Goal: Task Accomplishment & Management: Complete application form

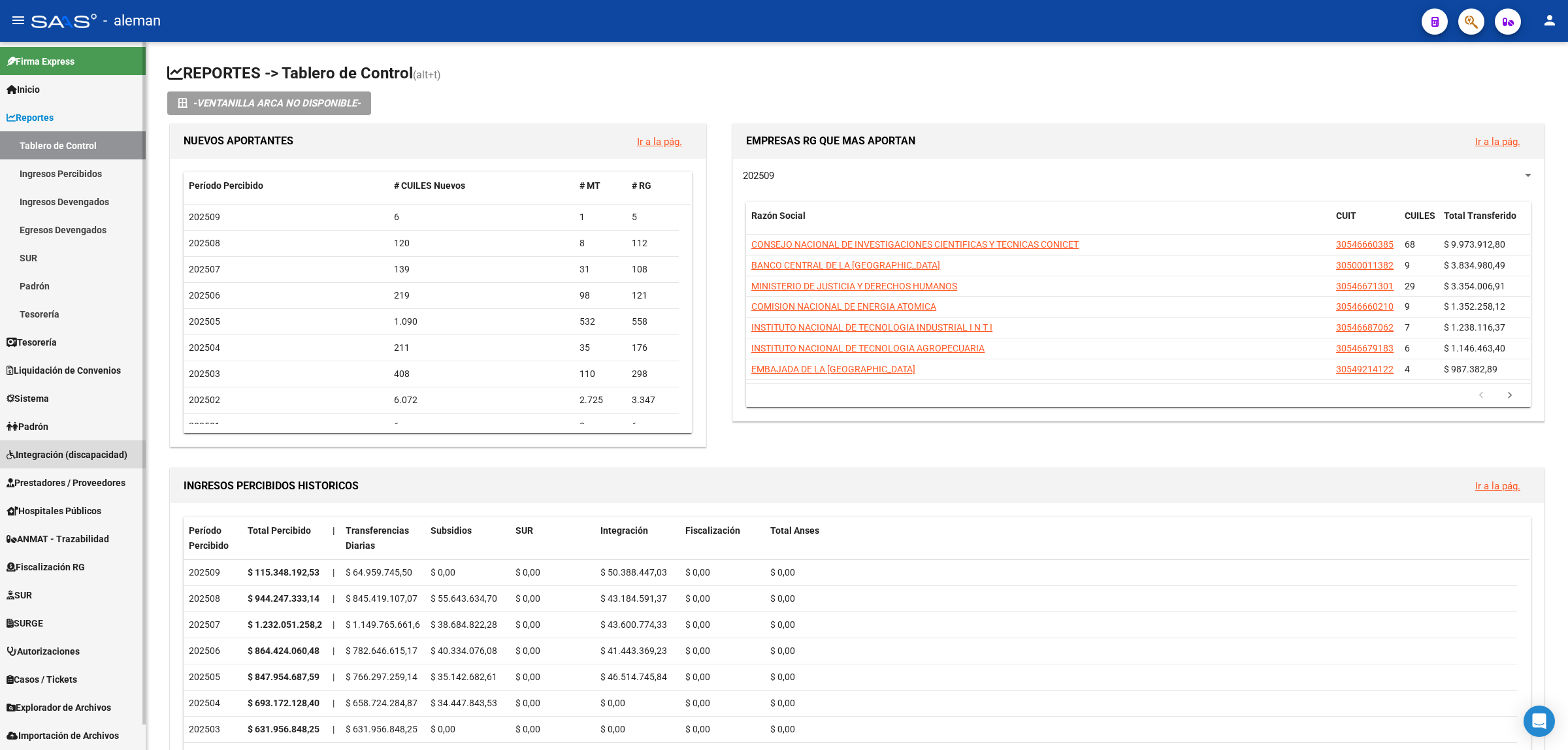
click at [66, 456] on span "Integración (discapacidad)" at bounding box center [66, 455] width 121 height 15
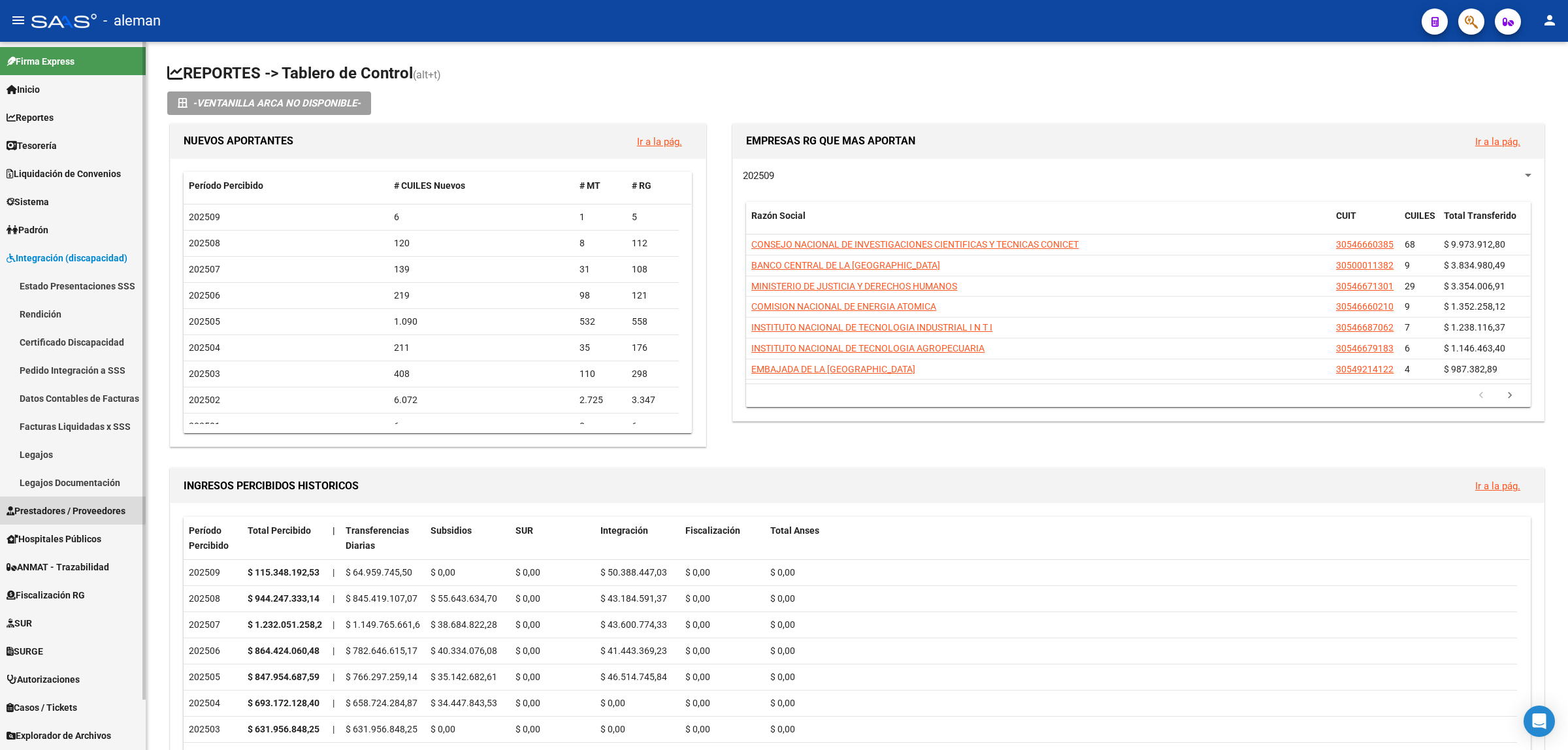
click at [60, 507] on span "Prestadores / Proveedores" at bounding box center [65, 511] width 119 height 15
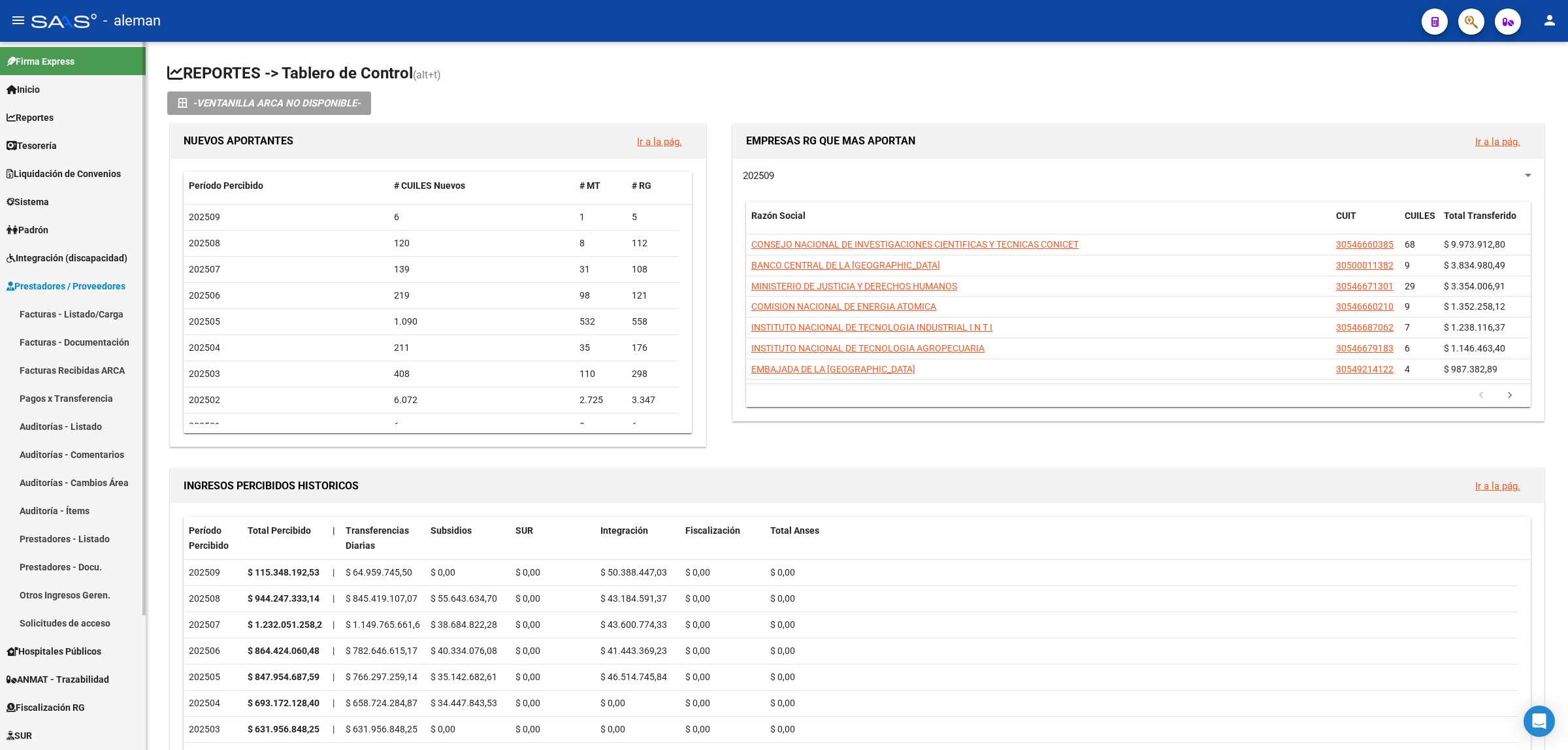
click at [86, 315] on link "Facturas - Listado/Carga" at bounding box center [73, 313] width 146 height 28
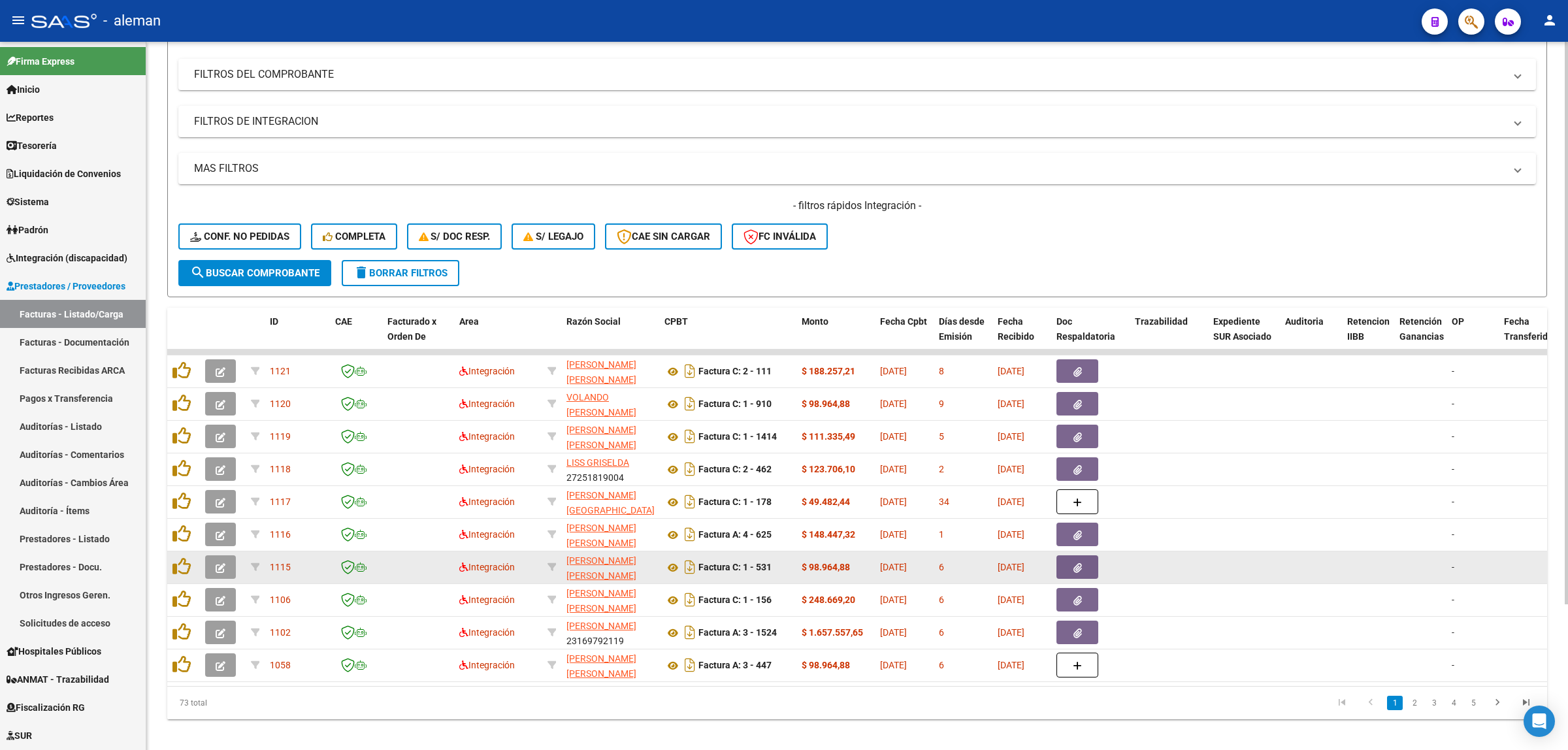
scroll to position [82, 0]
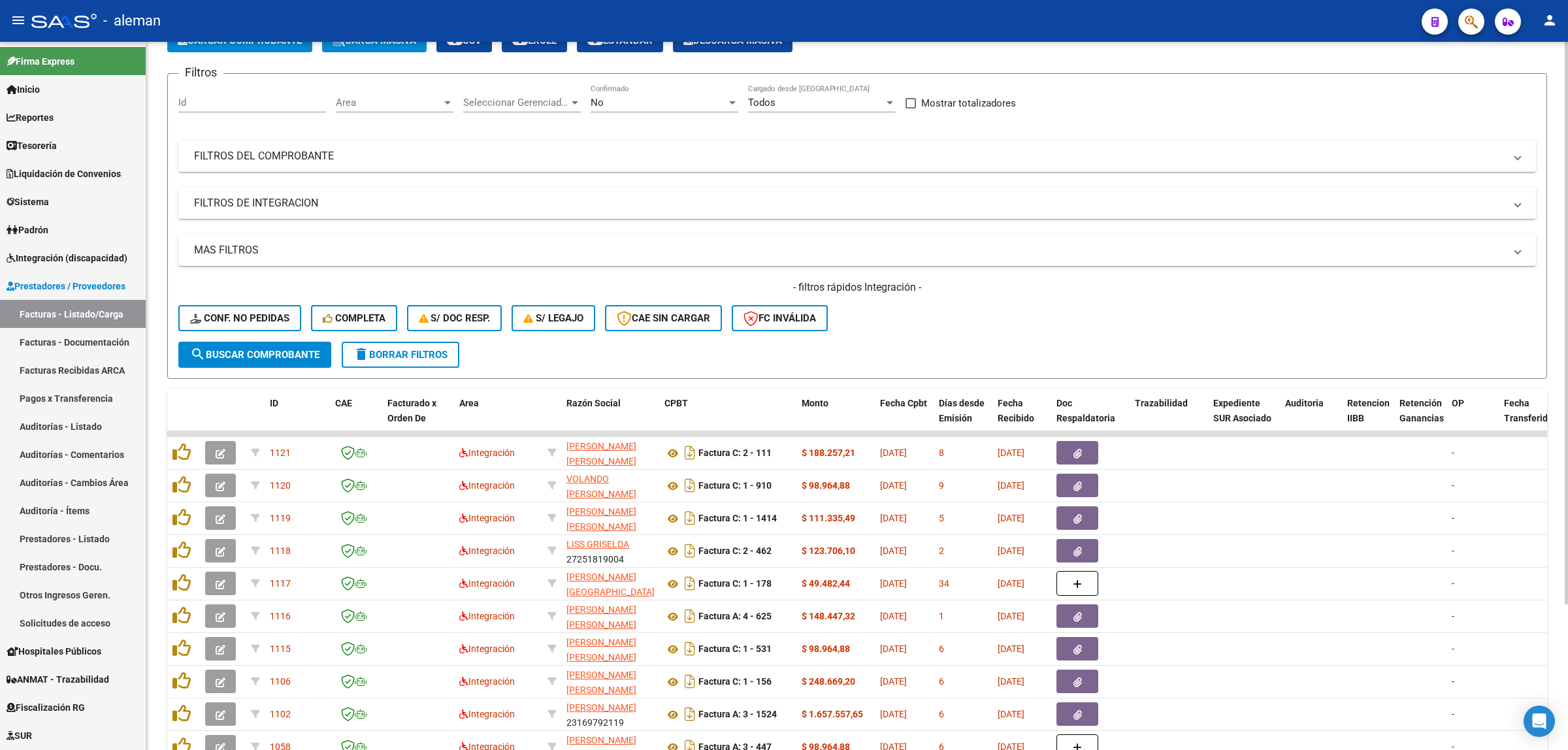
click at [198, 100] on input "Id" at bounding box center [253, 102] width 147 height 12
type input "1113"
click at [290, 360] on button "search Buscar Comprobante" at bounding box center [255, 355] width 153 height 26
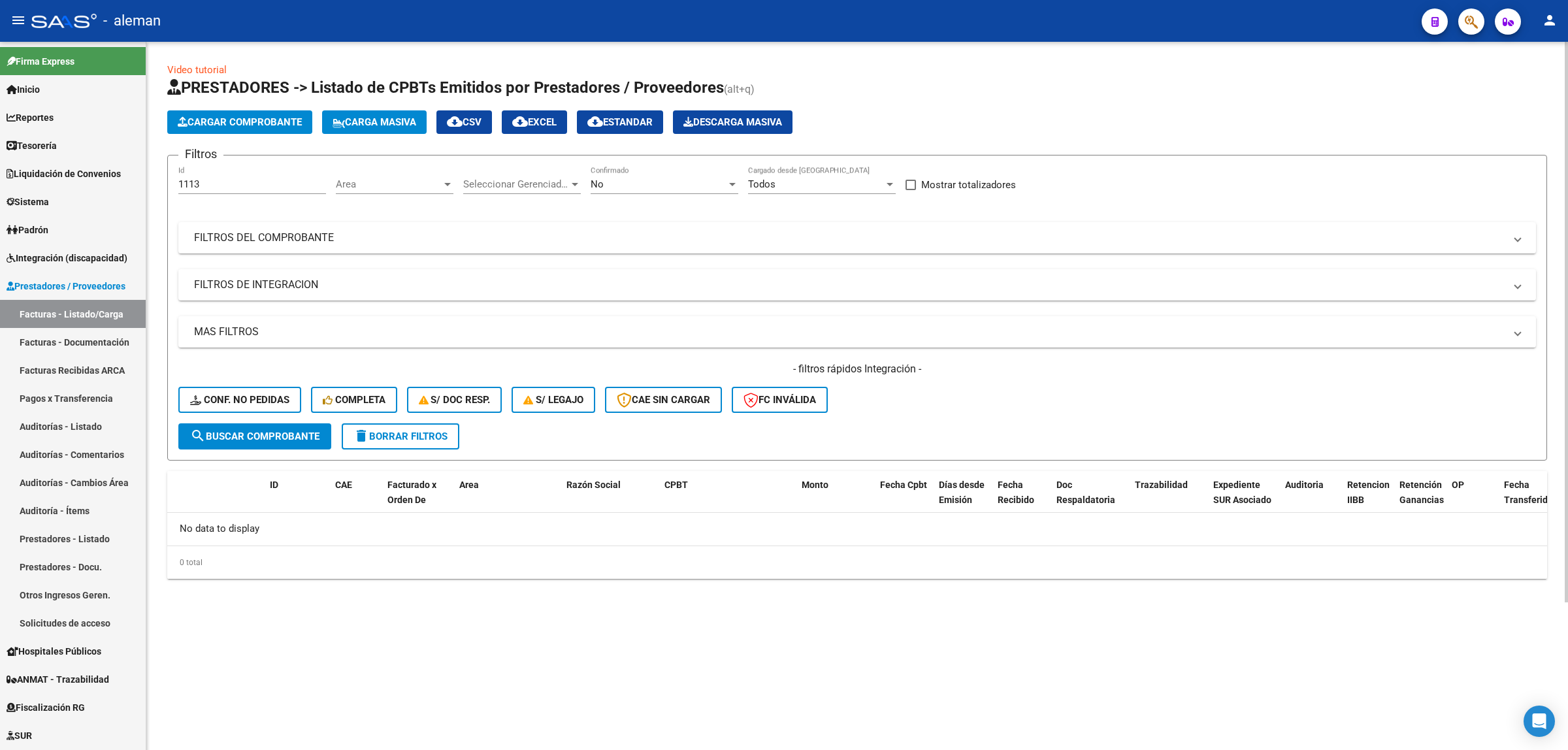
scroll to position [0, 0]
click at [442, 181] on div at bounding box center [447, 183] width 12 height 10
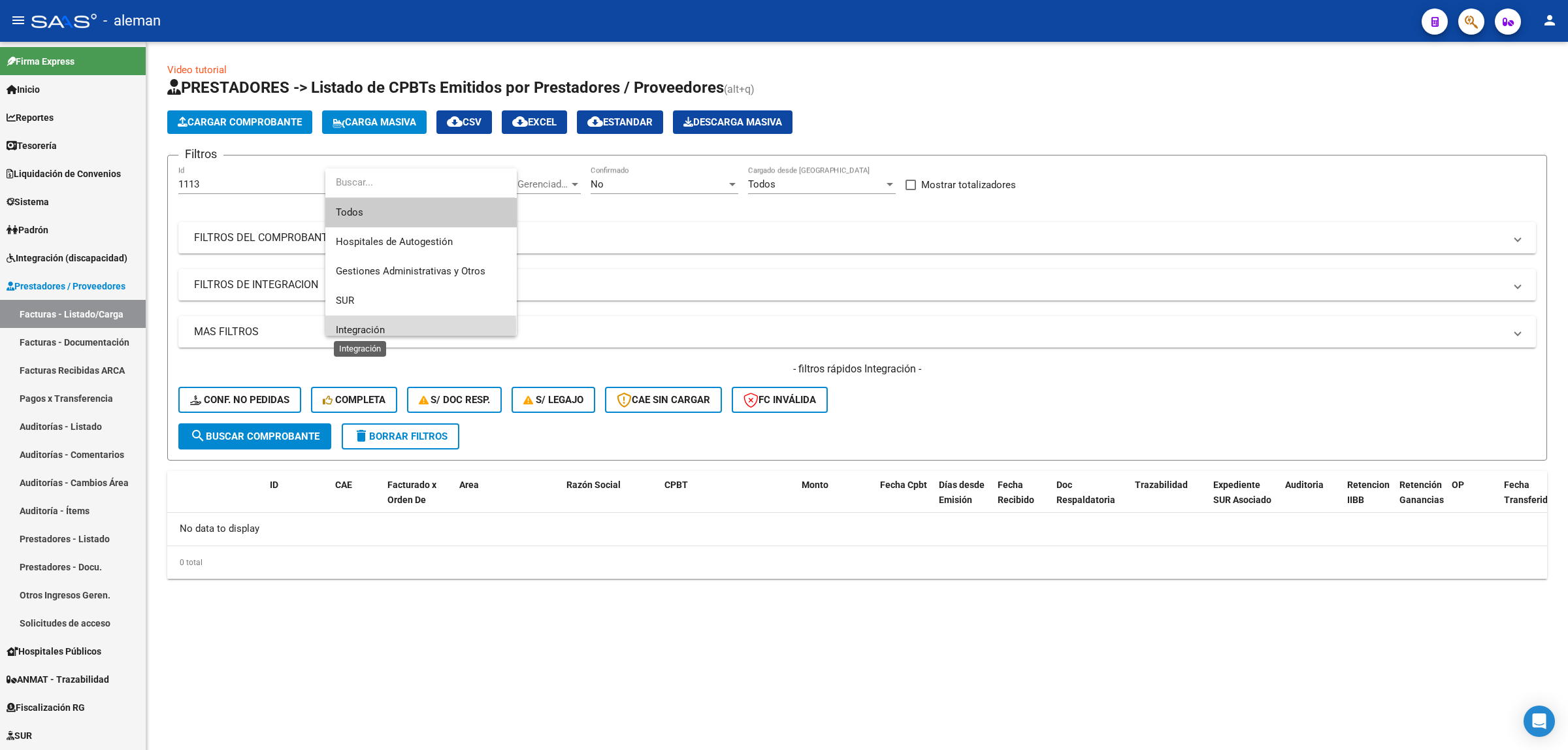
click at [367, 326] on span "Integración" at bounding box center [360, 330] width 49 height 12
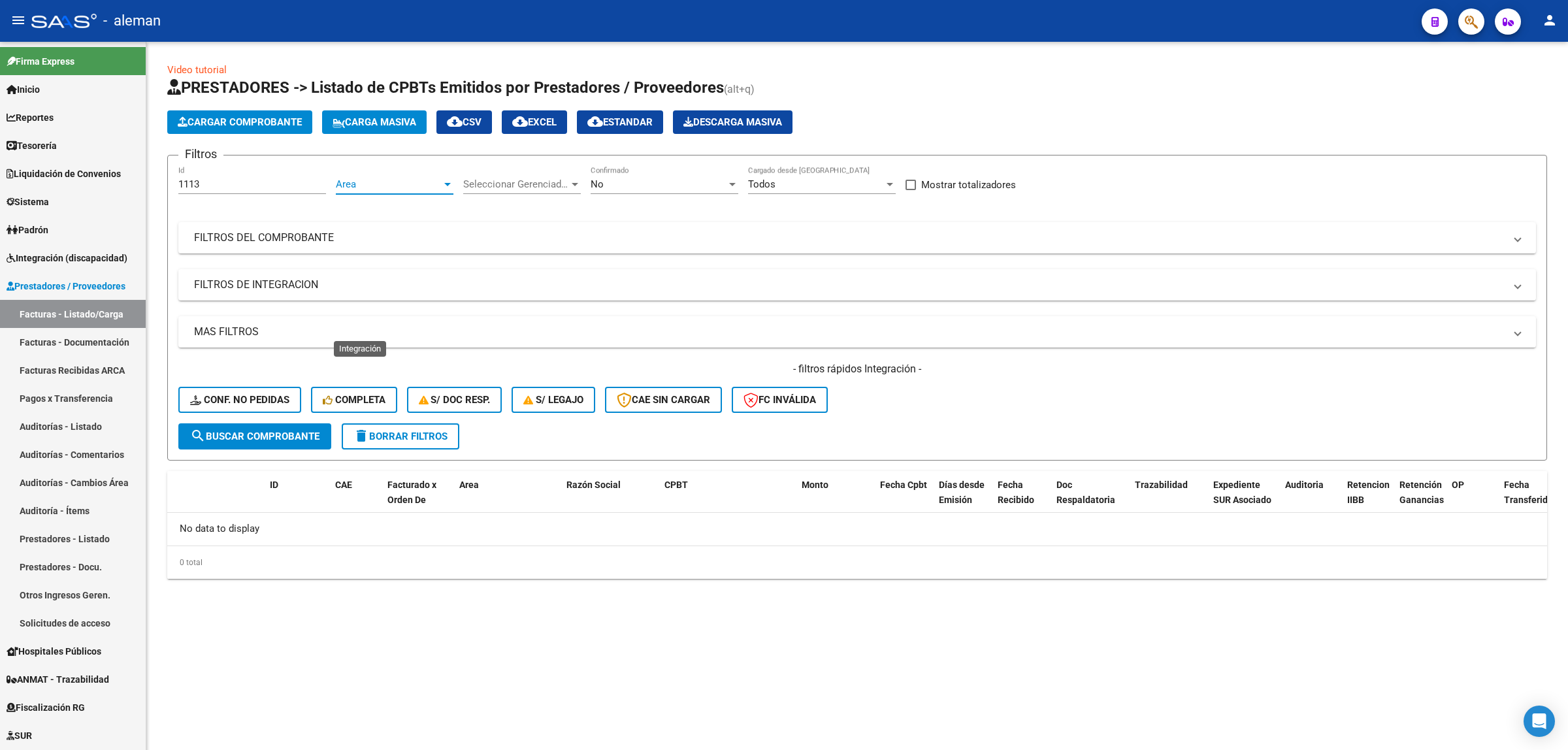
scroll to position [8, 0]
click at [268, 432] on span "search Buscar Comprobante" at bounding box center [254, 436] width 129 height 12
drag, startPoint x: 230, startPoint y: 187, endPoint x: 165, endPoint y: 192, distance: 65.2
click at [165, 192] on div "Video tutorial PRESTADORES -> Listado de CPBTs Emitidos por Prestadores / Prove…" at bounding box center [857, 331] width 1421 height 579
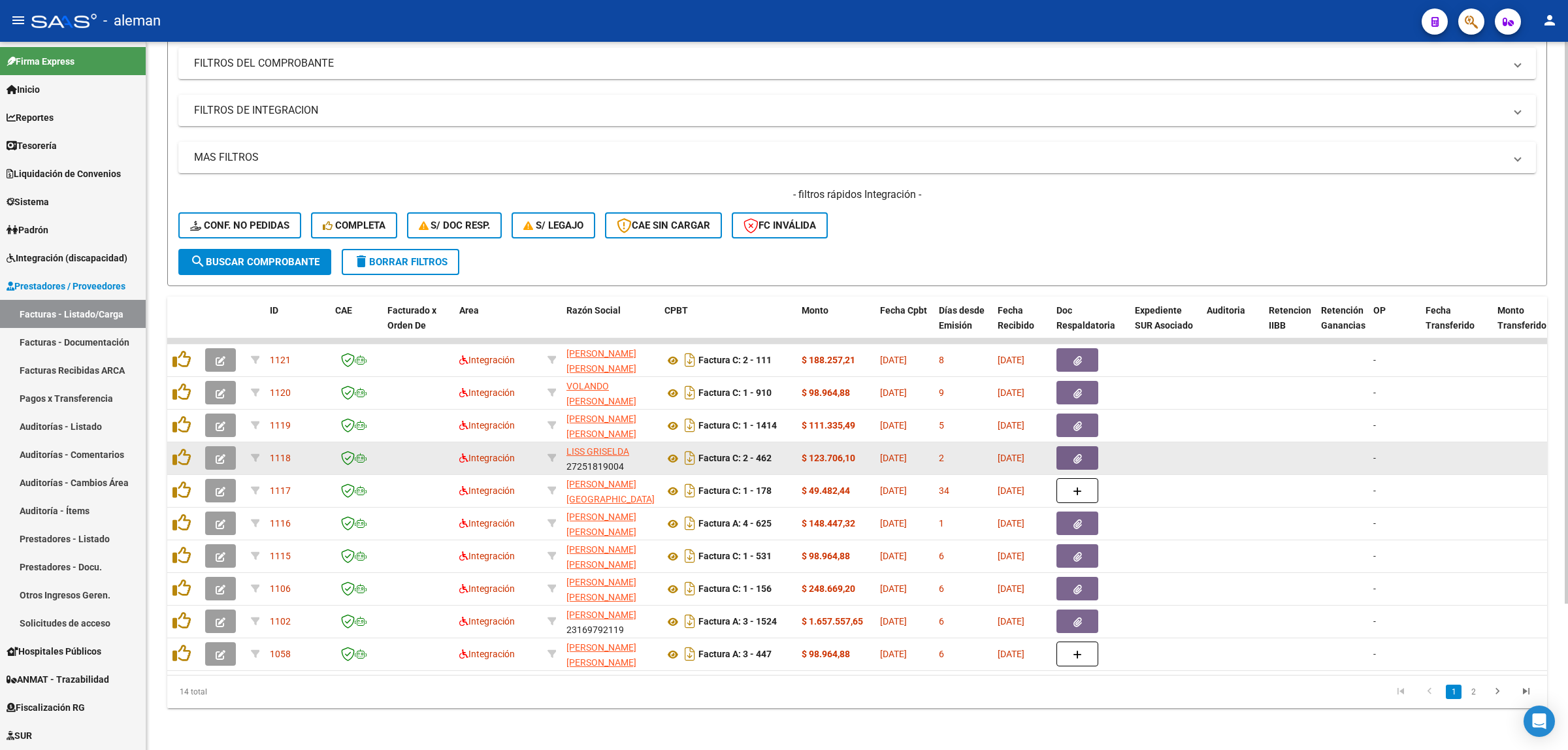
scroll to position [184, 0]
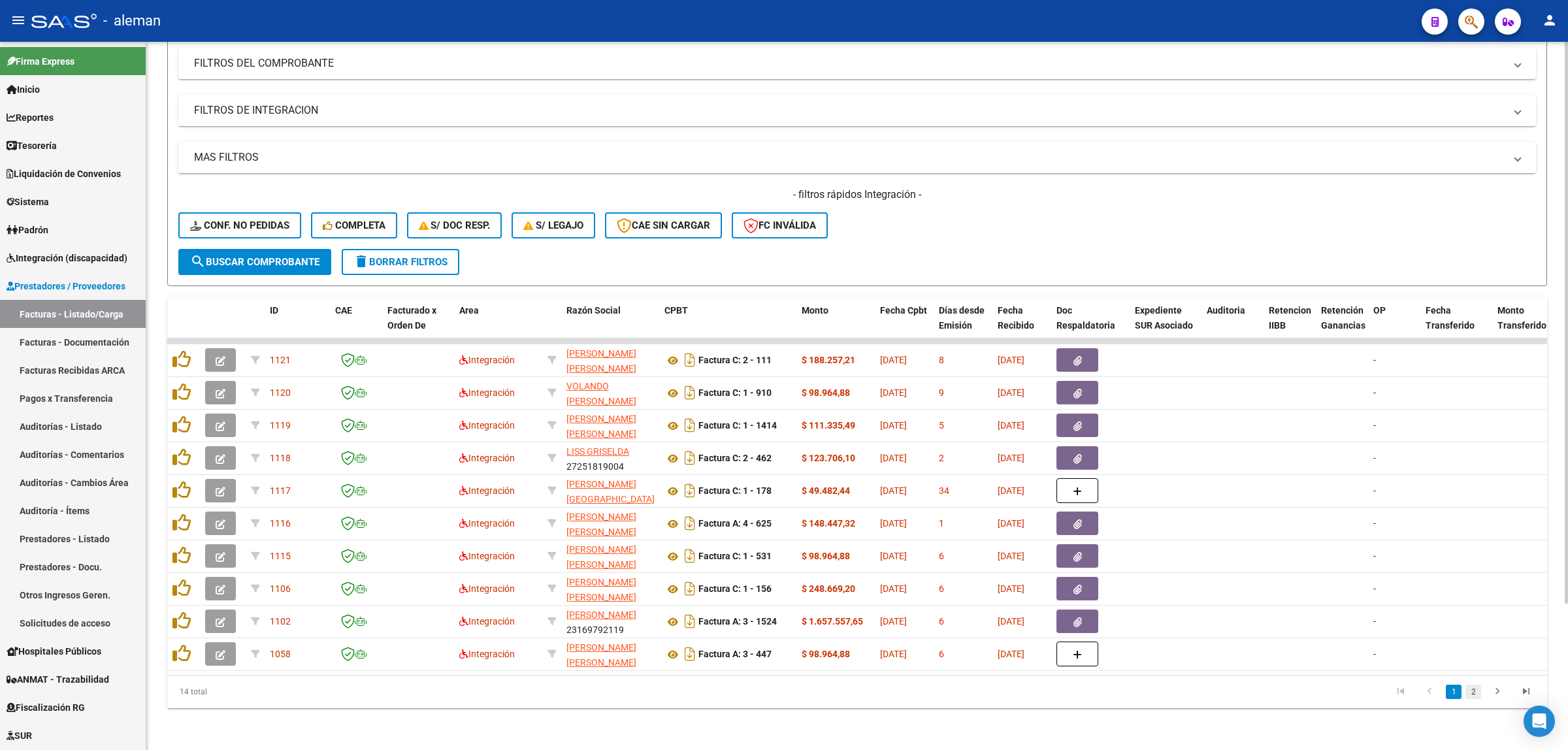
click at [1474, 689] on link "2" at bounding box center [1473, 692] width 16 height 15
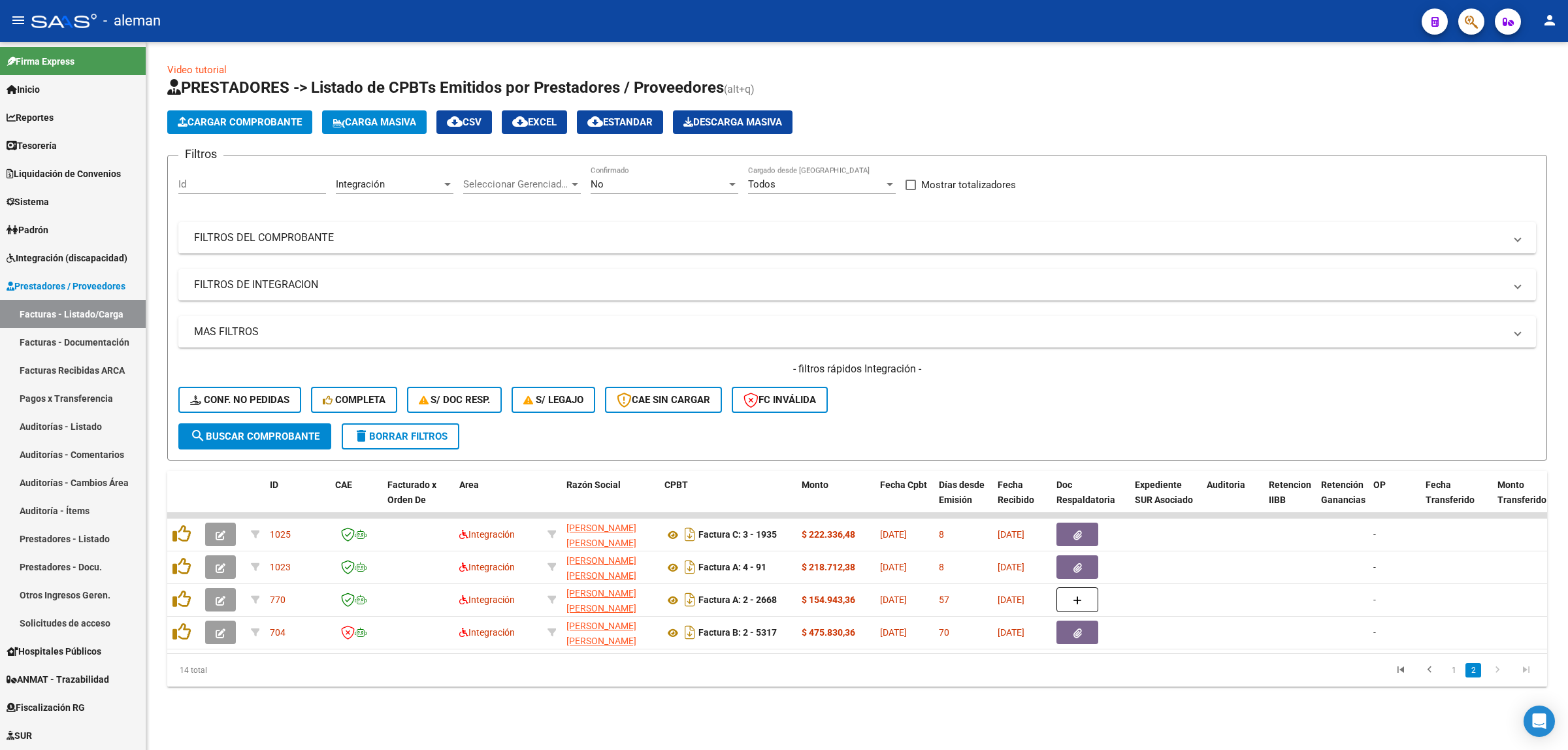
scroll to position [0, 0]
click at [1426, 679] on icon "go to previous page" at bounding box center [1430, 671] width 17 height 16
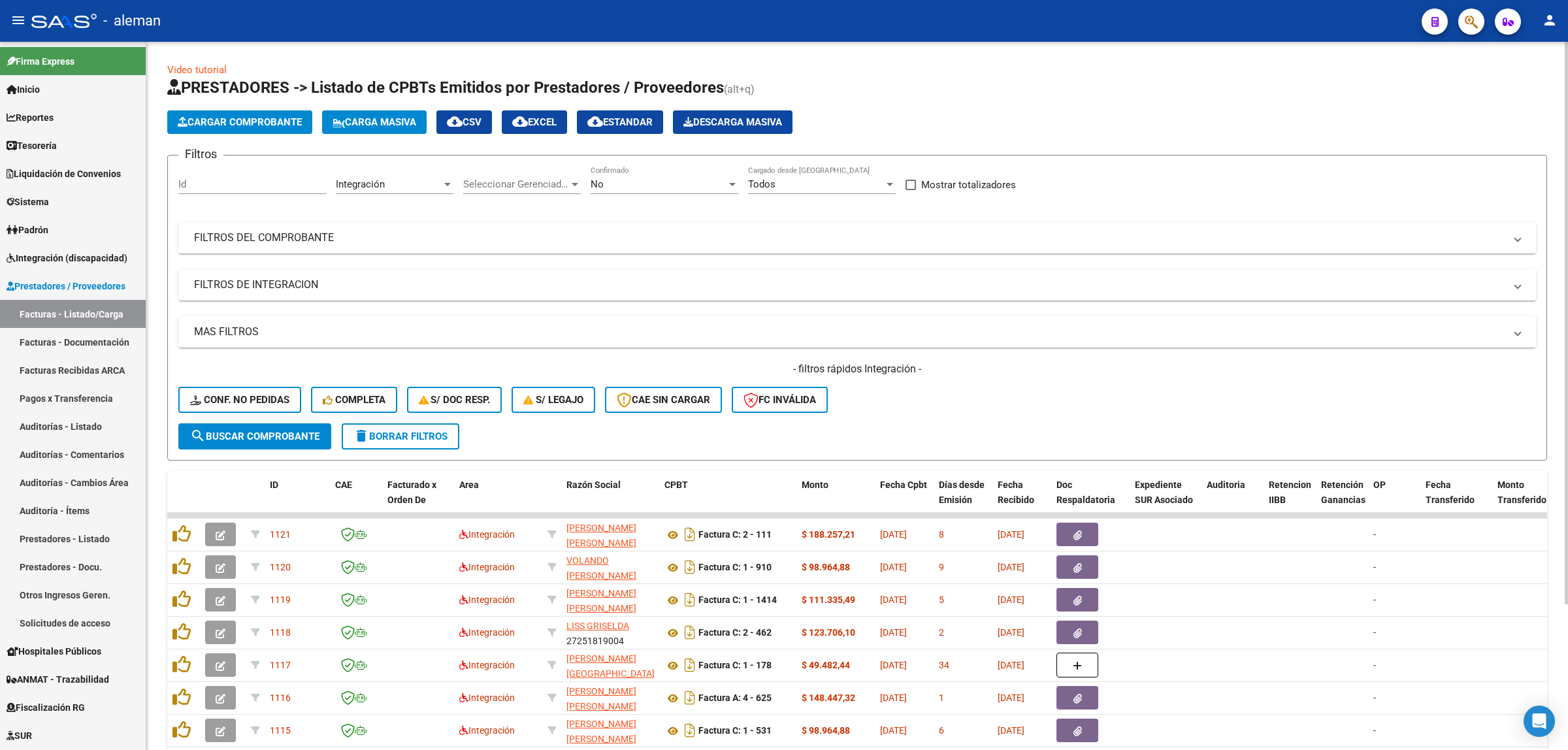
click at [549, 116] on span "cloud_download EXCEL" at bounding box center [535, 122] width 44 height 12
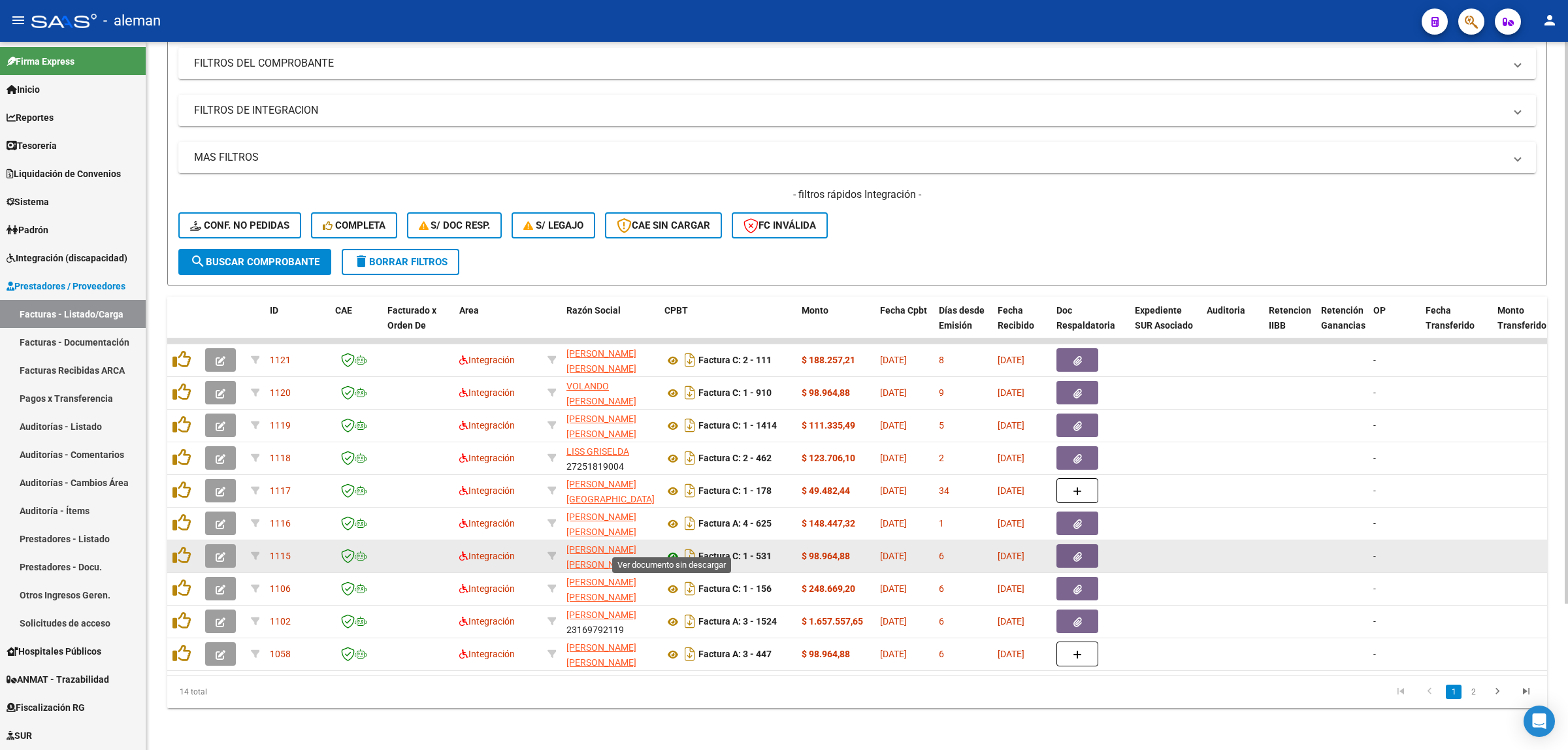
click at [671, 548] on icon at bounding box center [673, 556] width 17 height 16
click at [1070, 544] on button "button" at bounding box center [1077, 556] width 41 height 24
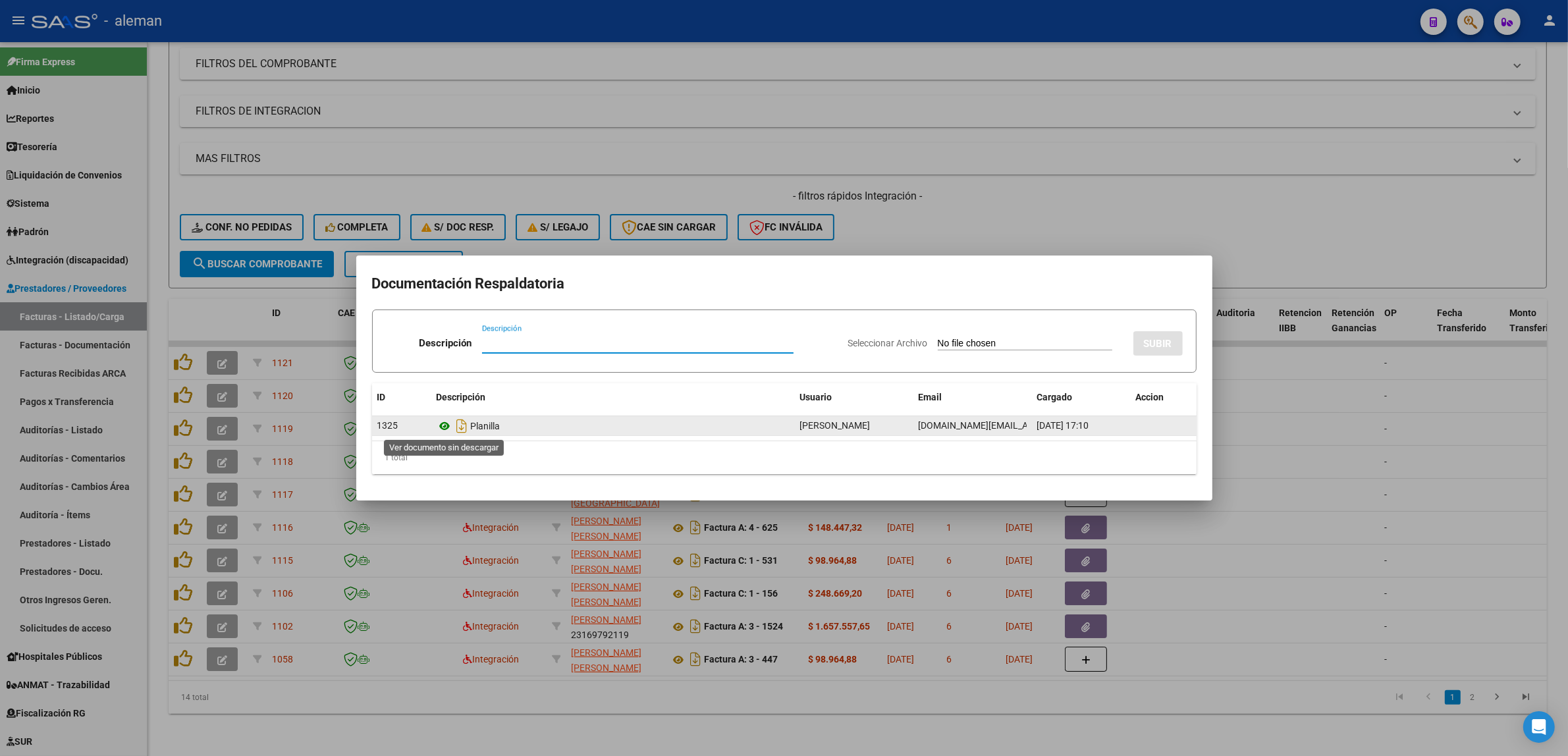
click at [444, 426] on icon at bounding box center [445, 425] width 17 height 16
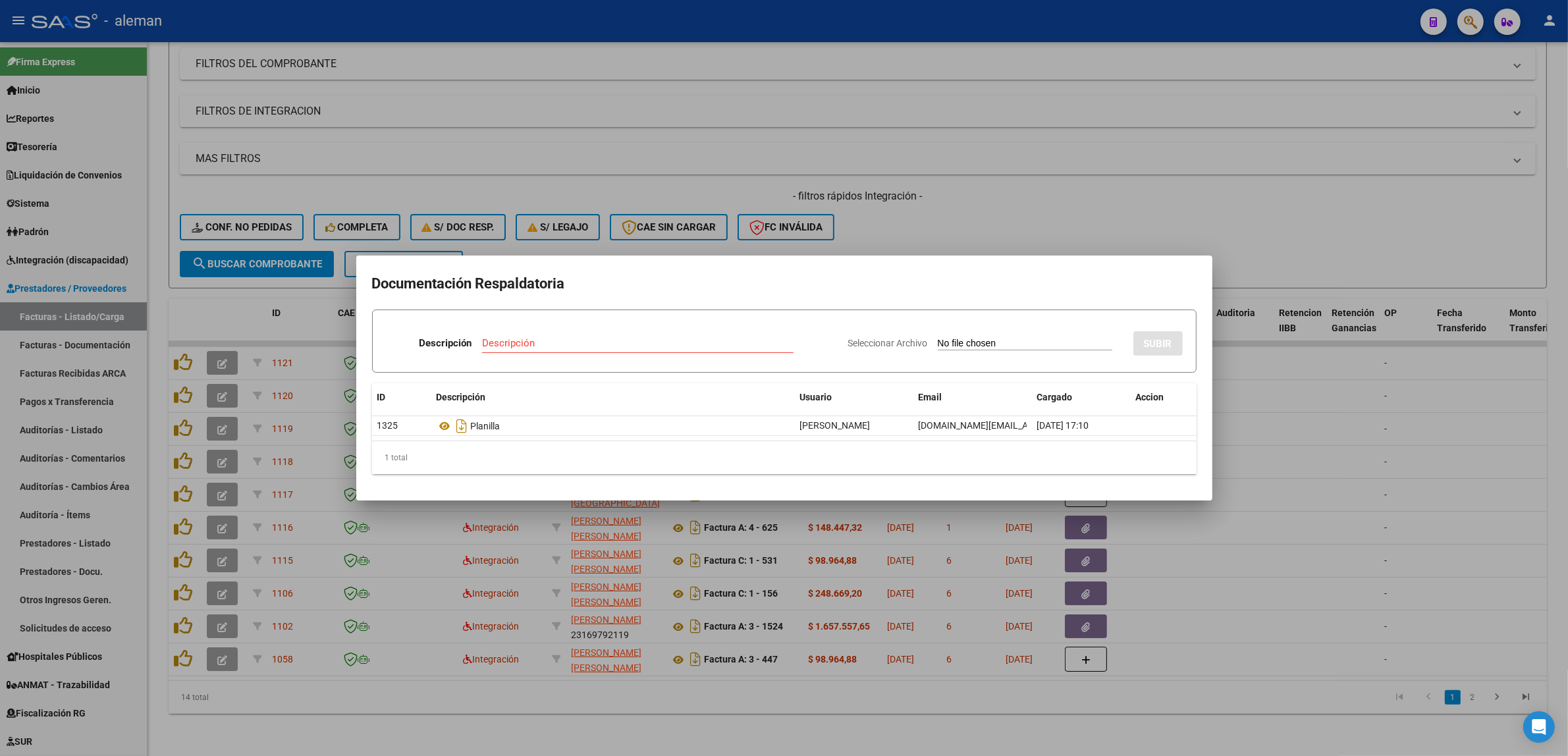
click at [1334, 524] on div at bounding box center [784, 378] width 1568 height 756
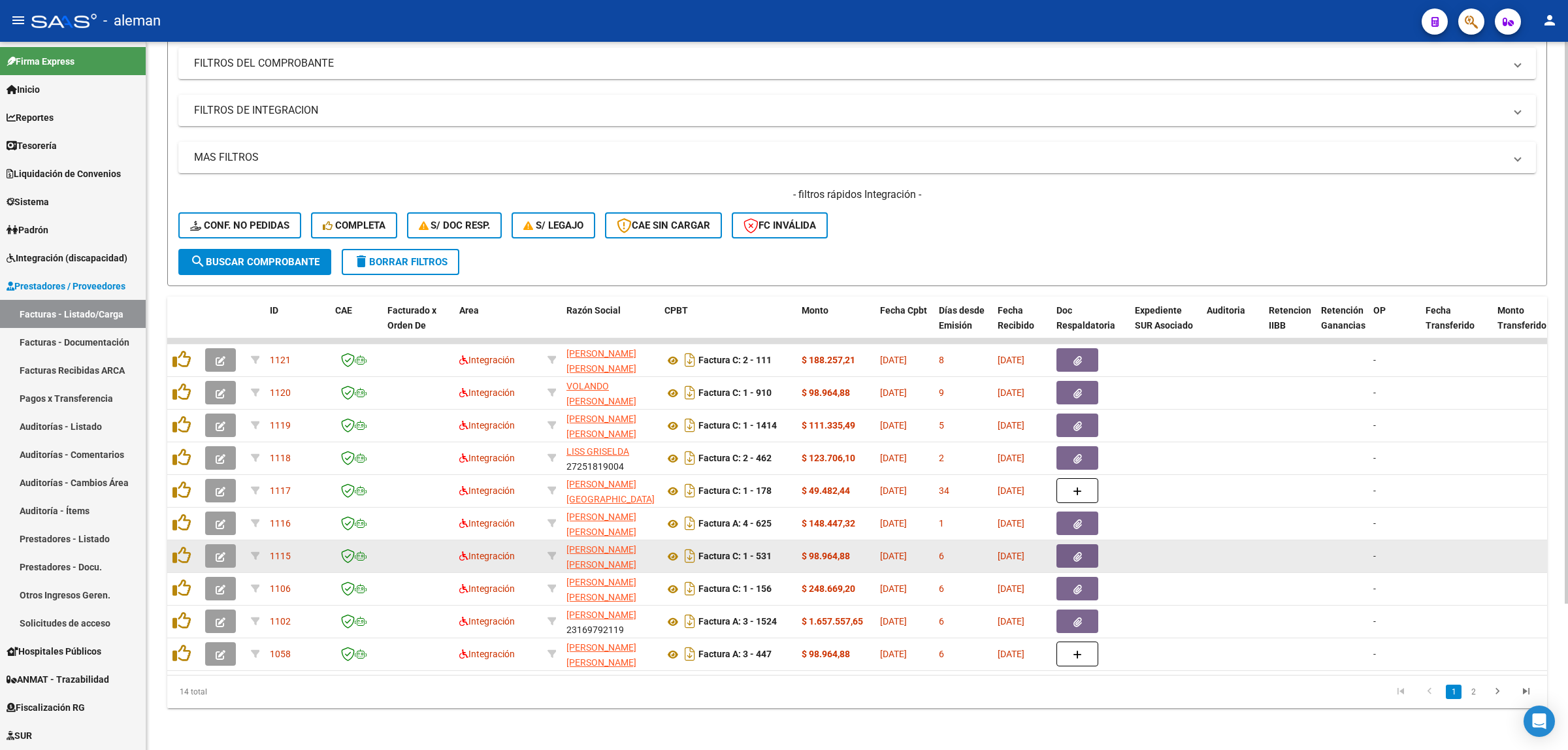
click at [222, 550] on span "button" at bounding box center [220, 556] width 10 height 12
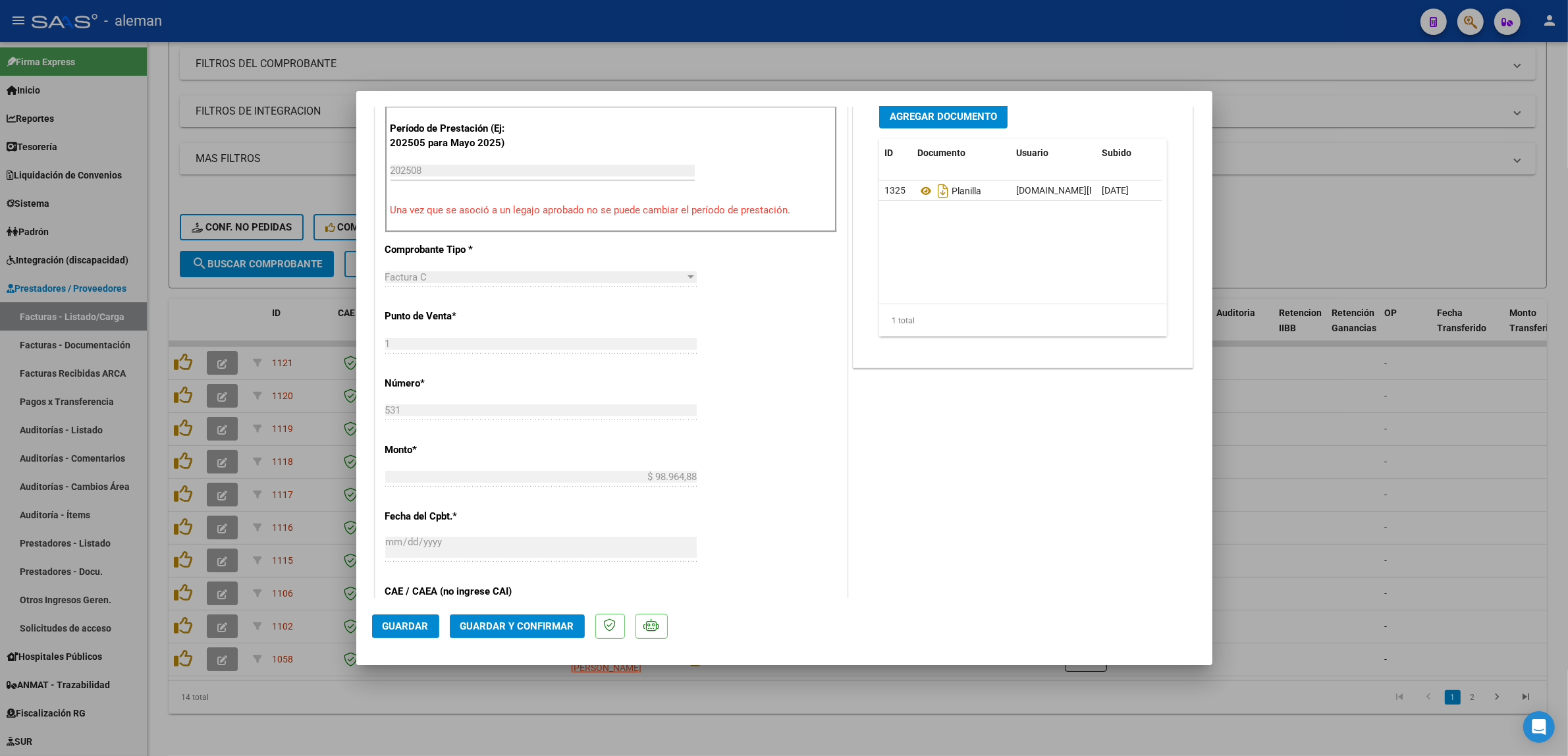
scroll to position [494, 0]
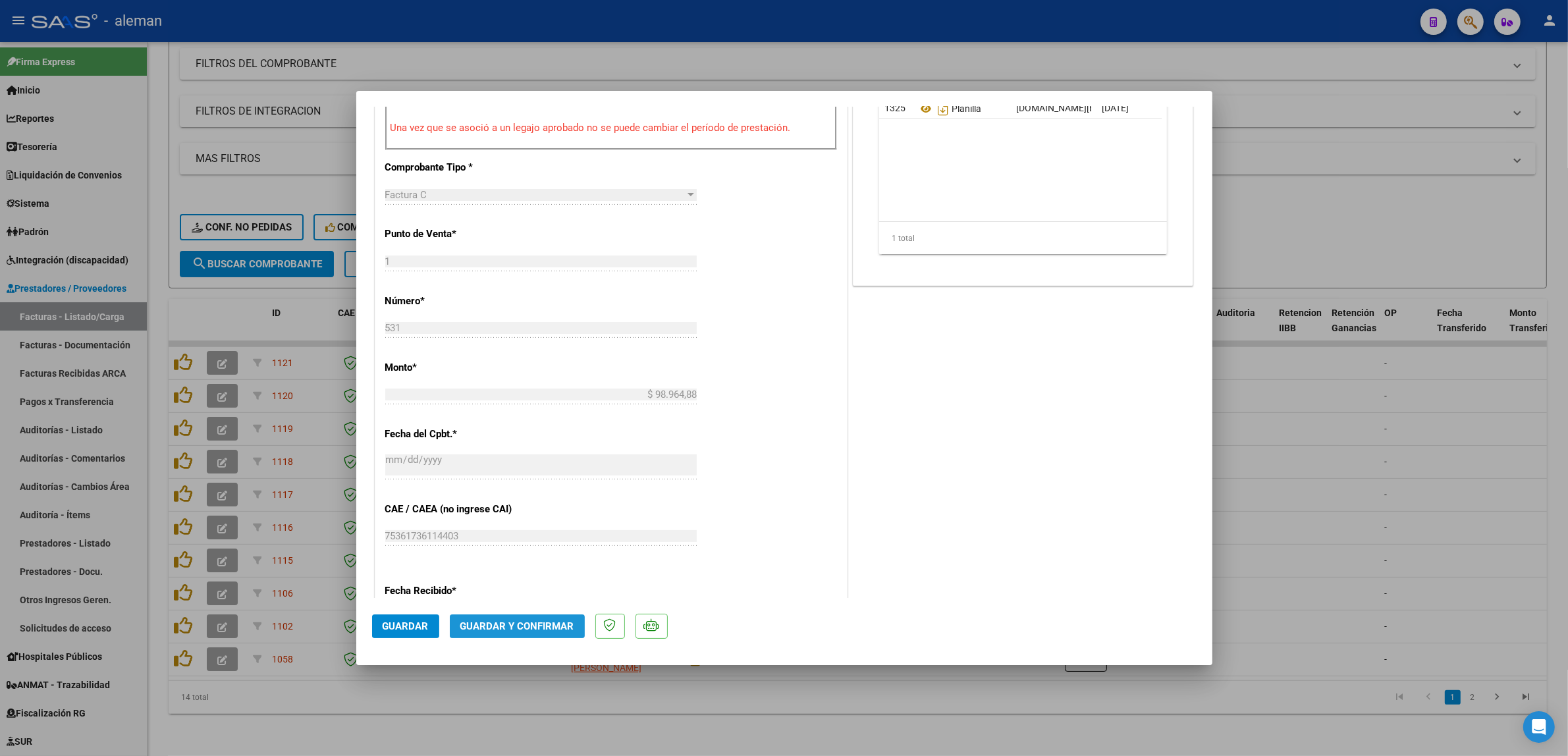
click at [517, 623] on span "Guardar y Confirmar" at bounding box center [516, 626] width 114 height 12
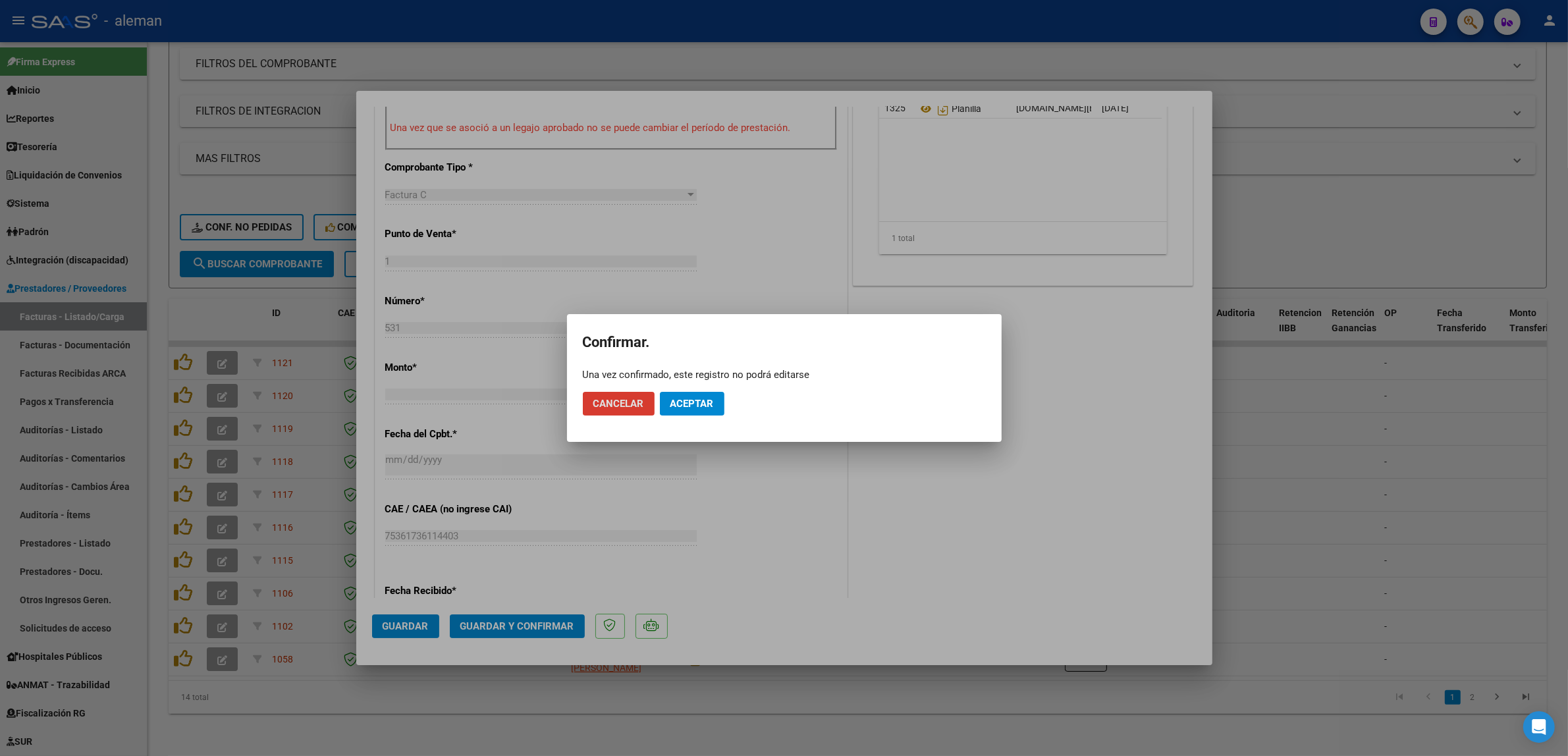
click at [701, 406] on span "Aceptar" at bounding box center [692, 403] width 44 height 12
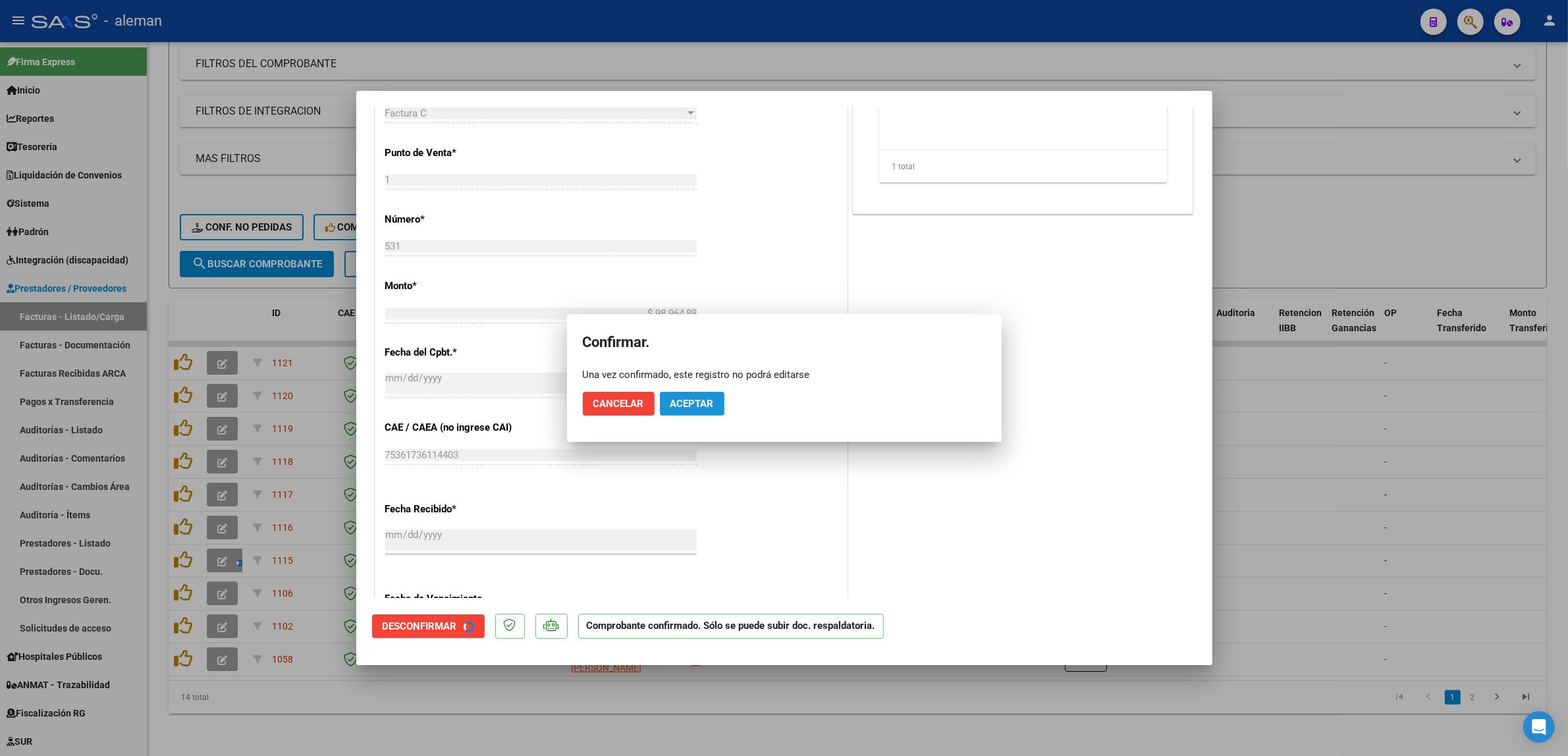
scroll to position [412, 0]
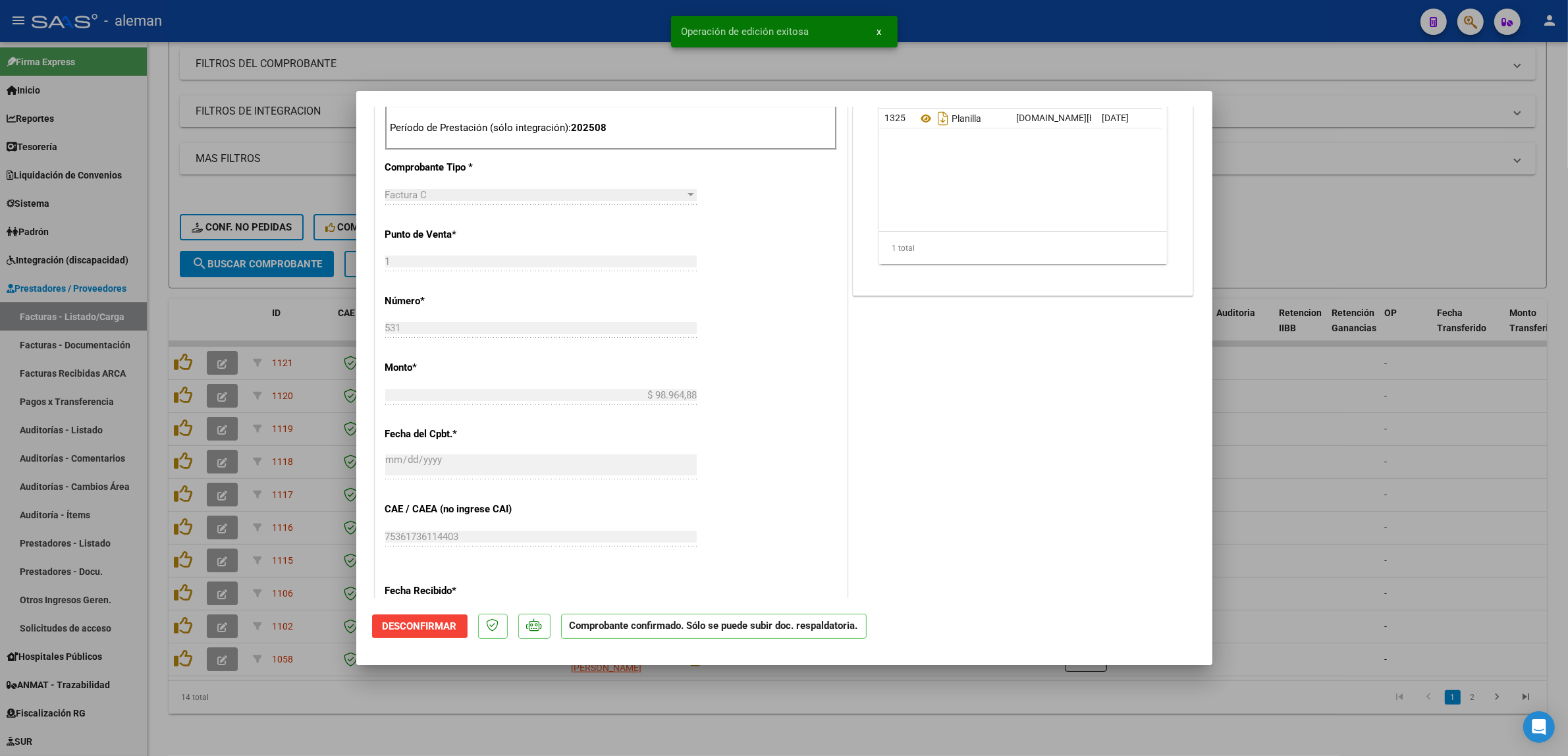
click at [1288, 483] on div at bounding box center [784, 378] width 1568 height 756
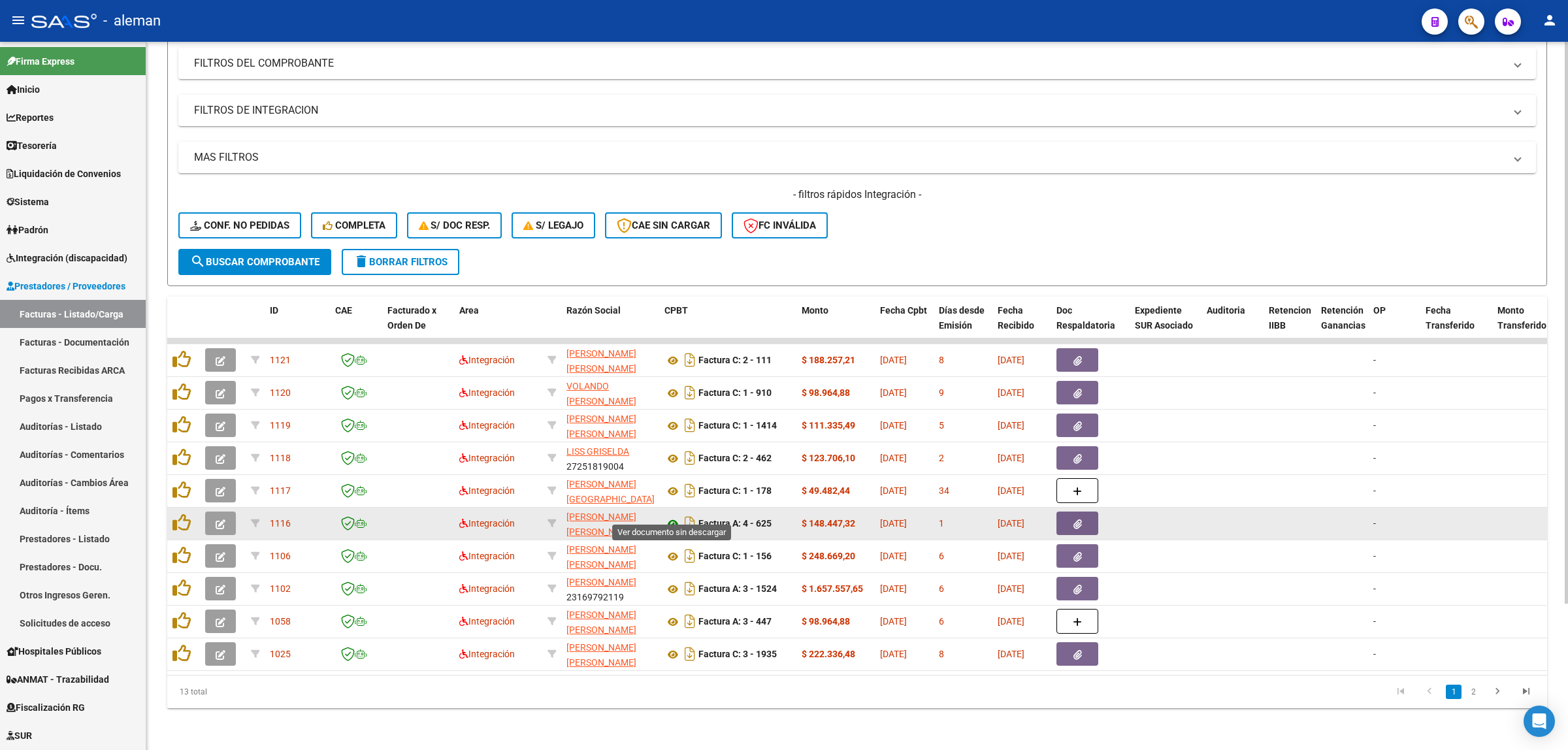
click at [672, 516] on icon at bounding box center [673, 523] width 17 height 16
click at [1067, 512] on button "button" at bounding box center [1077, 523] width 41 height 24
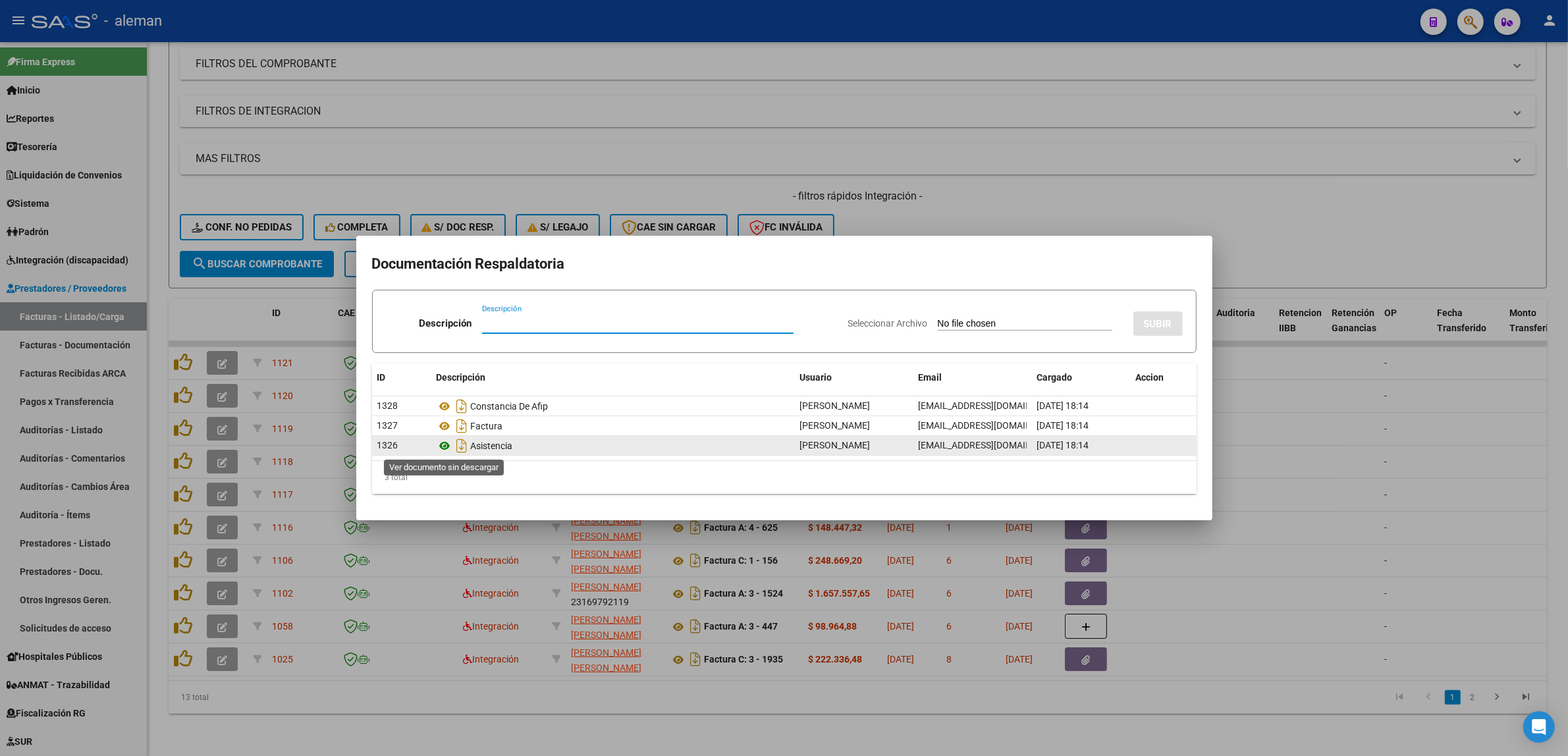
click at [444, 444] on icon at bounding box center [445, 445] width 17 height 16
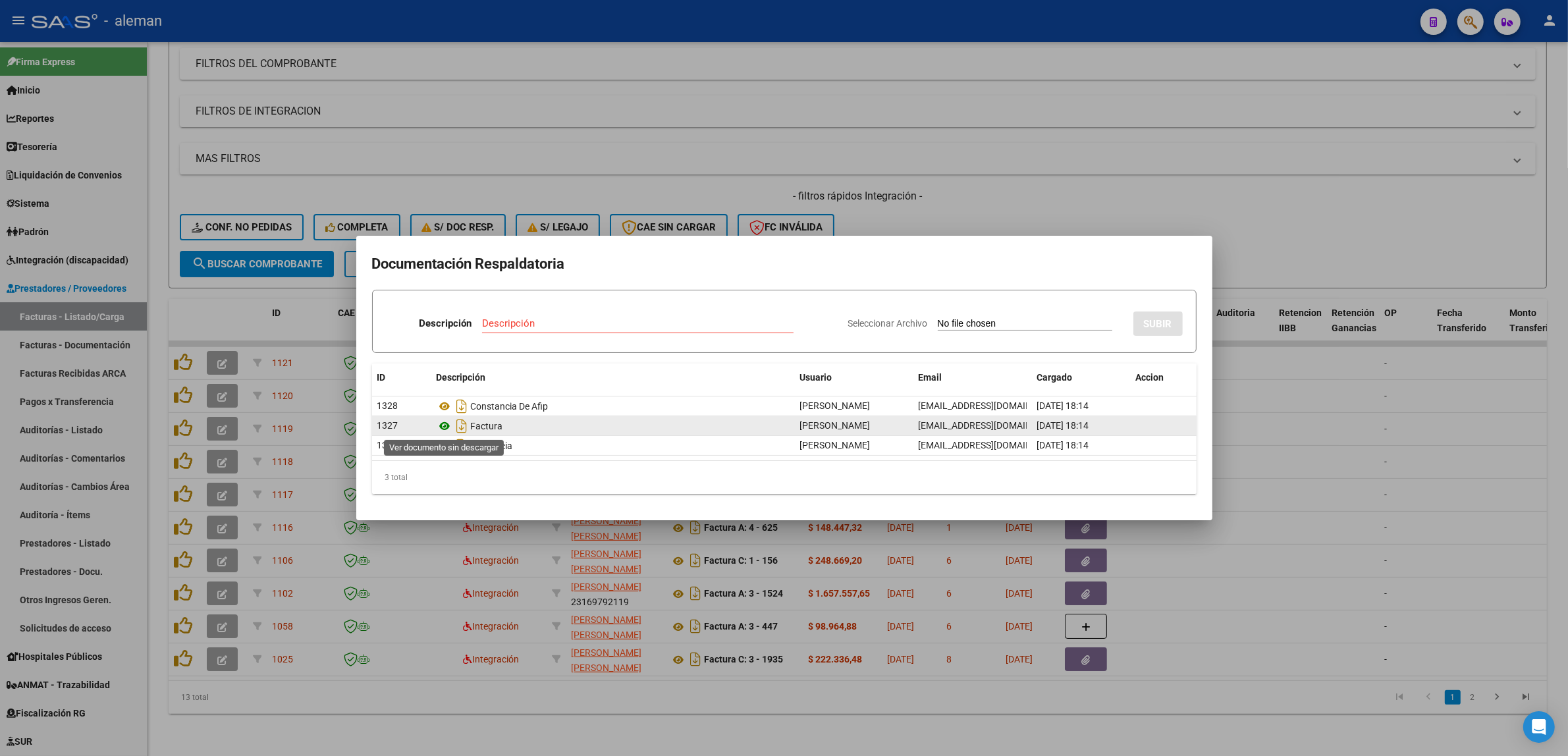
click at [445, 424] on icon at bounding box center [445, 425] width 17 height 16
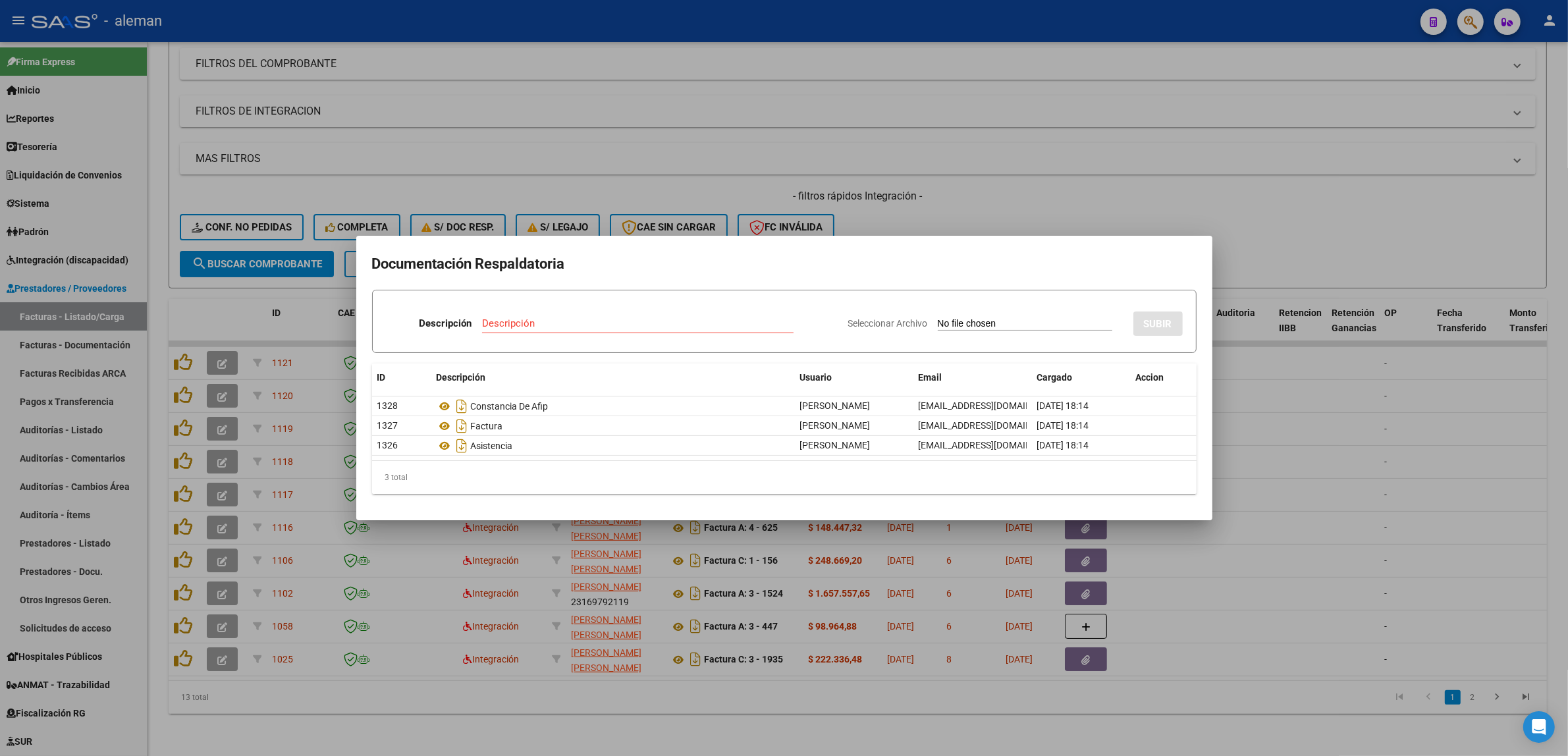
click at [1278, 447] on div at bounding box center [784, 378] width 1568 height 756
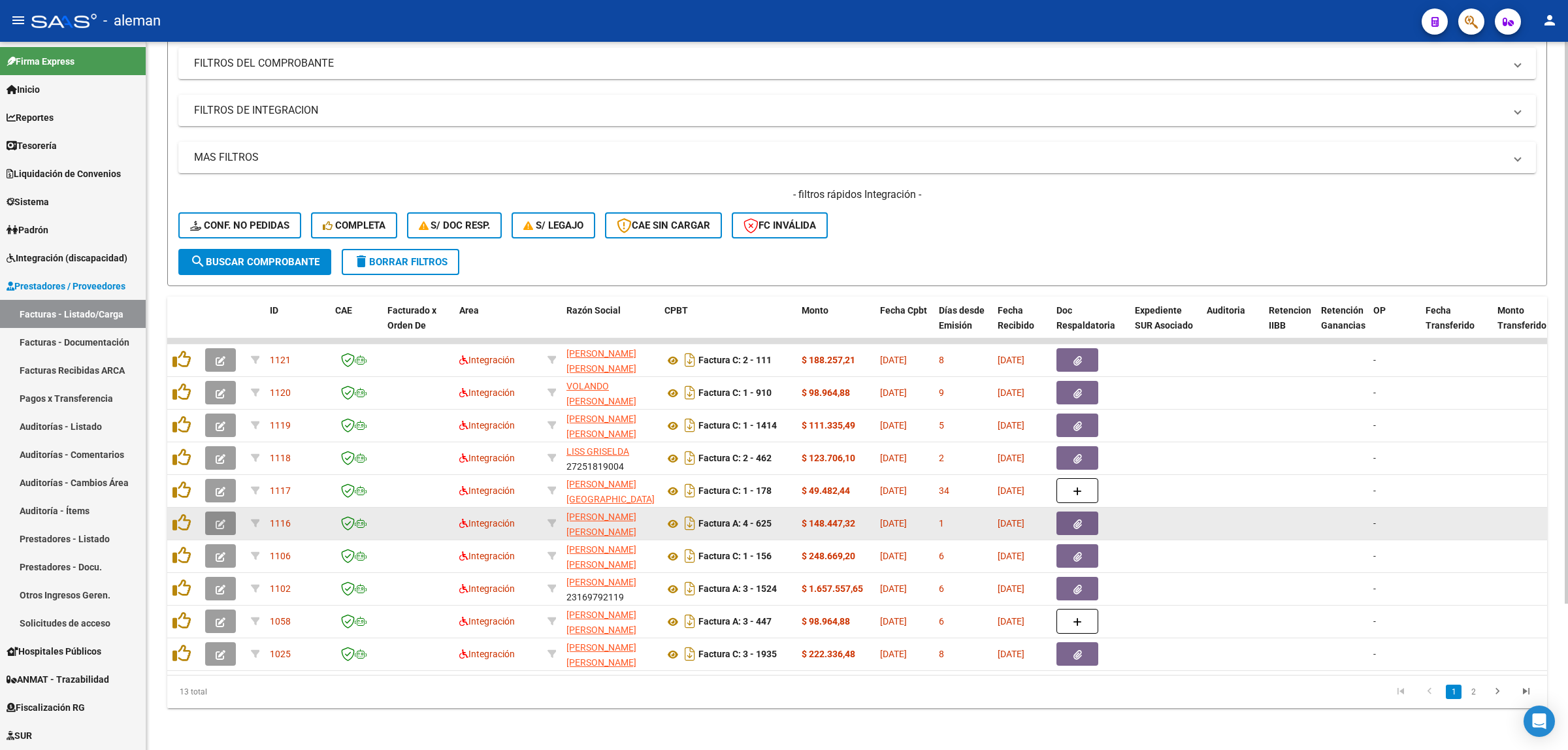
click at [224, 520] on icon "button" at bounding box center [220, 524] width 10 height 10
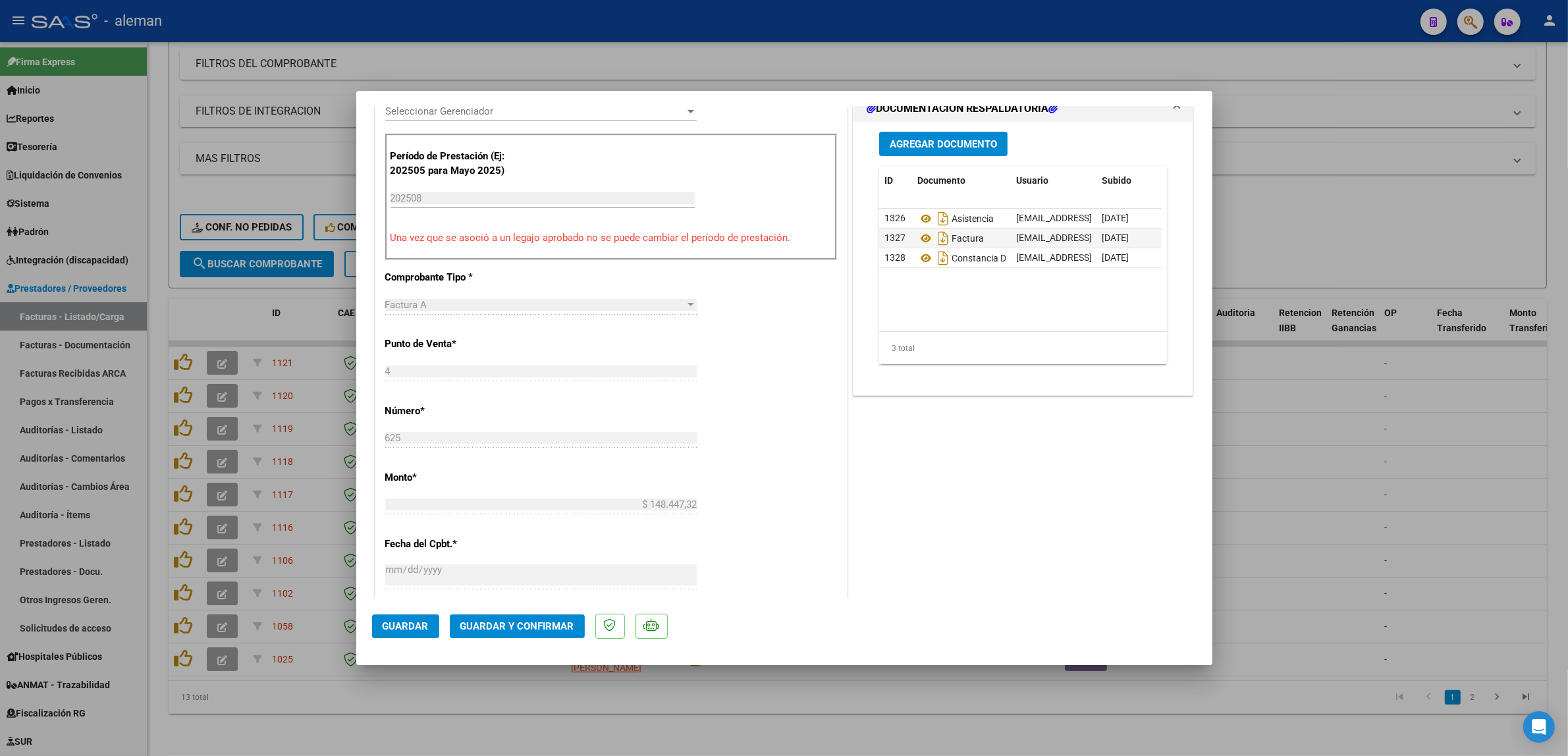
scroll to position [411, 0]
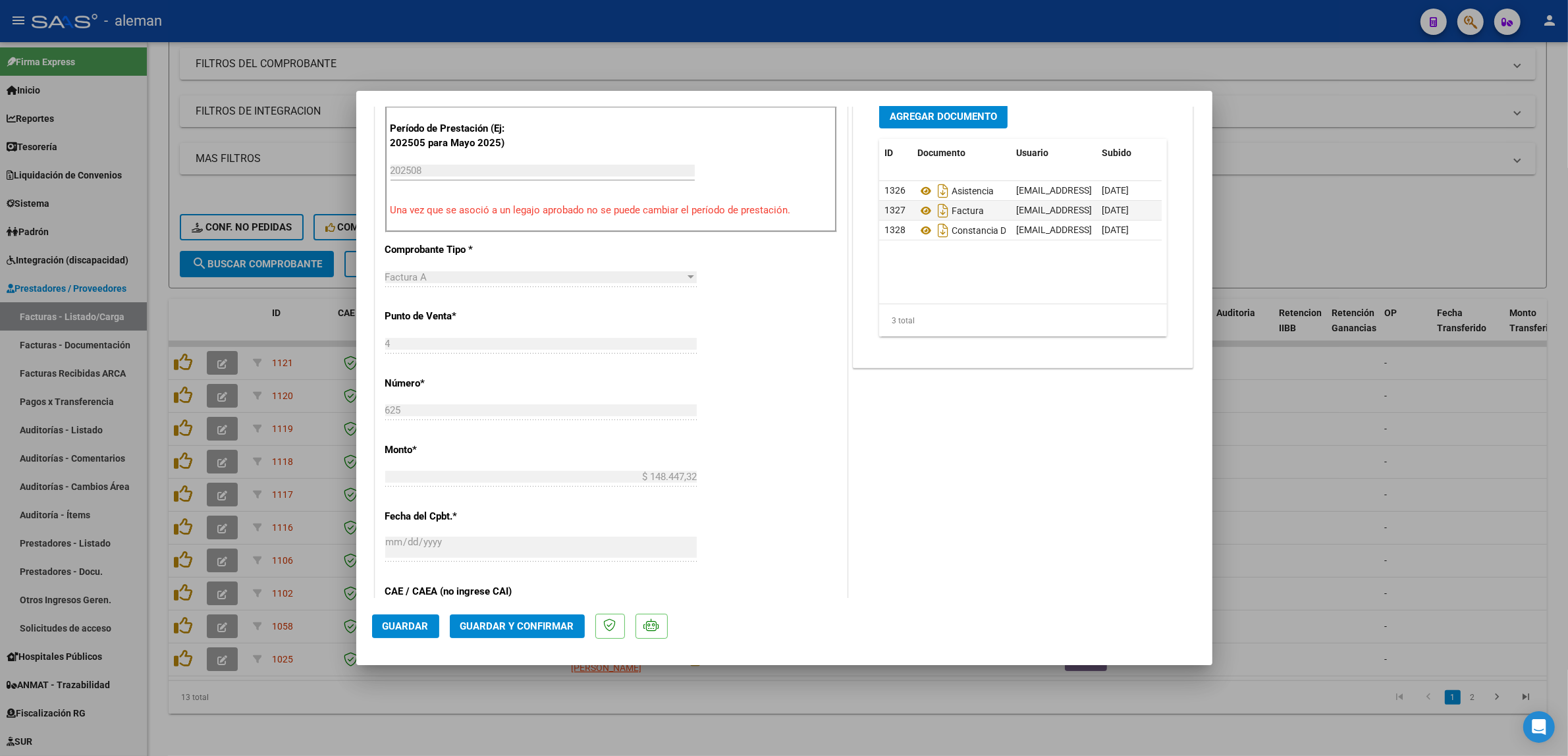
click at [503, 620] on span "Guardar y Confirmar" at bounding box center [516, 626] width 114 height 12
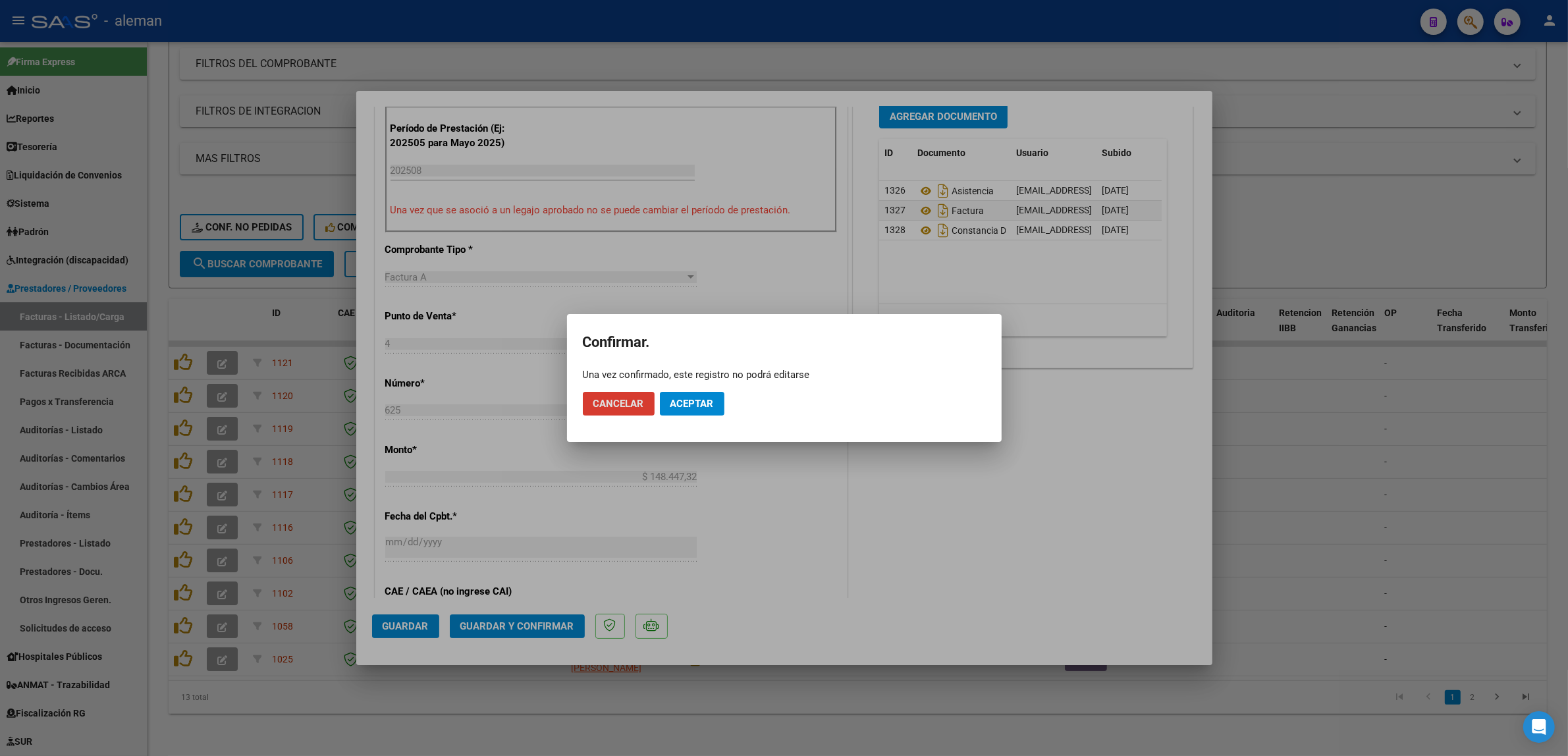
click at [696, 411] on button "Aceptar" at bounding box center [691, 404] width 64 height 24
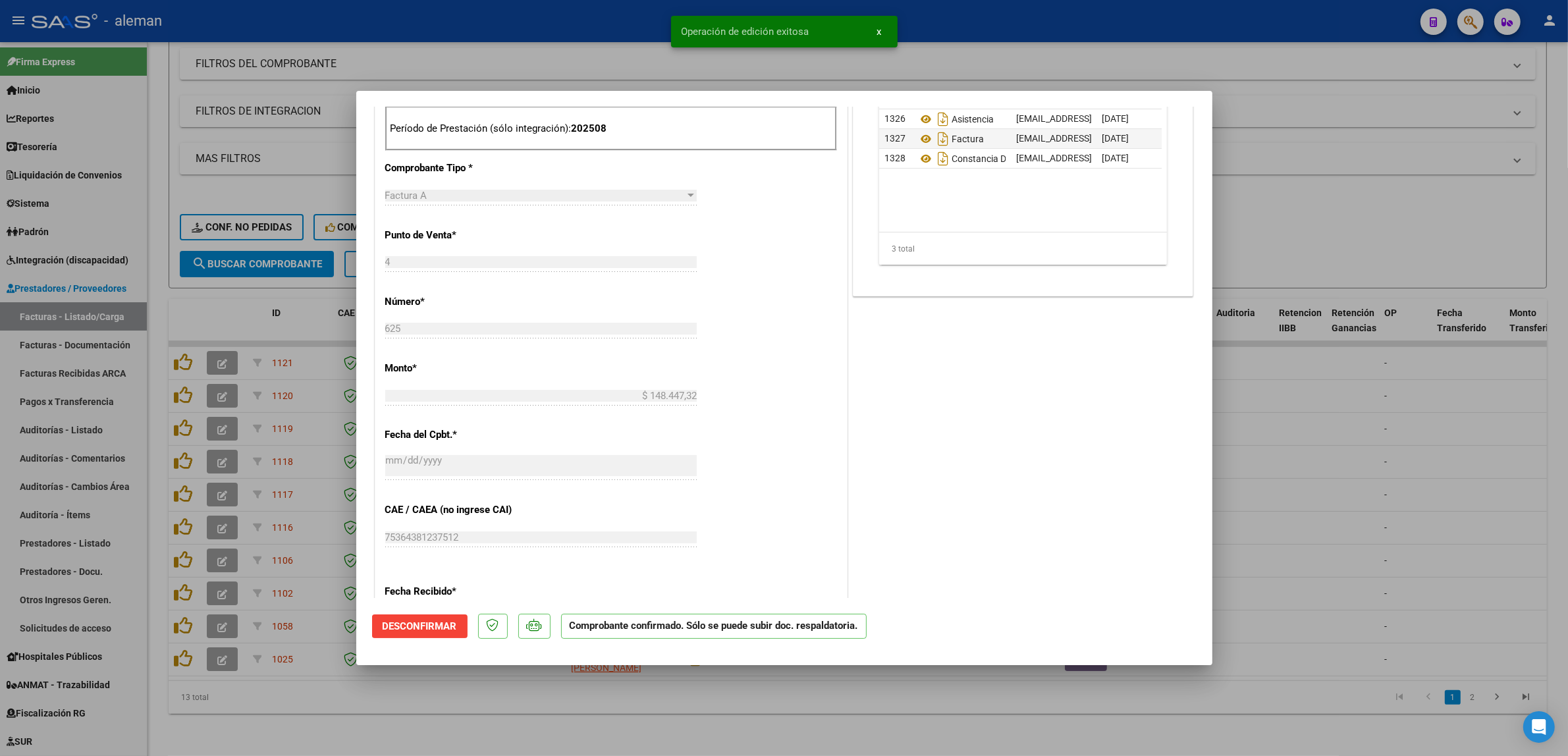
click at [1288, 401] on div at bounding box center [784, 378] width 1568 height 756
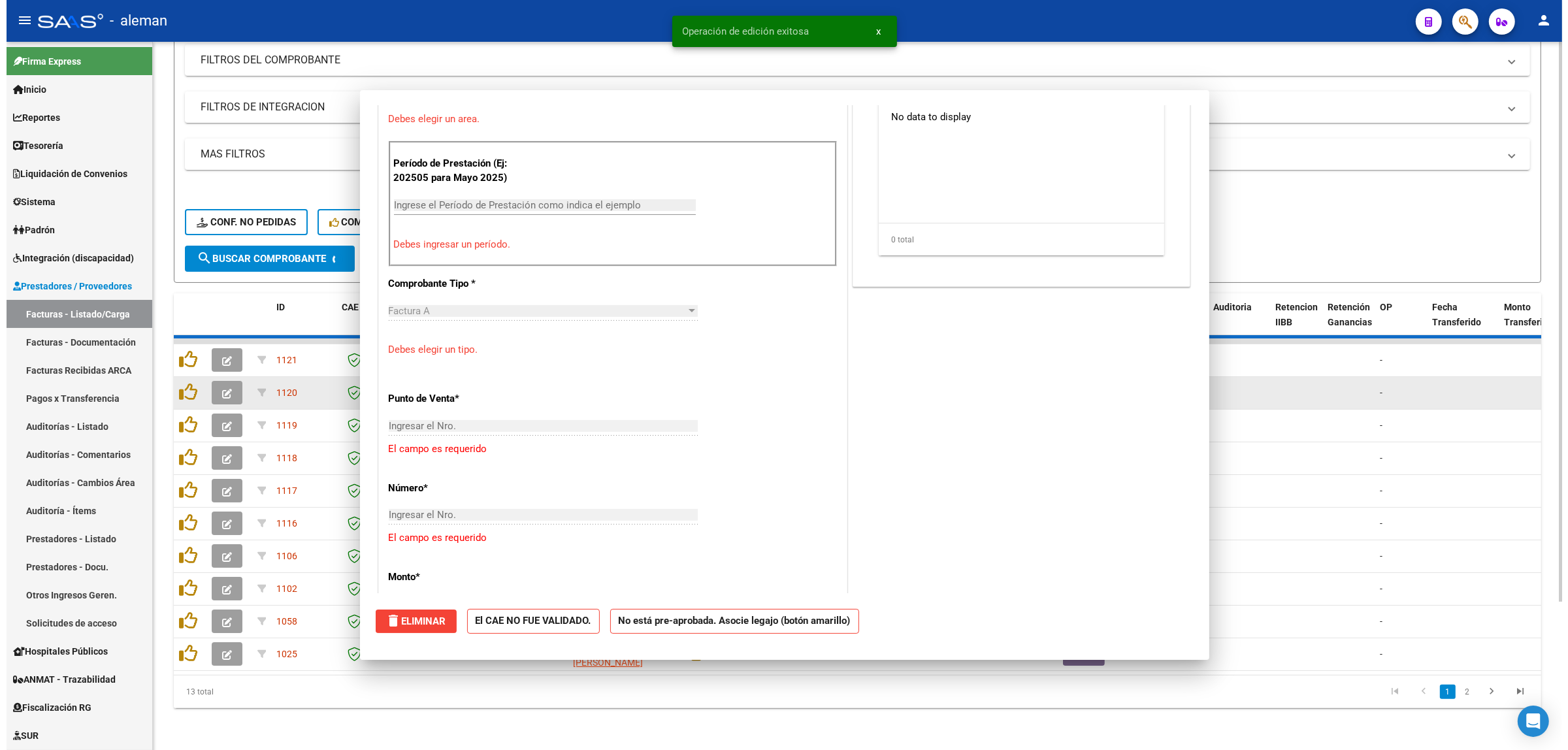
scroll to position [0, 0]
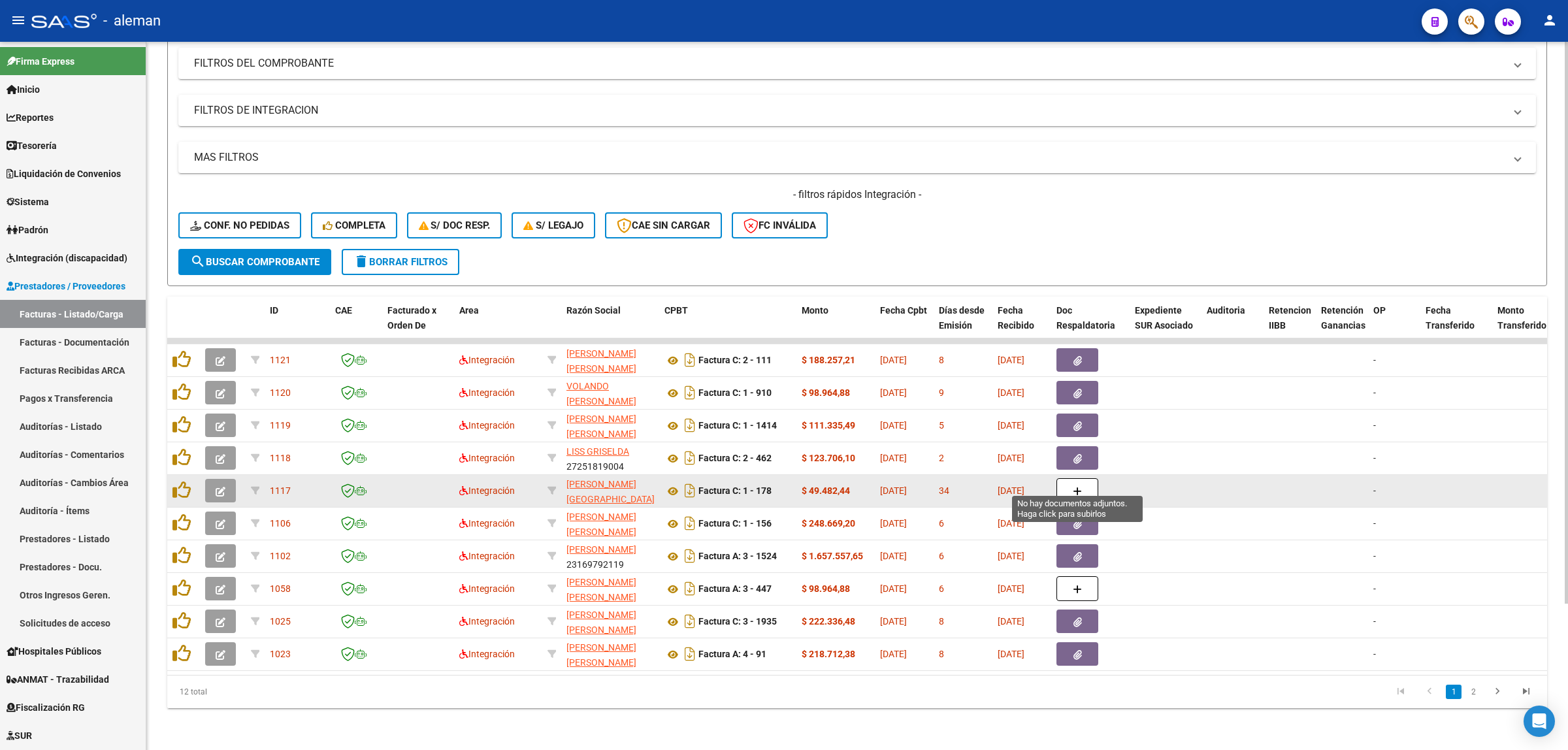
click at [1086, 486] on button "button" at bounding box center [1077, 490] width 41 height 25
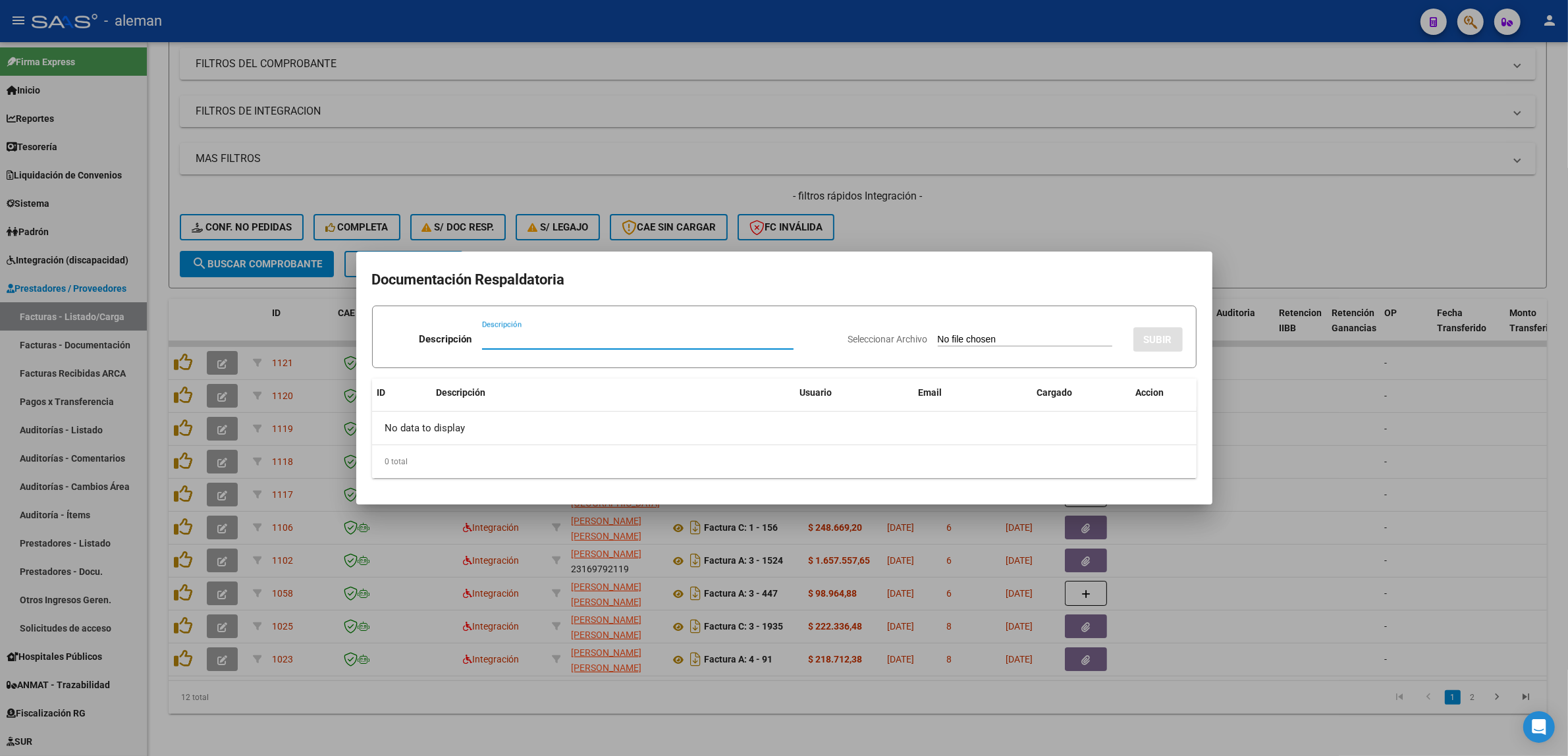
click at [1235, 443] on div at bounding box center [784, 378] width 1568 height 756
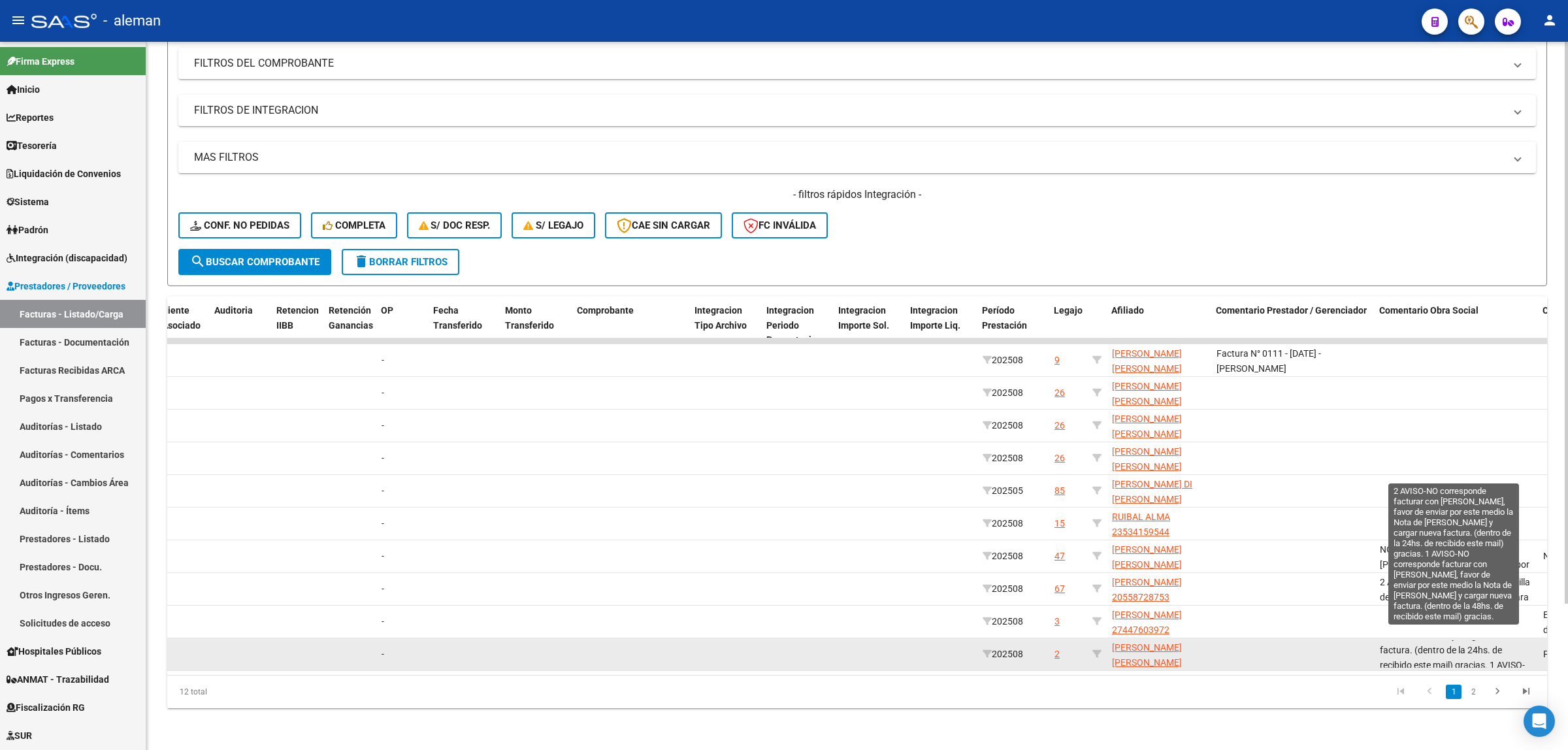
scroll to position [82, 0]
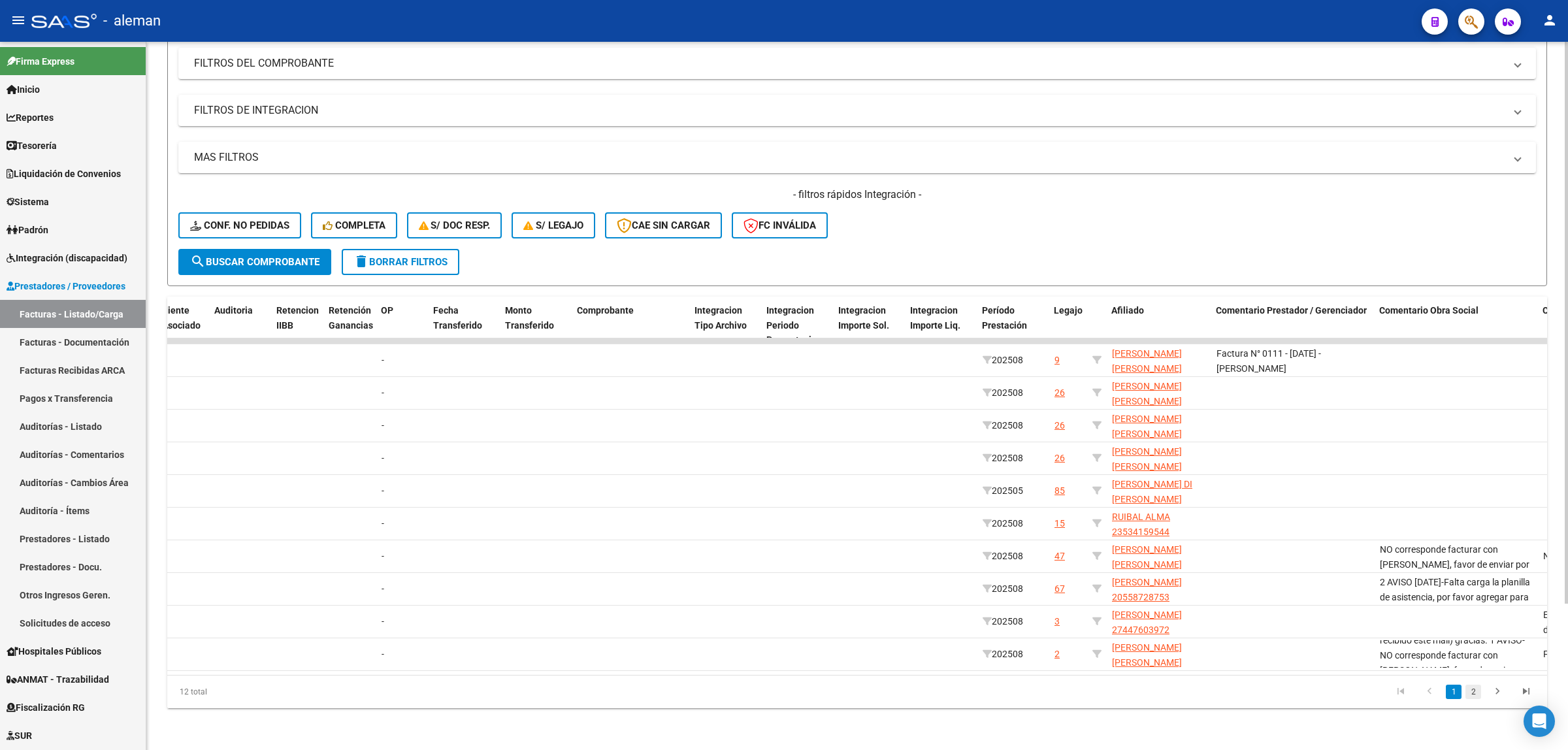
click at [1480, 697] on link "2" at bounding box center [1473, 692] width 16 height 15
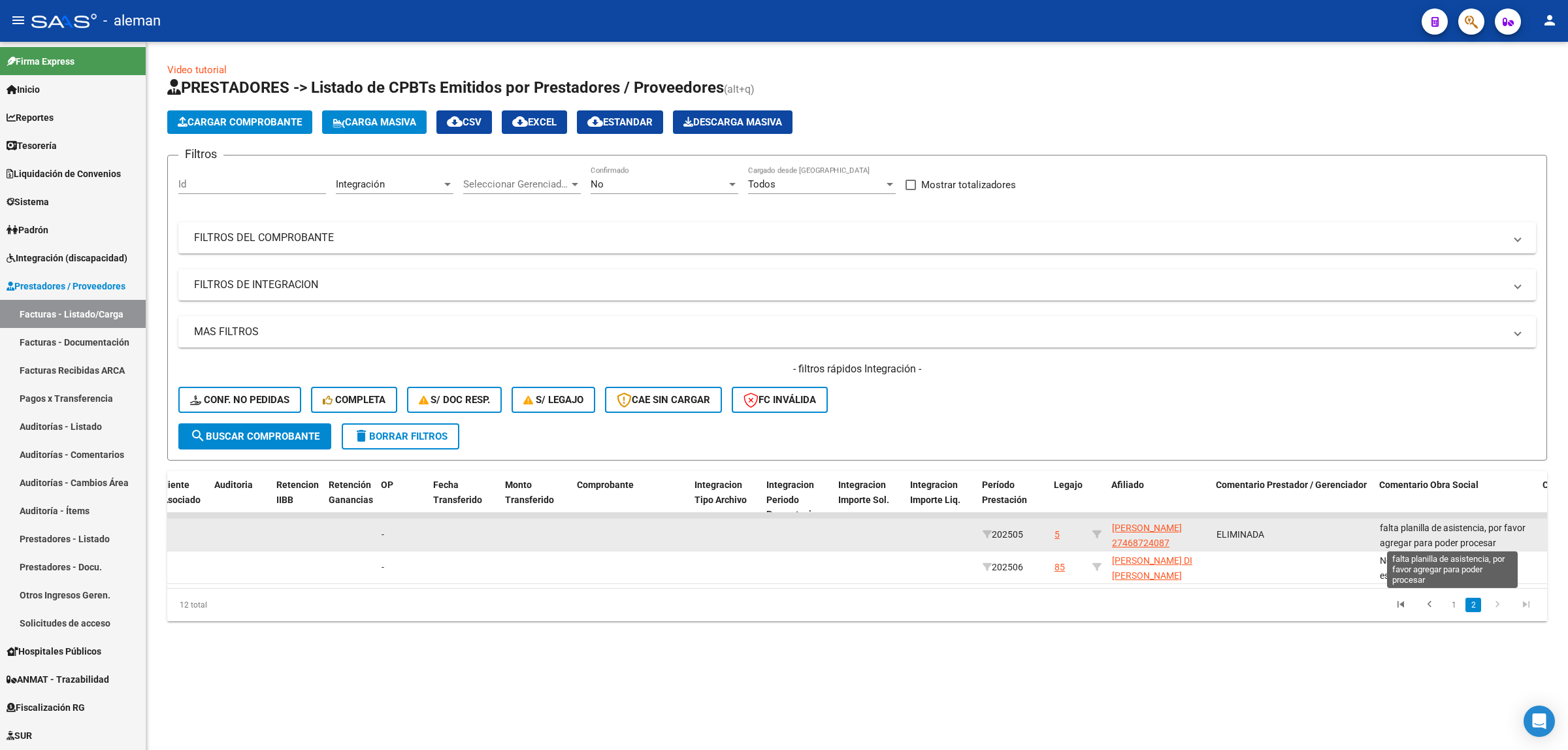
scroll to position [1, 0]
drag, startPoint x: 1377, startPoint y: 526, endPoint x: 1507, endPoint y: 542, distance: 131.0
click at [1507, 542] on datatable-body-cell "falta planilla de asistencia, por favor agregar para poder procesar" at bounding box center [1456, 534] width 163 height 32
copy span "falta planilla de asistencia, por favor agregar para poder procesar"
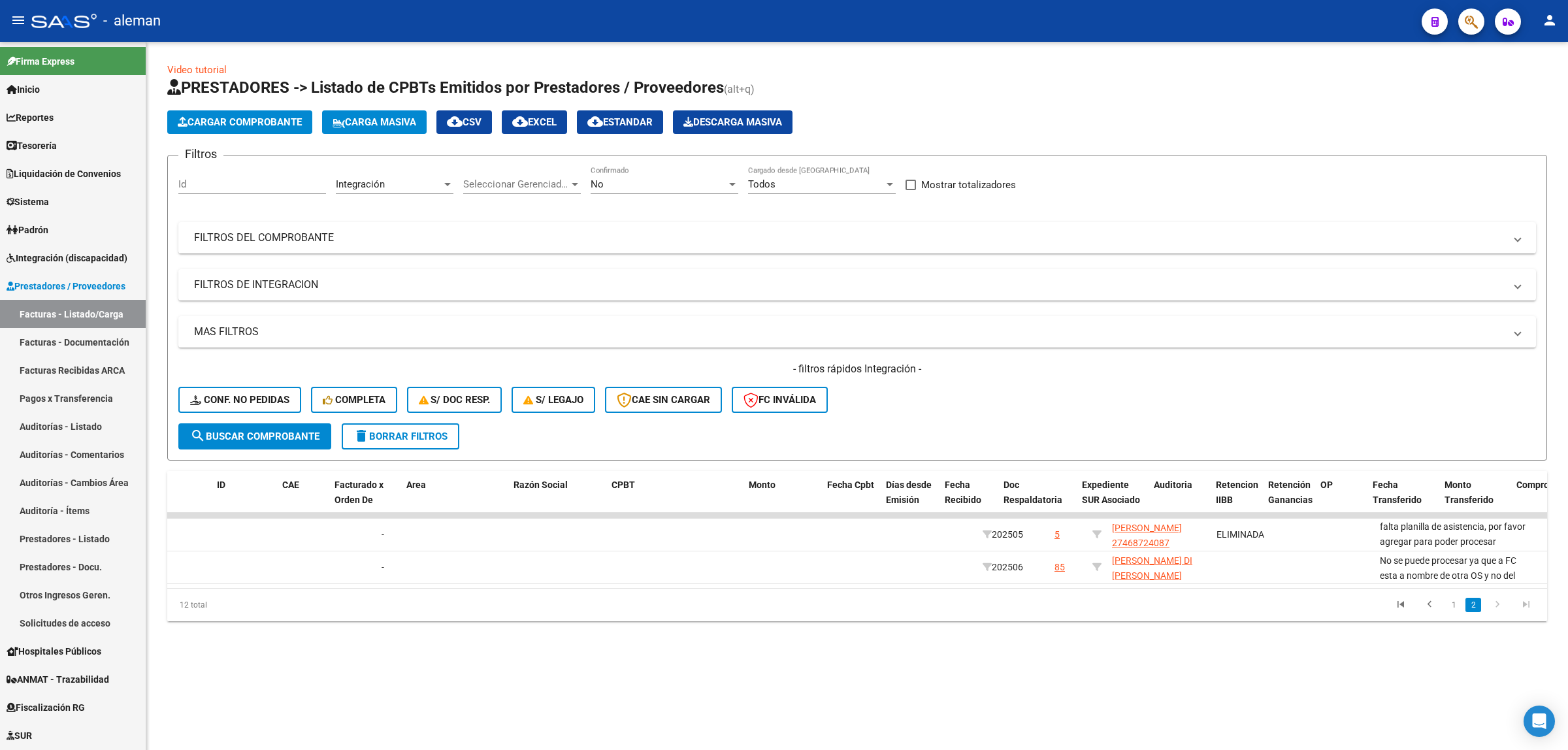
scroll to position [0, 0]
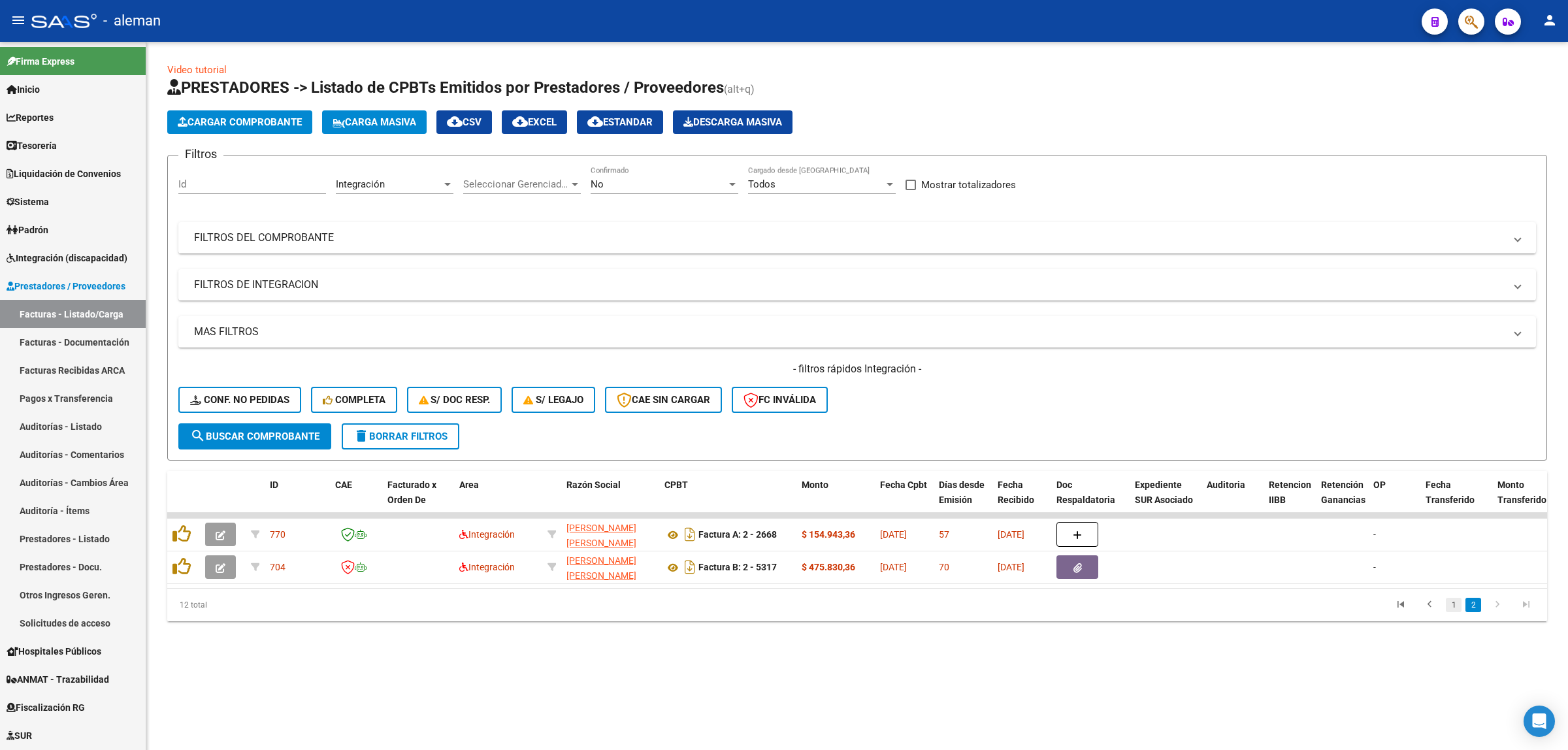
click at [1453, 612] on link "1" at bounding box center [1454, 605] width 16 height 15
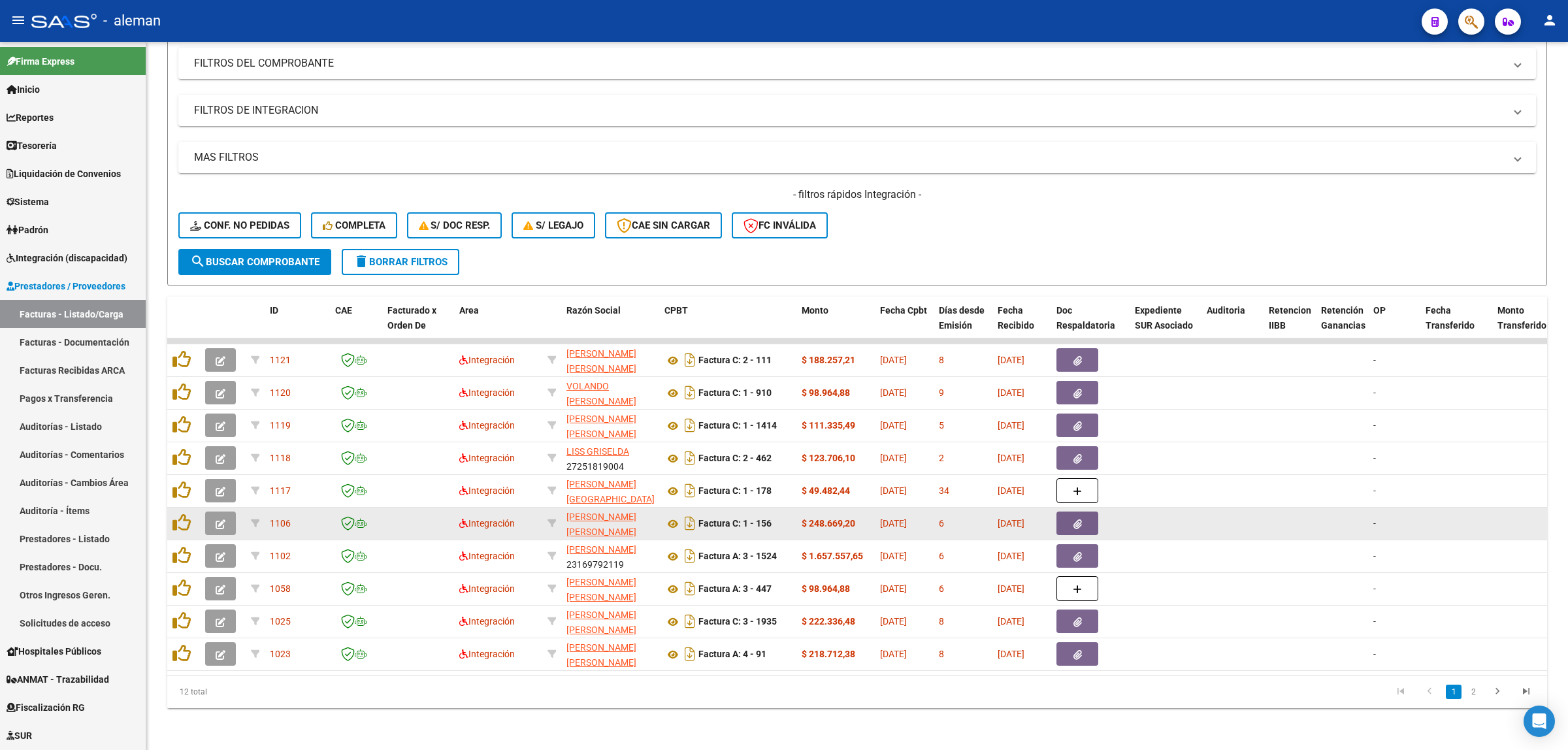
scroll to position [184, 0]
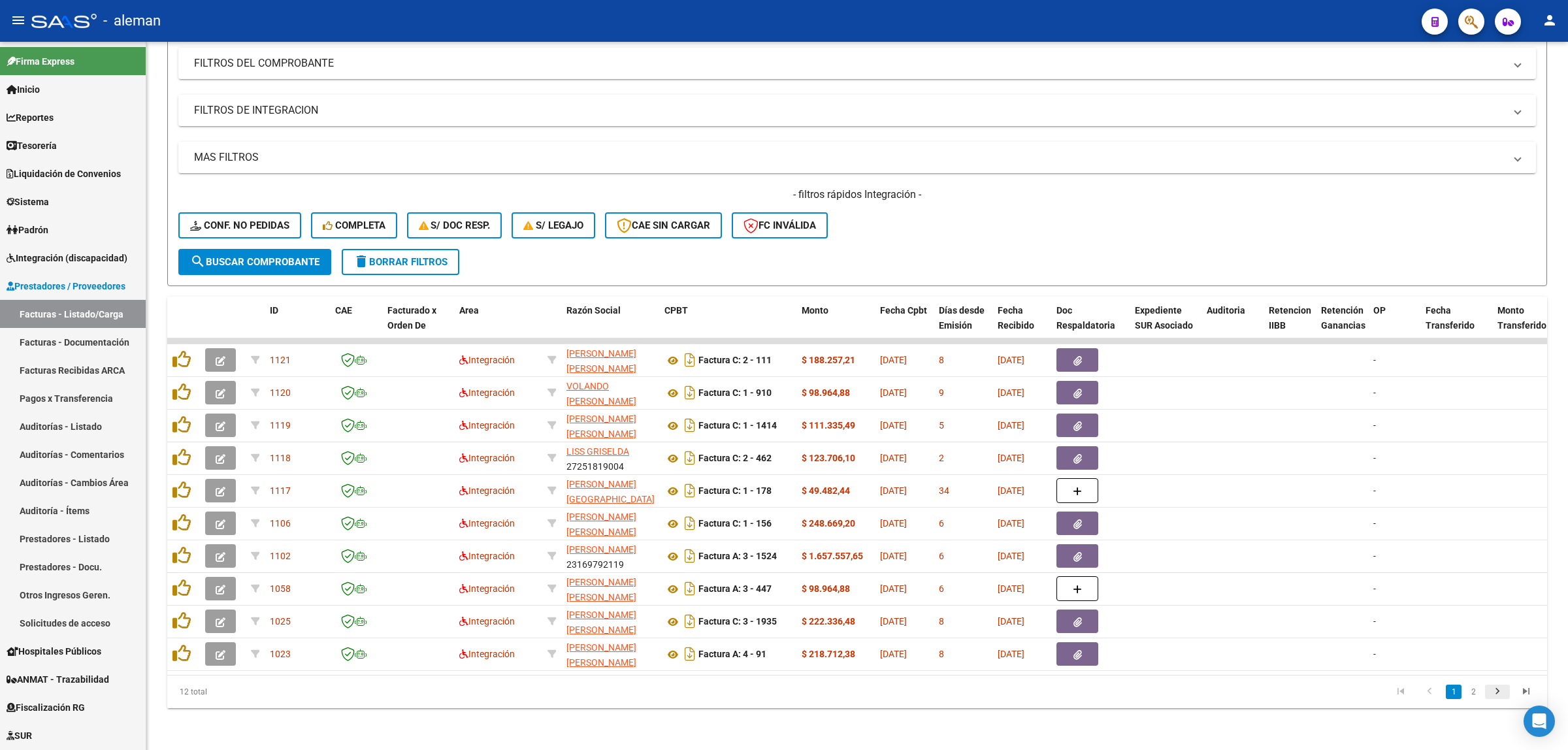
click at [1493, 697] on icon "go to next page" at bounding box center [1497, 693] width 17 height 16
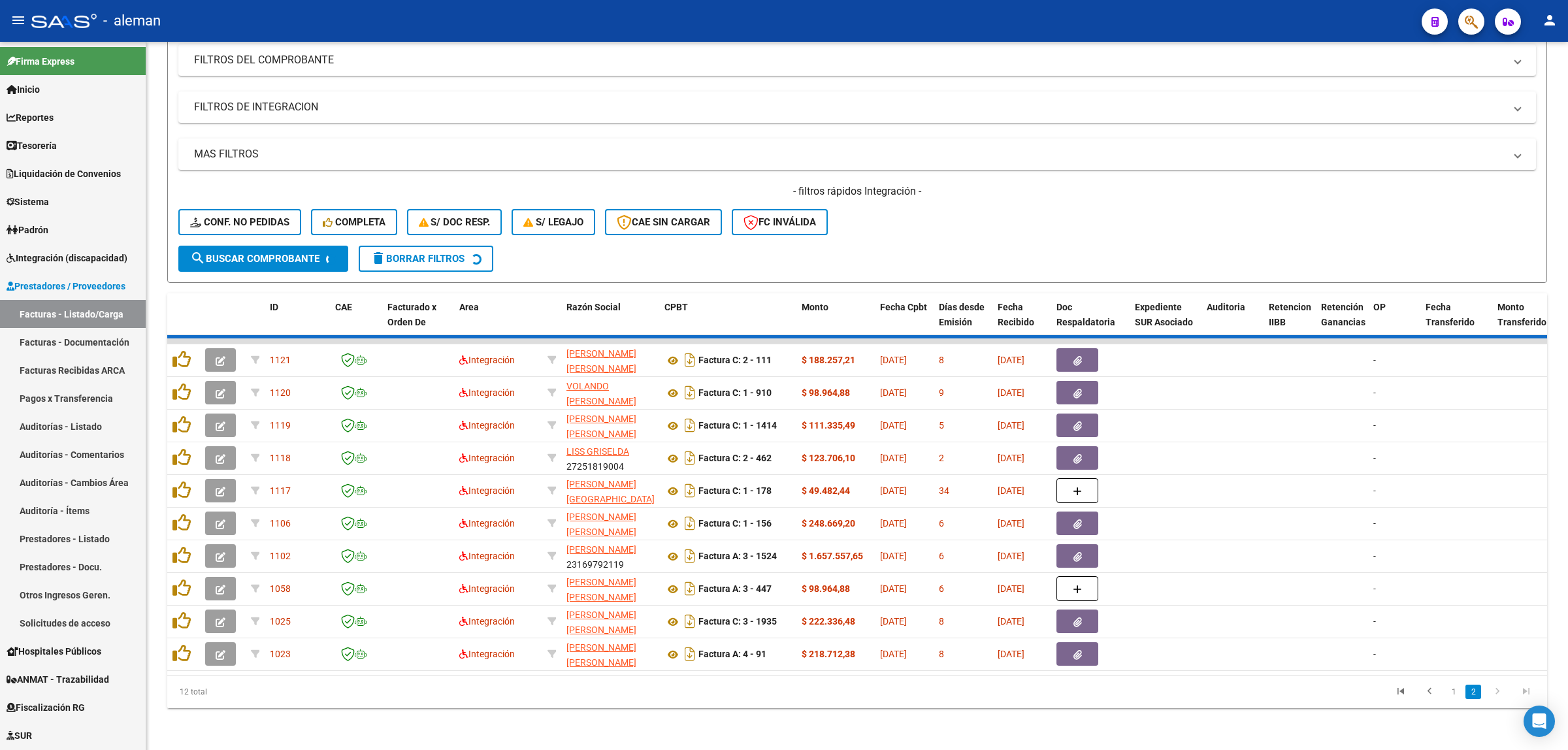
click at [1493, 697] on div "12 total 1 2" at bounding box center [856, 691] width 1380 height 32
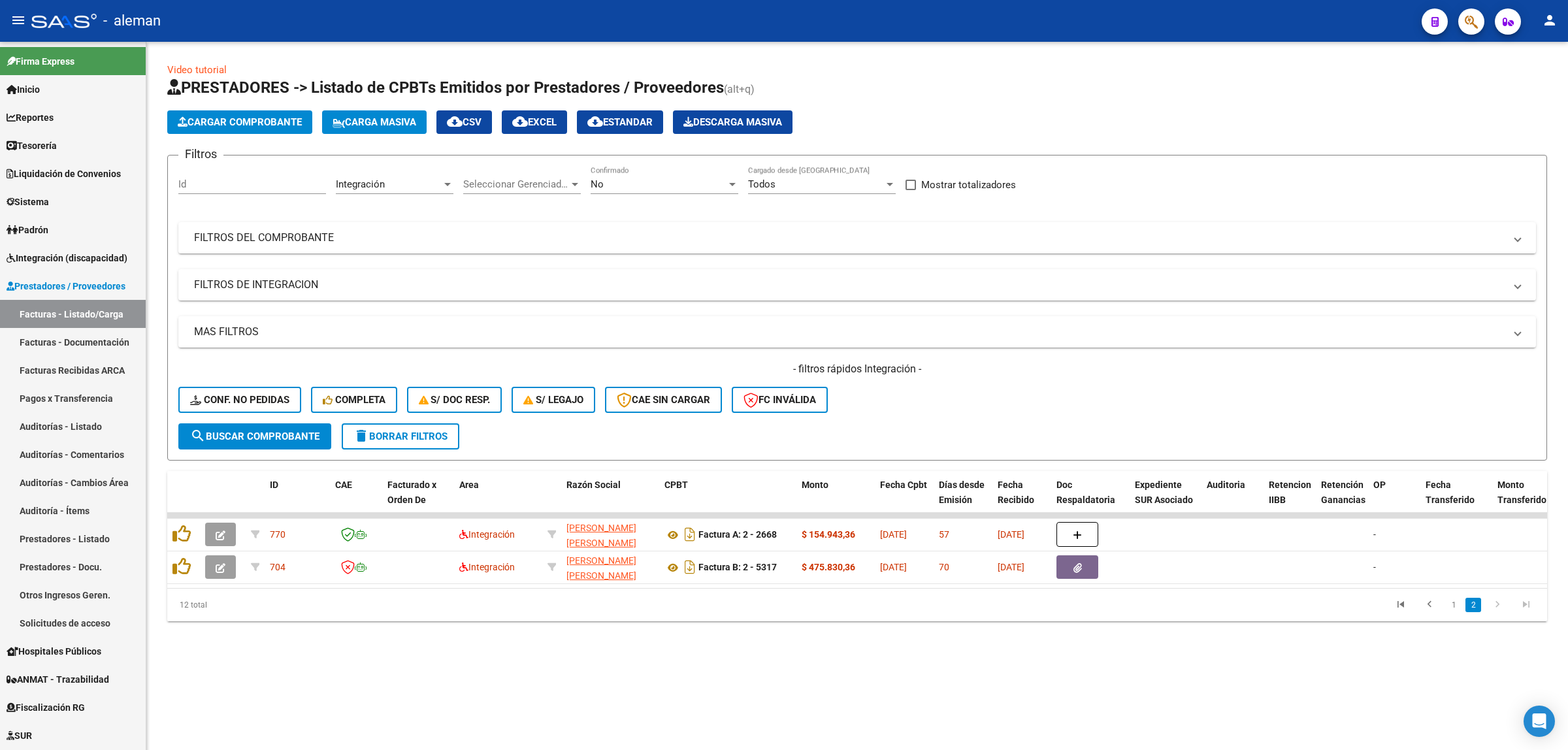
scroll to position [0, 0]
click at [1446, 612] on link "1" at bounding box center [1454, 605] width 16 height 15
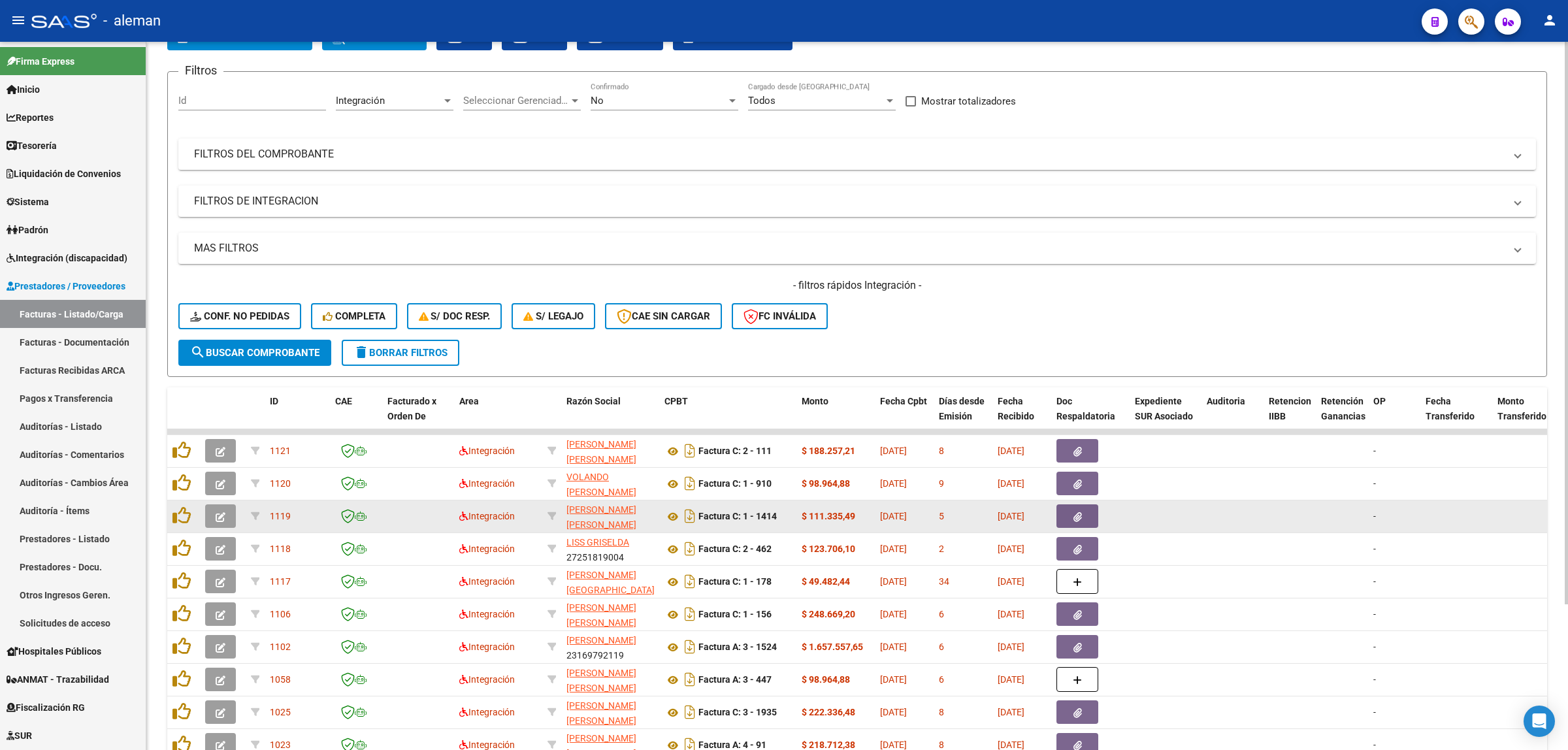
scroll to position [184, 0]
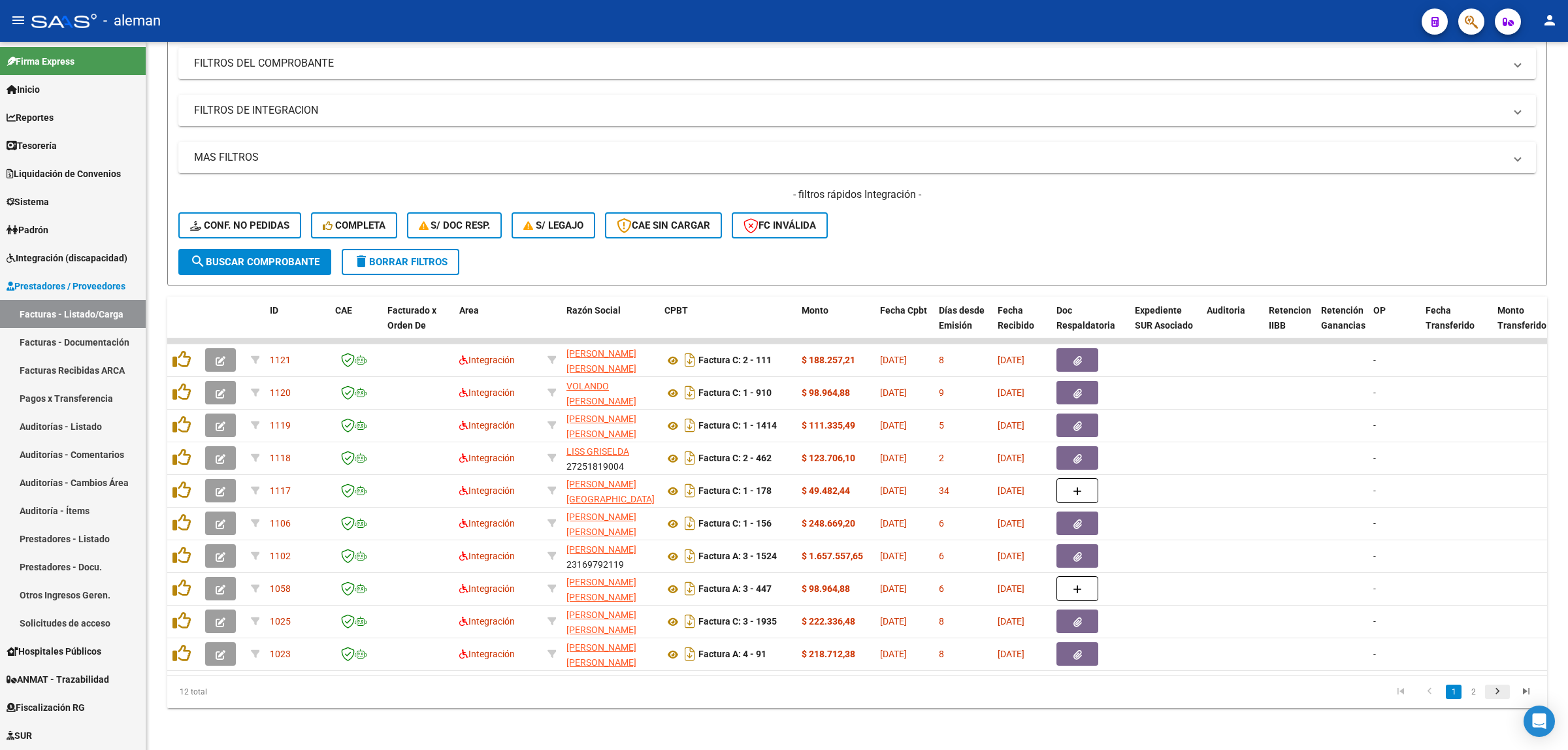
click at [1495, 690] on icon "go to next page" at bounding box center [1497, 693] width 17 height 16
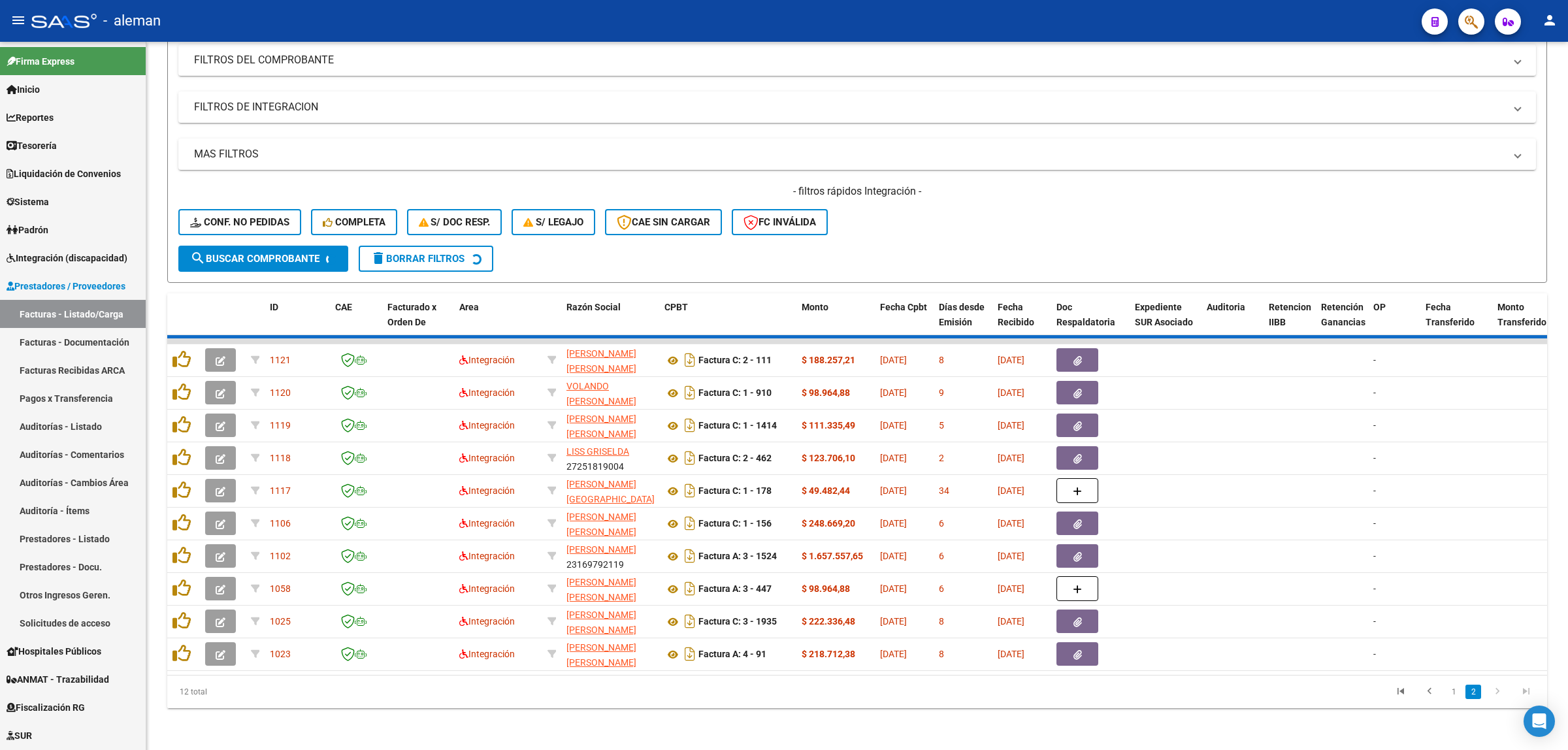
scroll to position [0, 0]
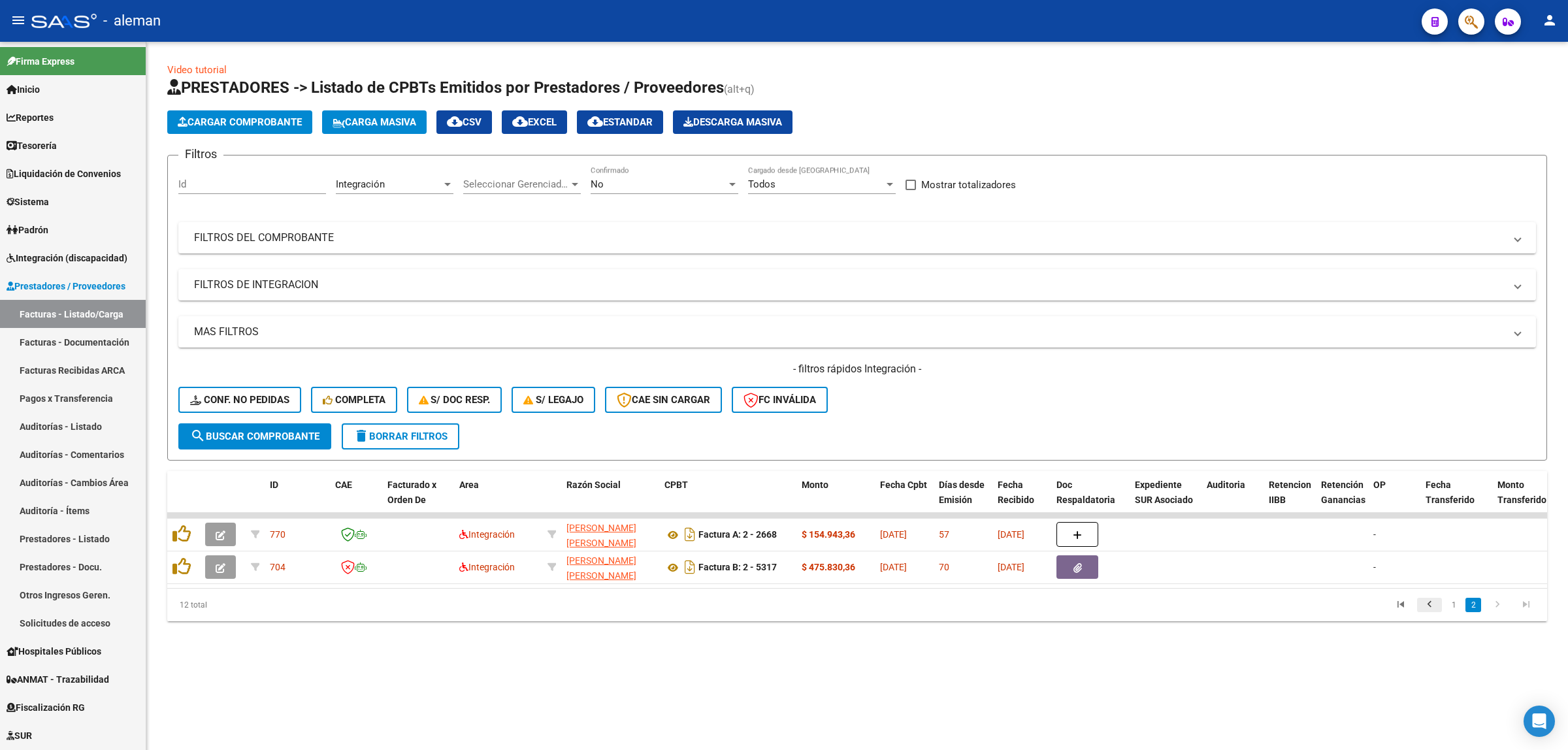
click at [1440, 612] on link "go to previous page" at bounding box center [1429, 605] width 25 height 15
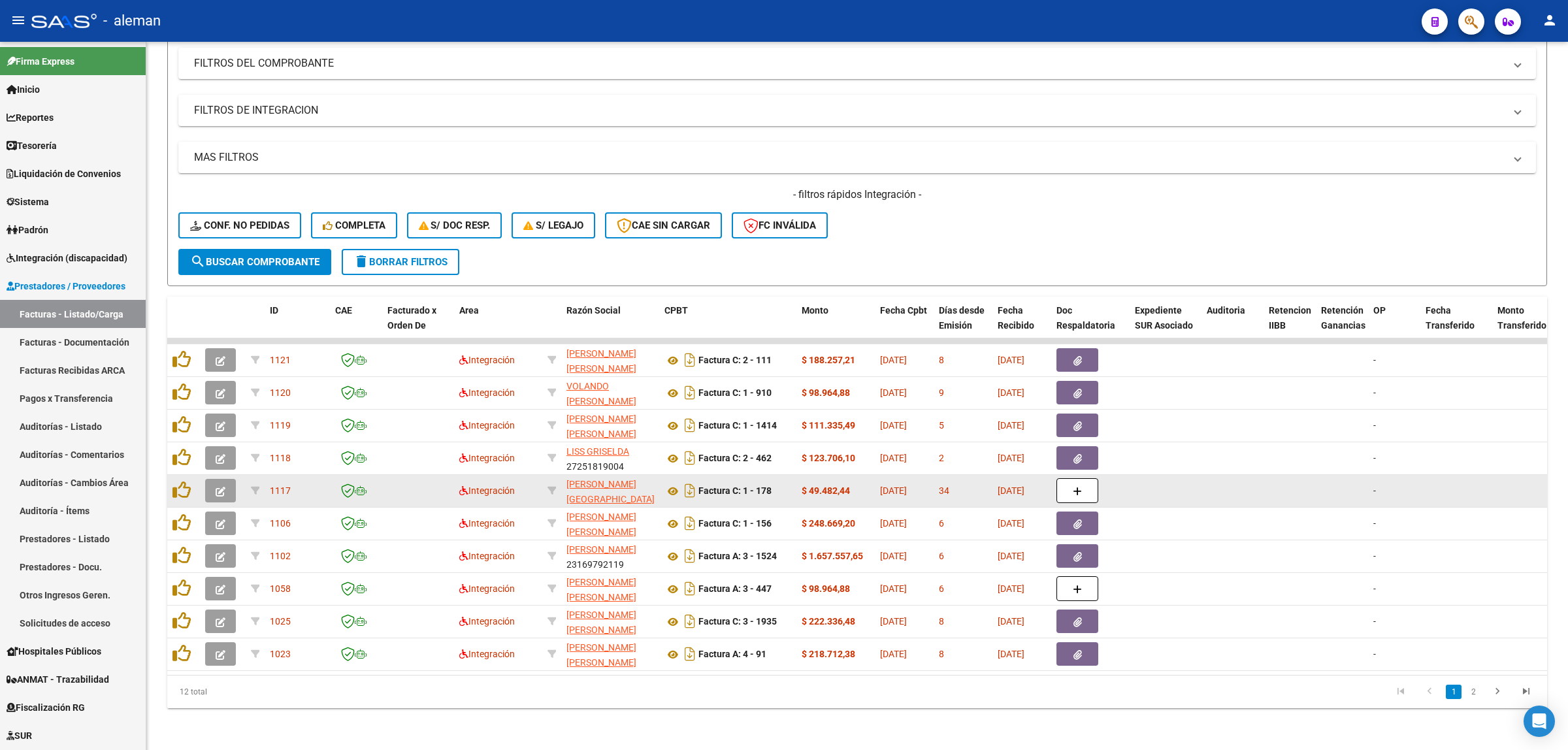
click at [226, 481] on button "button" at bounding box center [220, 491] width 30 height 24
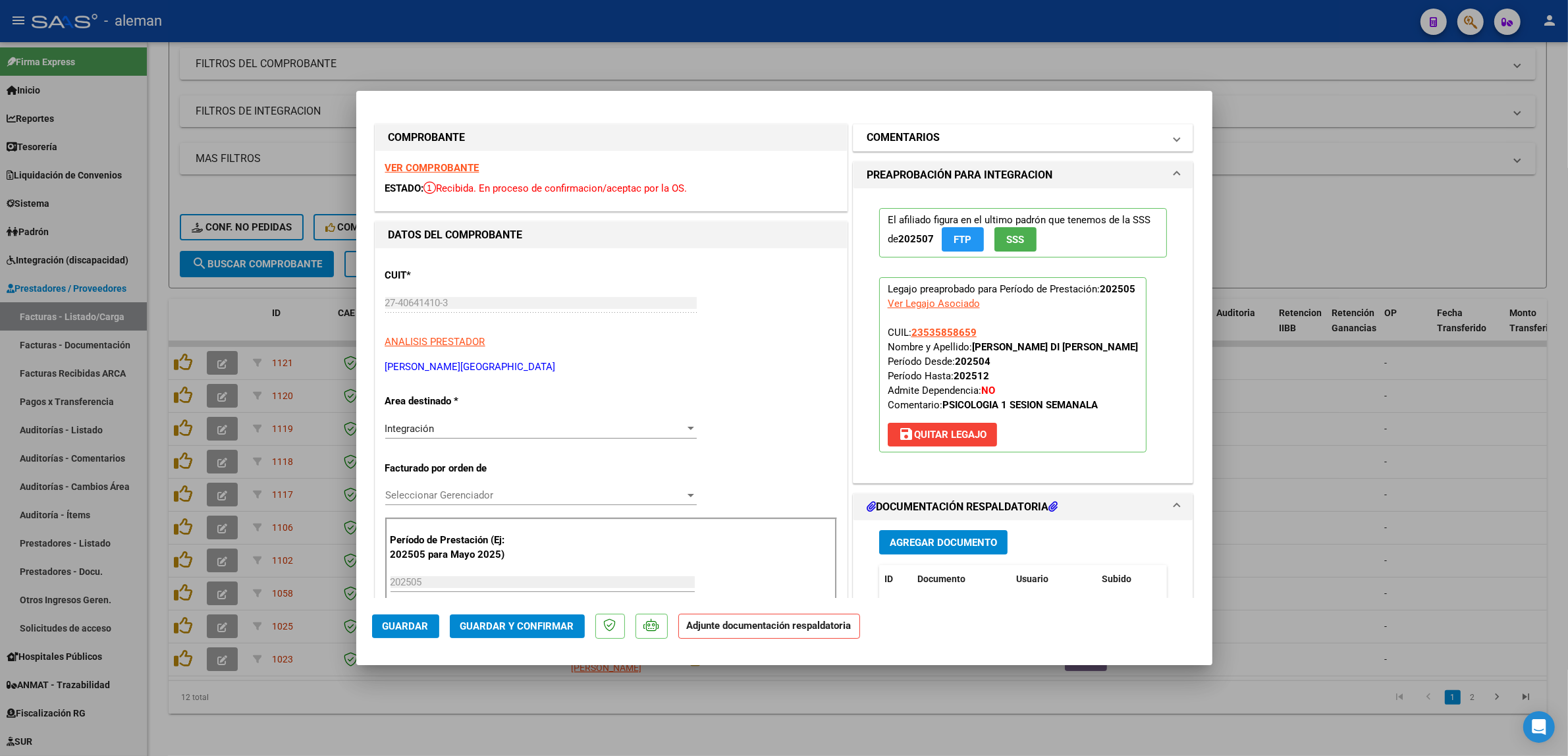
click at [1168, 146] on mat-expansion-panel-header "COMENTARIOS" at bounding box center [1024, 137] width 340 height 26
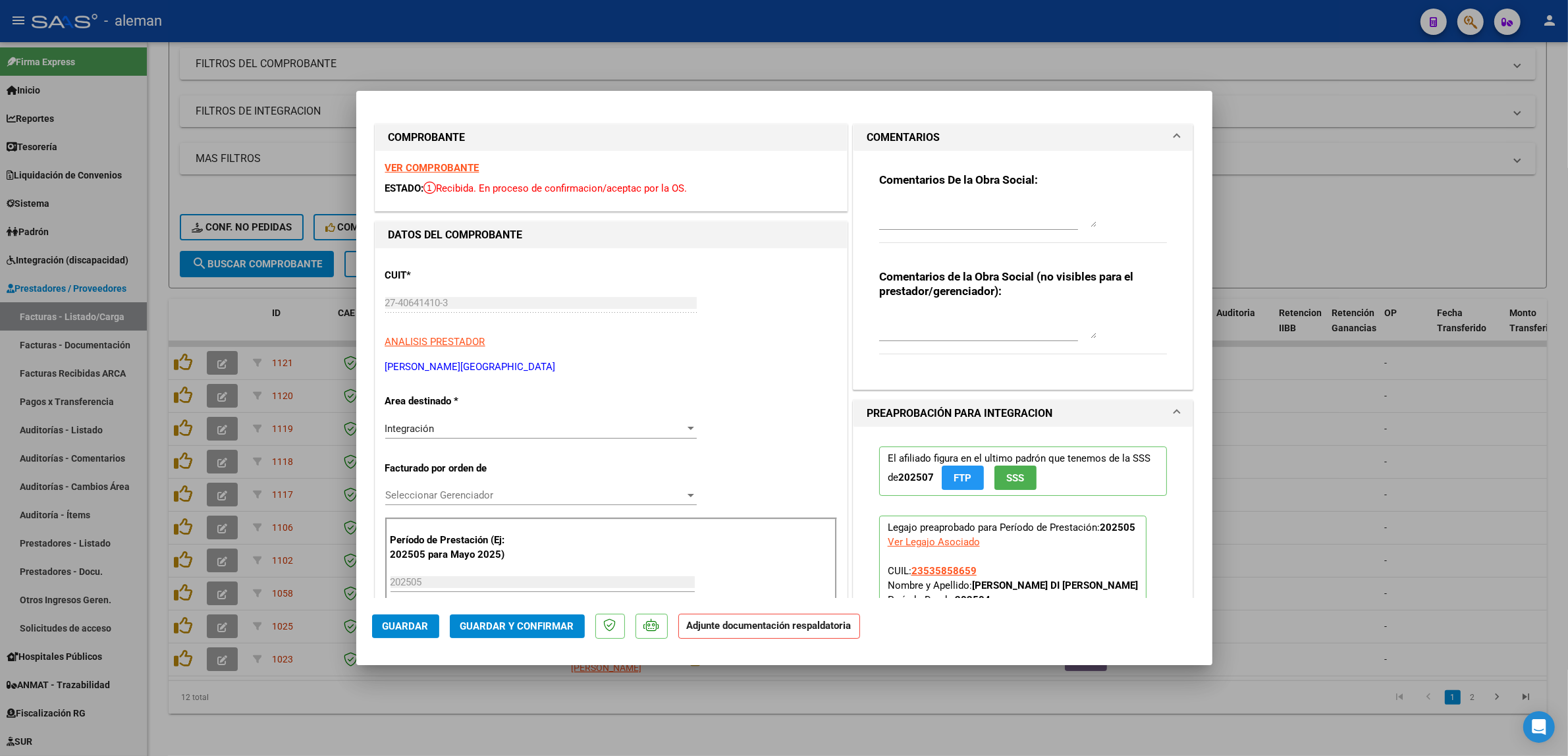
click at [1005, 215] on textarea at bounding box center [987, 214] width 217 height 26
paste textarea "Falta la firma del familiar a cargo y sello y firma de Ud. ,en la planilla de a…"
type textarea "Falta la firma del familiar a cargo y sello y firma de Ud. ,en la planilla de a…"
drag, startPoint x: 1089, startPoint y: 226, endPoint x: 1130, endPoint y: 260, distance: 53.3
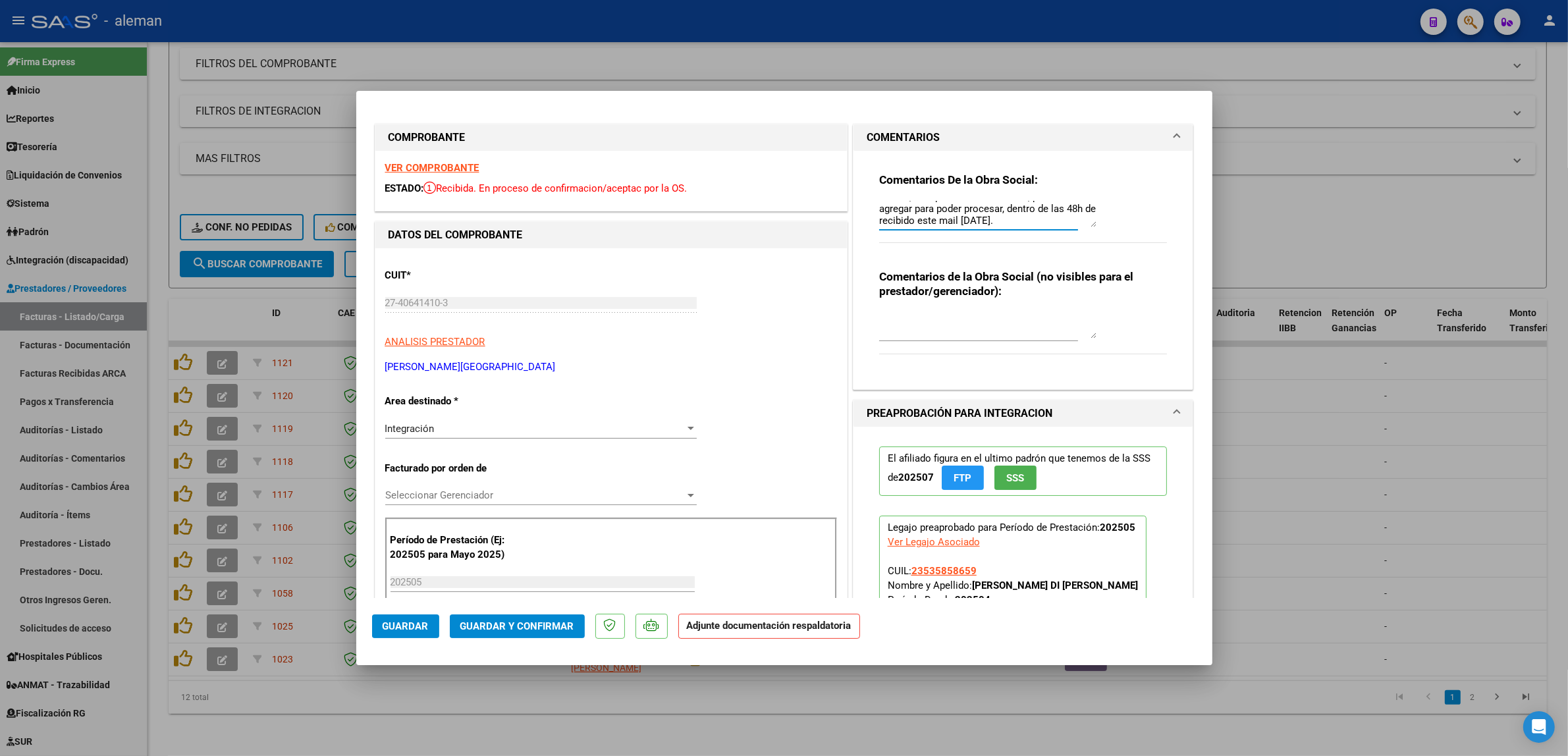
click at [1130, 260] on div "Comentarios De la Obra Social: Falta la firma del familiar a cargo y sello y fi…" at bounding box center [1024, 264] width 308 height 228
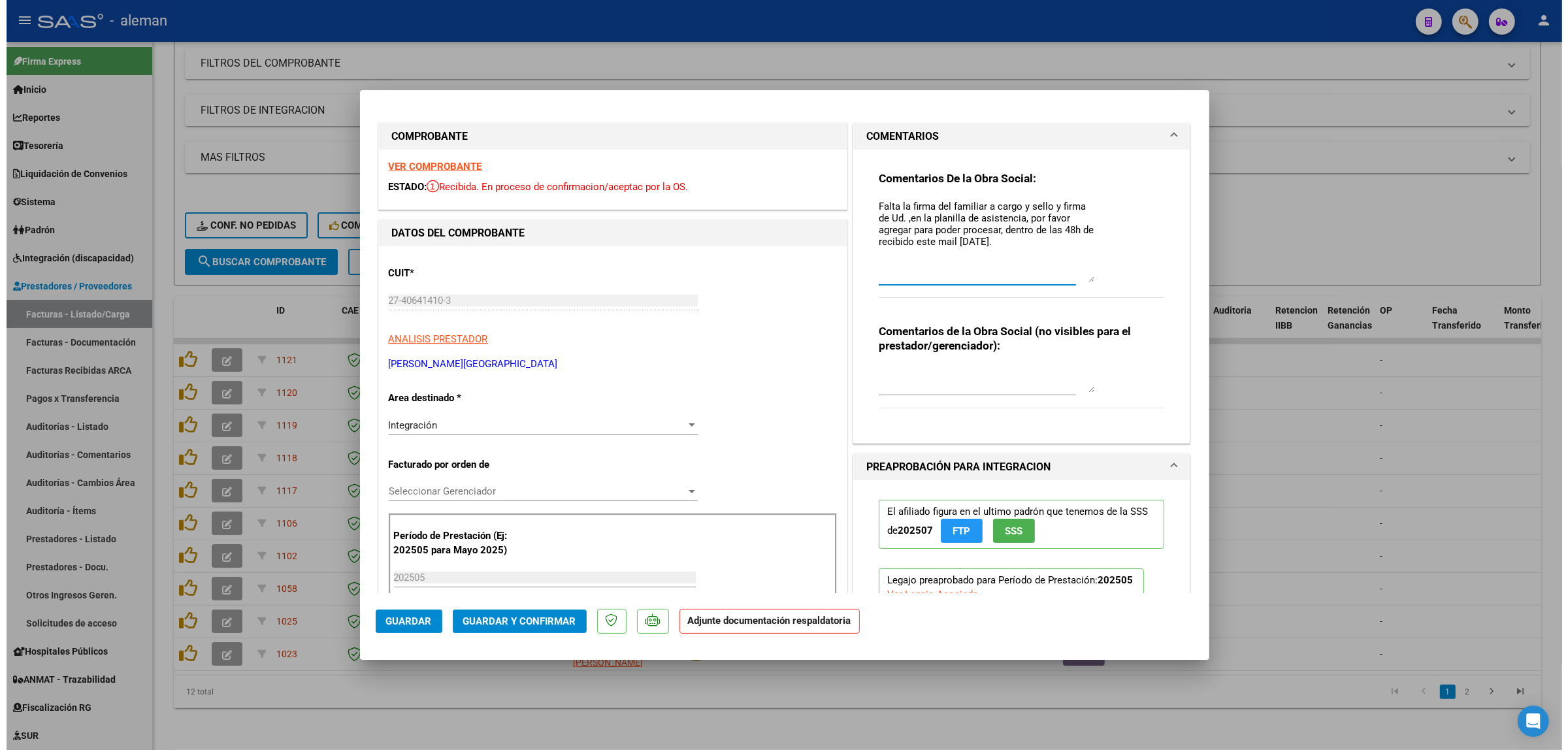
scroll to position [0, 0]
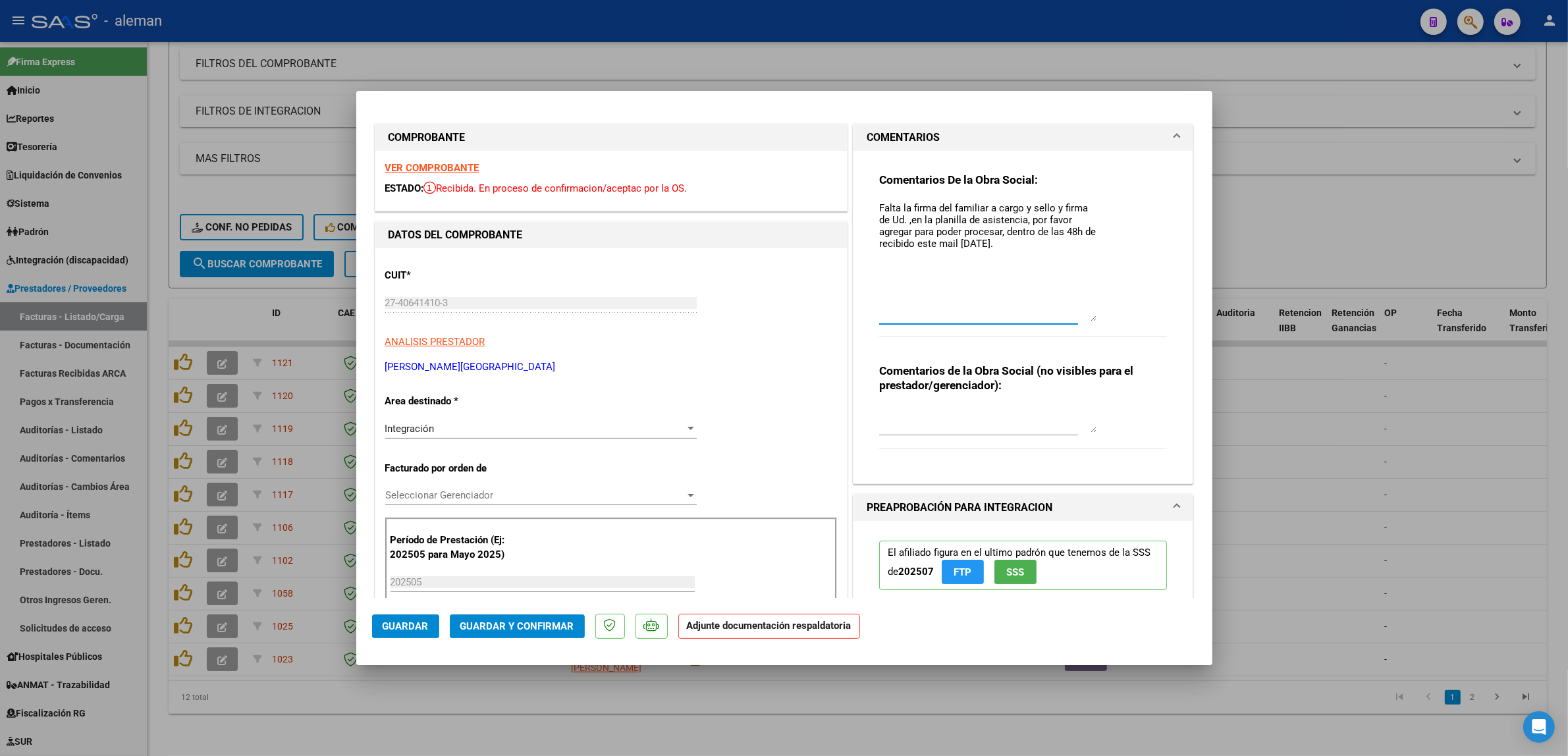
drag, startPoint x: 1083, startPoint y: 221, endPoint x: 1141, endPoint y: 316, distance: 111.3
click at [1141, 316] on div "Comentarios De la Obra Social: Falta la firma del familiar a cargo y sello y fi…" at bounding box center [1023, 262] width 288 height 179
drag, startPoint x: 1023, startPoint y: 242, endPoint x: 871, endPoint y: 202, distance: 157.2
click at [879, 202] on textarea "Falta la firma del familiar a cargo y sello y firma de Ud. ,en la planilla de a…" at bounding box center [987, 261] width 217 height 121
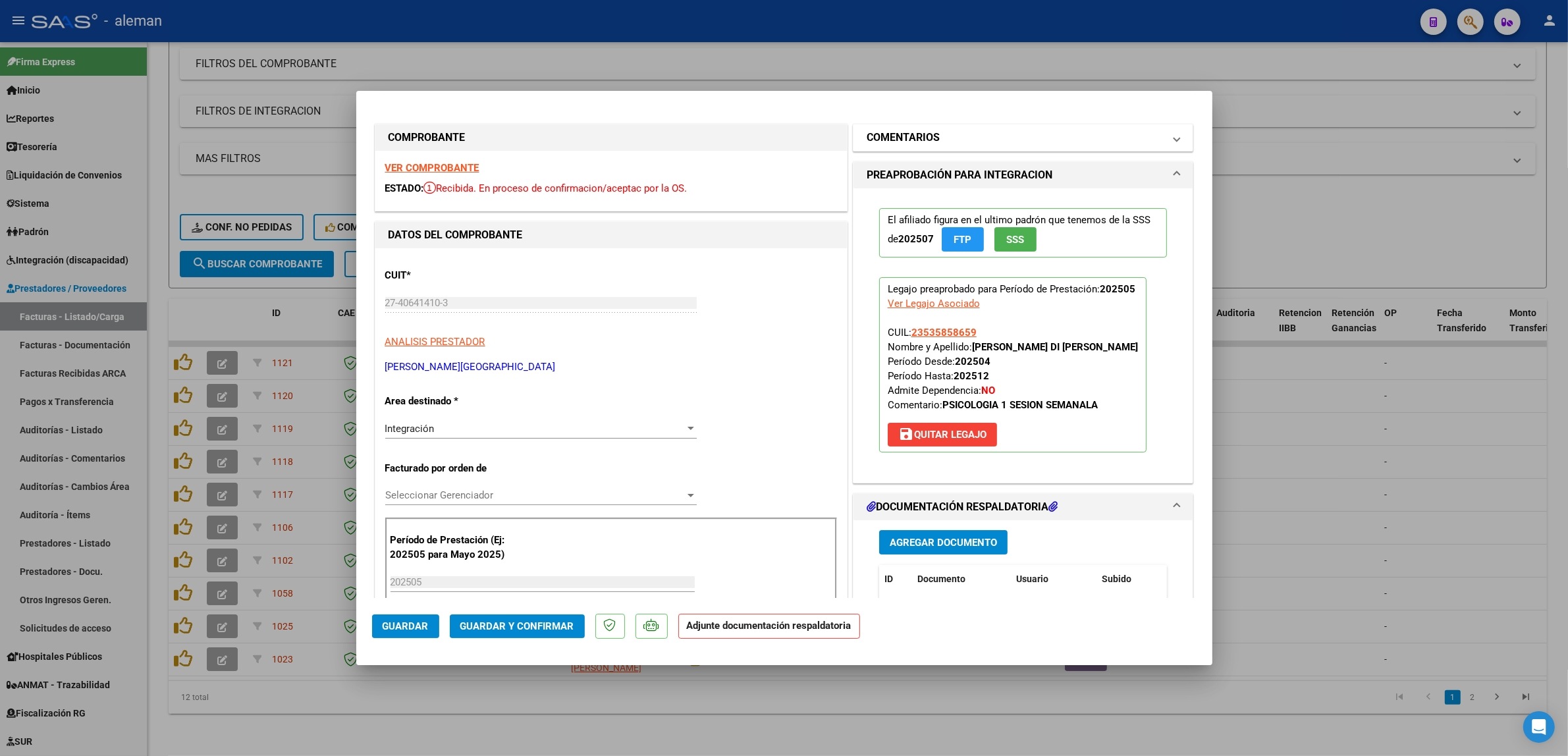
click at [1172, 142] on mat-expansion-panel-header "COMENTARIOS" at bounding box center [1024, 137] width 340 height 26
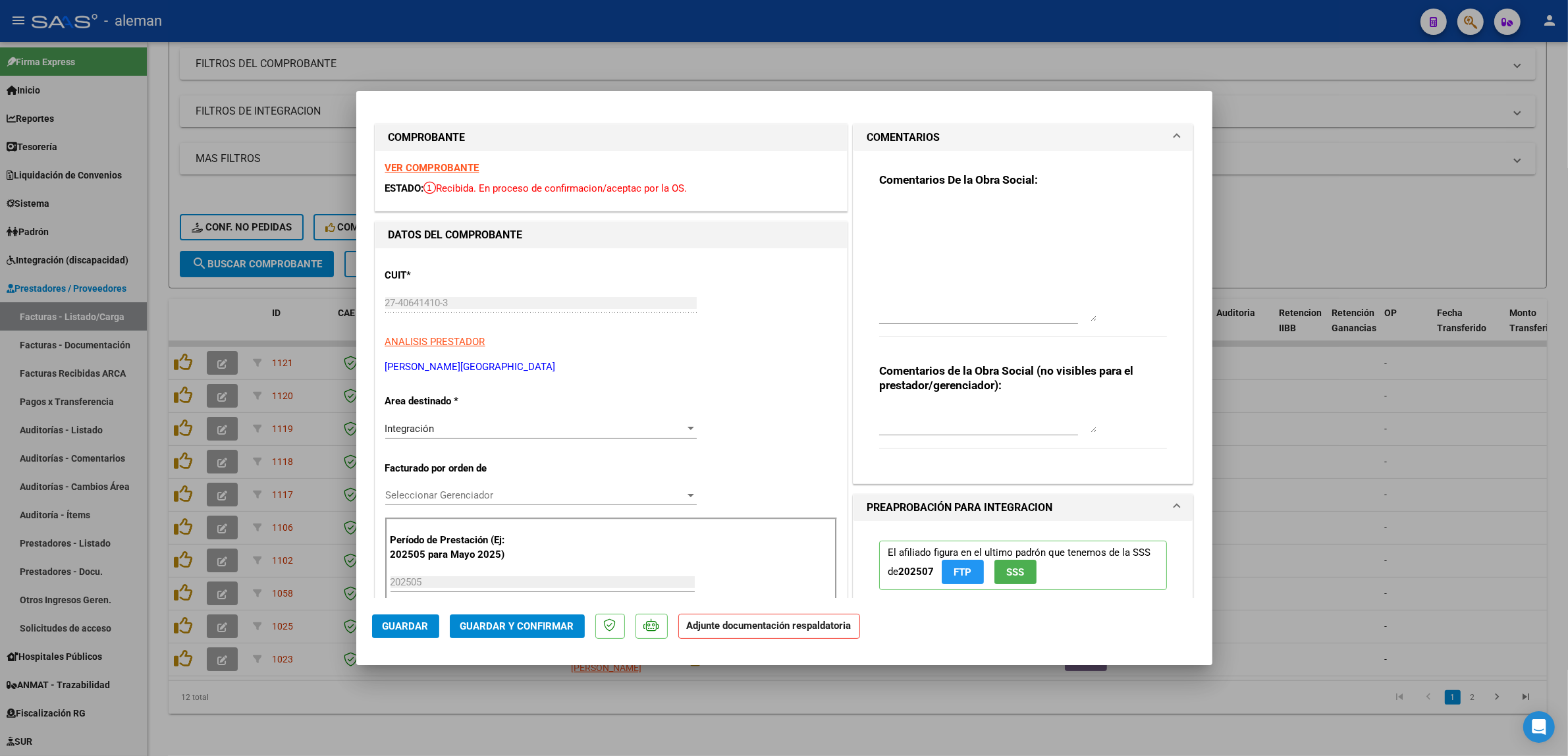
click at [908, 301] on textarea at bounding box center [987, 261] width 217 height 121
paste textarea "Falta planilla de asistencia, por favor agregar para poder procesar, dentro de …"
click at [957, 234] on textarea "Falta planilla de asistencia, por favor agregar para poder procesar, dentro de …" at bounding box center [987, 261] width 217 height 121
type textarea "Falta planilla de asistencia, por favor agregar para poder procesar, dentro de …"
click at [408, 626] on span "Guardar" at bounding box center [406, 626] width 46 height 12
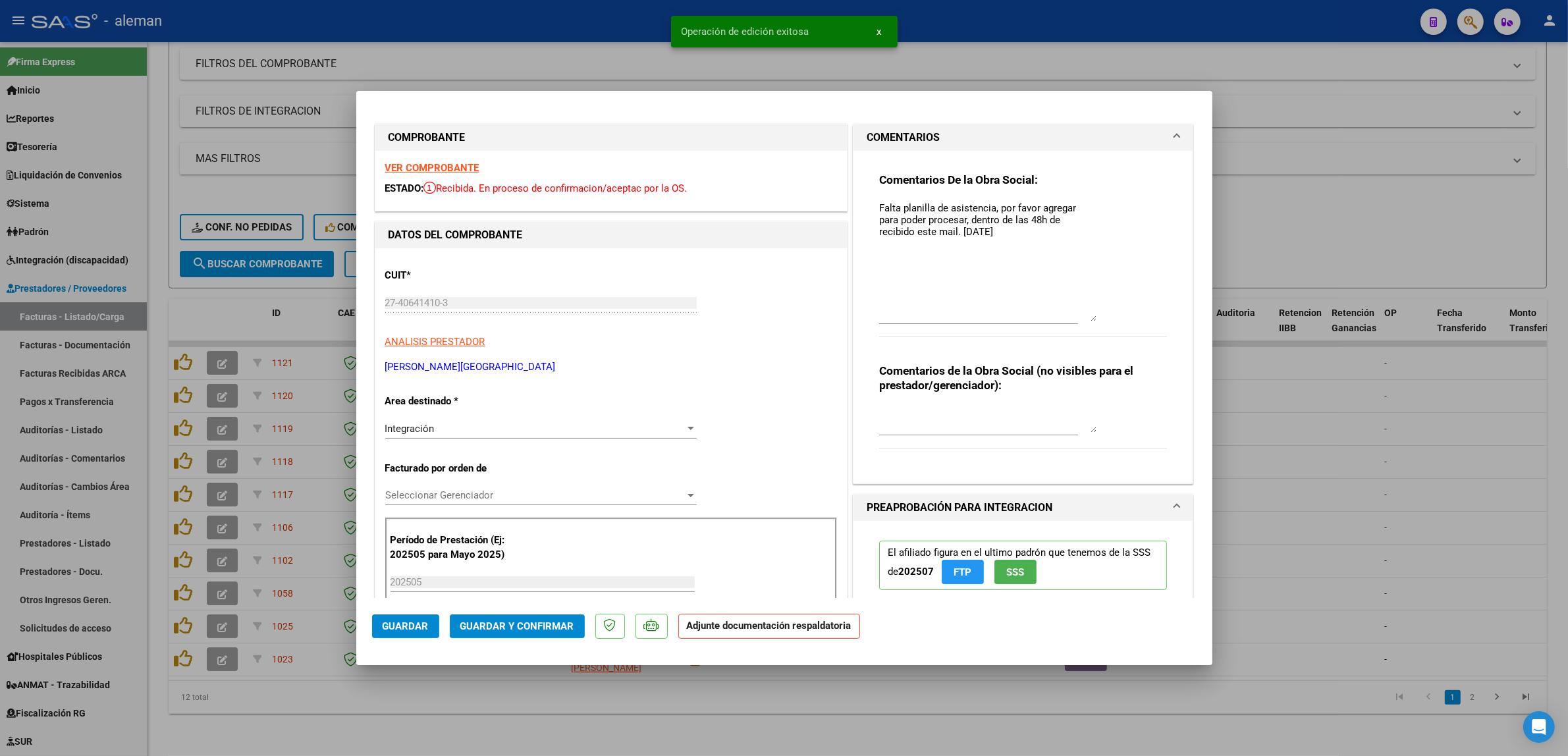
click at [1304, 460] on div at bounding box center [784, 378] width 1568 height 756
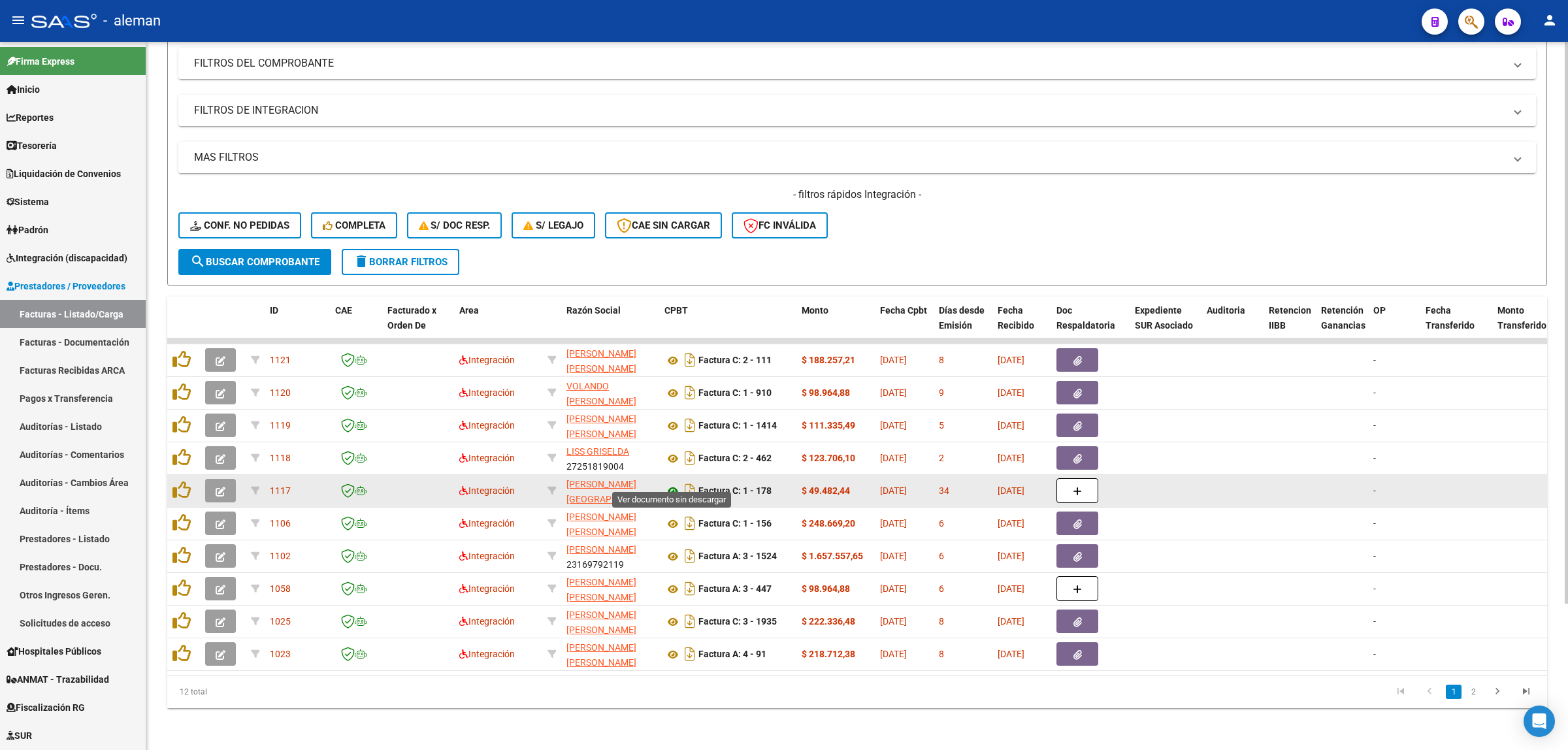
click at [673, 484] on icon at bounding box center [673, 491] width 17 height 16
click at [223, 486] on icon "button" at bounding box center [220, 491] width 10 height 10
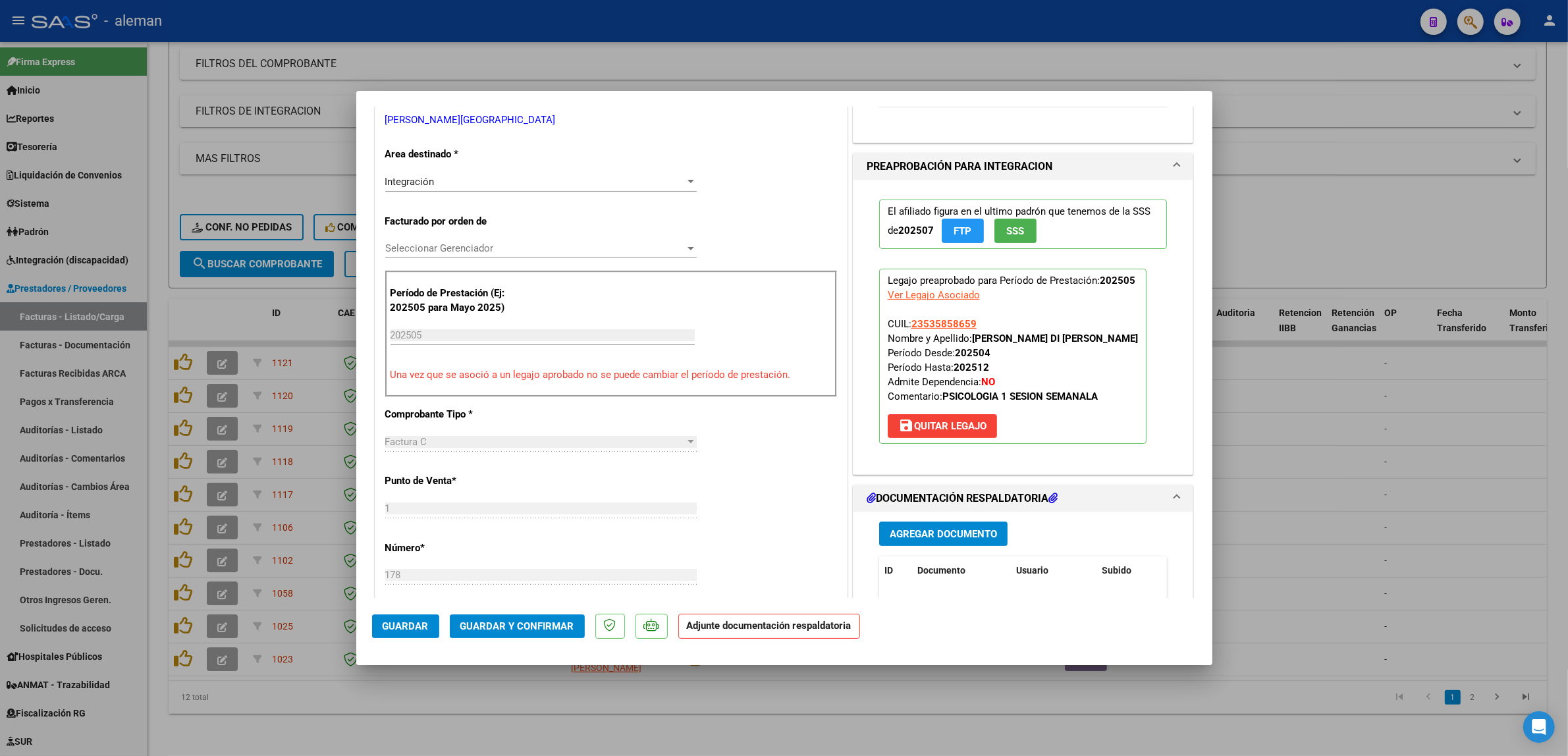
scroll to position [329, 0]
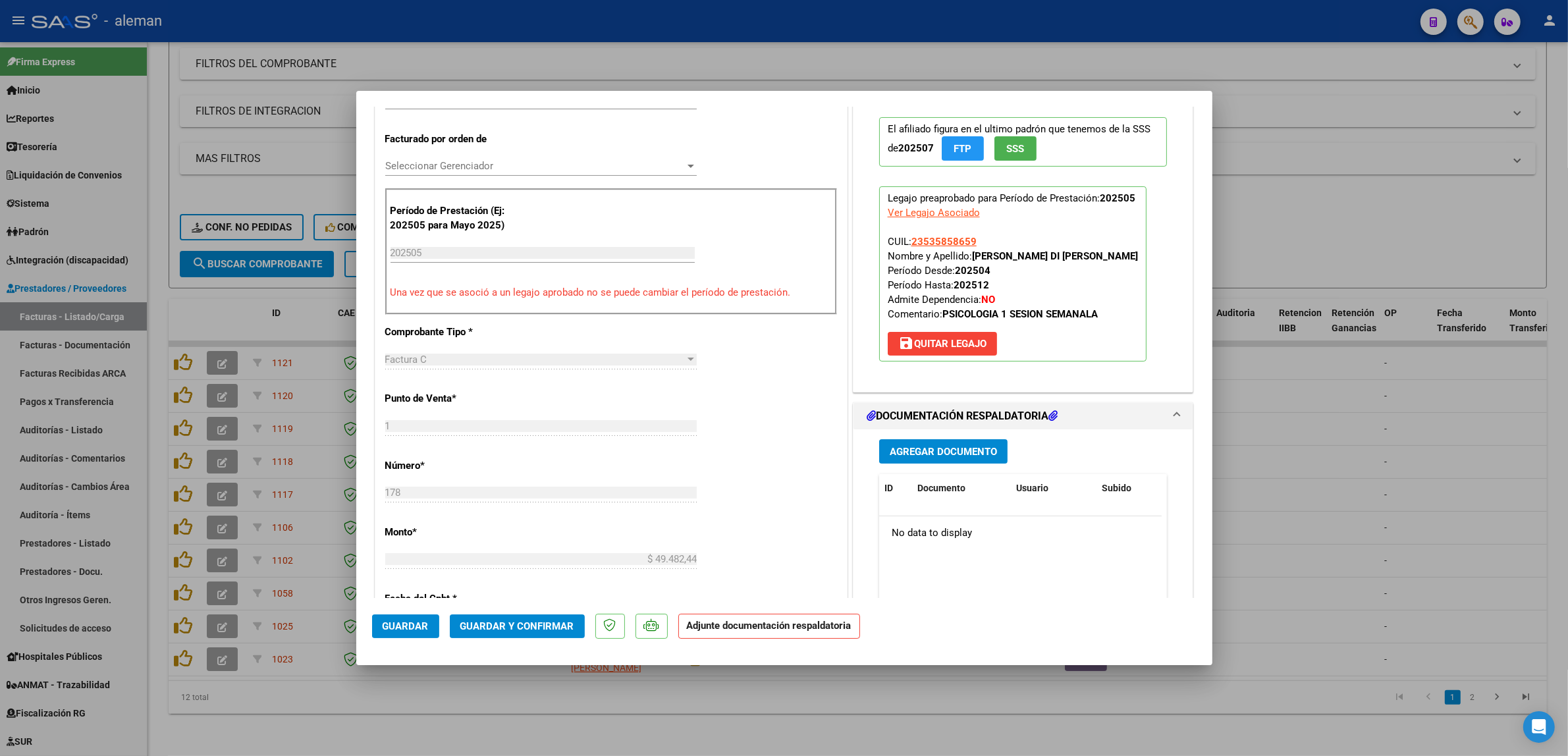
click at [1304, 464] on div at bounding box center [784, 378] width 1568 height 756
type input "$ 0,00"
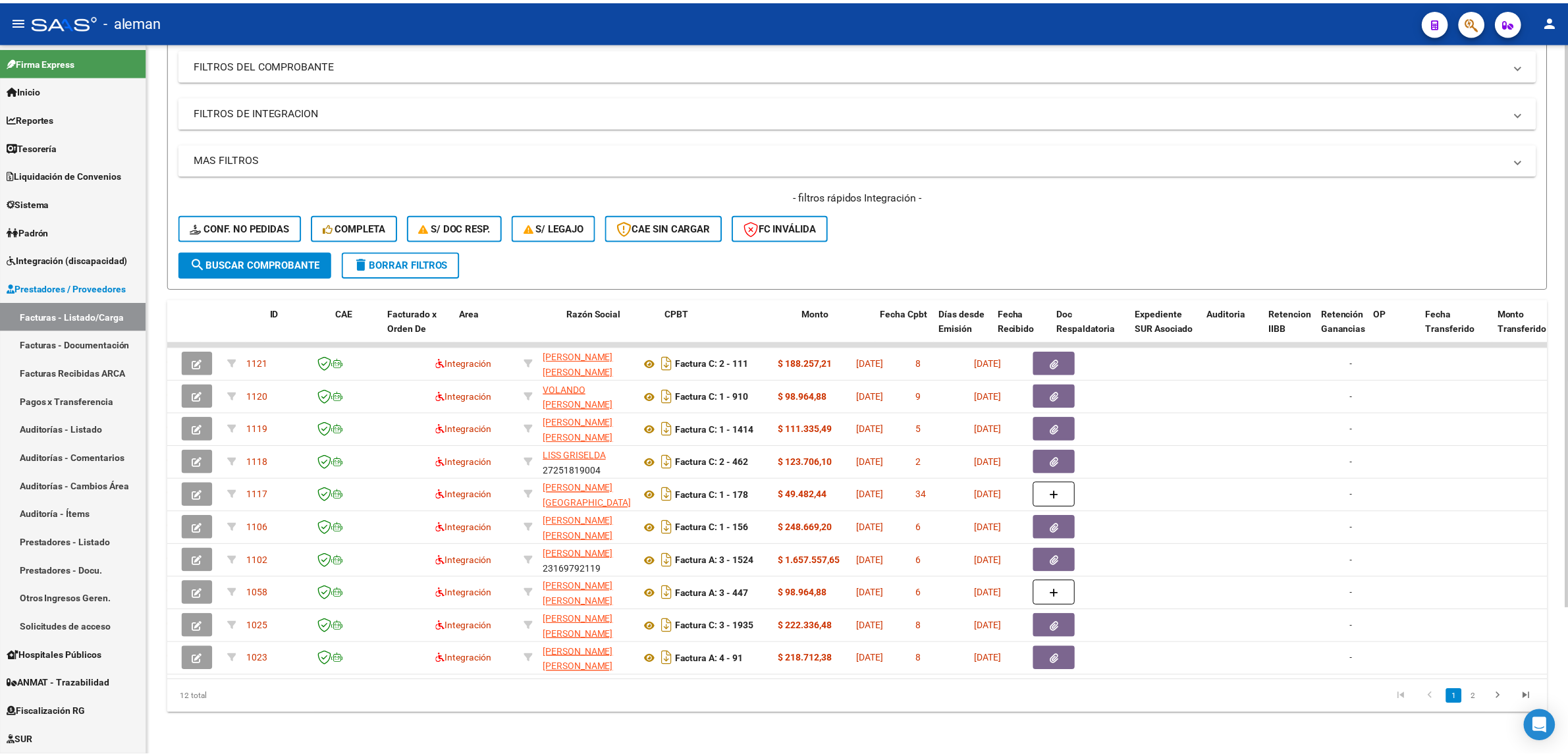
scroll to position [0, 0]
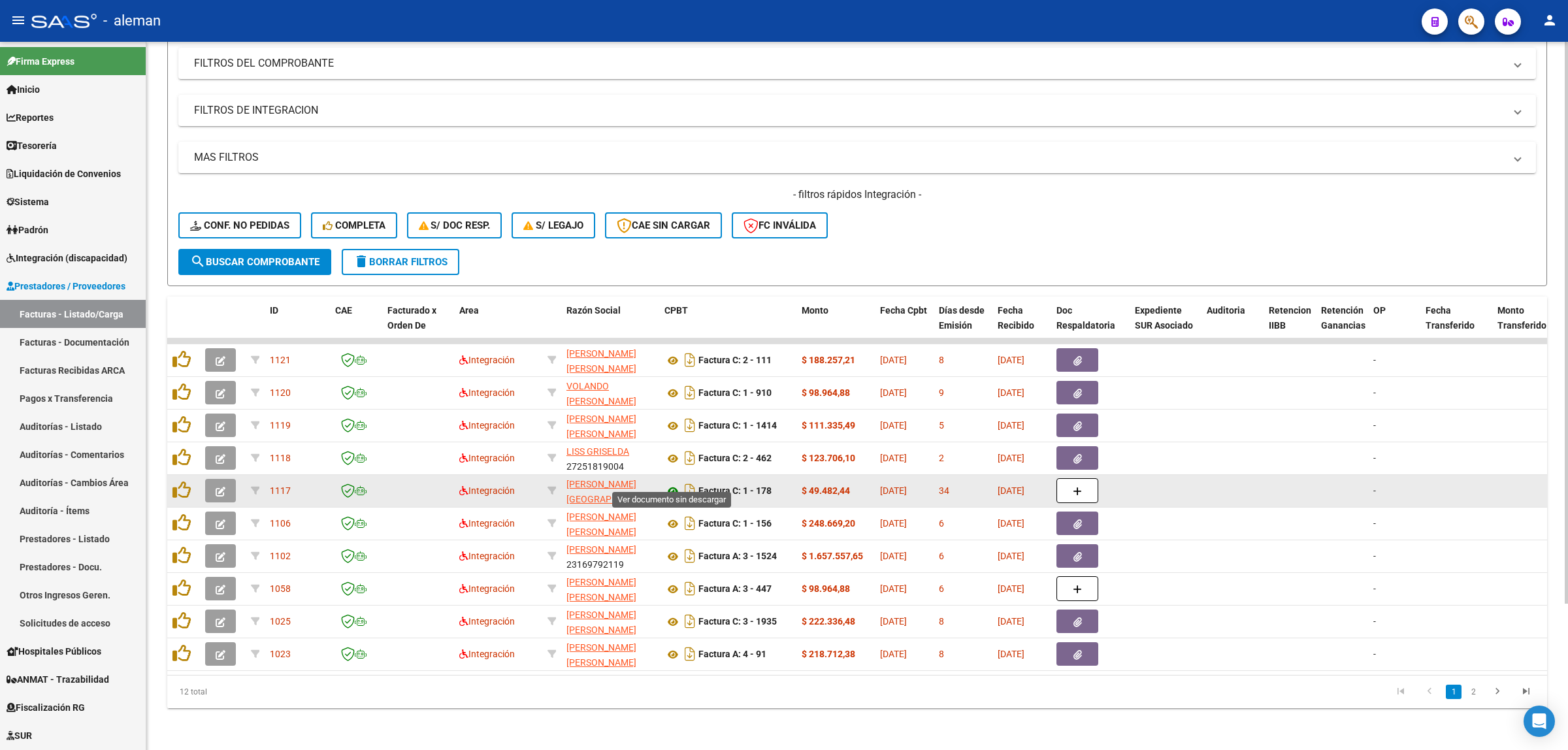
click at [673, 484] on icon at bounding box center [673, 491] width 17 height 16
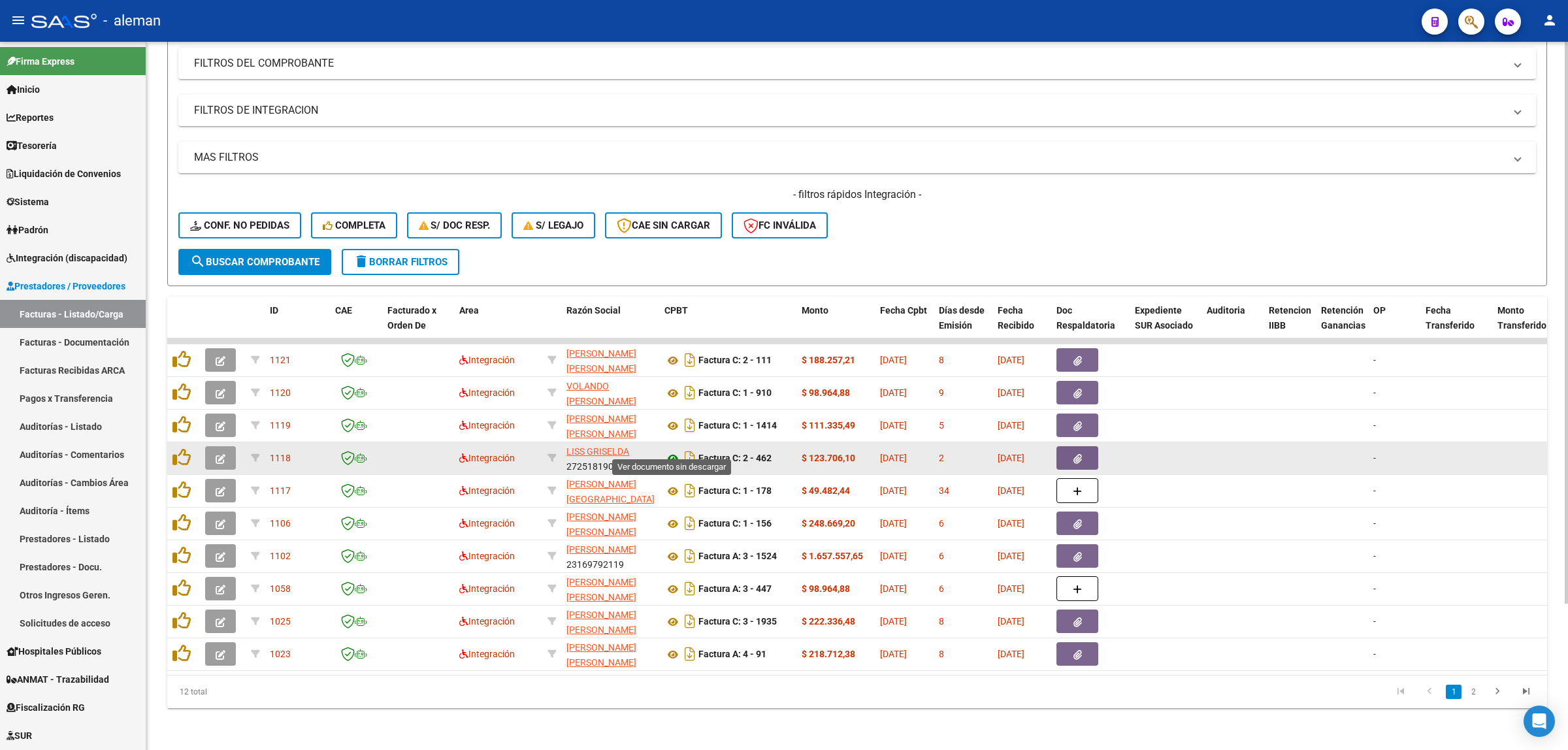
click at [675, 451] on icon at bounding box center [673, 458] width 17 height 16
click at [1079, 454] on icon "button" at bounding box center [1078, 459] width 8 height 10
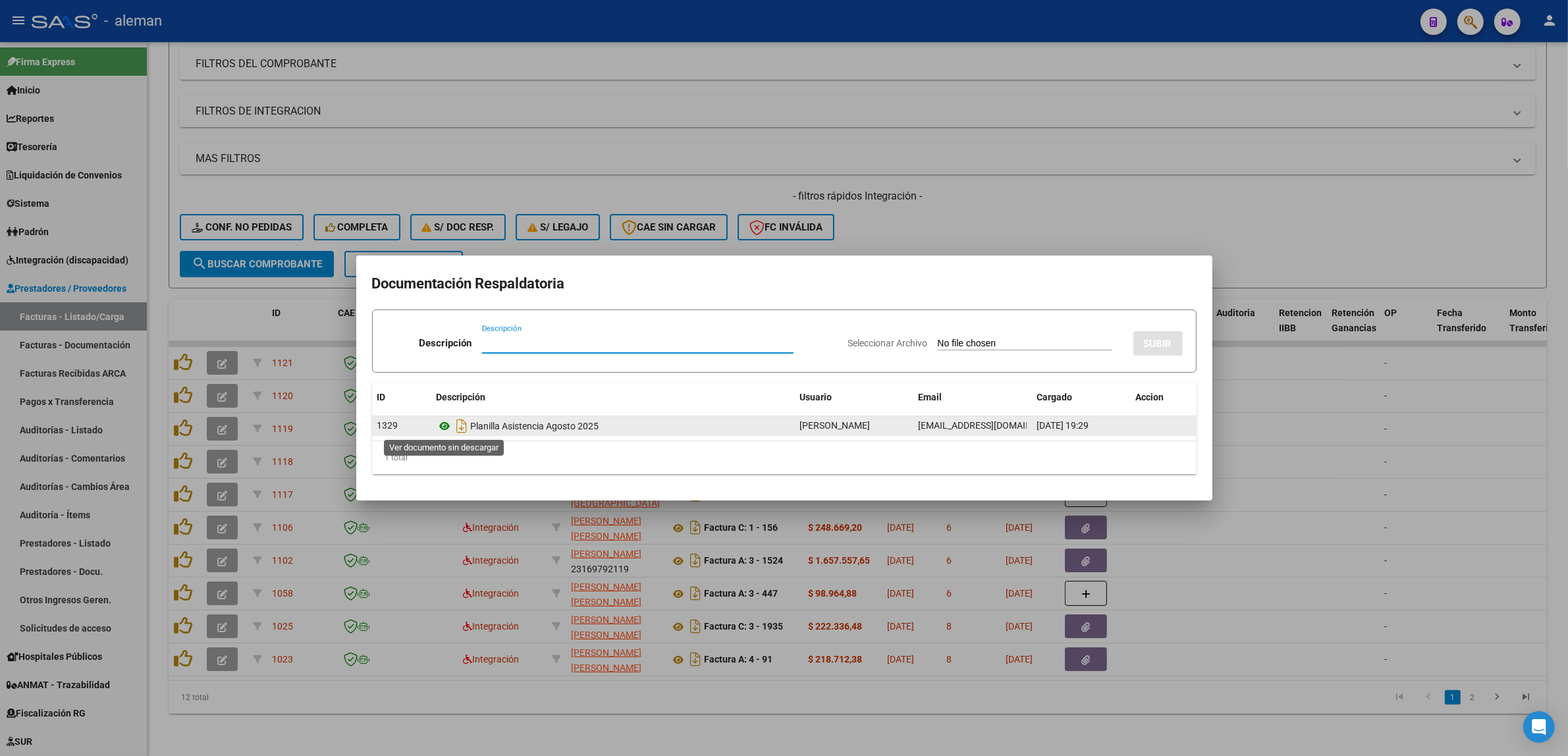
click at [443, 428] on icon at bounding box center [445, 425] width 17 height 16
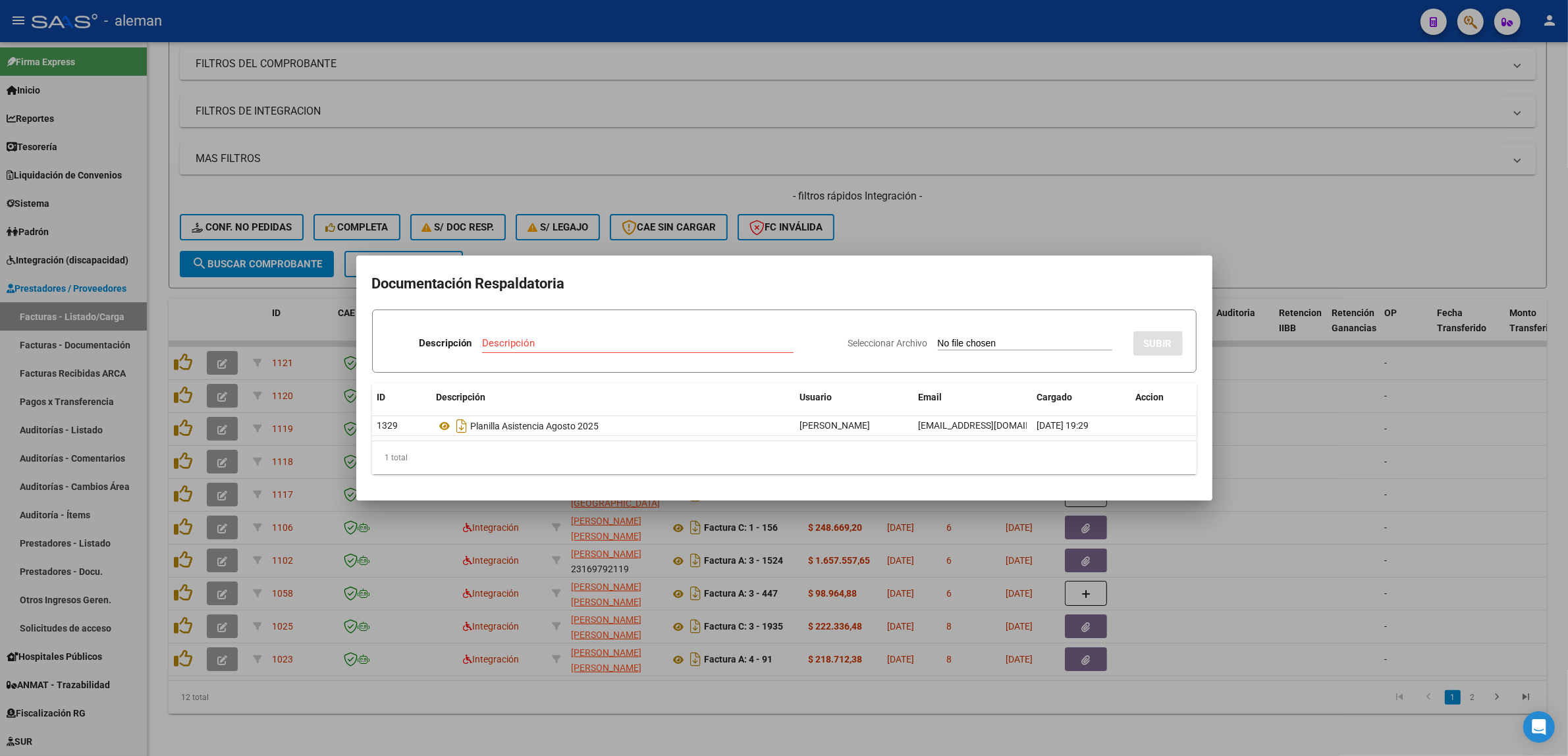
click at [1249, 459] on div at bounding box center [784, 378] width 1568 height 756
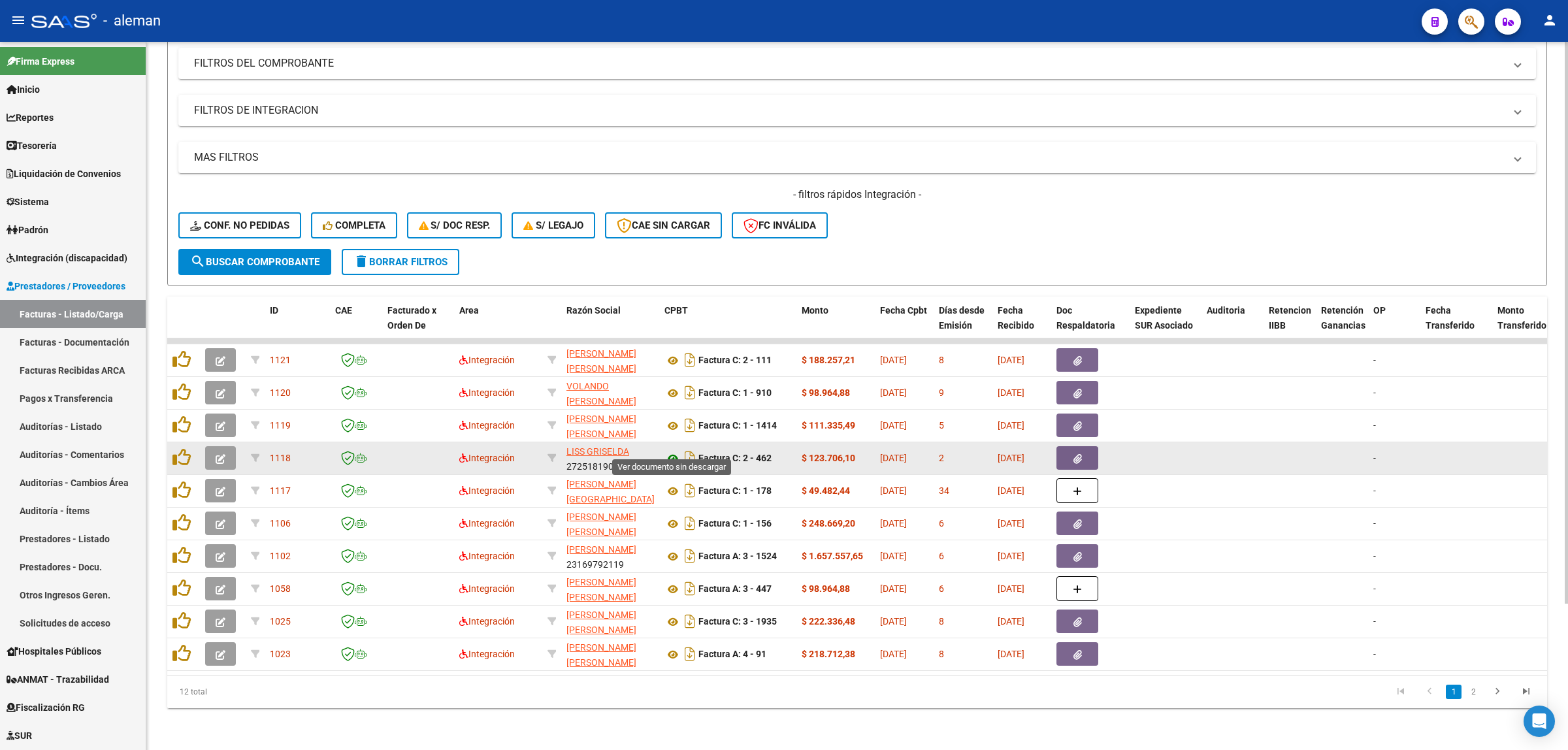
click at [666, 451] on icon at bounding box center [673, 458] width 17 height 16
click at [1081, 454] on icon "button" at bounding box center [1078, 459] width 8 height 10
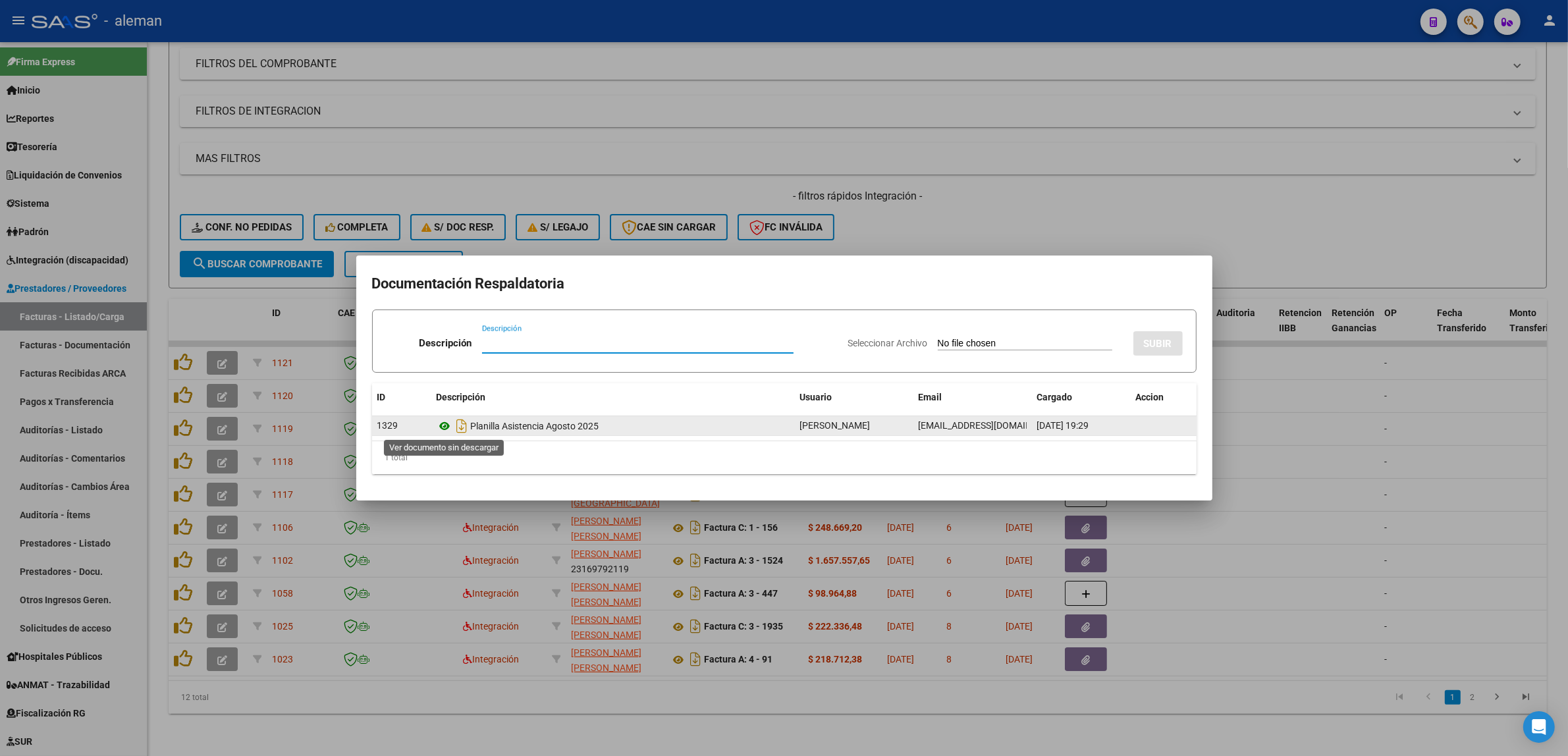
click at [442, 420] on icon at bounding box center [445, 425] width 17 height 16
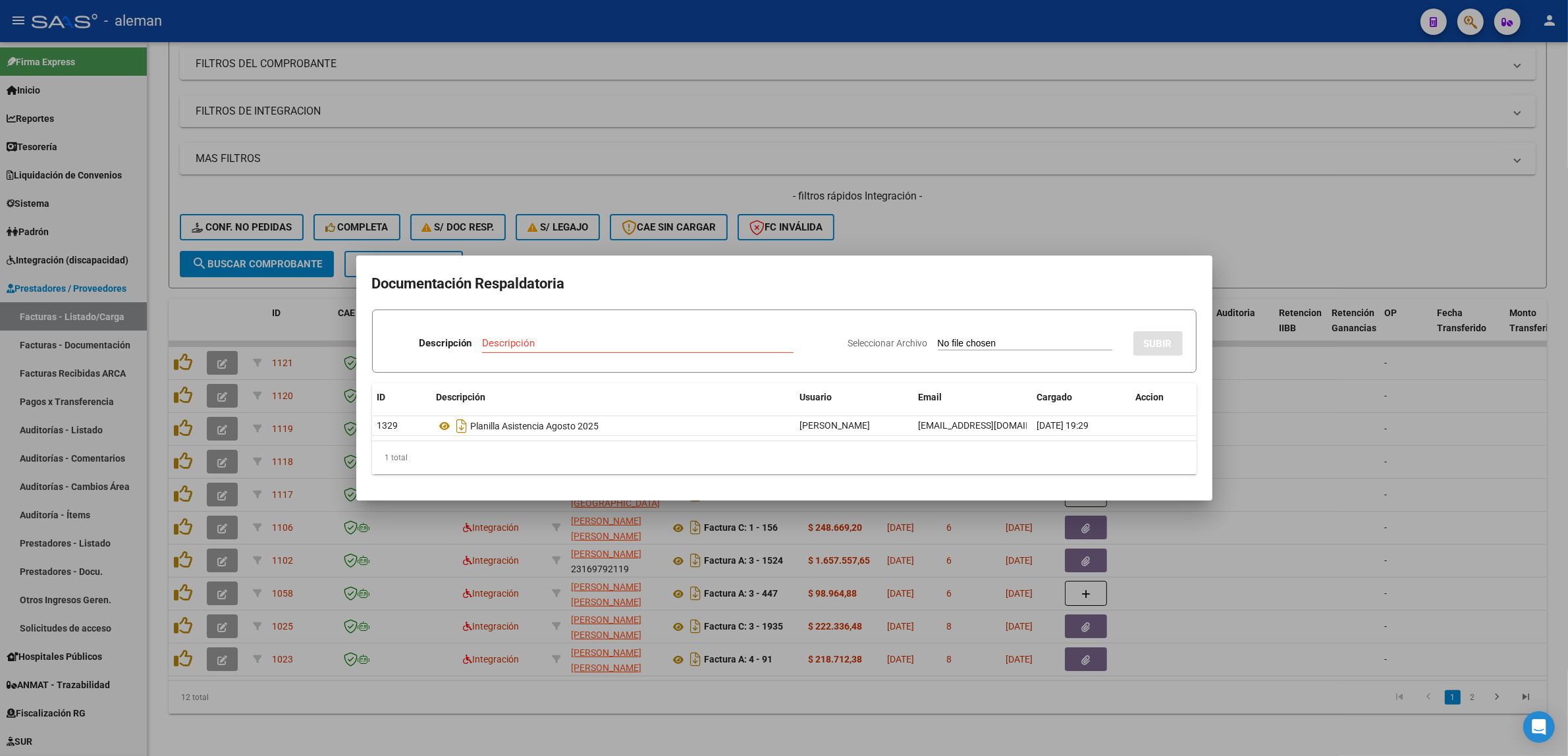
click at [1236, 435] on div at bounding box center [784, 378] width 1568 height 756
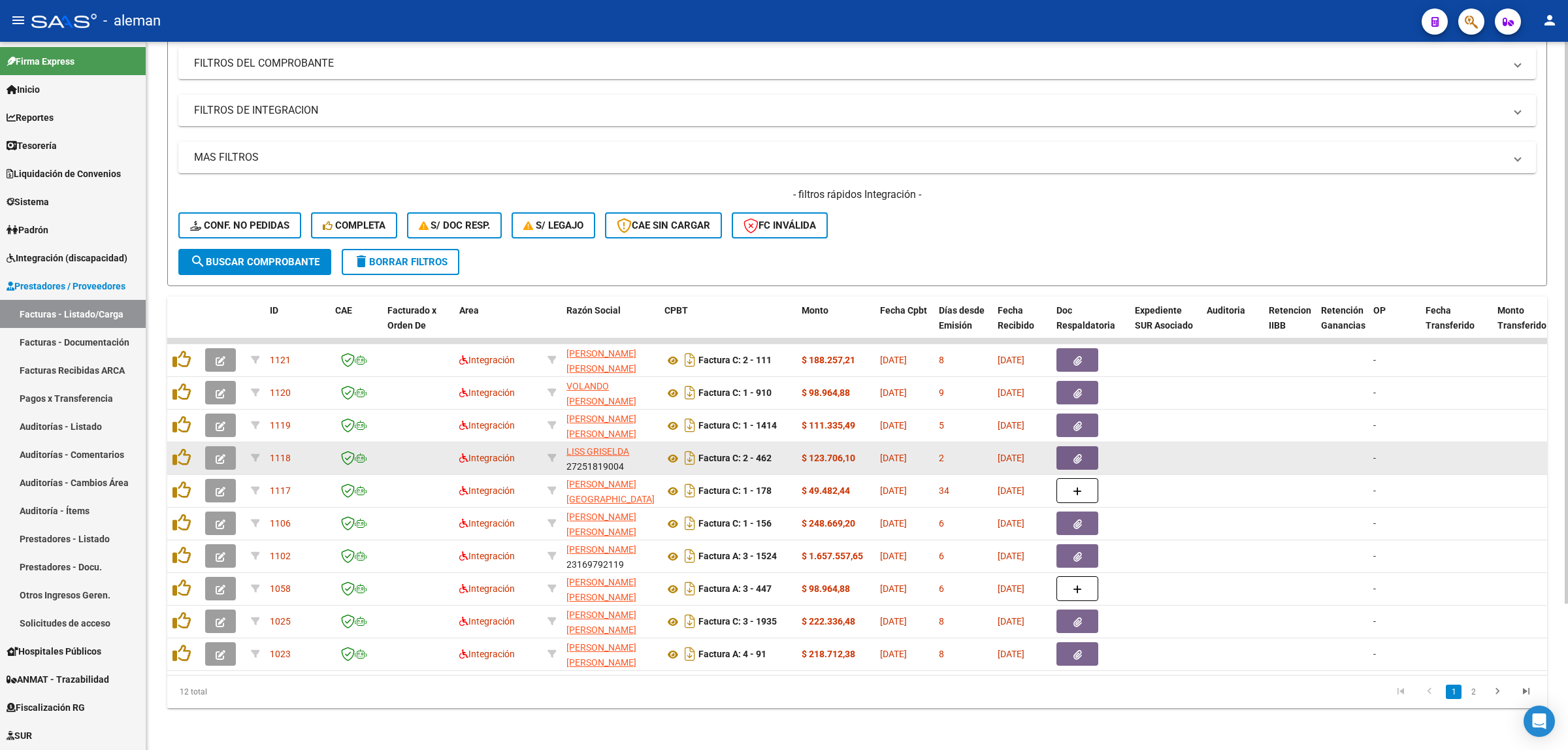
click at [214, 446] on button "button" at bounding box center [220, 458] width 30 height 24
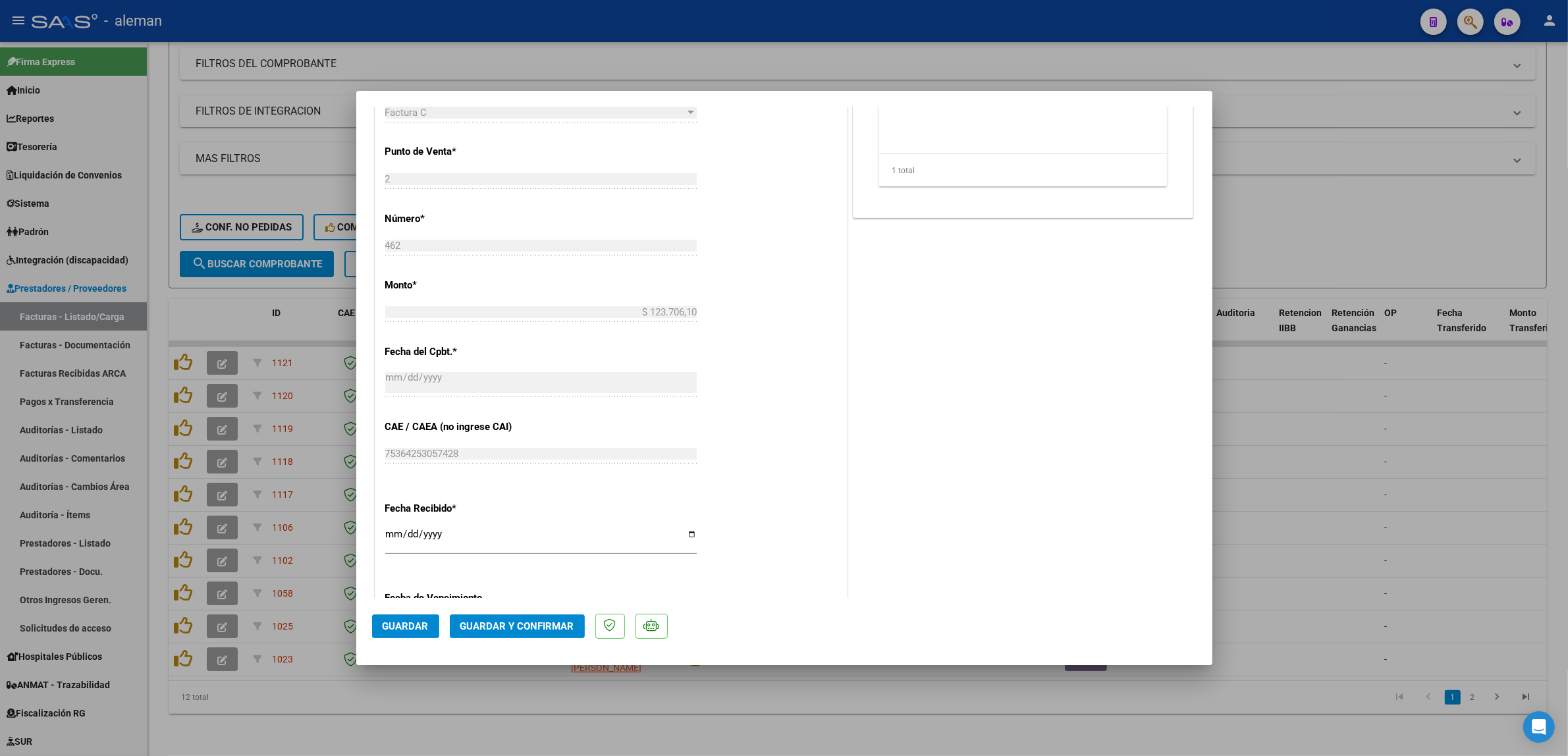
scroll to position [658, 0]
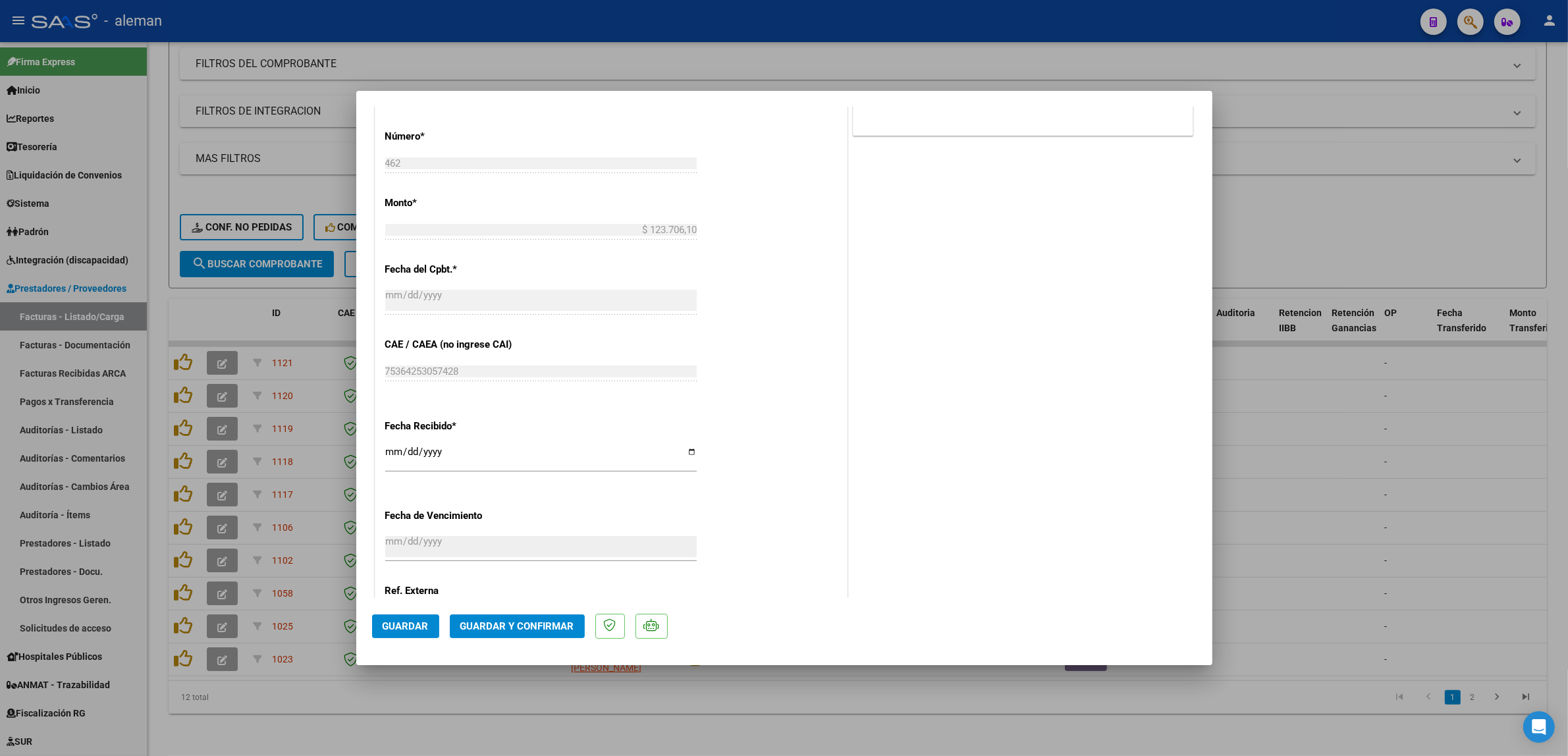
click at [544, 620] on span "Guardar y Confirmar" at bounding box center [516, 626] width 114 height 12
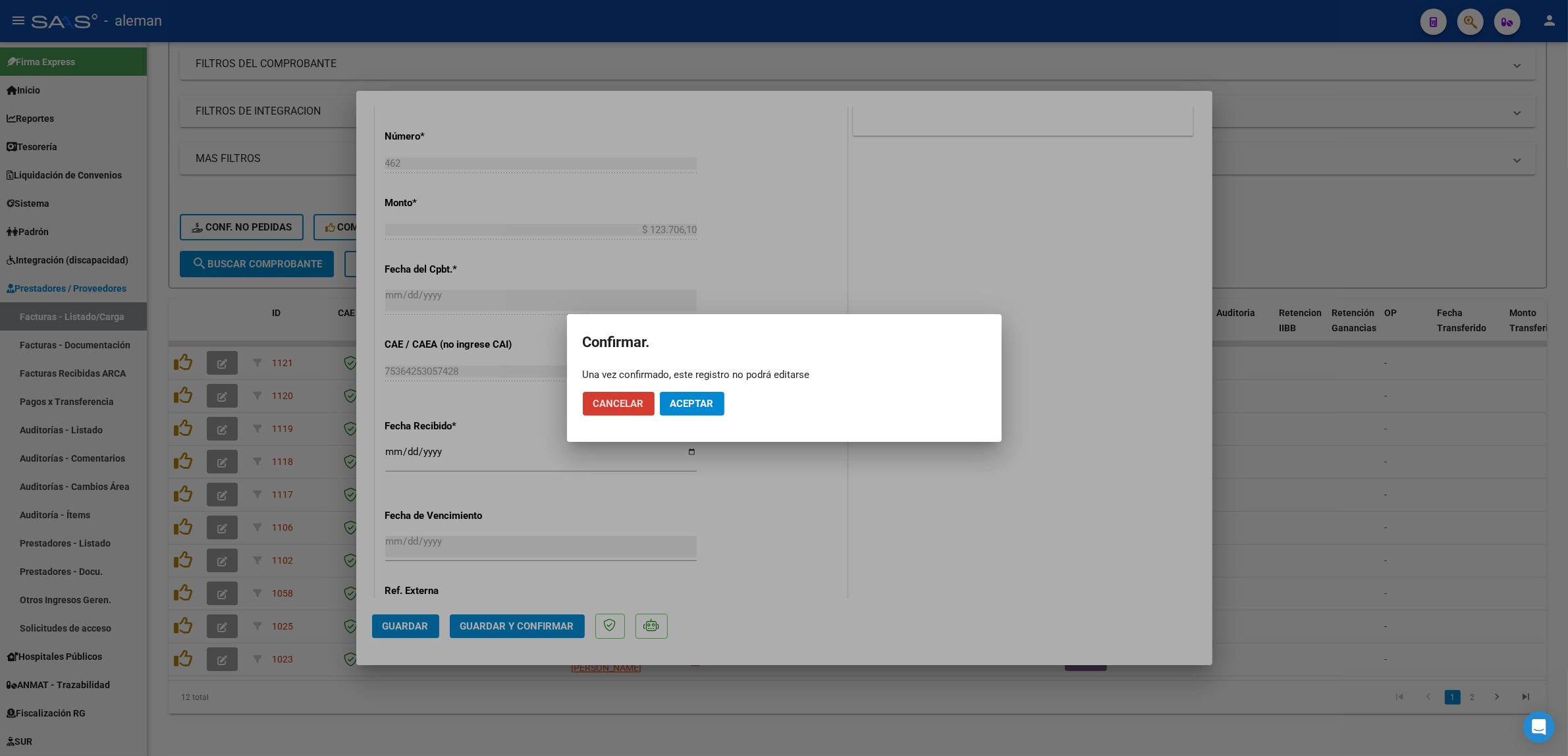
click at [701, 403] on span "Aceptar" at bounding box center [692, 403] width 44 height 12
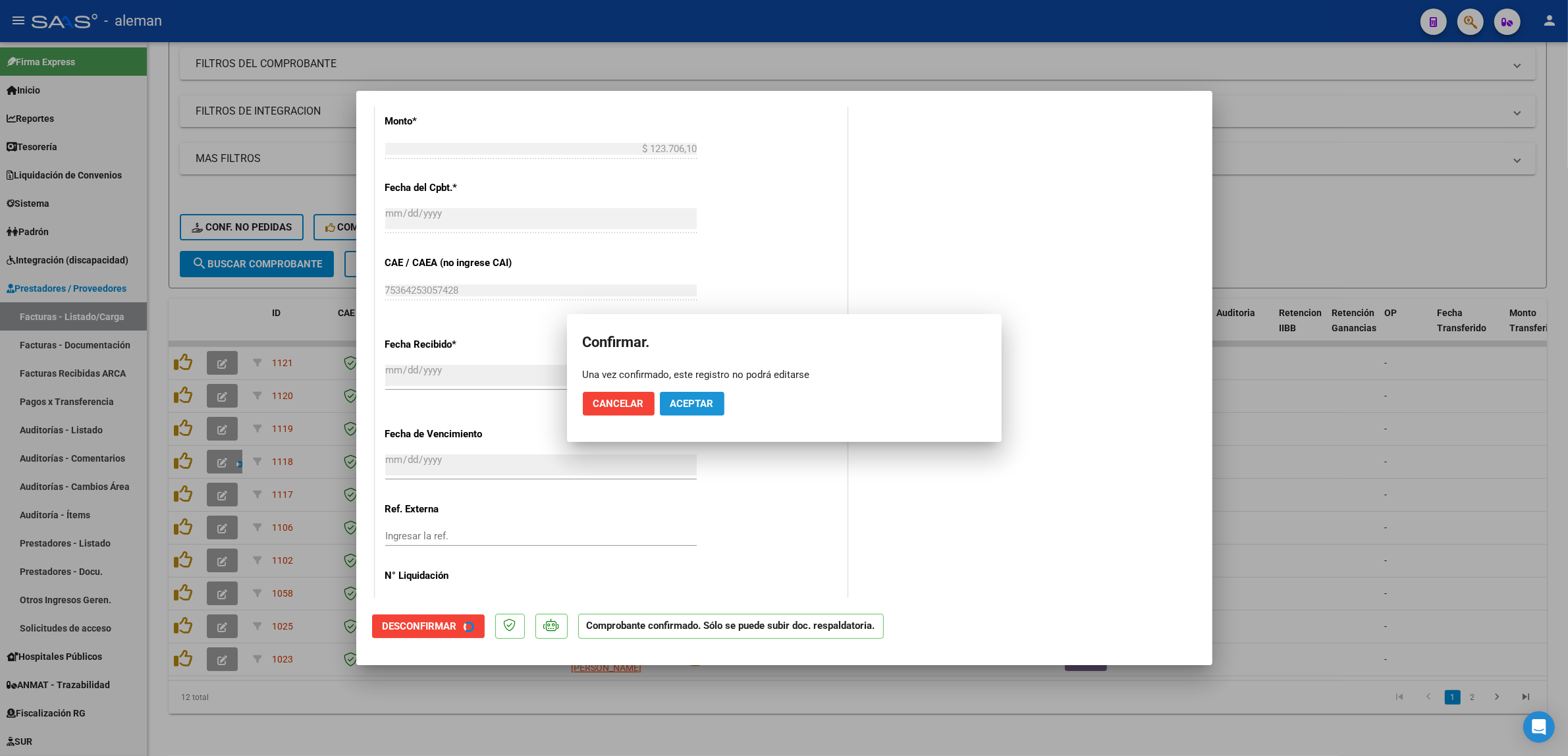
scroll to position [577, 0]
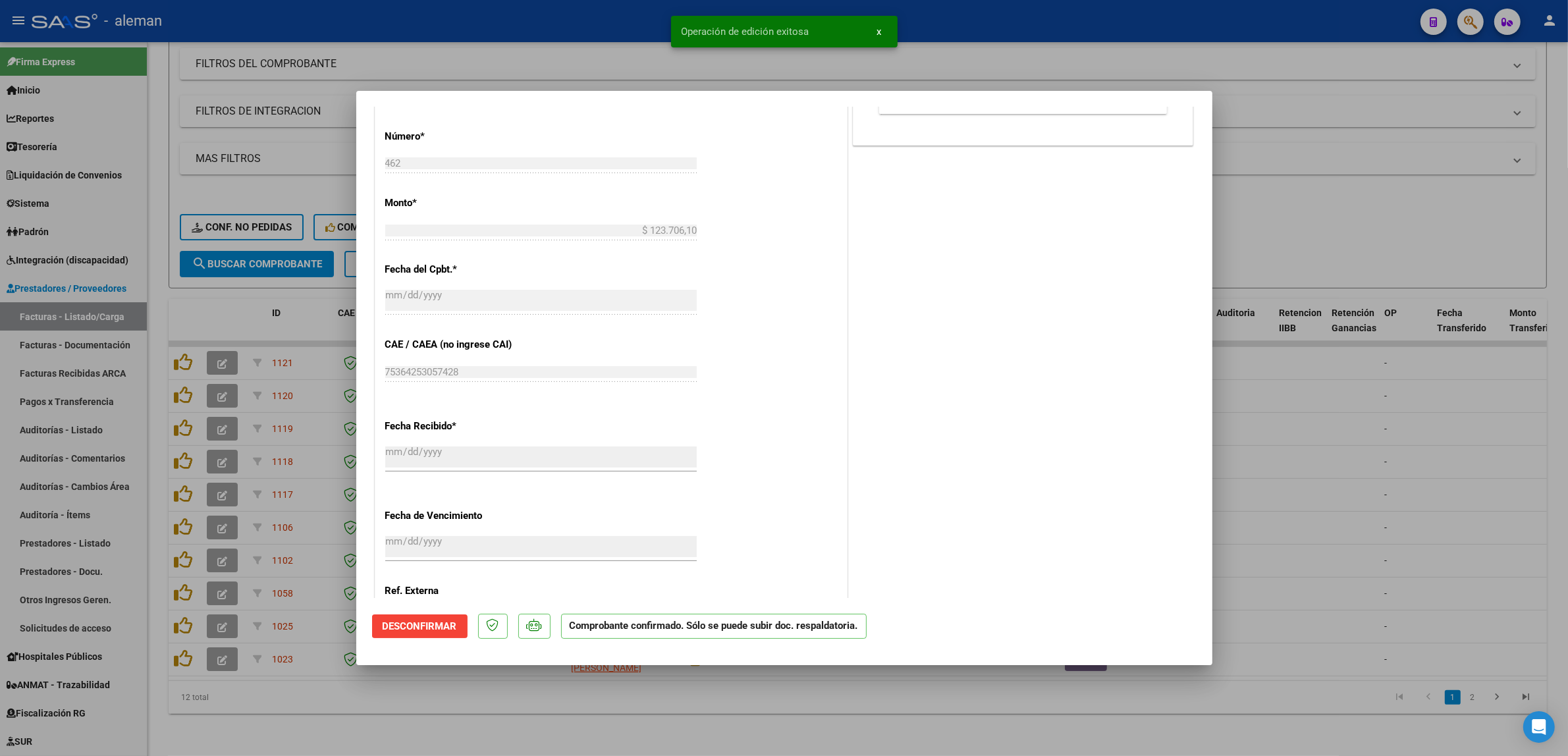
click at [1333, 495] on div at bounding box center [784, 378] width 1568 height 756
type input "$ 0,00"
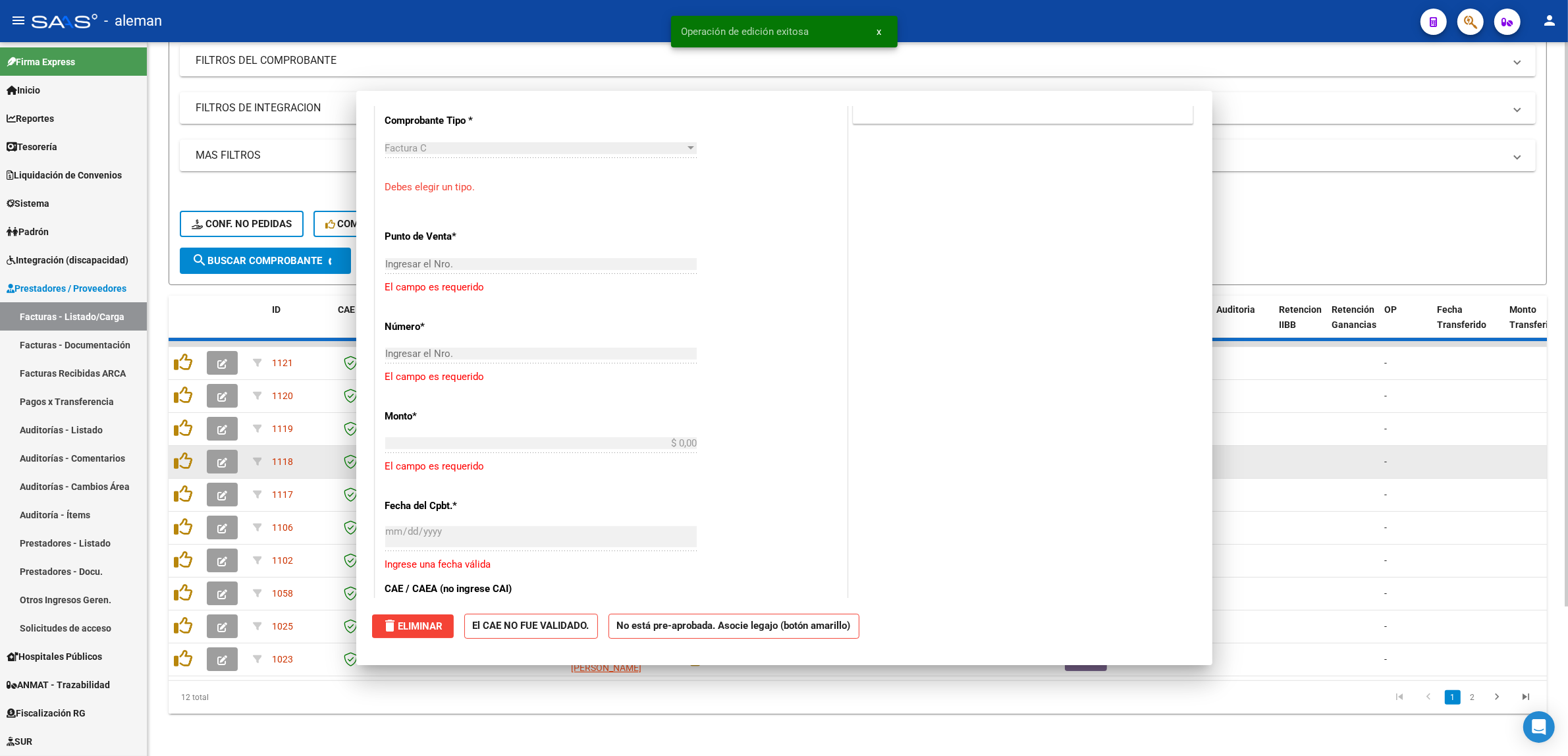
scroll to position [821, 0]
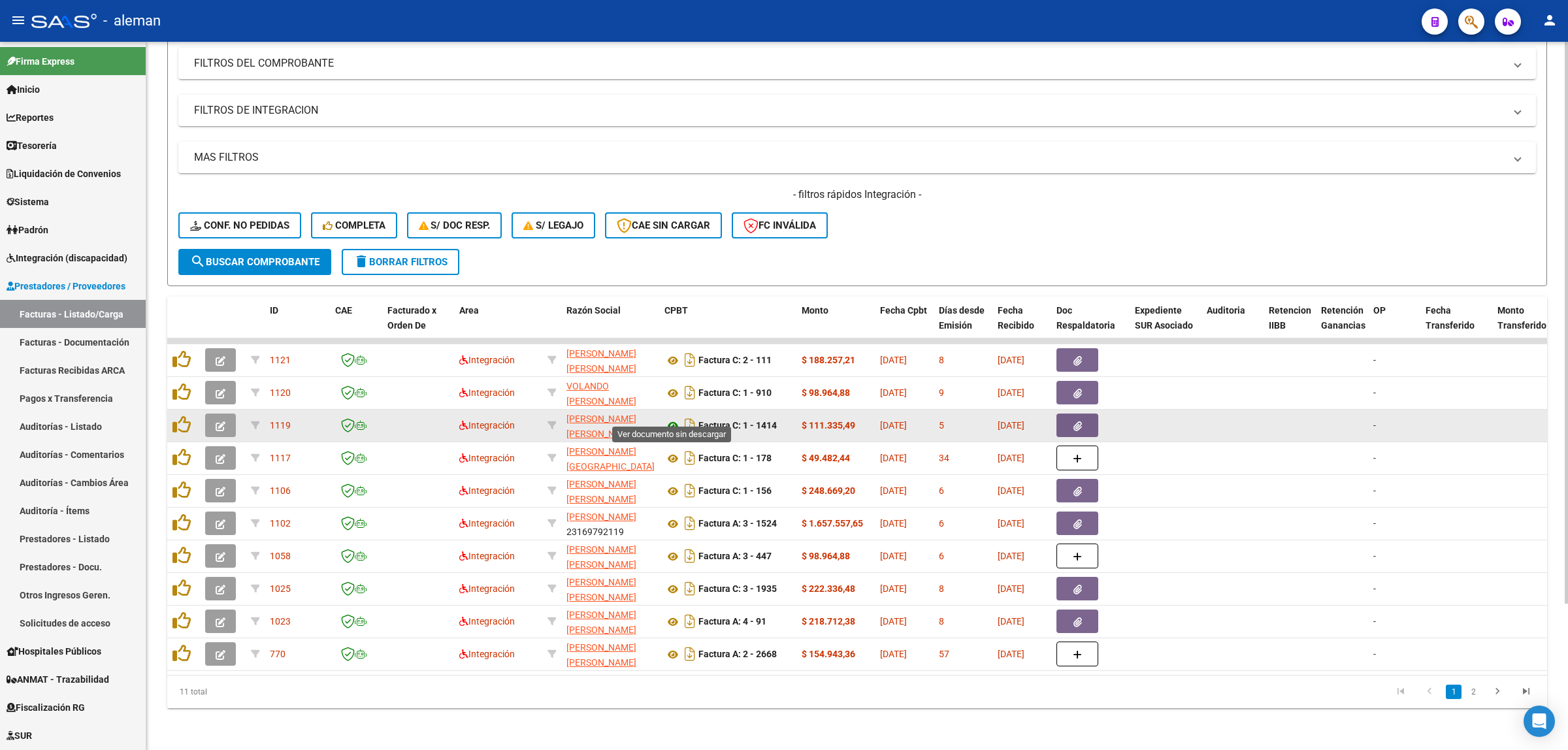
click at [671, 418] on icon at bounding box center [673, 426] width 17 height 16
click at [674, 418] on icon at bounding box center [673, 426] width 17 height 16
click at [1079, 421] on icon "button" at bounding box center [1078, 426] width 8 height 10
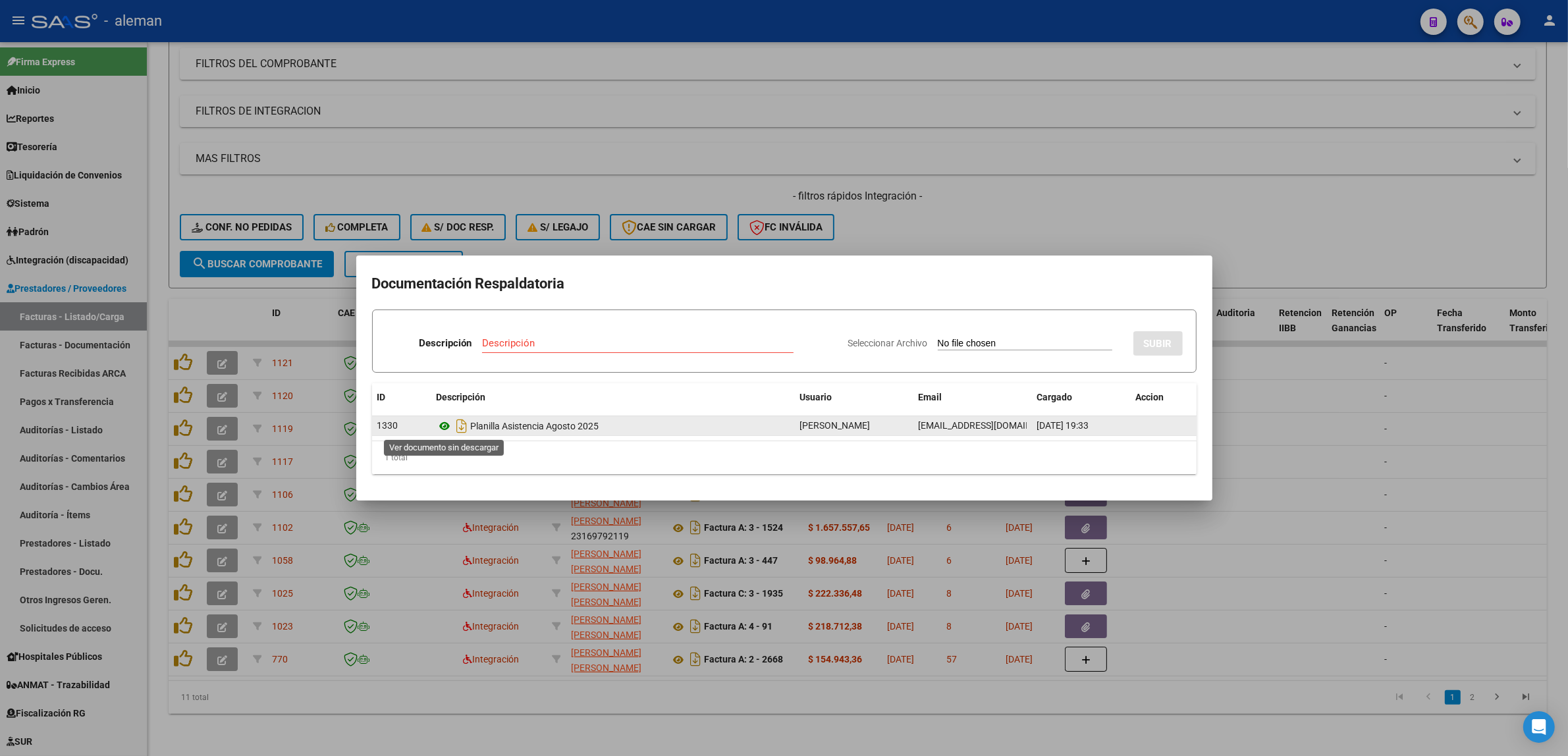
click at [442, 422] on icon at bounding box center [445, 425] width 17 height 16
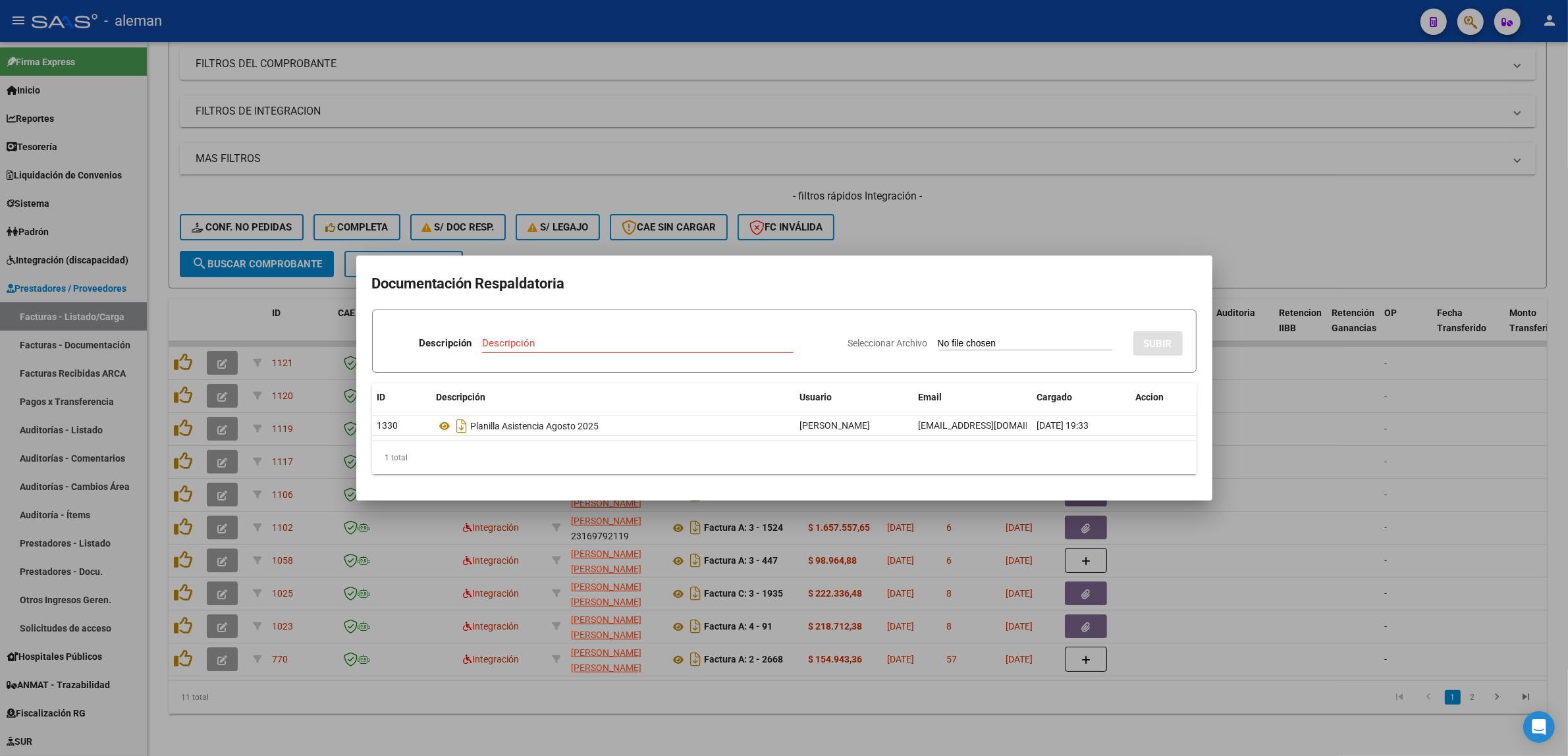
click at [1265, 442] on div at bounding box center [784, 378] width 1568 height 756
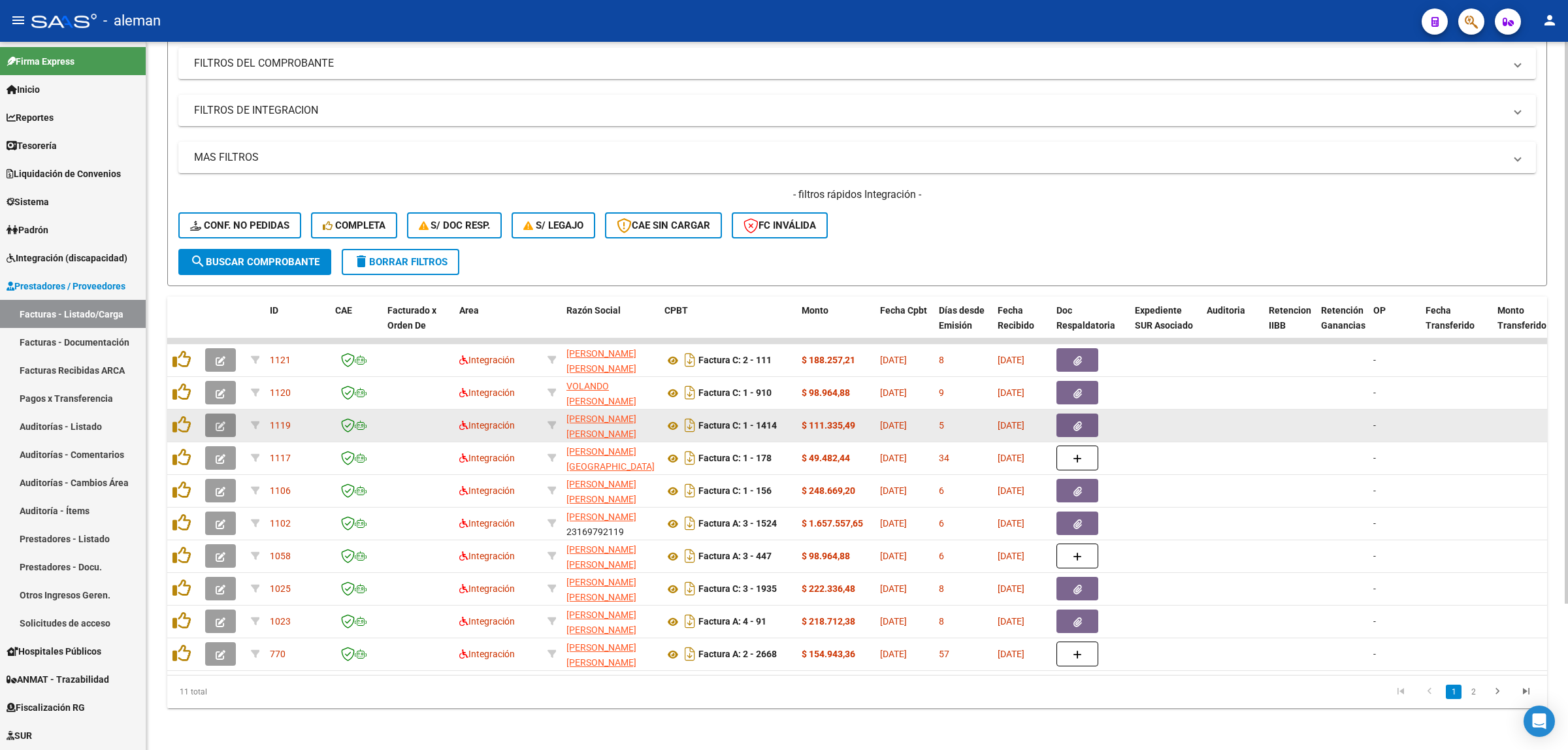
click at [221, 421] on icon "button" at bounding box center [220, 426] width 10 height 10
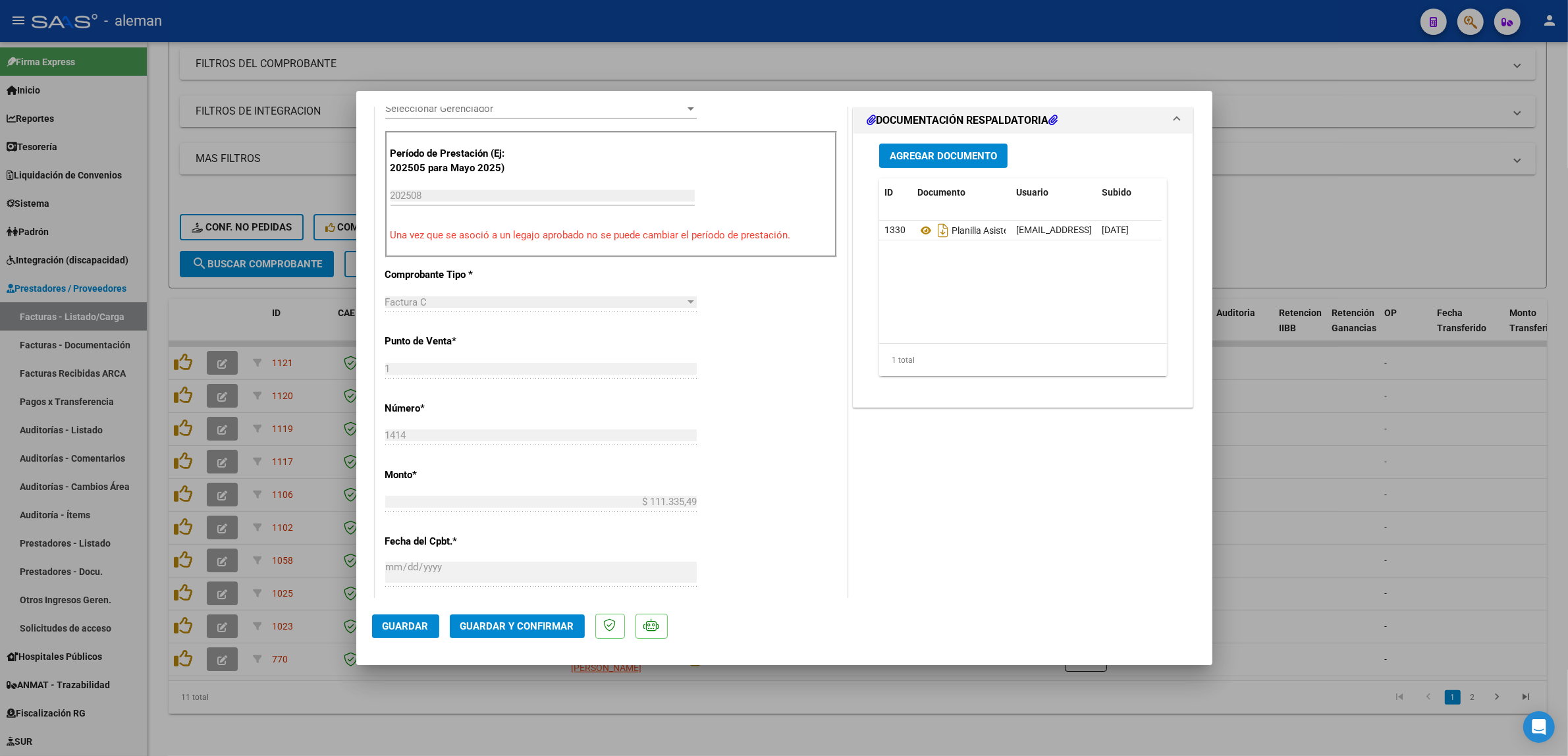
scroll to position [411, 0]
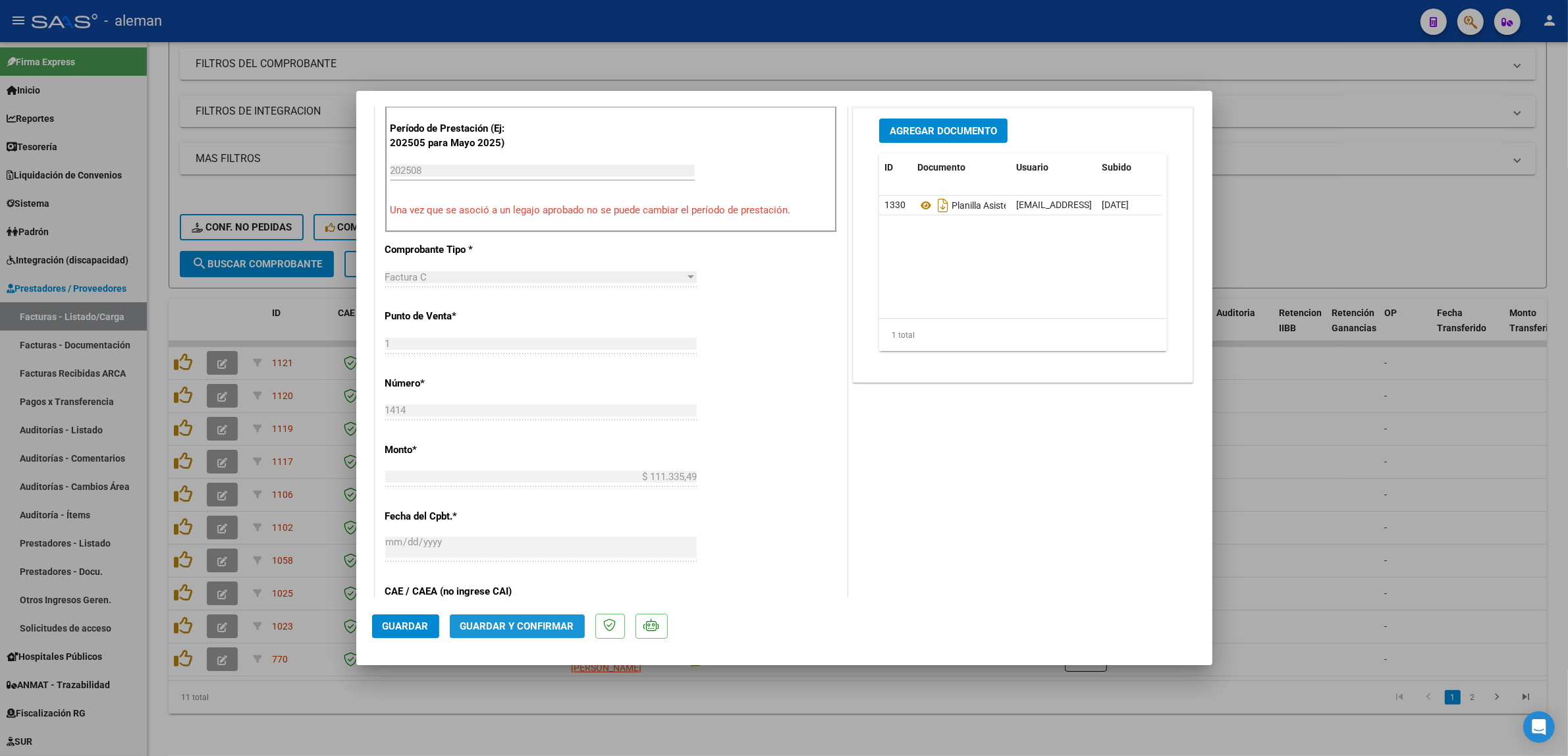
click at [521, 620] on span "Guardar y Confirmar" at bounding box center [516, 626] width 114 height 12
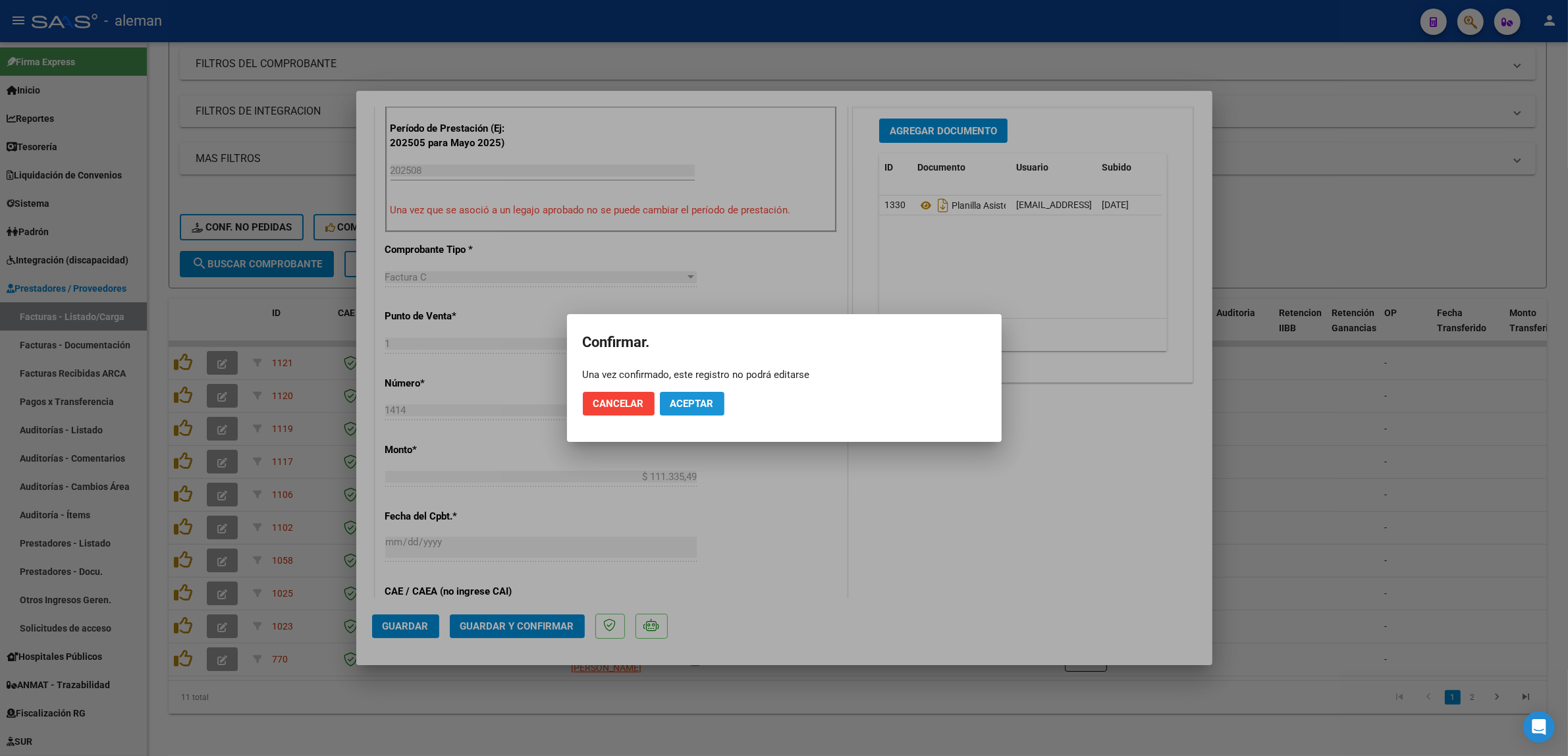
click at [702, 411] on button "Aceptar" at bounding box center [691, 404] width 64 height 24
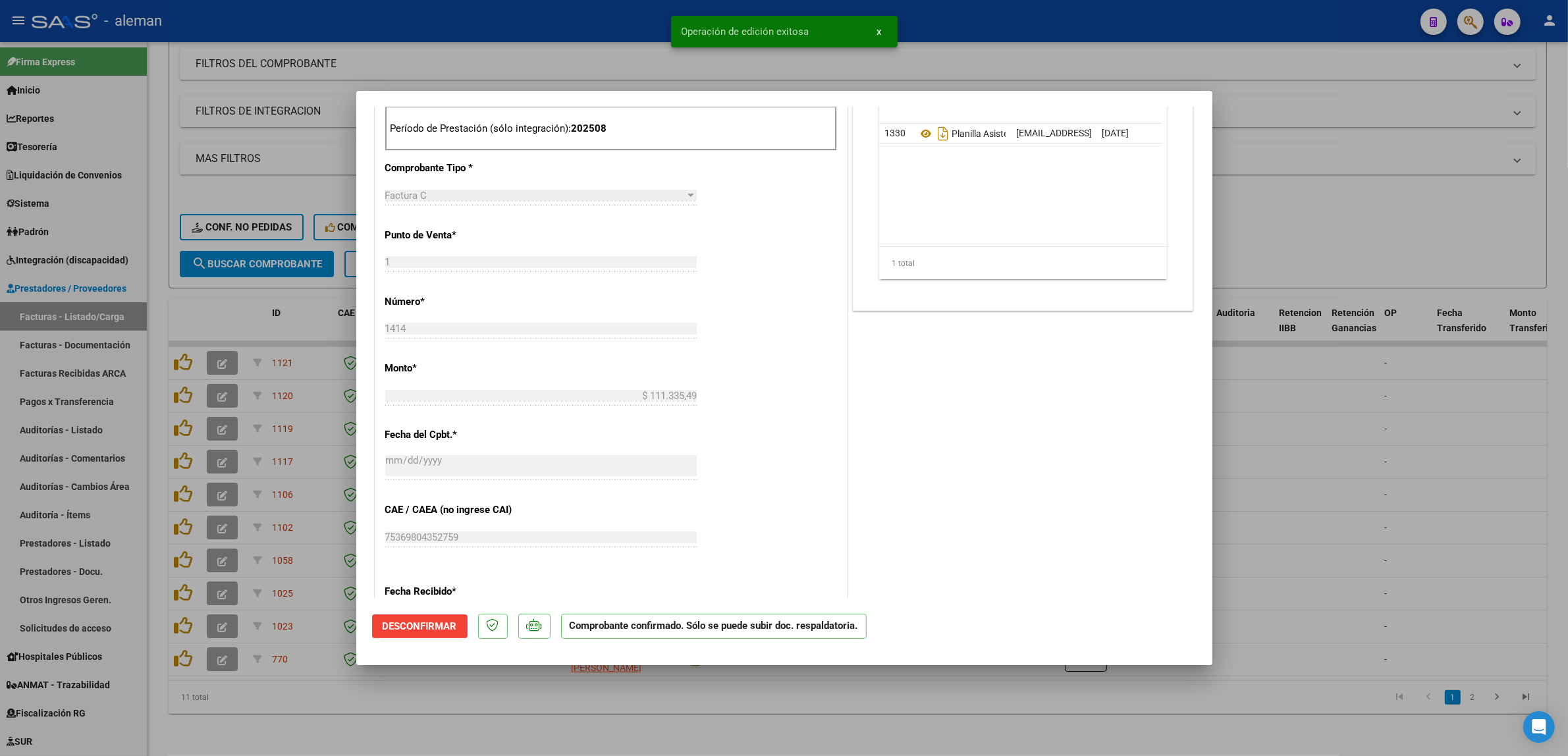
click at [1284, 472] on div at bounding box center [784, 378] width 1568 height 756
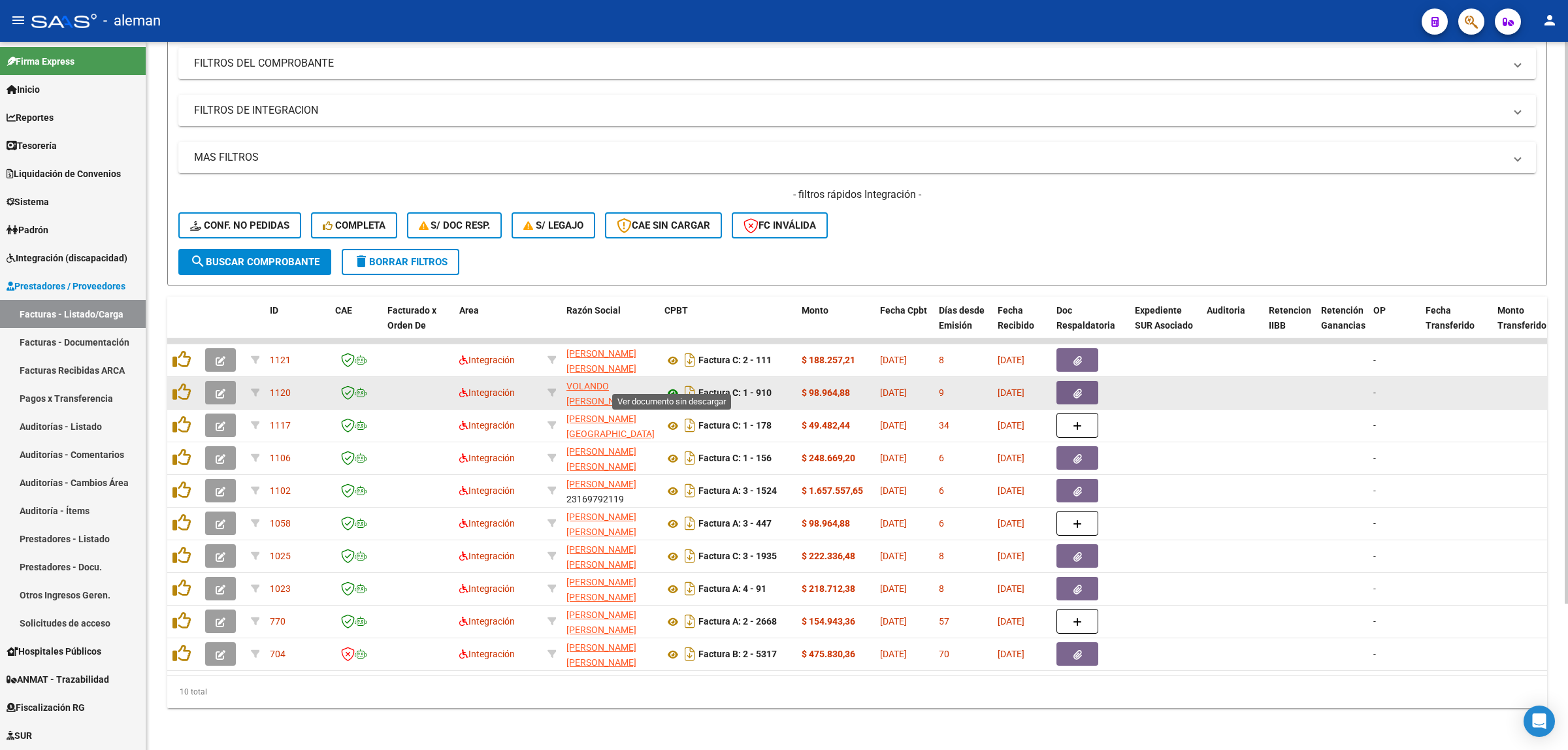
click at [668, 385] on icon at bounding box center [673, 393] width 17 height 16
click at [673, 385] on icon at bounding box center [673, 393] width 17 height 16
click at [1076, 389] on icon "button" at bounding box center [1078, 393] width 8 height 10
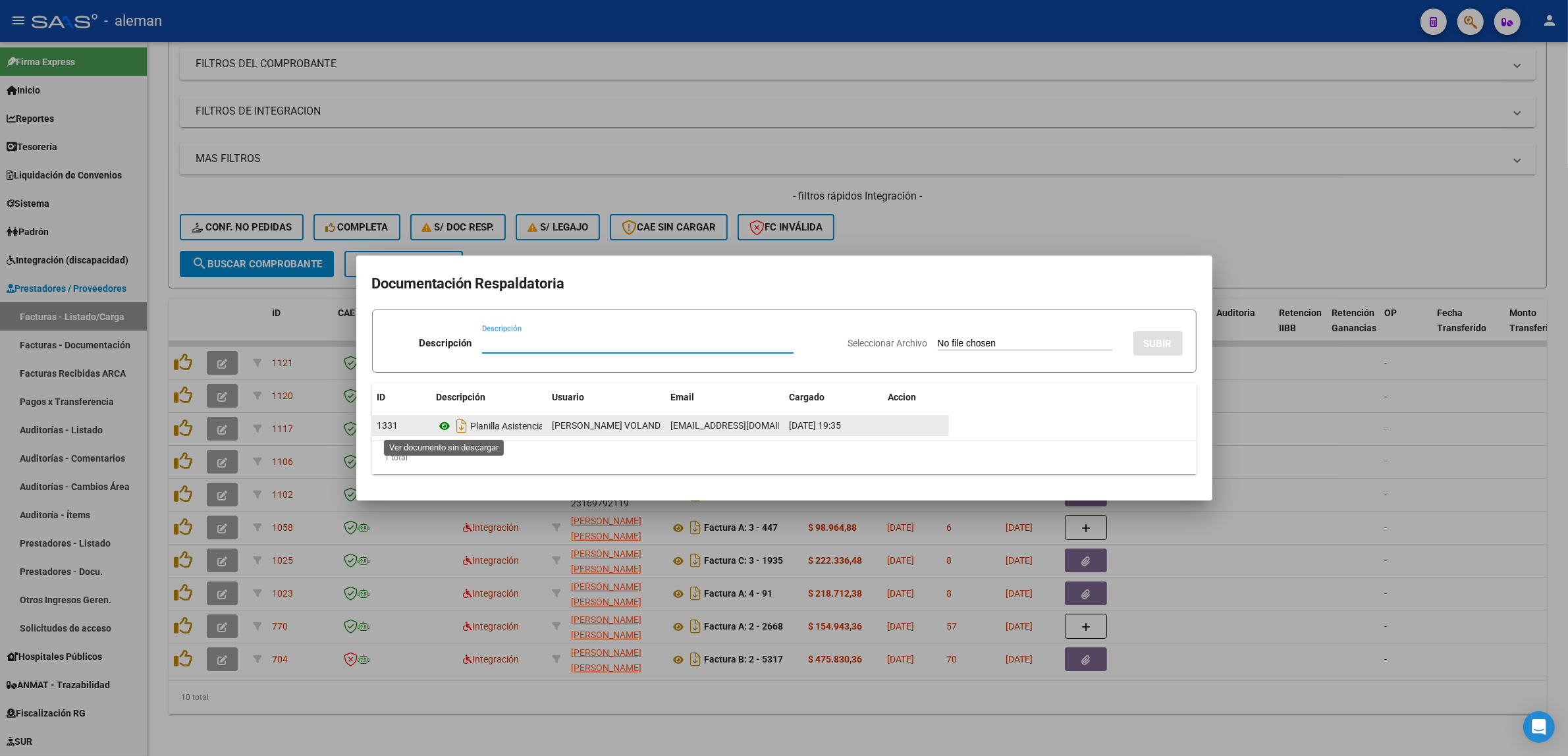
click at [445, 430] on icon at bounding box center [445, 425] width 17 height 16
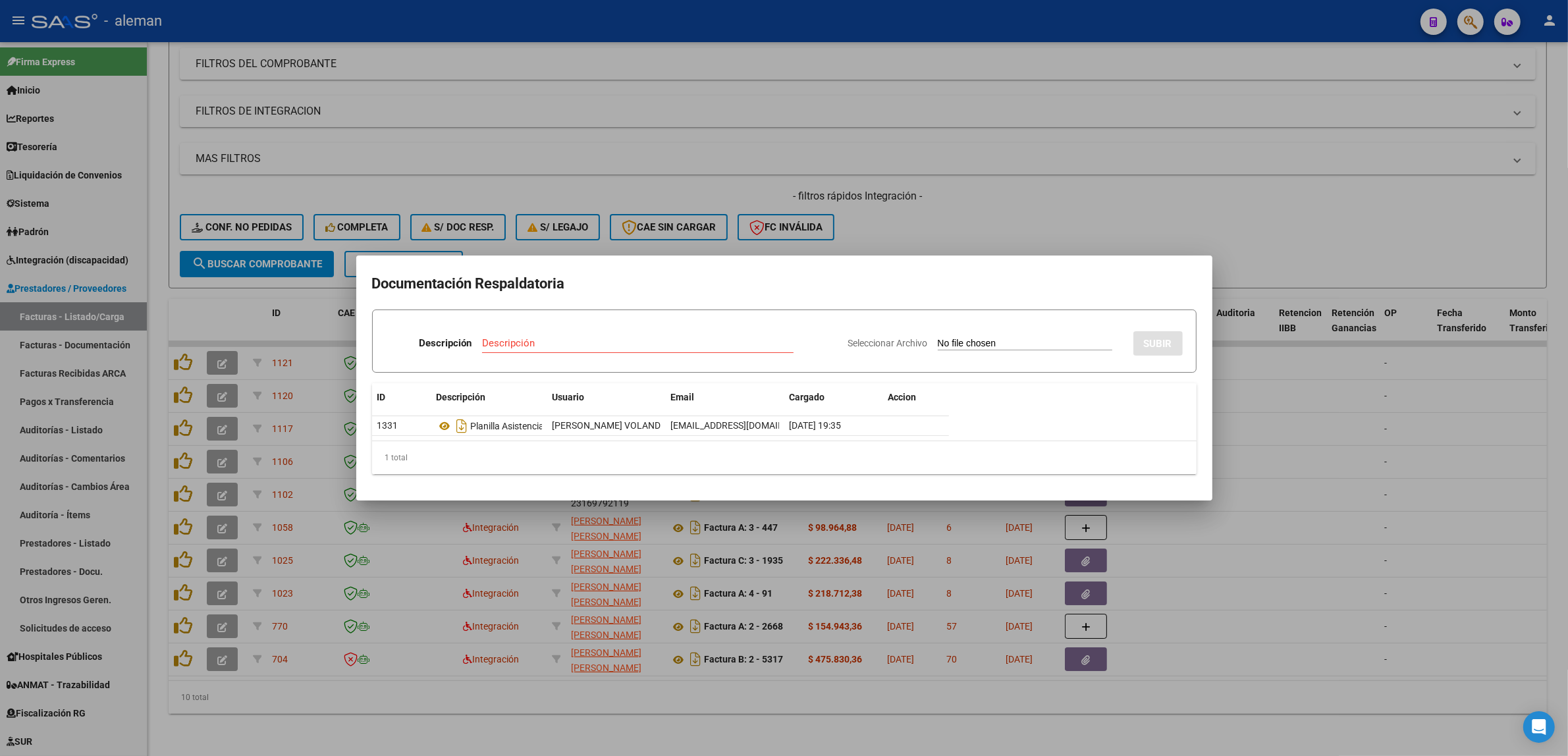
click at [1238, 461] on div at bounding box center [784, 378] width 1568 height 756
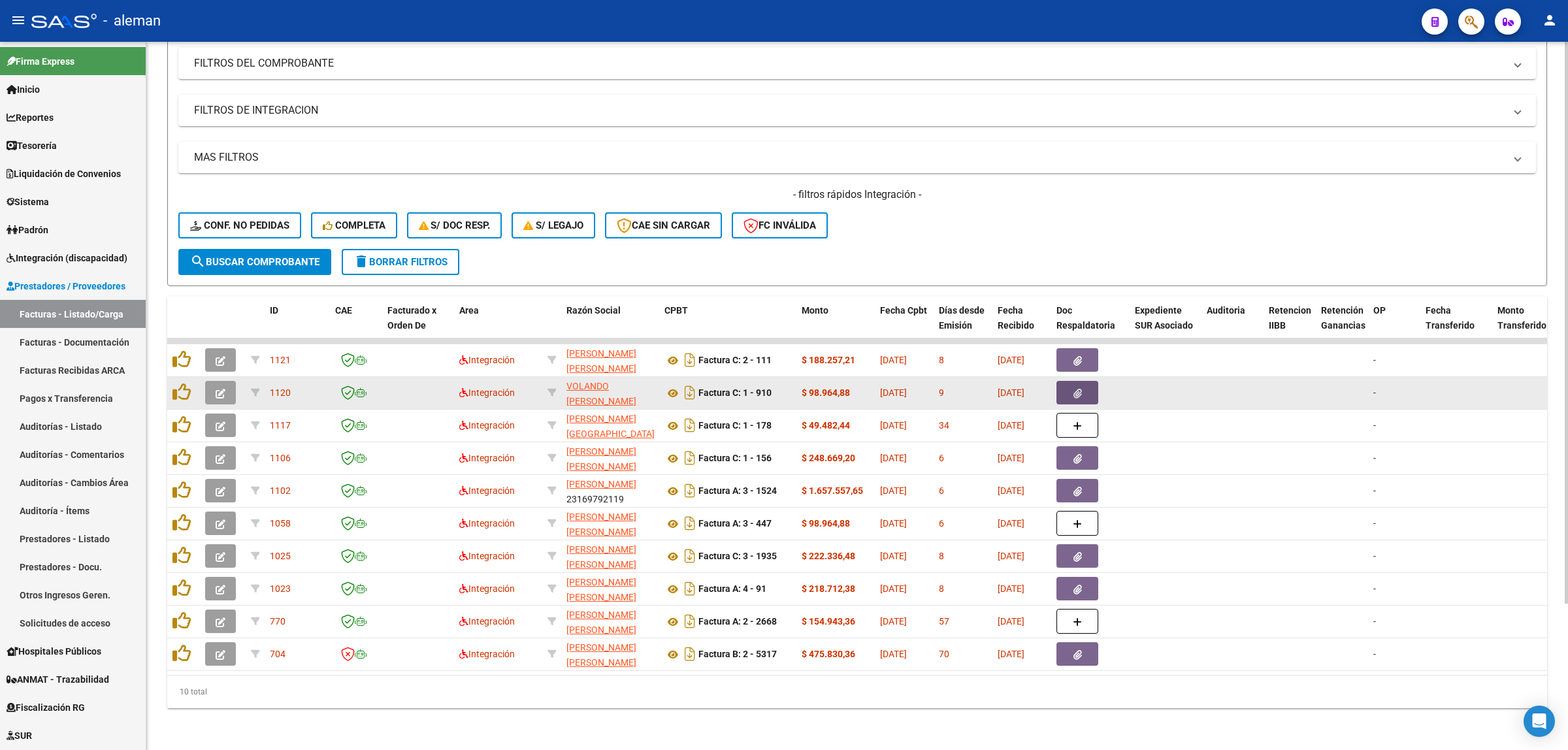
click at [1085, 381] on button "button" at bounding box center [1077, 393] width 41 height 24
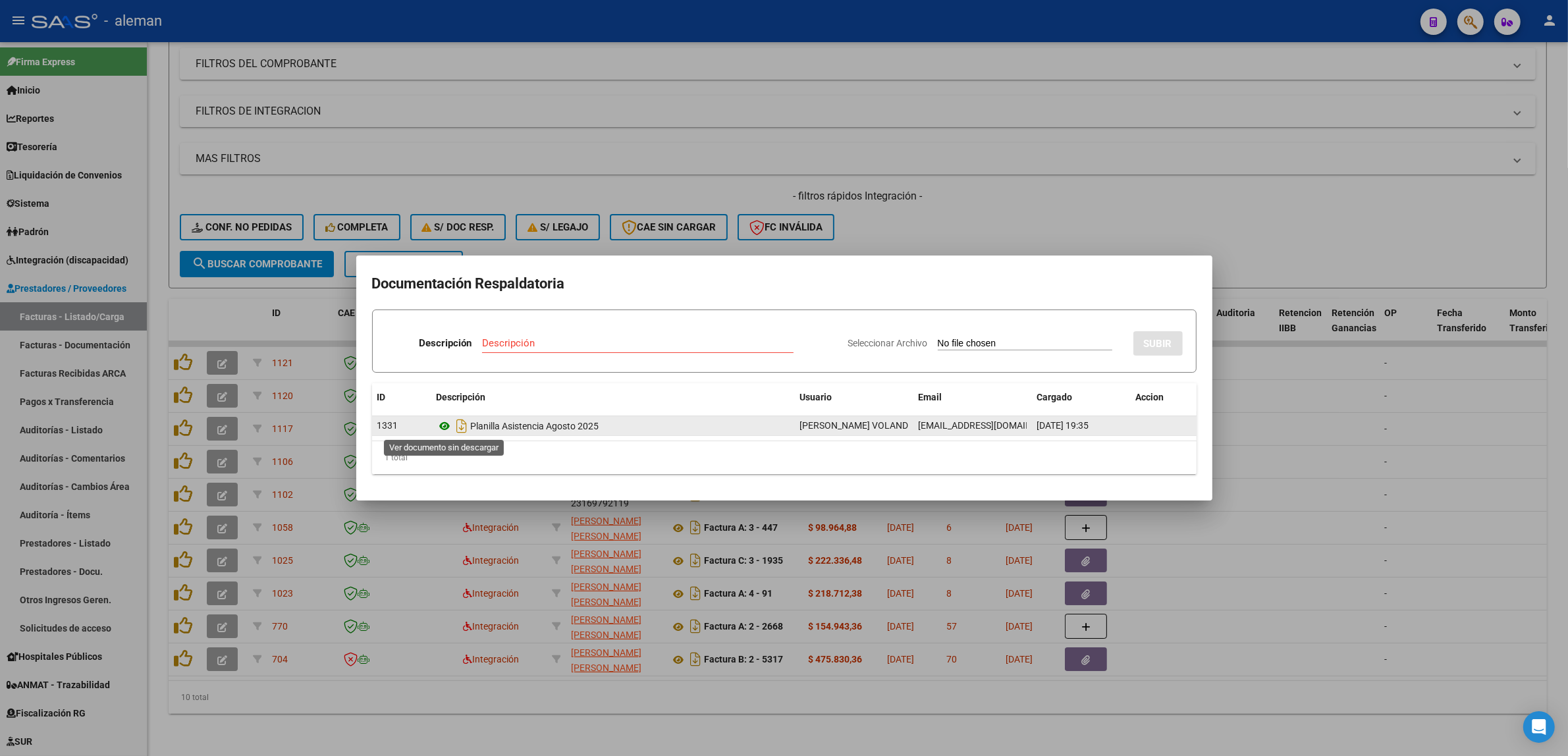
click at [446, 426] on icon at bounding box center [445, 425] width 17 height 16
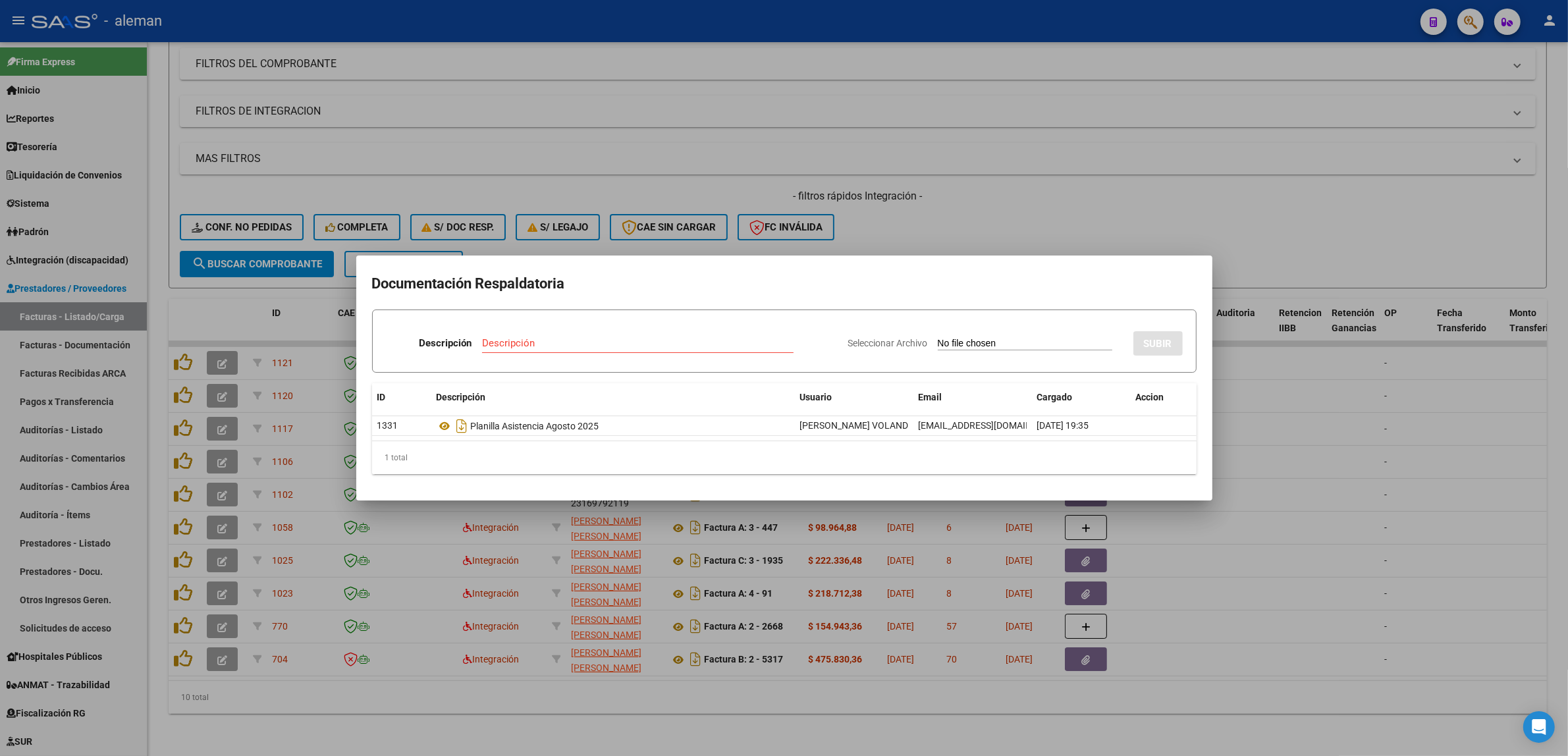
click at [1292, 417] on div at bounding box center [784, 378] width 1568 height 756
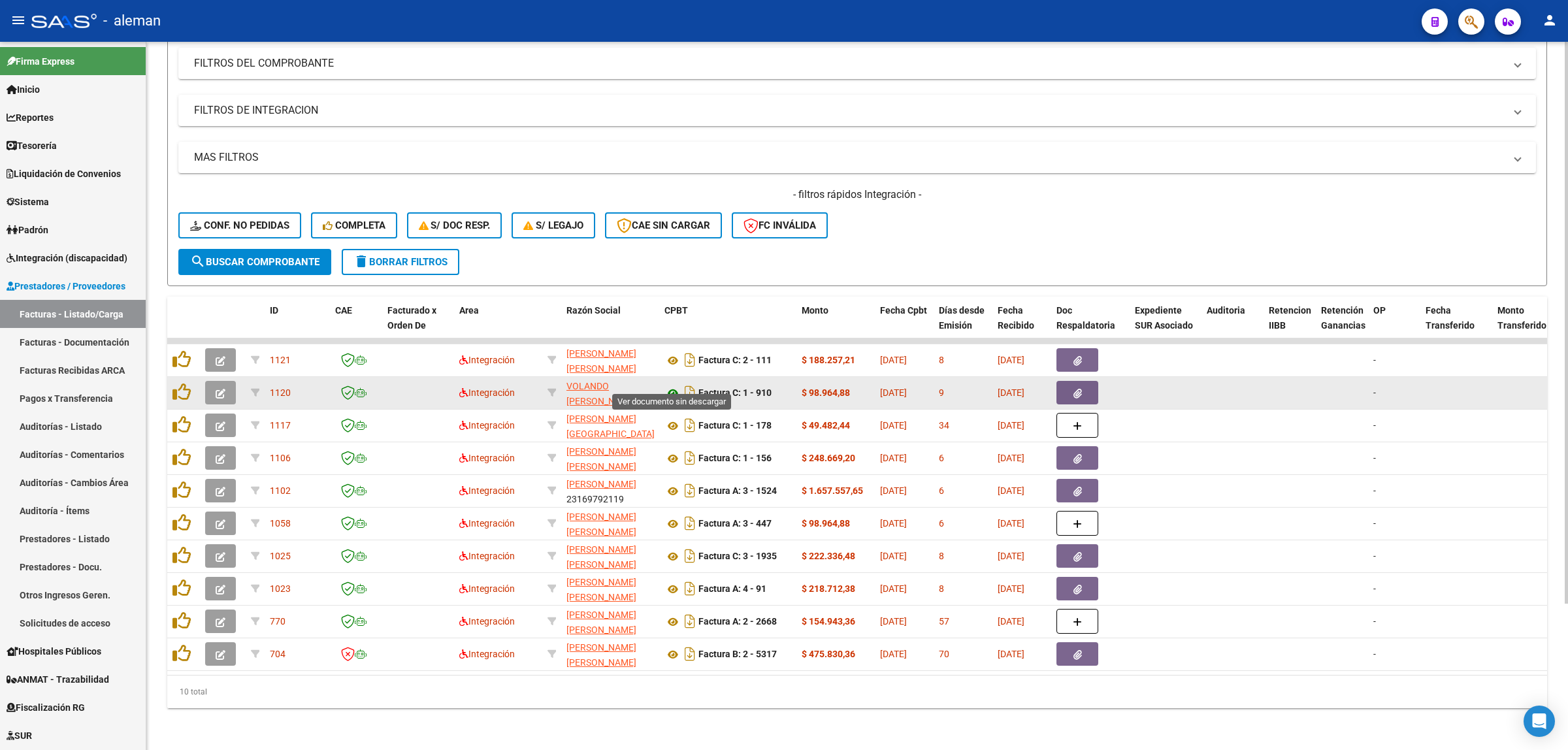
click at [675, 385] on icon at bounding box center [673, 393] width 17 height 16
click at [210, 381] on button "button" at bounding box center [220, 393] width 30 height 24
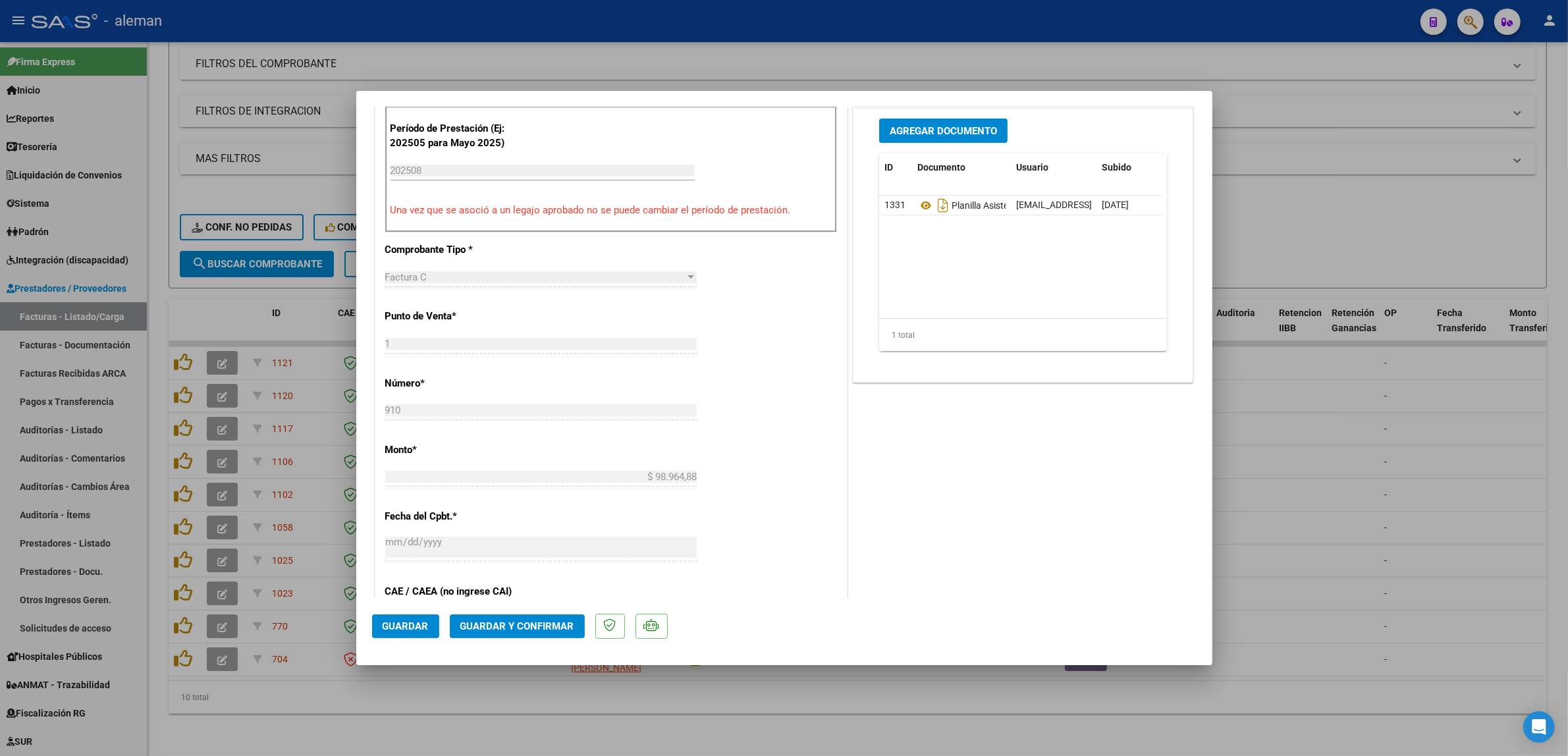
click at [541, 620] on span "Guardar y Confirmar" at bounding box center [516, 626] width 114 height 12
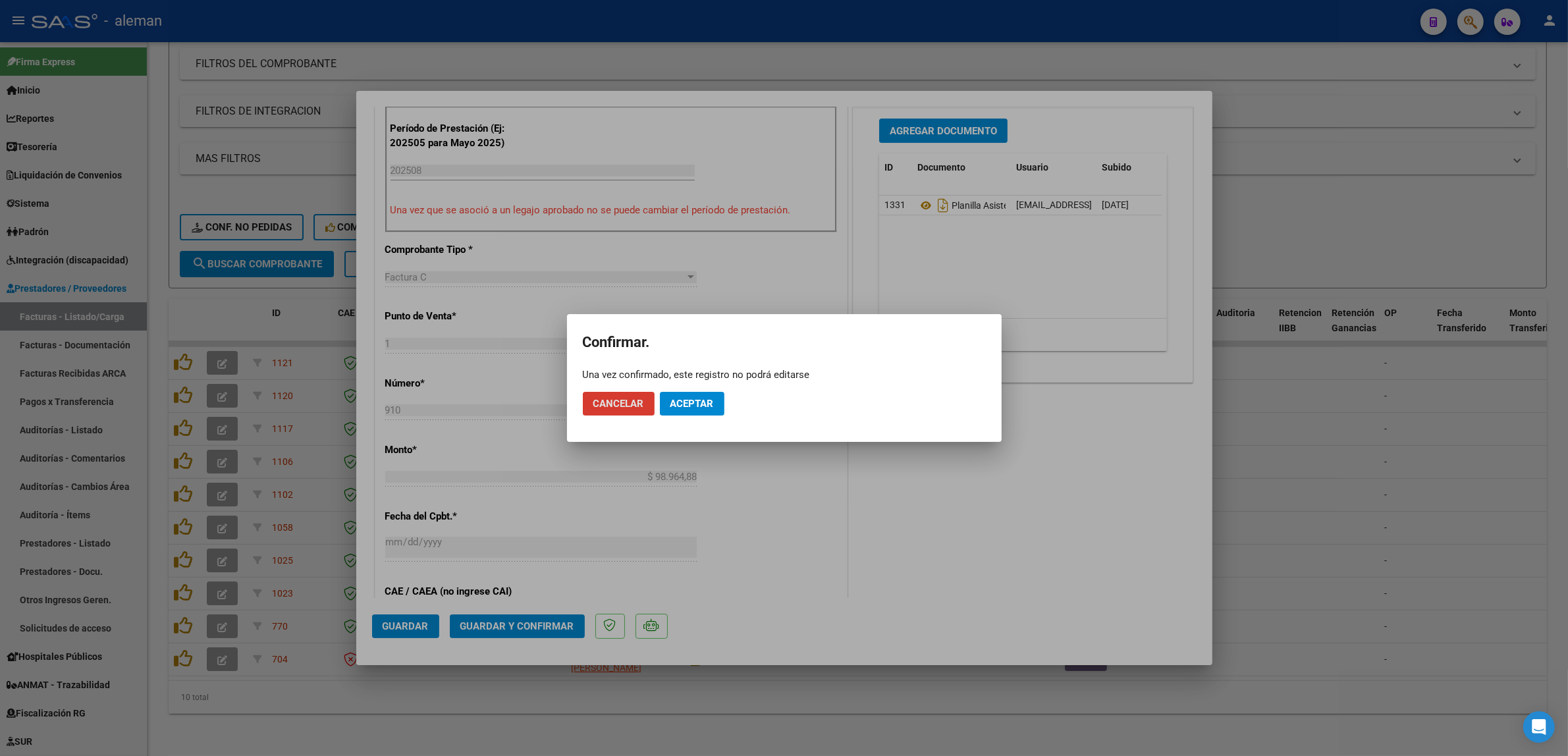
click at [673, 403] on span "Aceptar" at bounding box center [692, 403] width 44 height 12
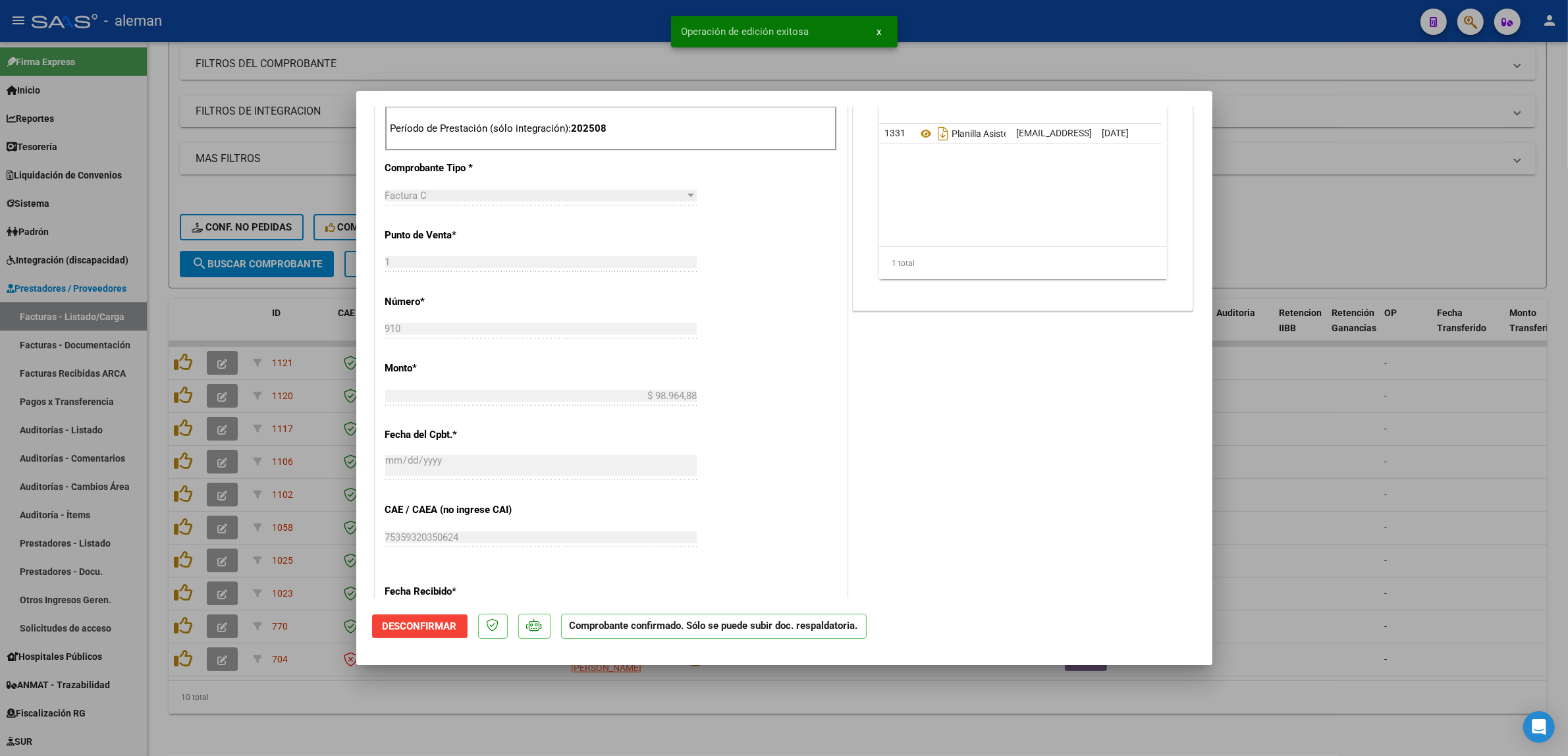
click at [1305, 425] on div at bounding box center [784, 378] width 1568 height 756
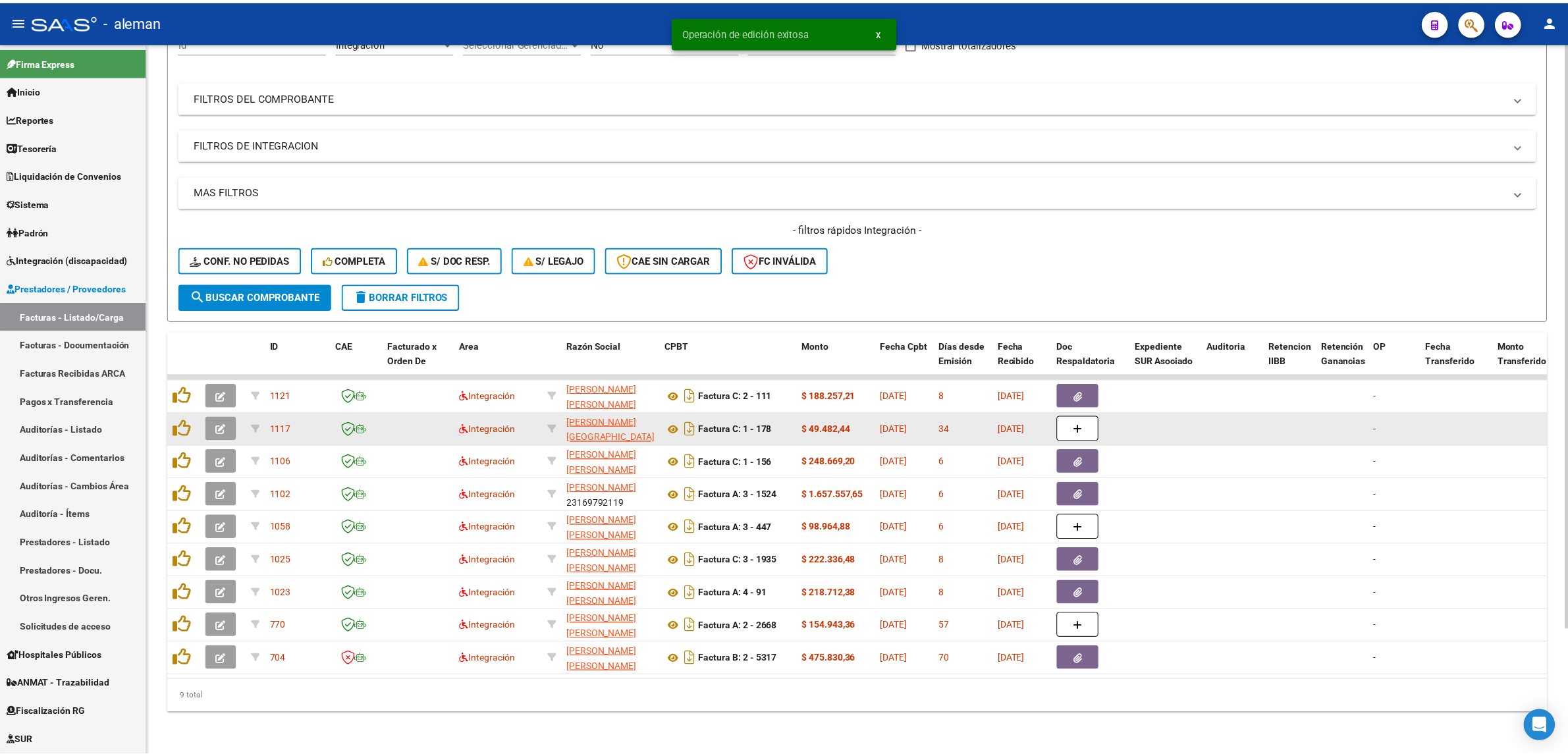
scroll to position [152, 0]
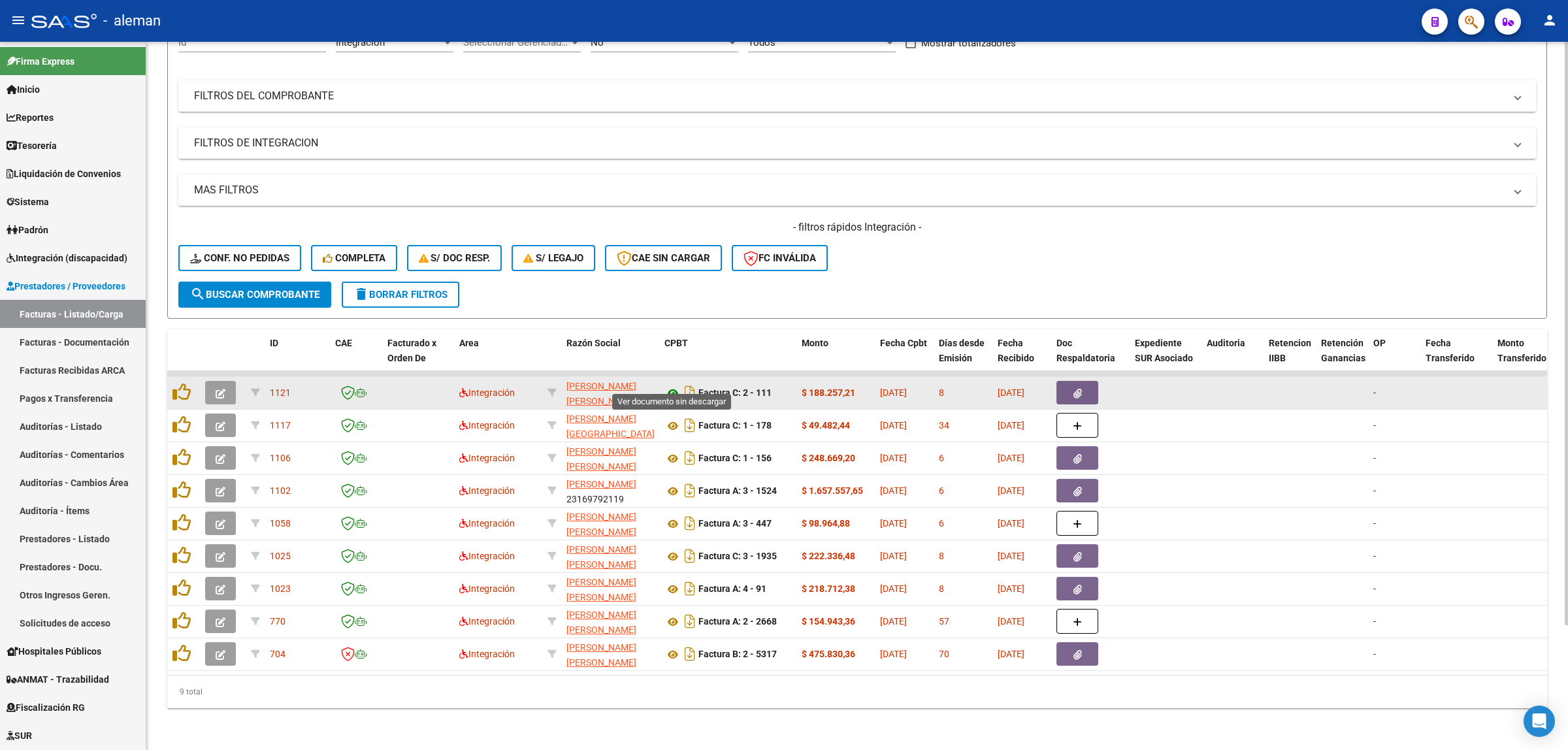
click at [678, 385] on icon at bounding box center [673, 393] width 17 height 16
click at [1069, 383] on button "button" at bounding box center [1077, 393] width 41 height 24
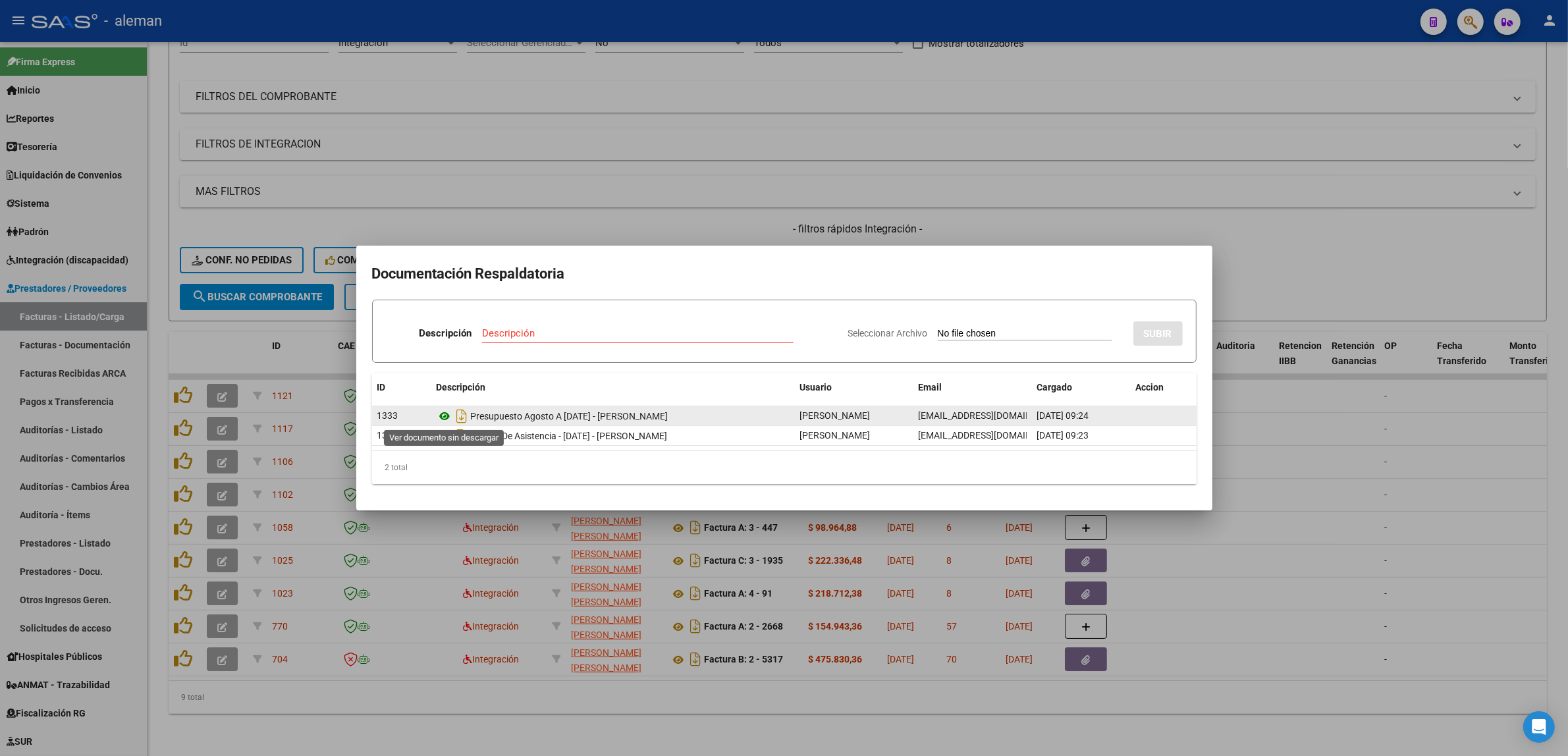
click at [448, 416] on icon at bounding box center [445, 415] width 17 height 16
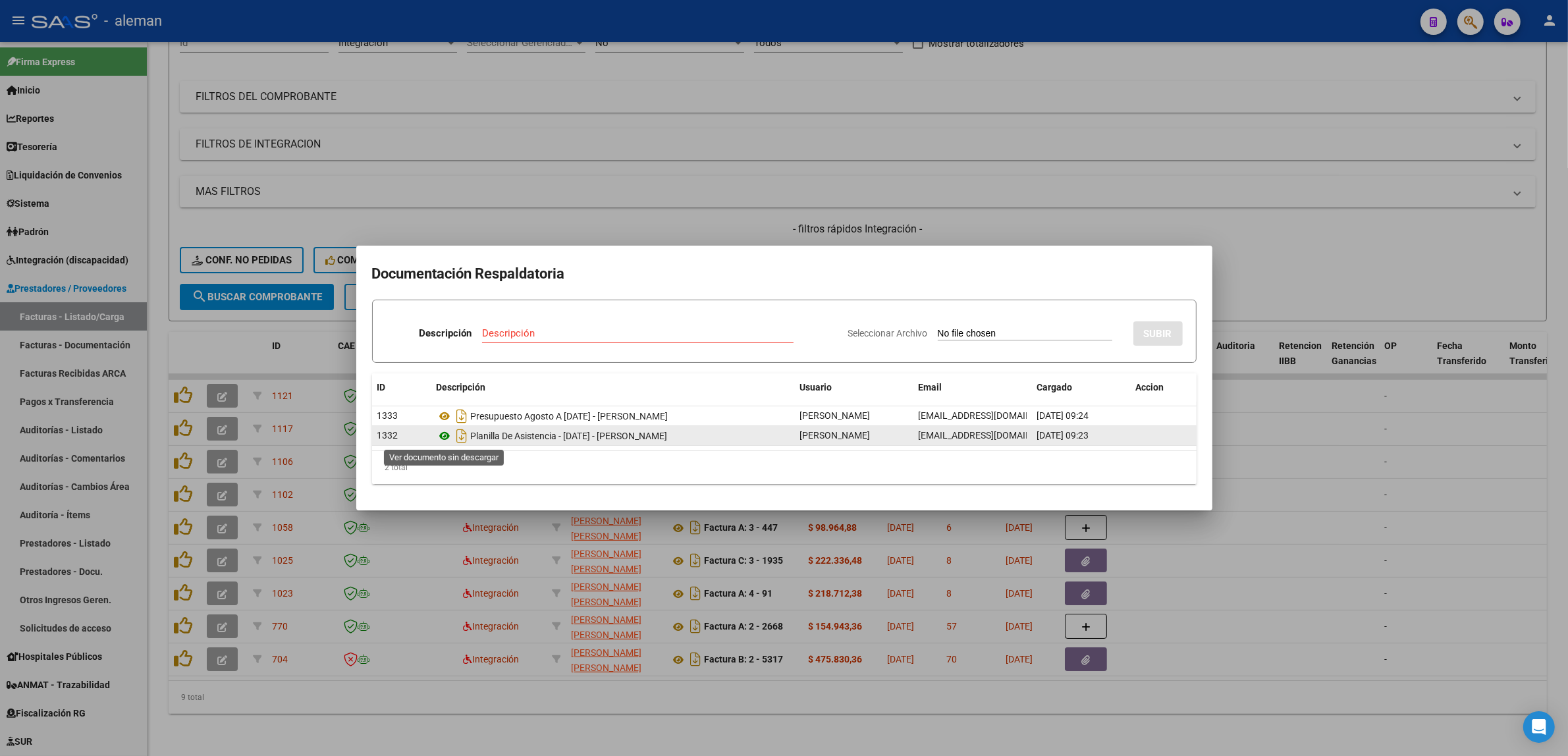
click at [441, 435] on icon at bounding box center [445, 436] width 17 height 16
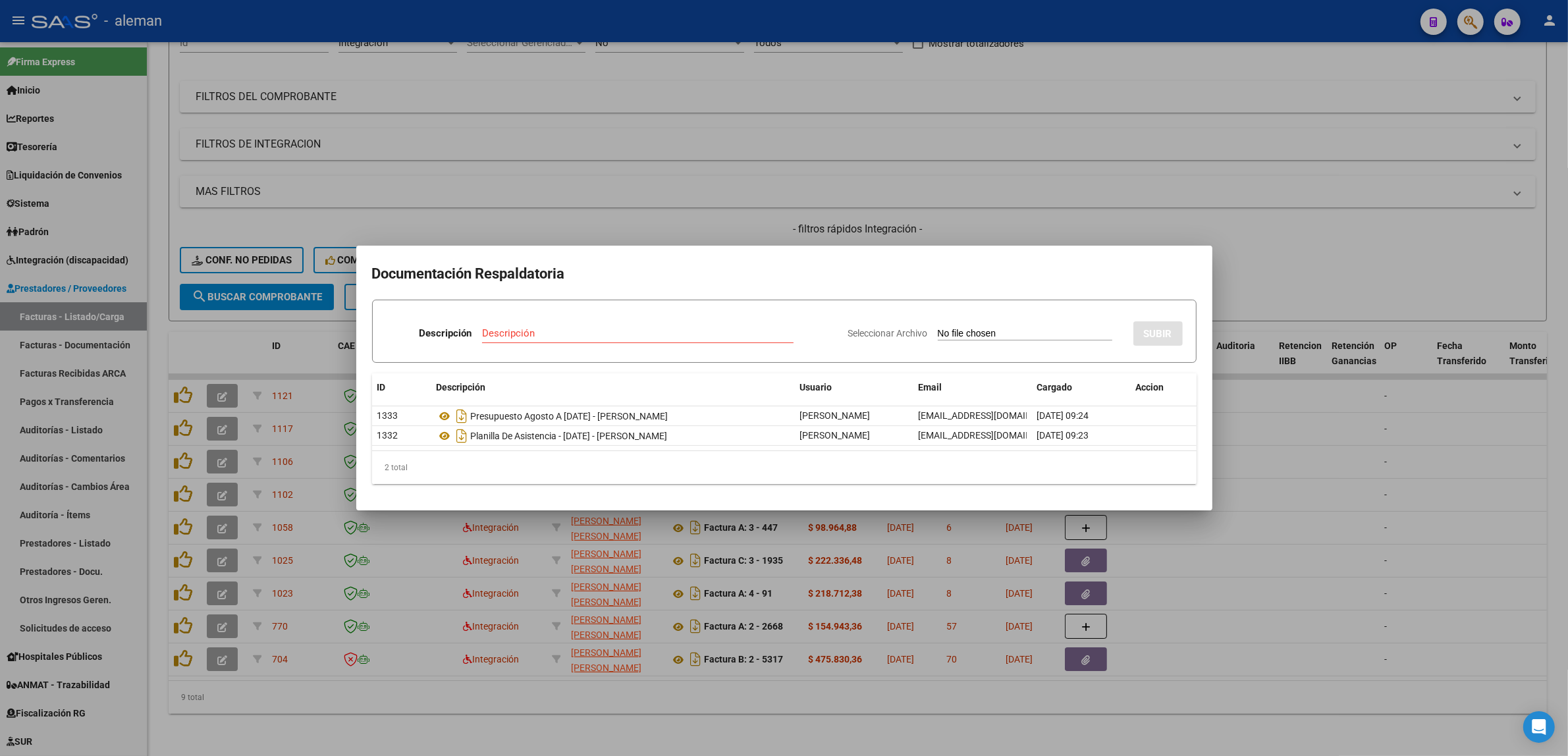
click at [1319, 478] on div at bounding box center [784, 378] width 1568 height 756
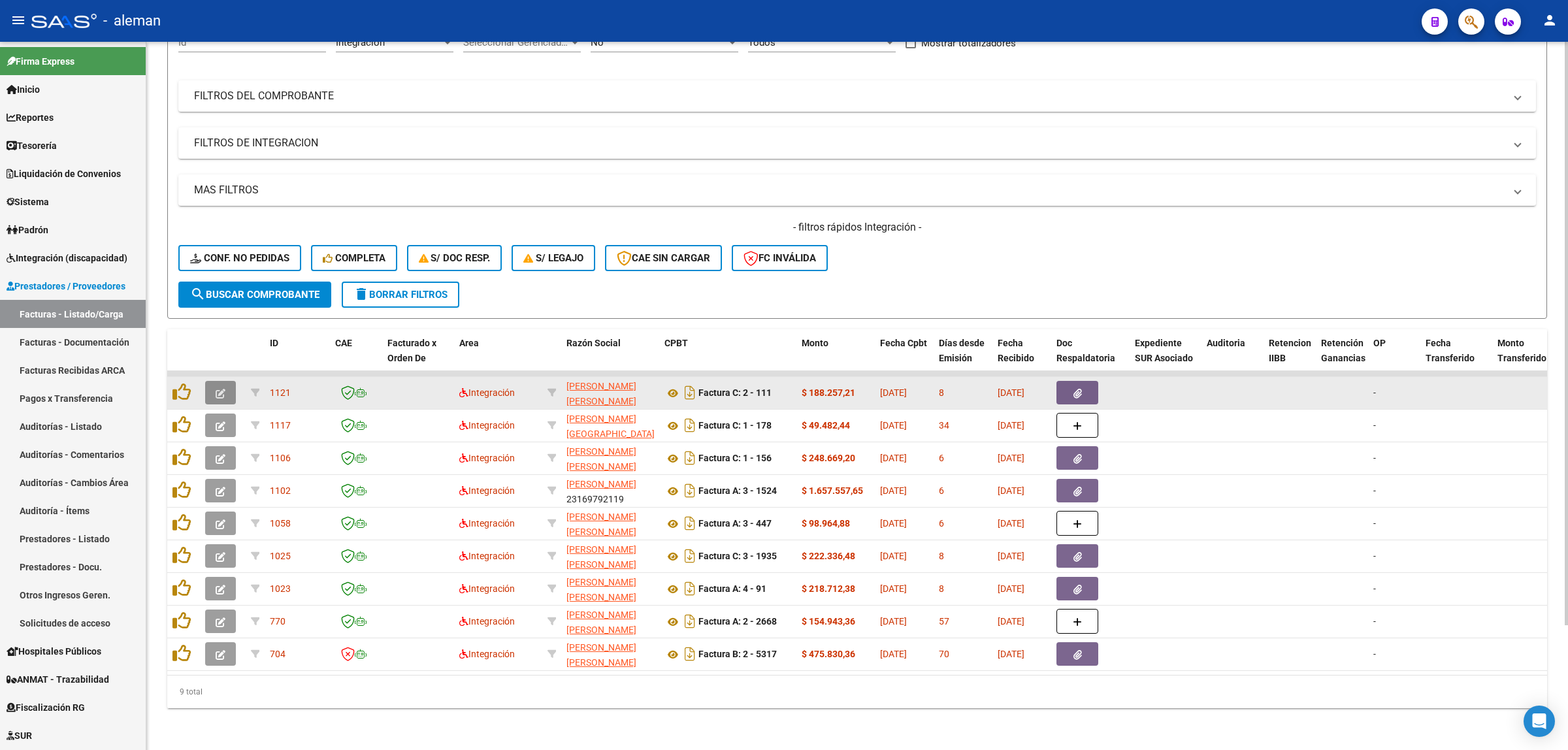
click at [222, 389] on icon "button" at bounding box center [220, 393] width 10 height 10
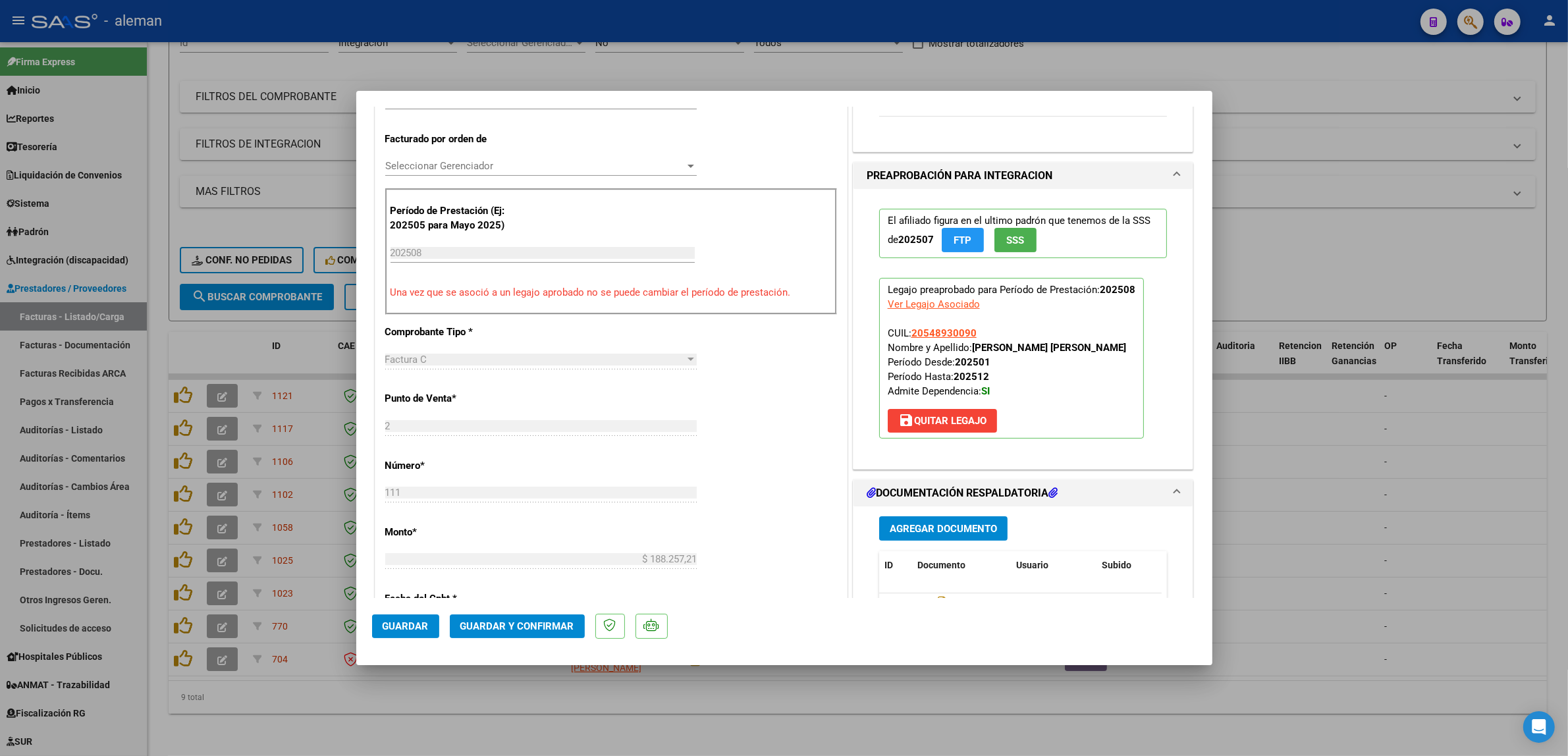
scroll to position [411, 0]
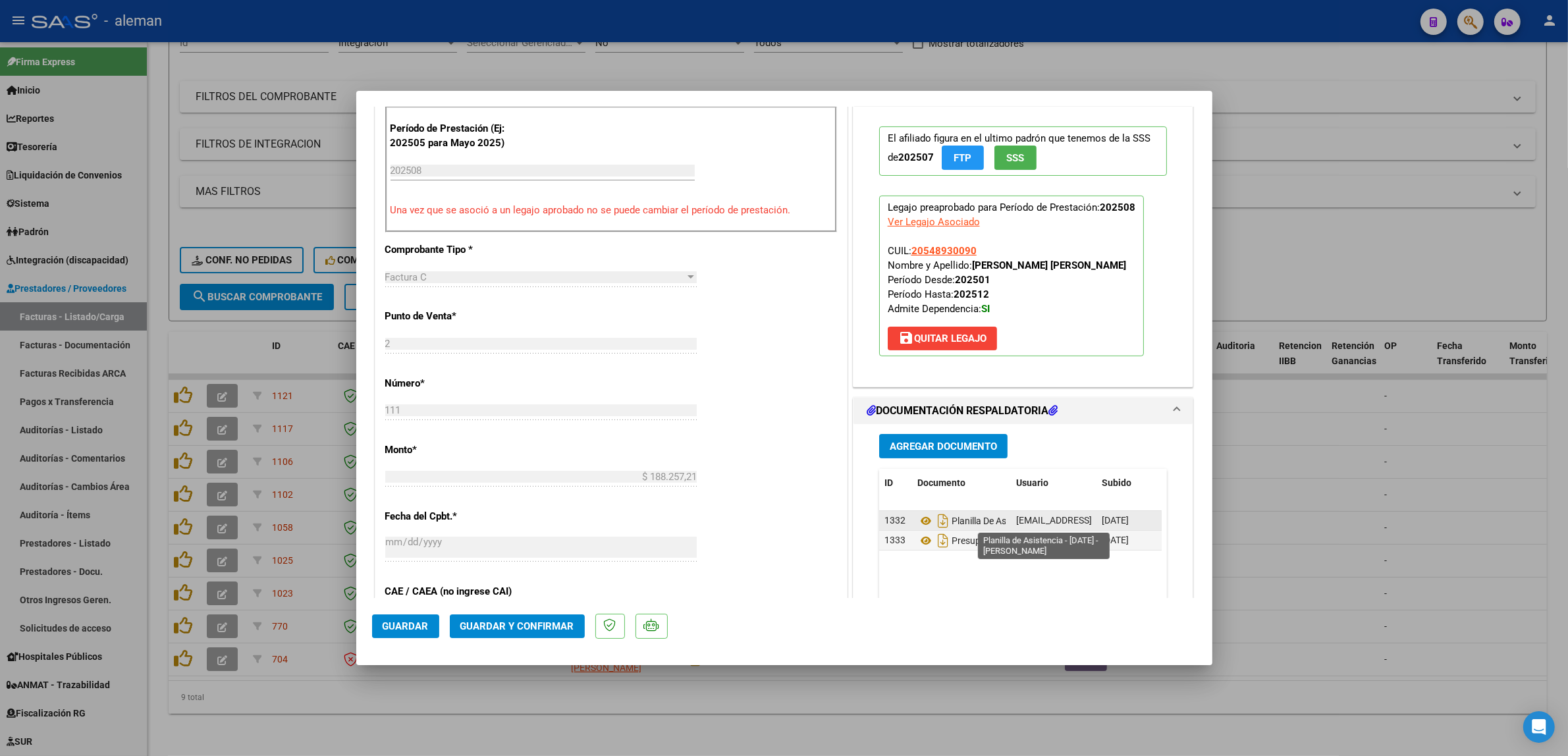
click at [983, 526] on span "Planilla De Asistencia - Agosto 2025 - Lautaro Larotonda" at bounding box center [1032, 520] width 231 height 10
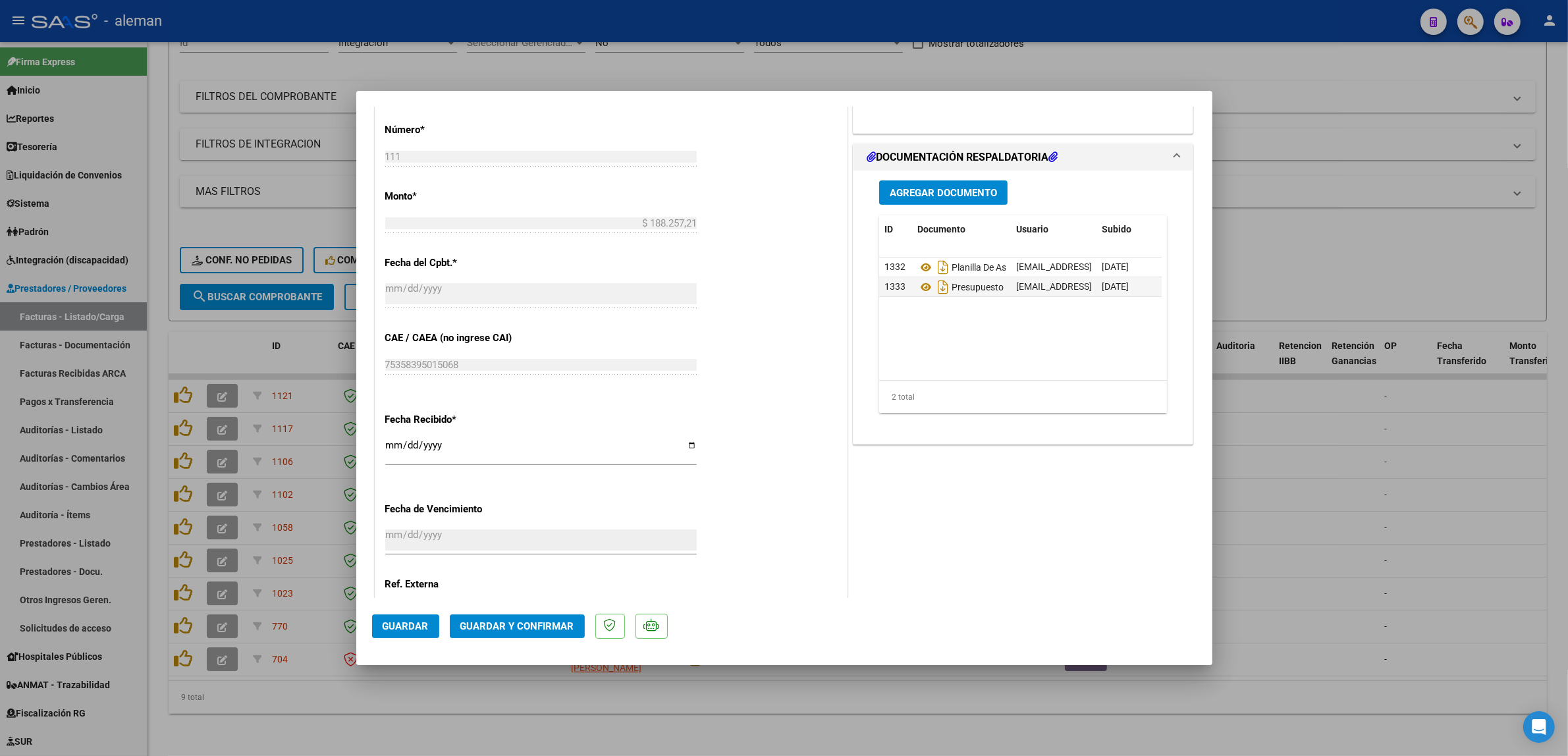
scroll to position [781, 0]
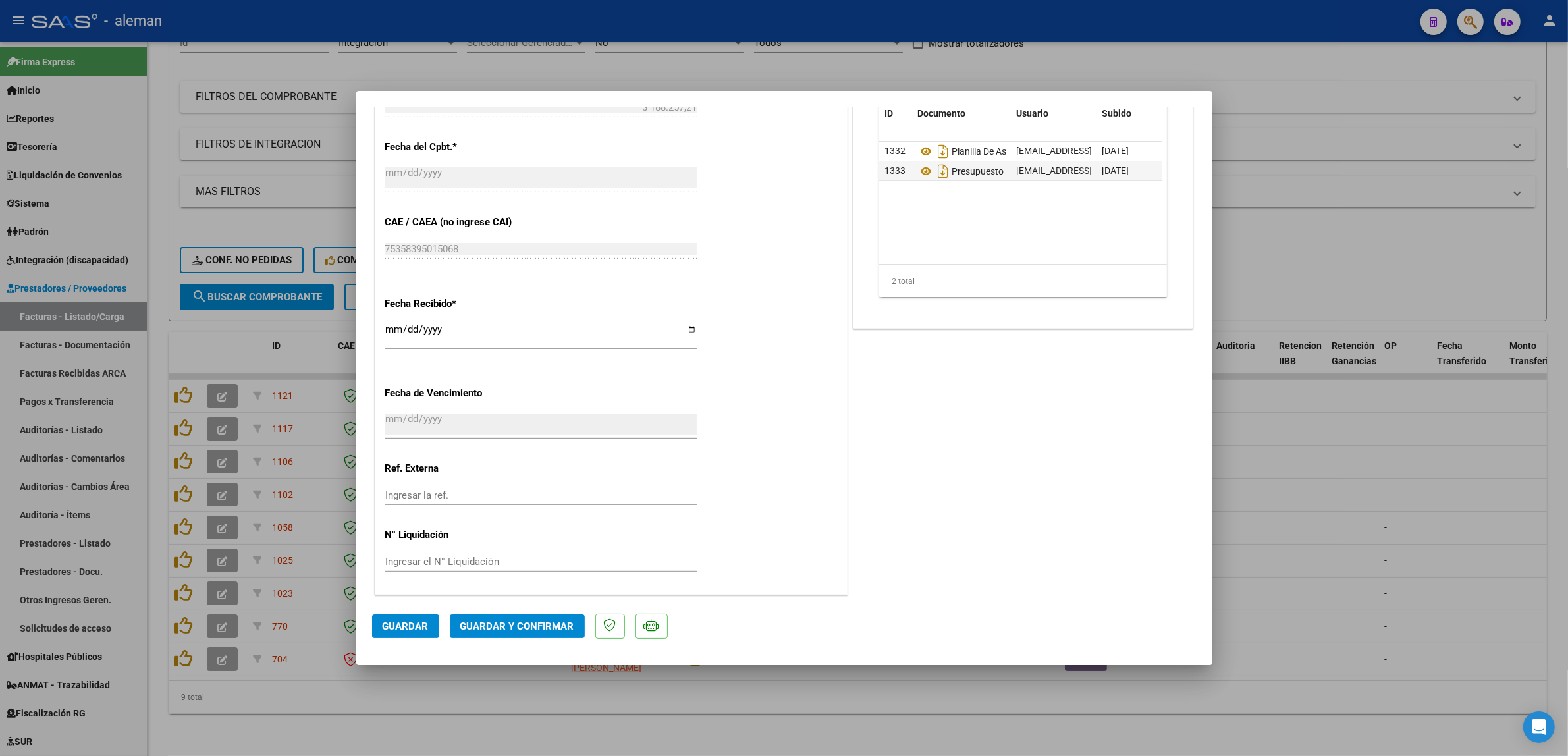
click at [518, 627] on span "Guardar y Confirmar" at bounding box center [516, 626] width 114 height 12
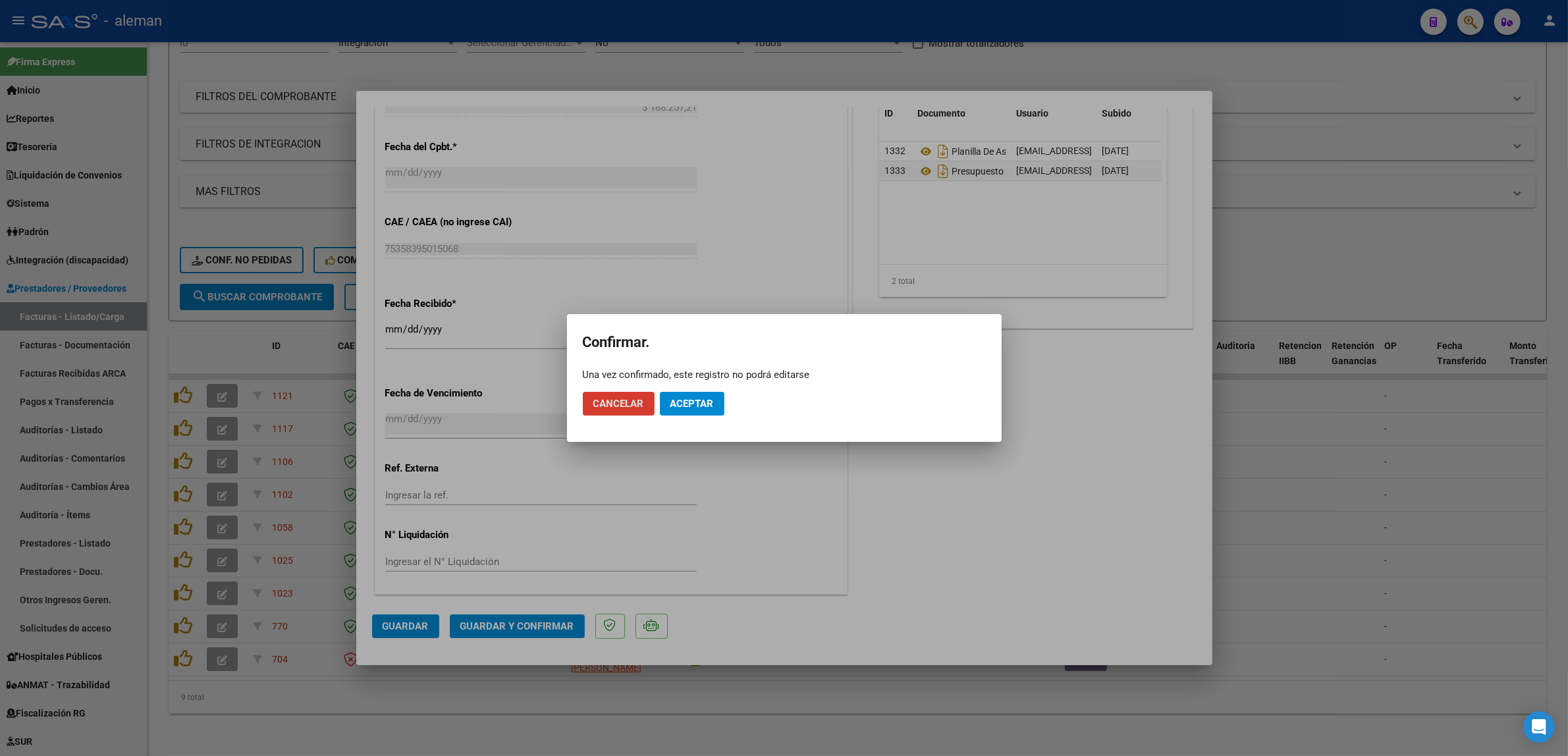
click at [702, 404] on span "Aceptar" at bounding box center [692, 403] width 44 height 12
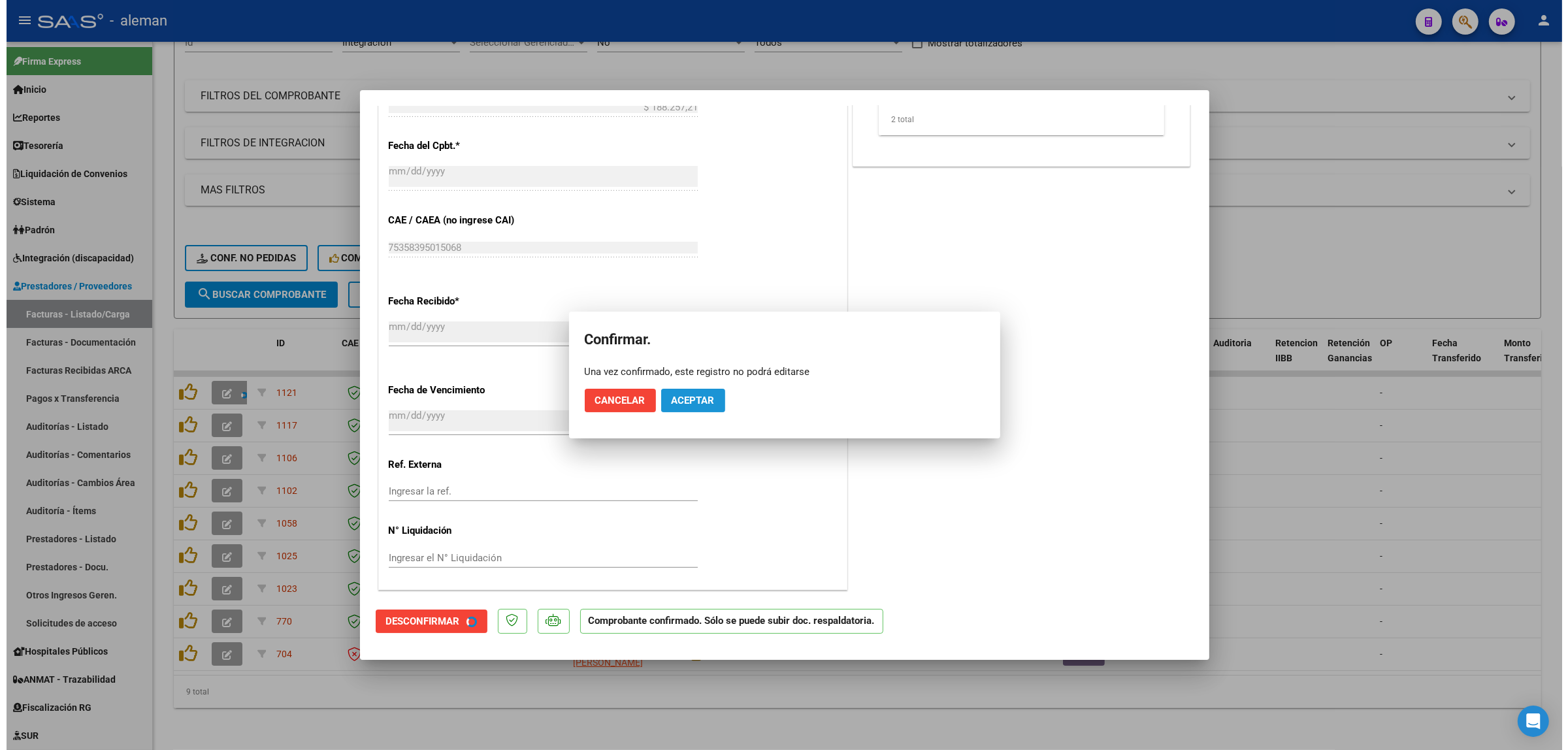
scroll to position [694, 0]
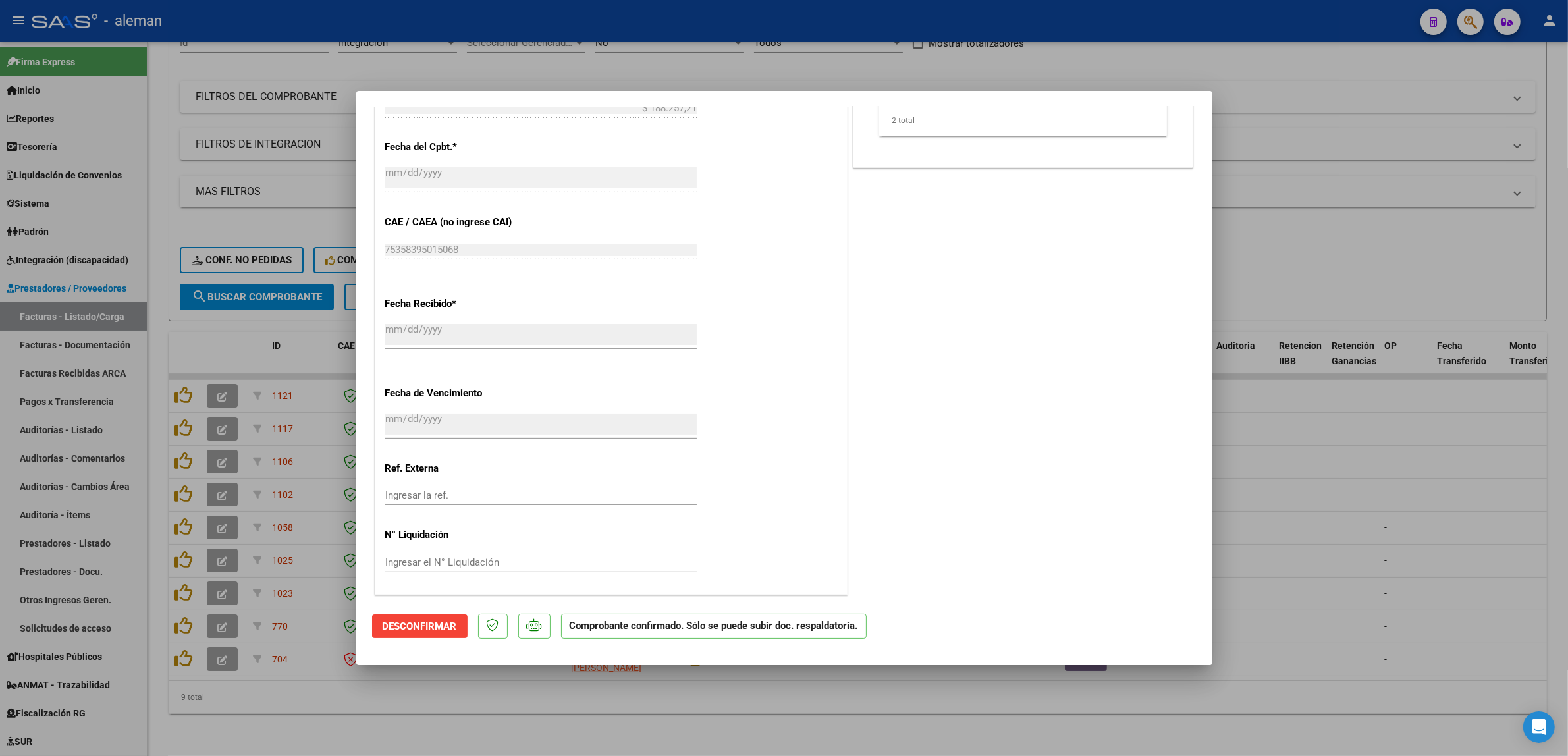
click at [1322, 512] on div at bounding box center [784, 378] width 1568 height 756
type input "$ 0,00"
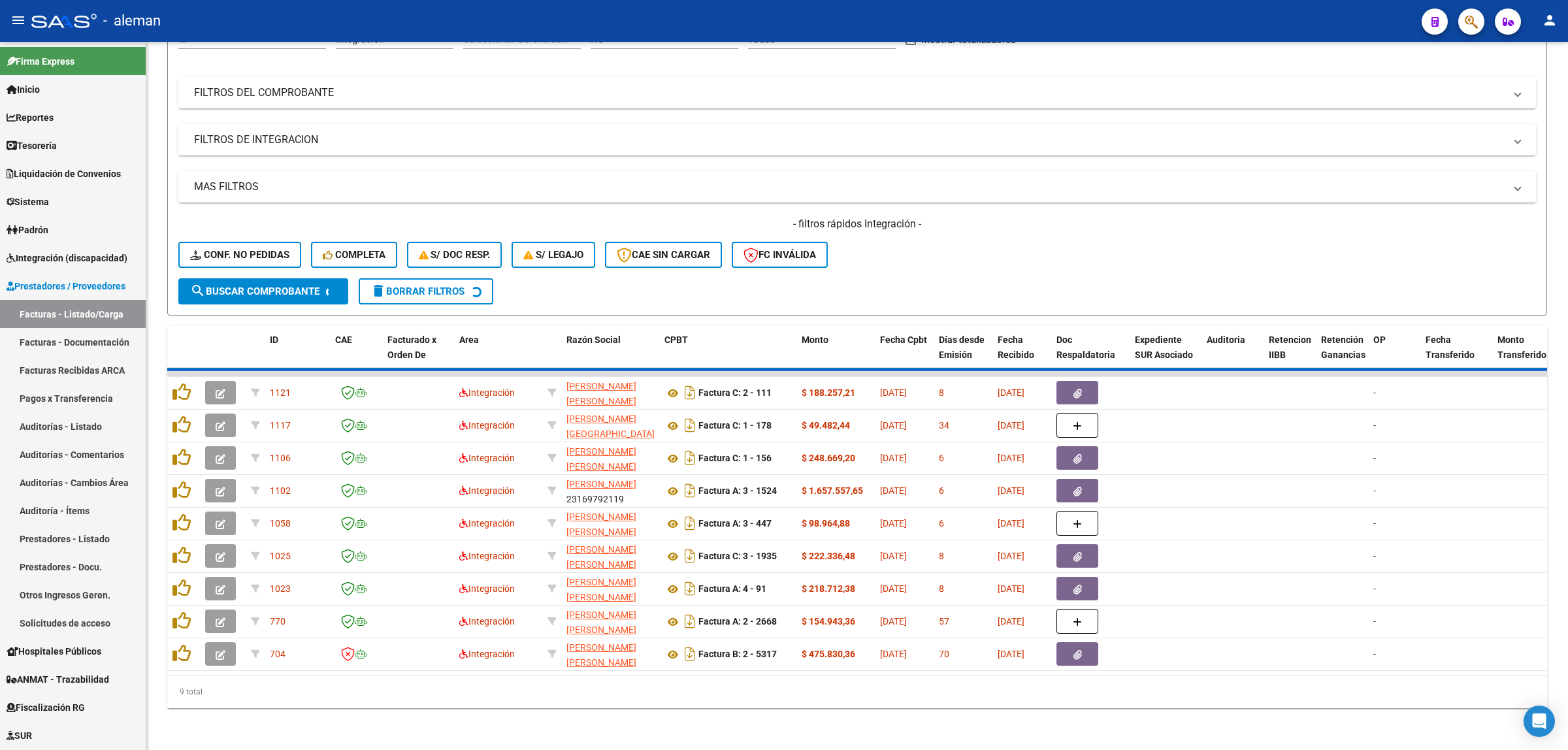
click at [1312, 507] on datatable-body-cell at bounding box center [1290, 490] width 53 height 32
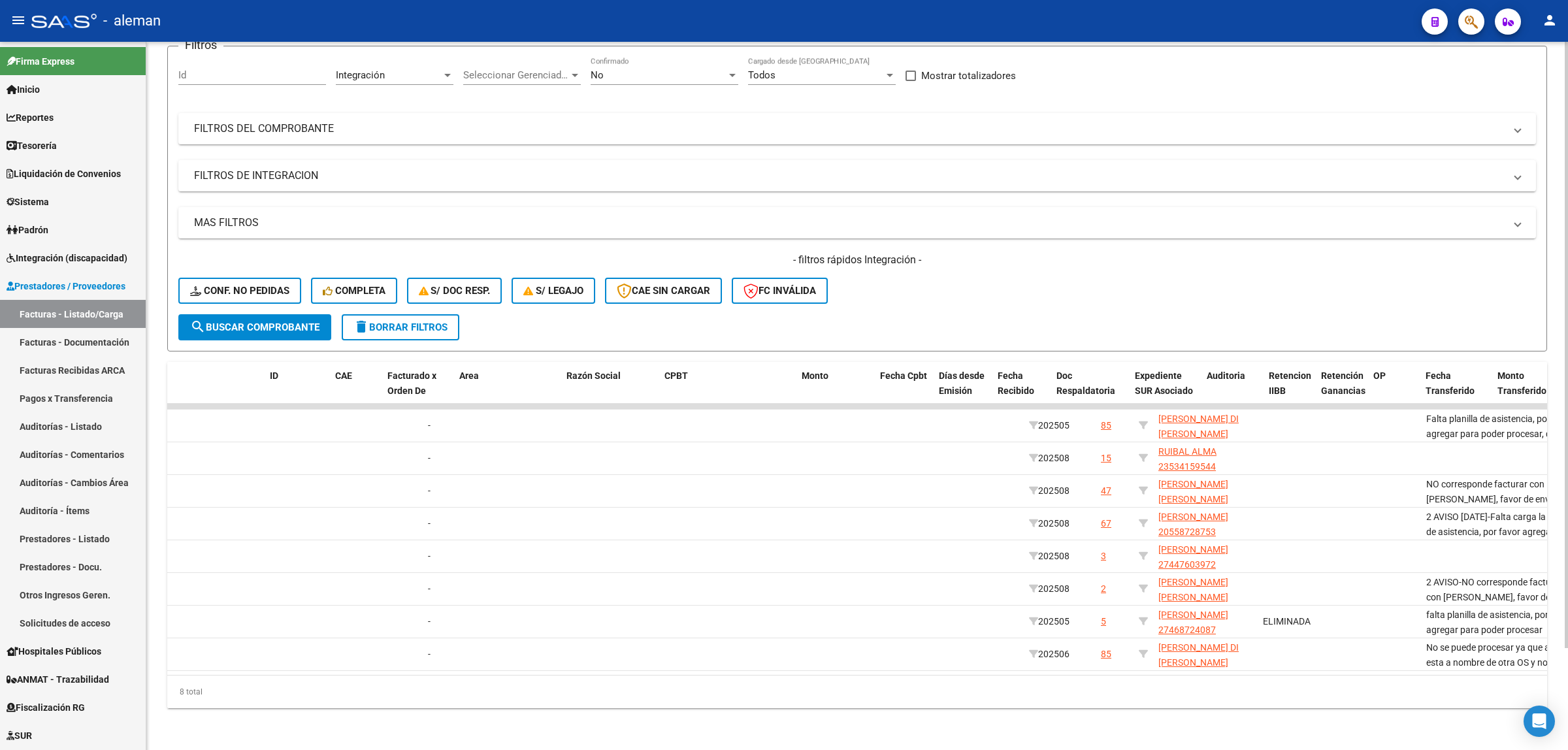
scroll to position [0, 0]
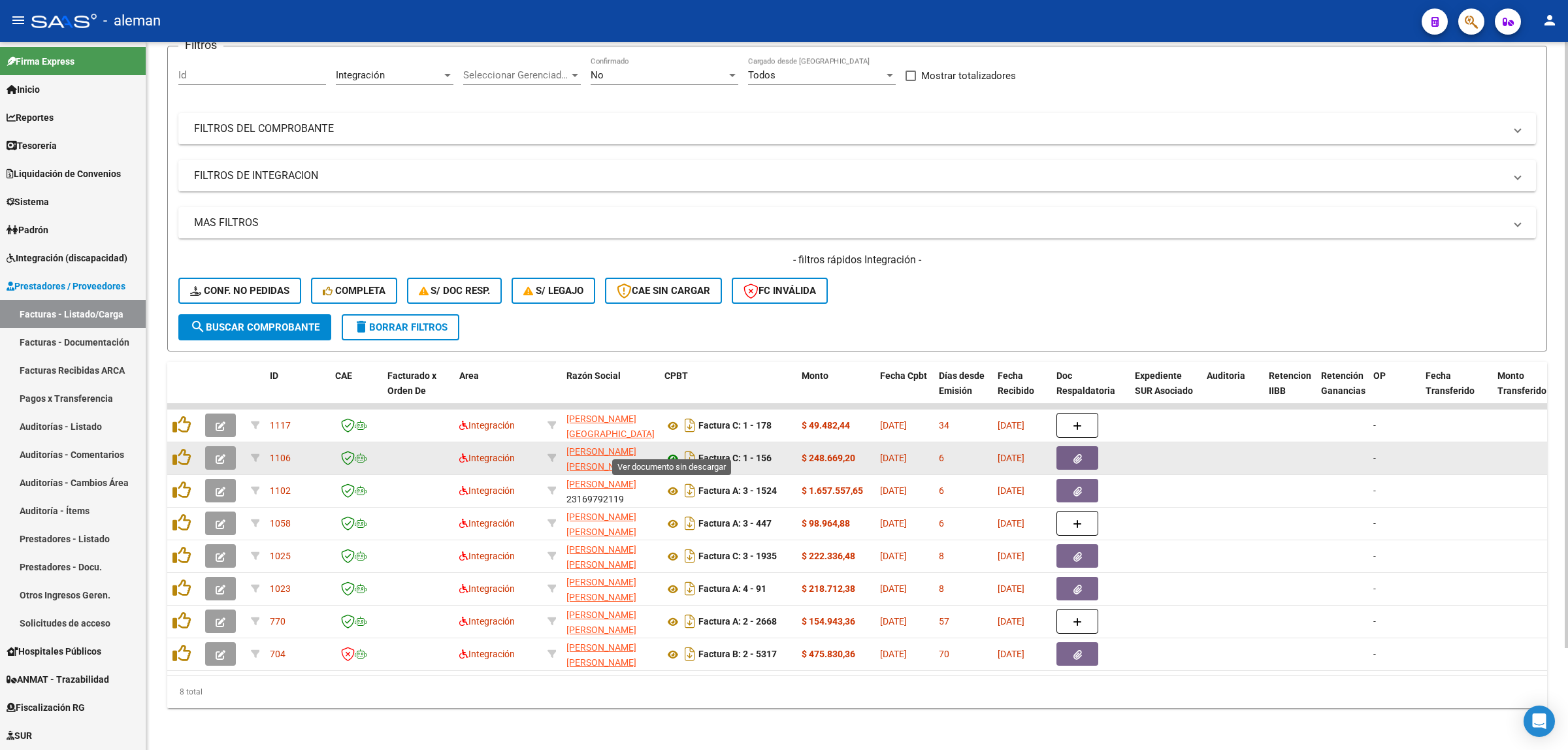
click at [668, 451] on icon at bounding box center [673, 458] width 17 height 16
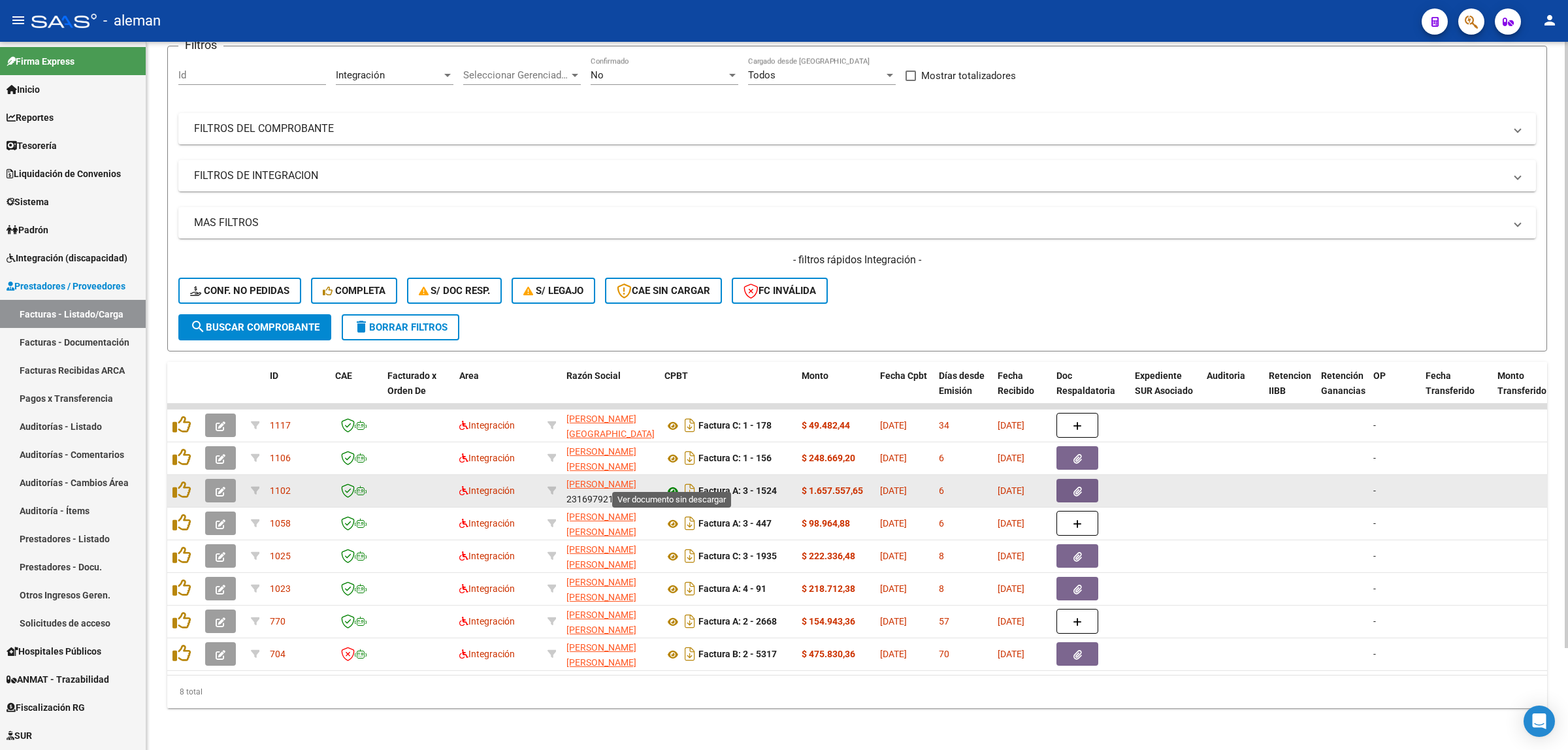
click at [677, 484] on icon at bounding box center [673, 491] width 17 height 16
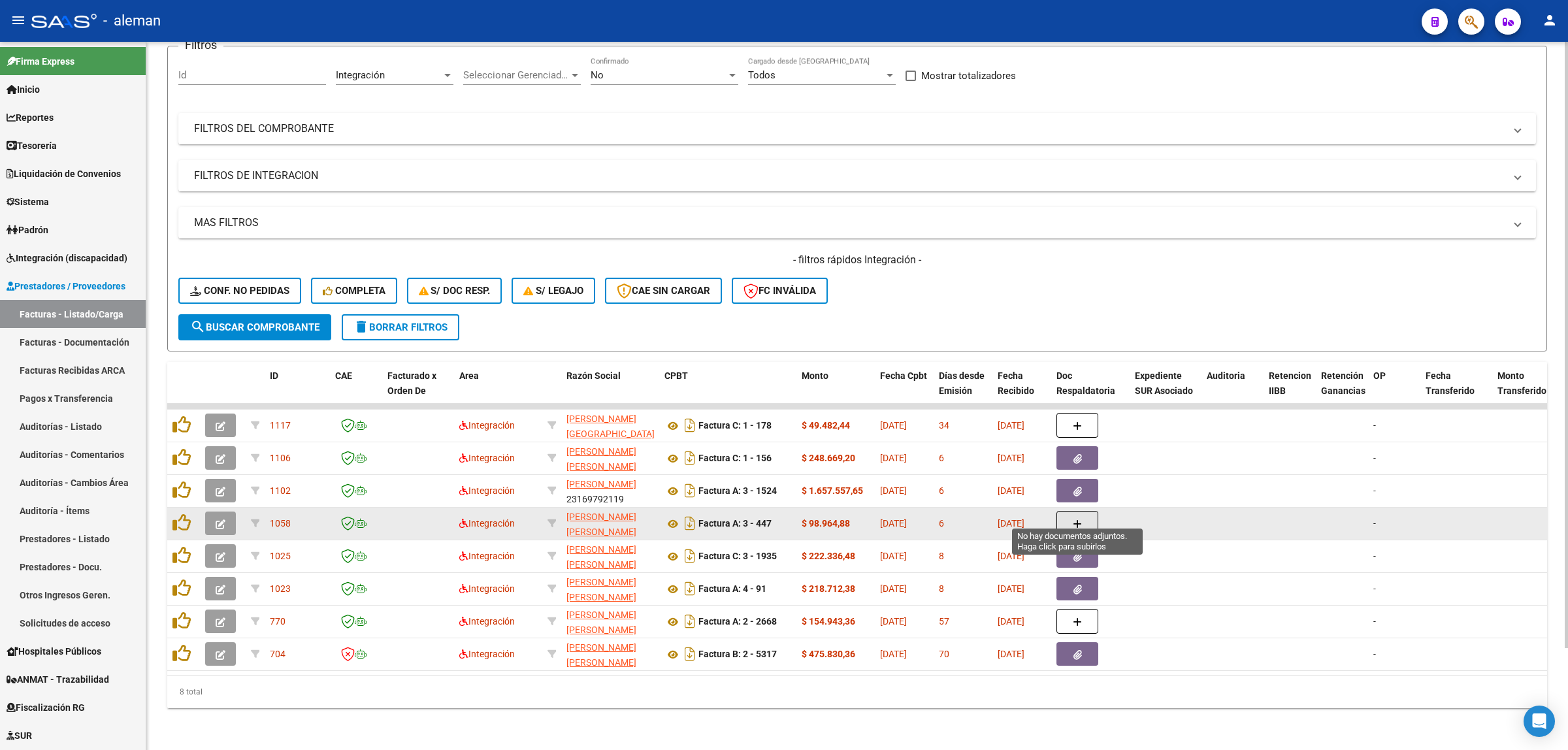
click at [1076, 520] on icon "button" at bounding box center [1078, 524] width 9 height 10
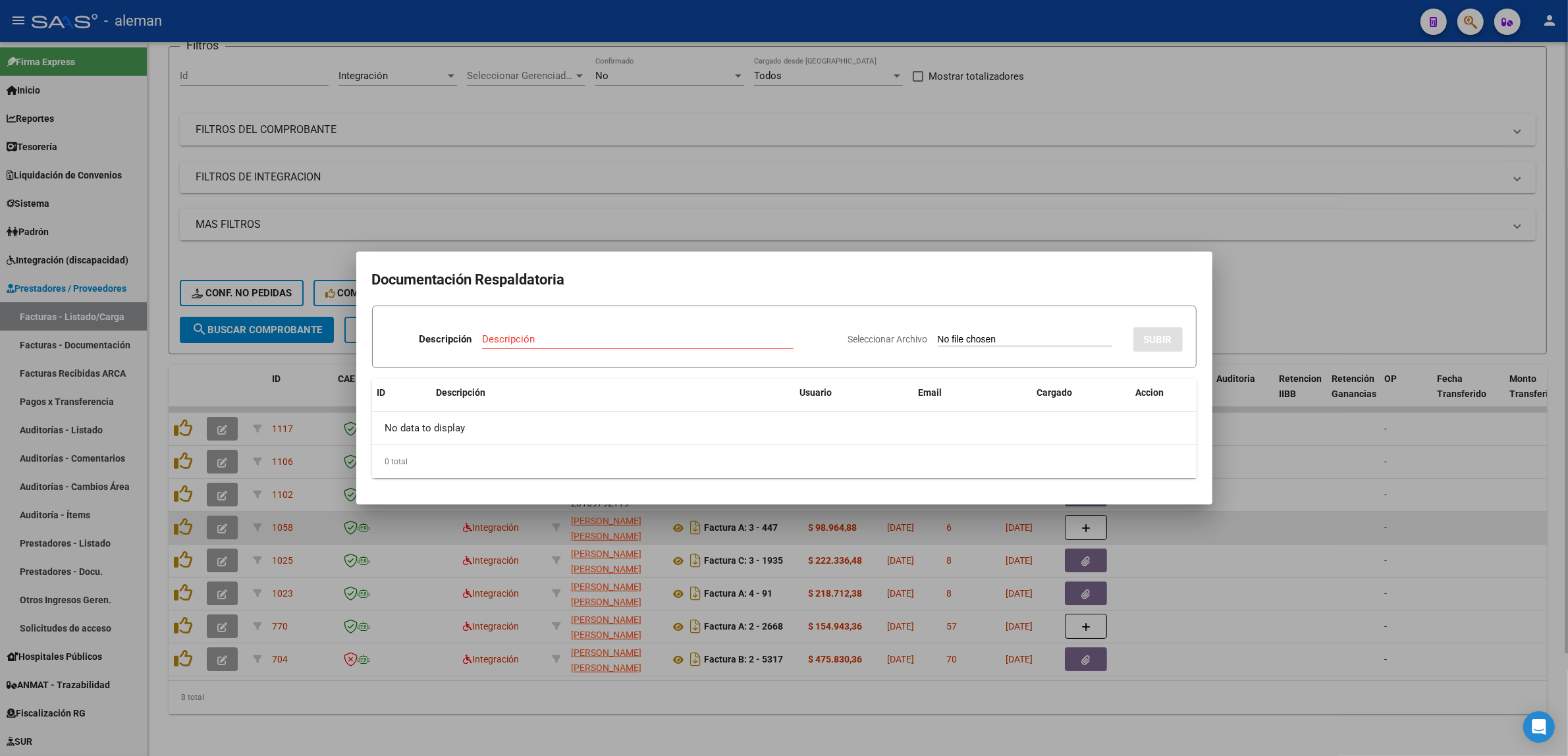
click at [1084, 516] on div at bounding box center [784, 378] width 1568 height 756
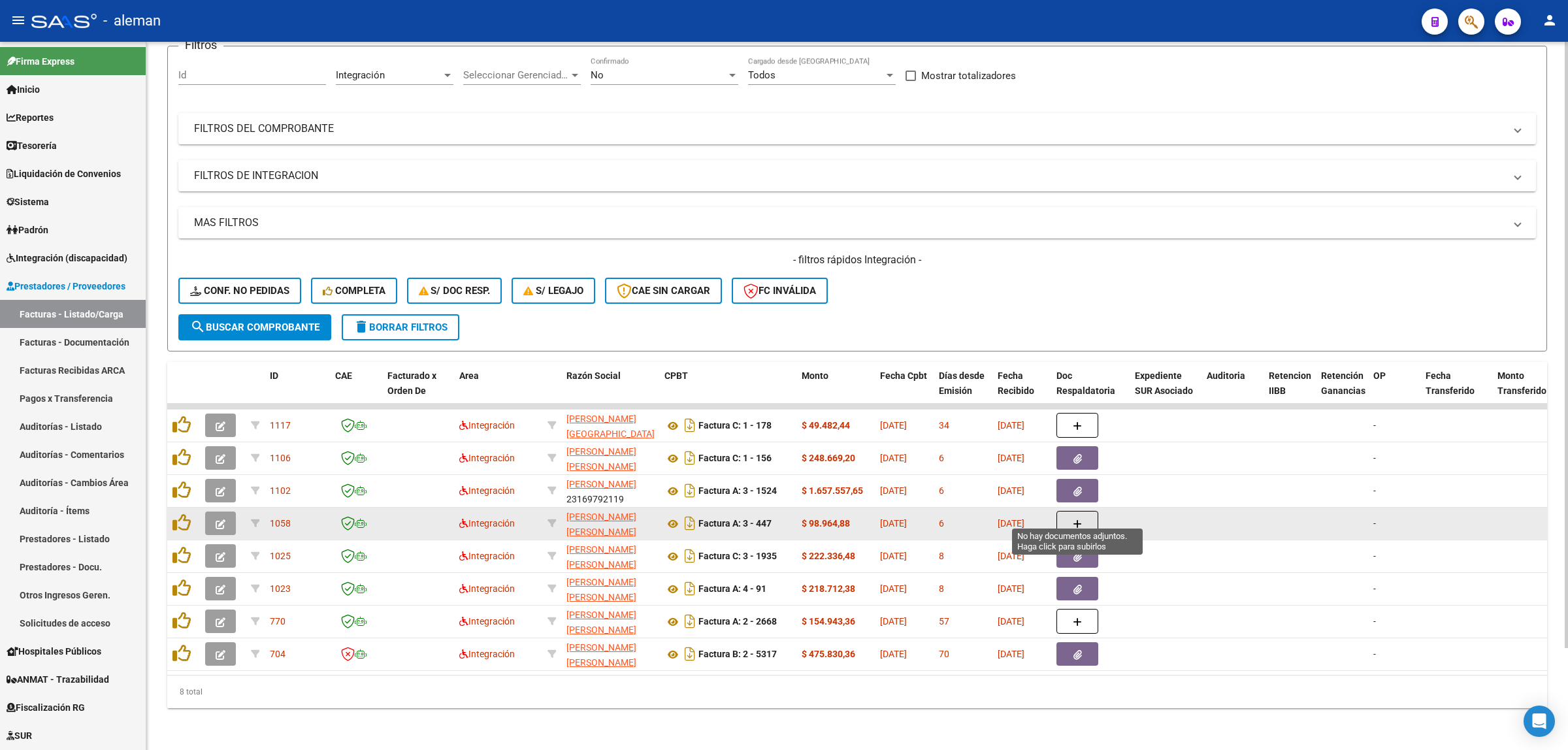
click at [1076, 520] on icon "button" at bounding box center [1078, 524] width 9 height 10
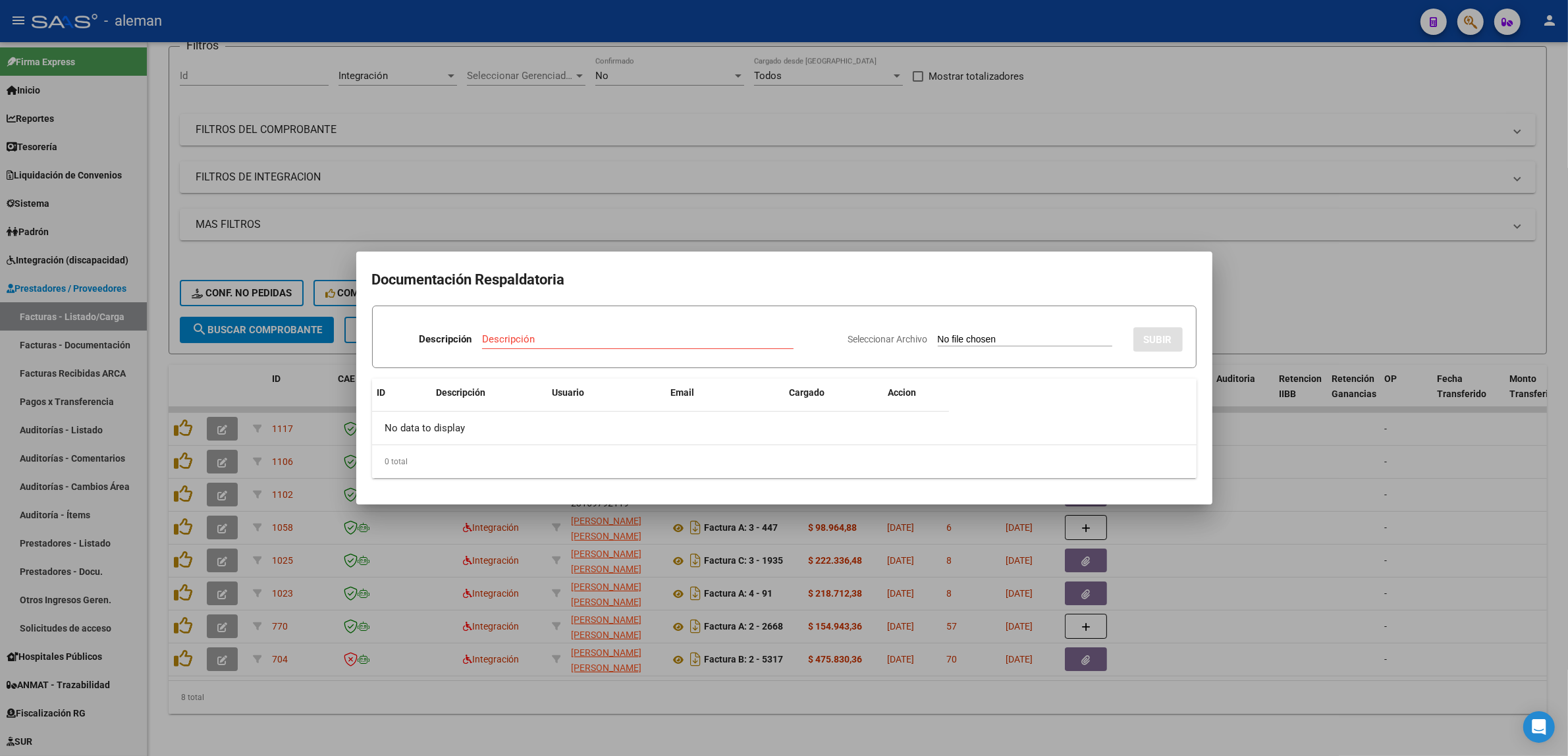
click at [1189, 520] on div at bounding box center [784, 378] width 1568 height 756
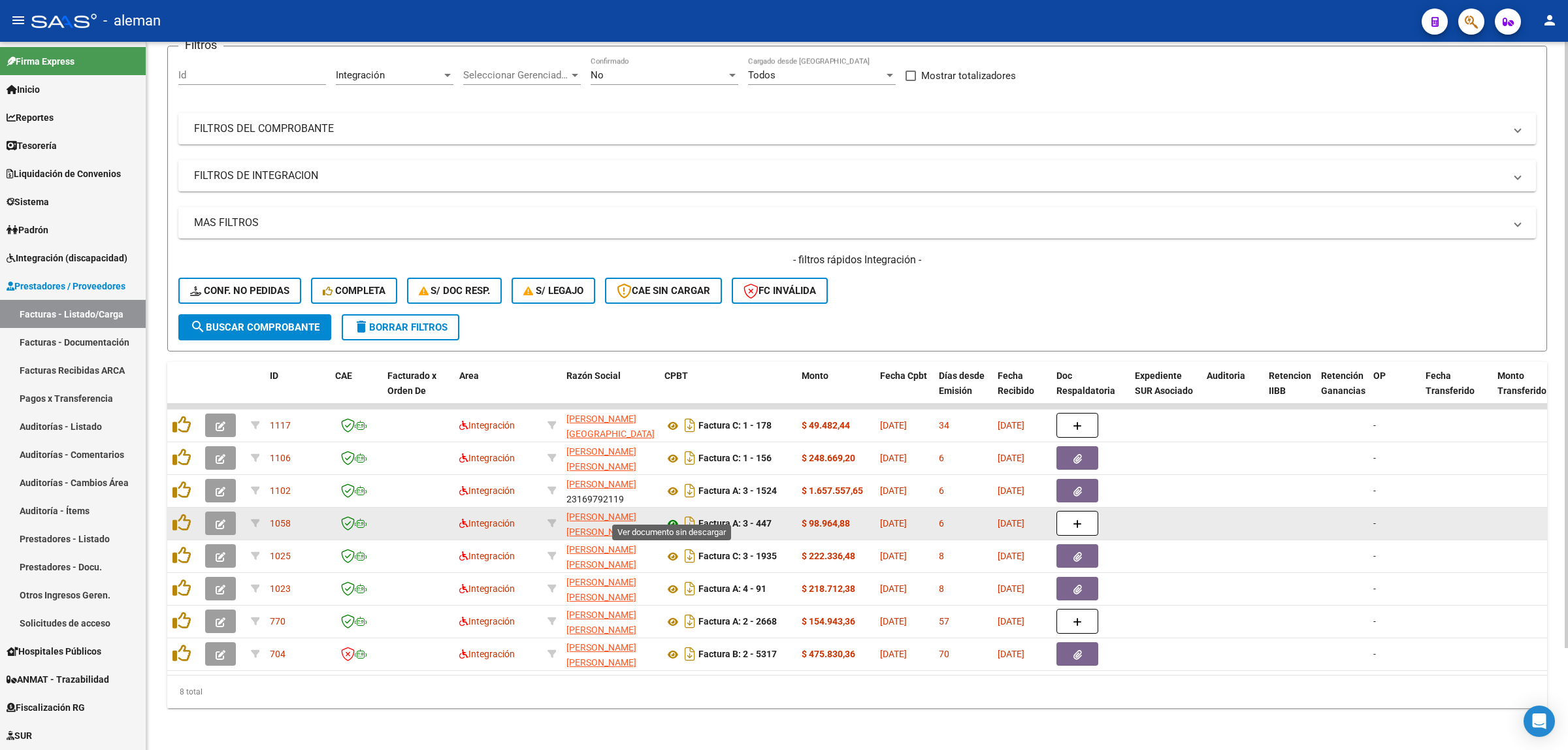
click at [671, 516] on icon at bounding box center [673, 523] width 17 height 16
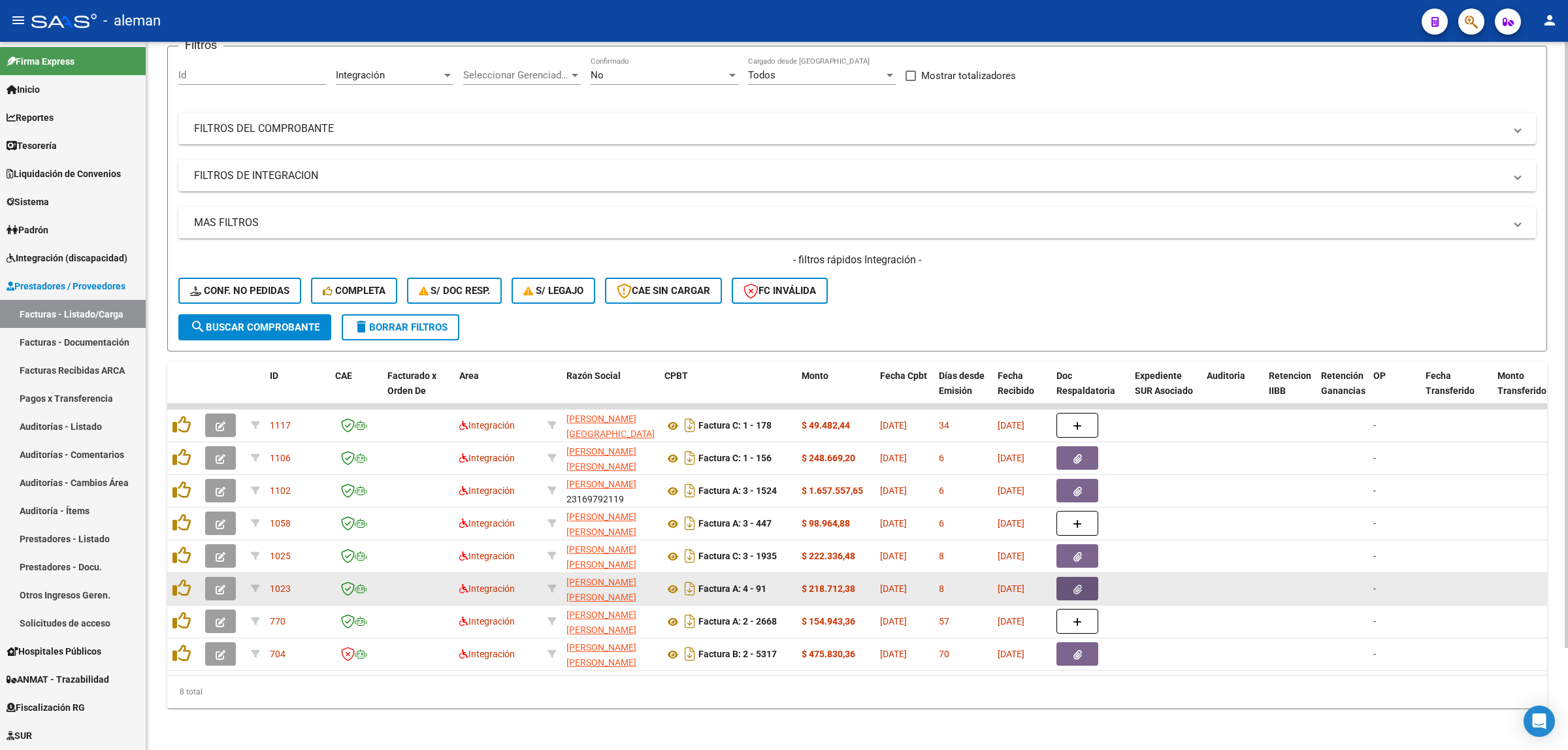
click at [1079, 584] on icon "button" at bounding box center [1078, 589] width 8 height 10
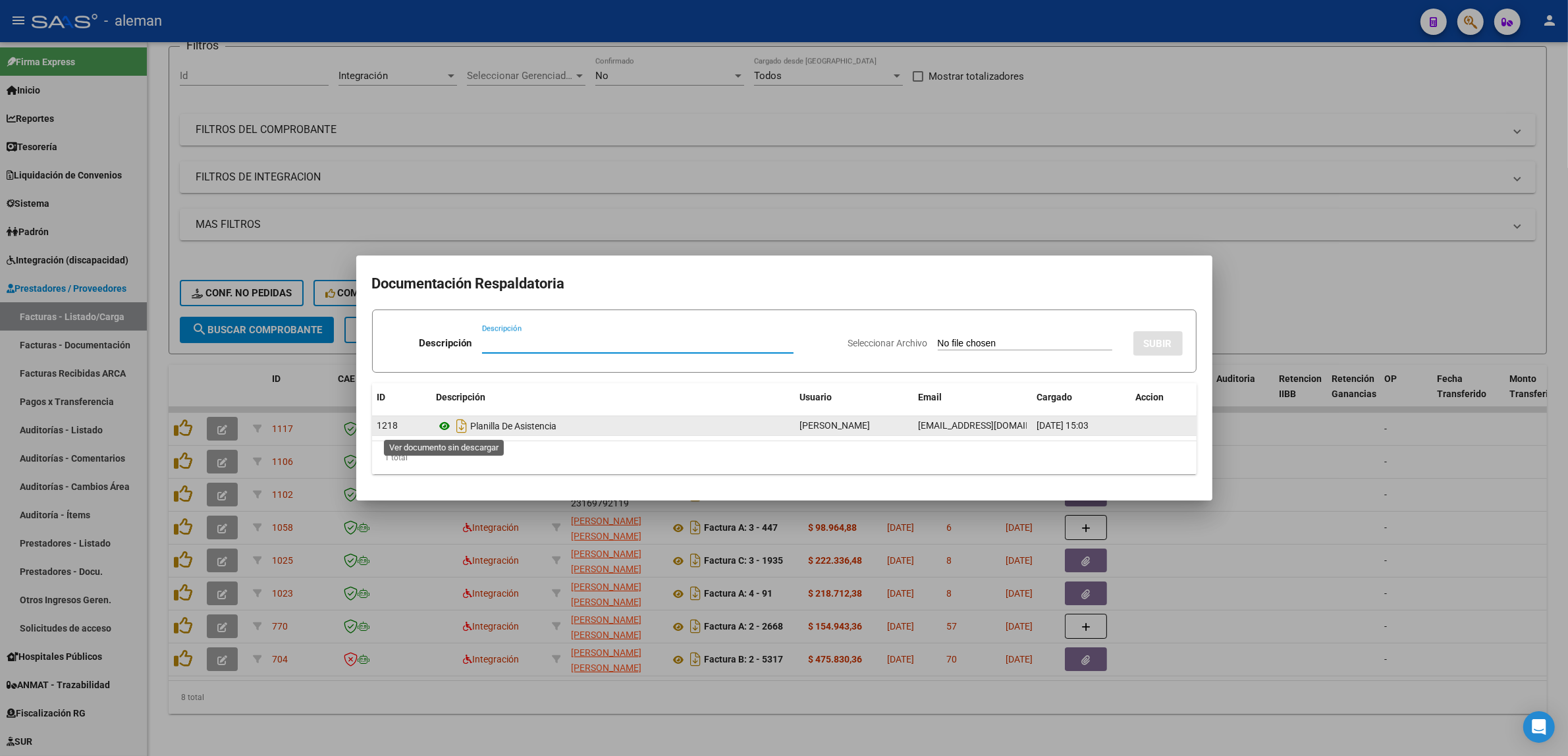
click at [443, 429] on icon at bounding box center [445, 425] width 17 height 16
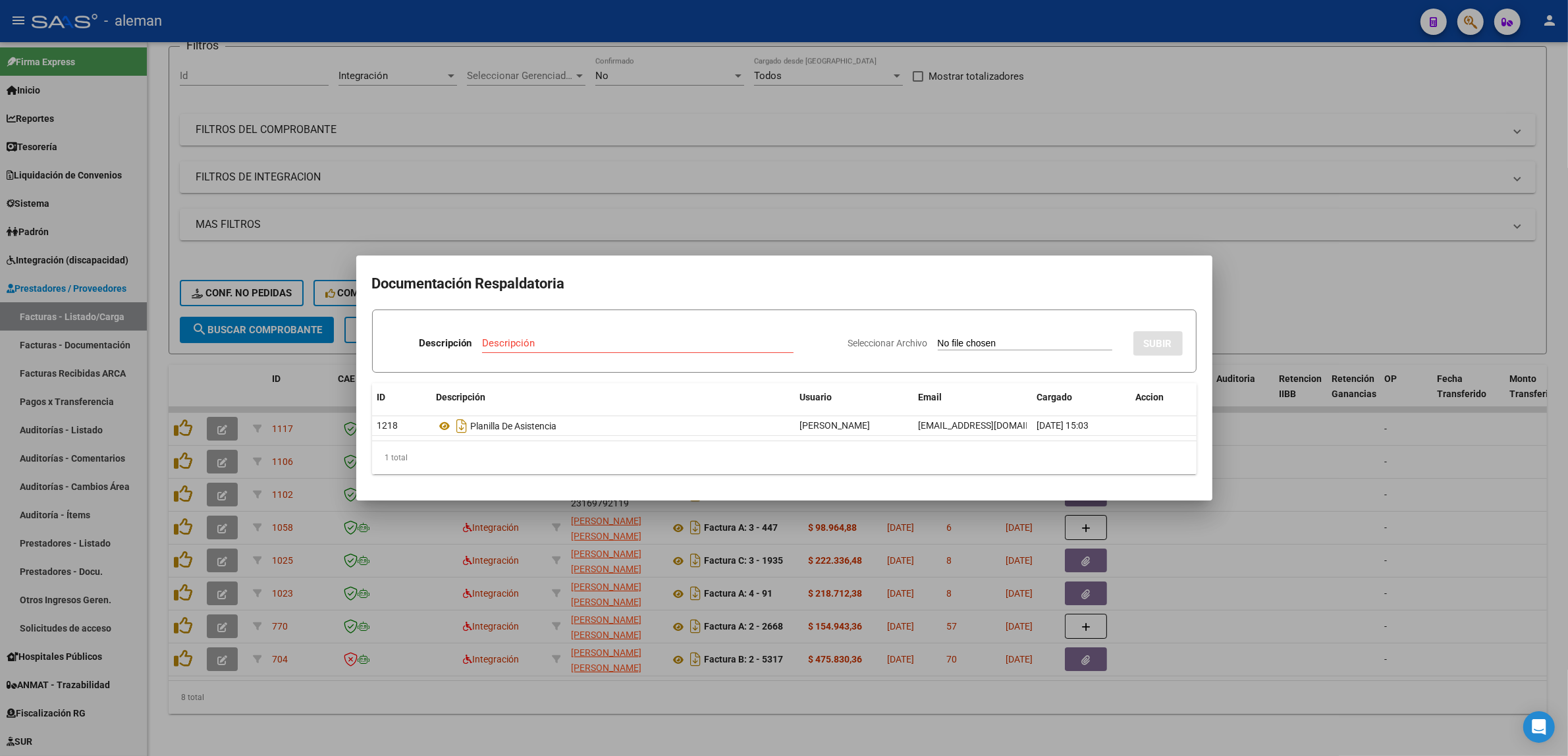
click at [1311, 510] on div at bounding box center [784, 378] width 1568 height 756
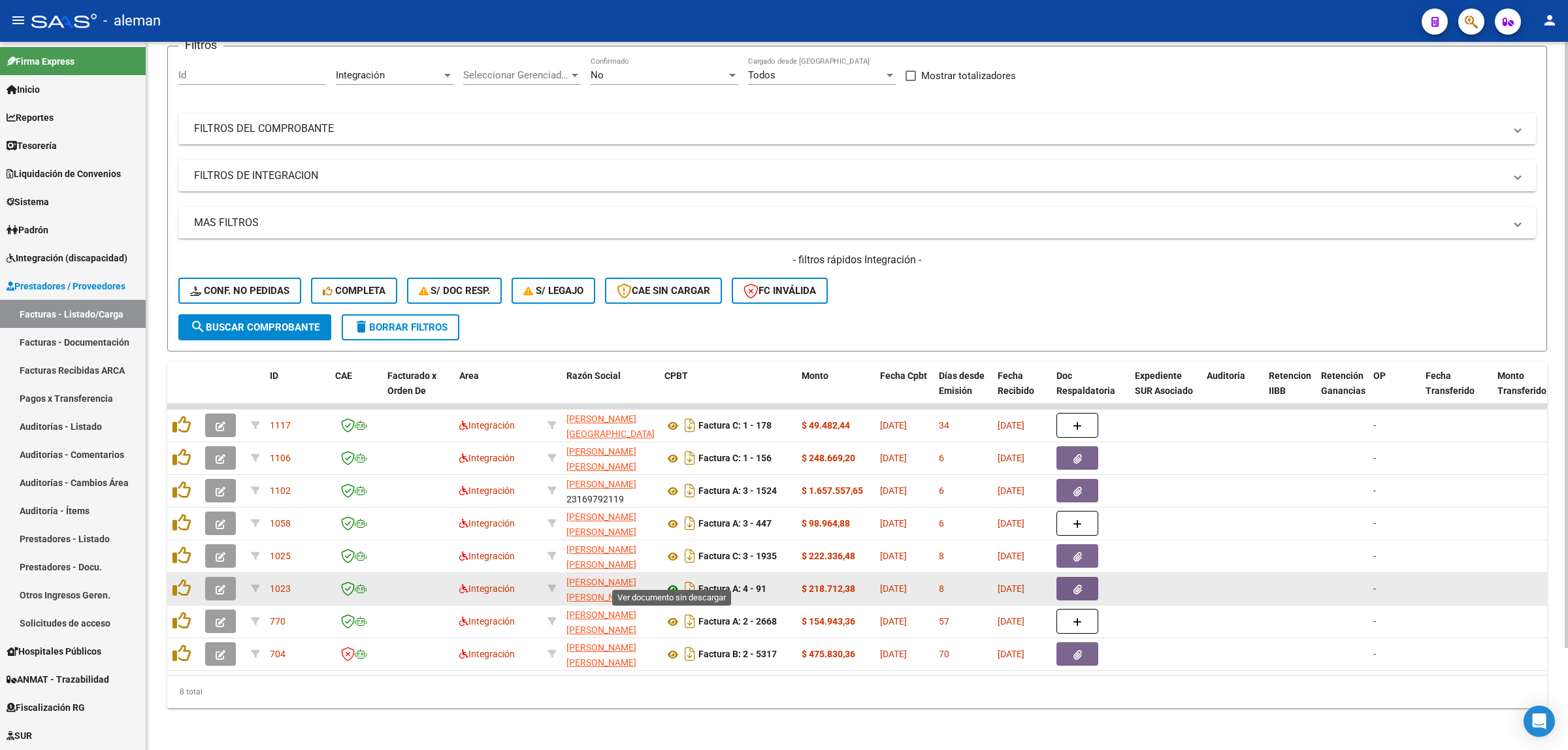
click at [674, 581] on icon at bounding box center [673, 589] width 17 height 16
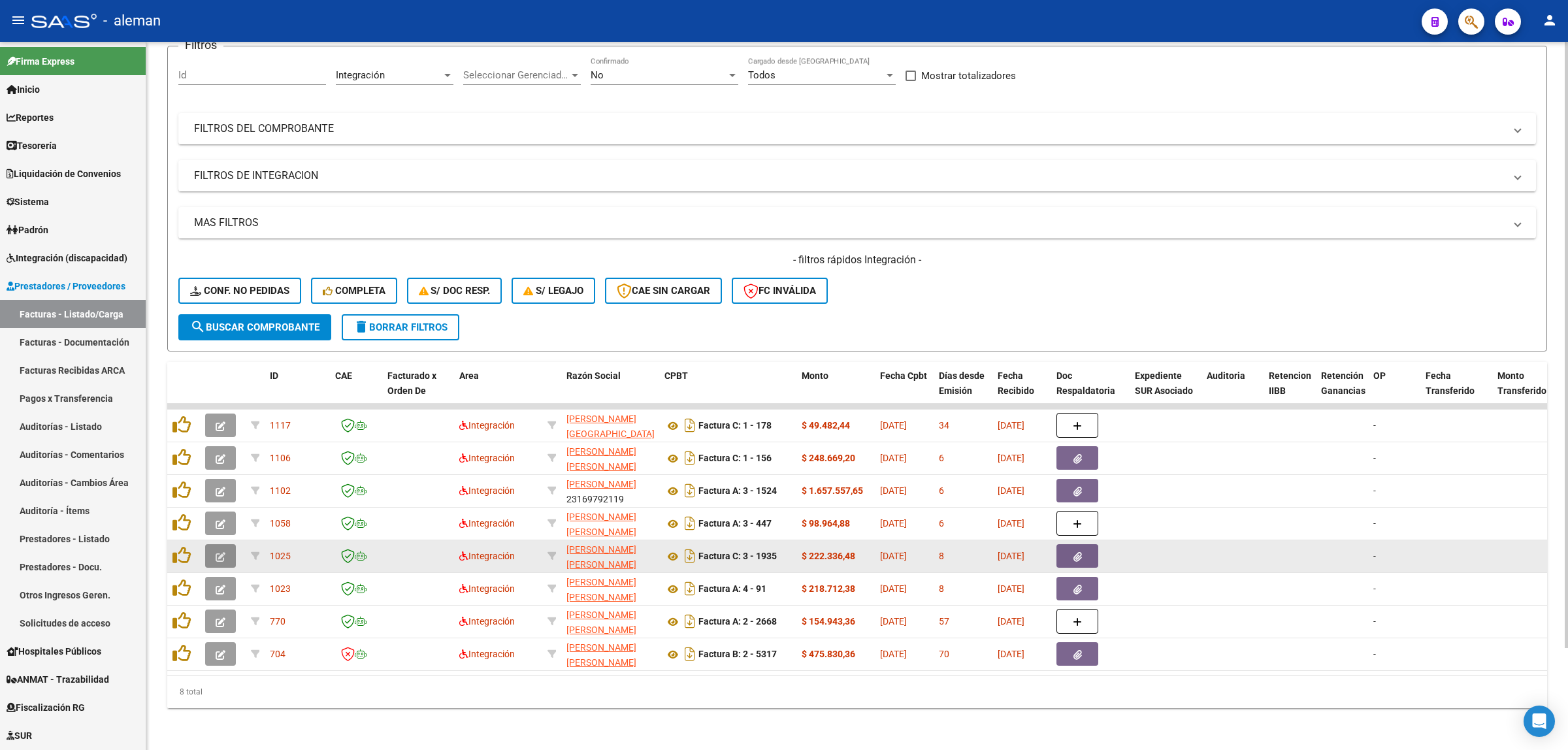
click at [220, 552] on icon "button" at bounding box center [220, 557] width 10 height 10
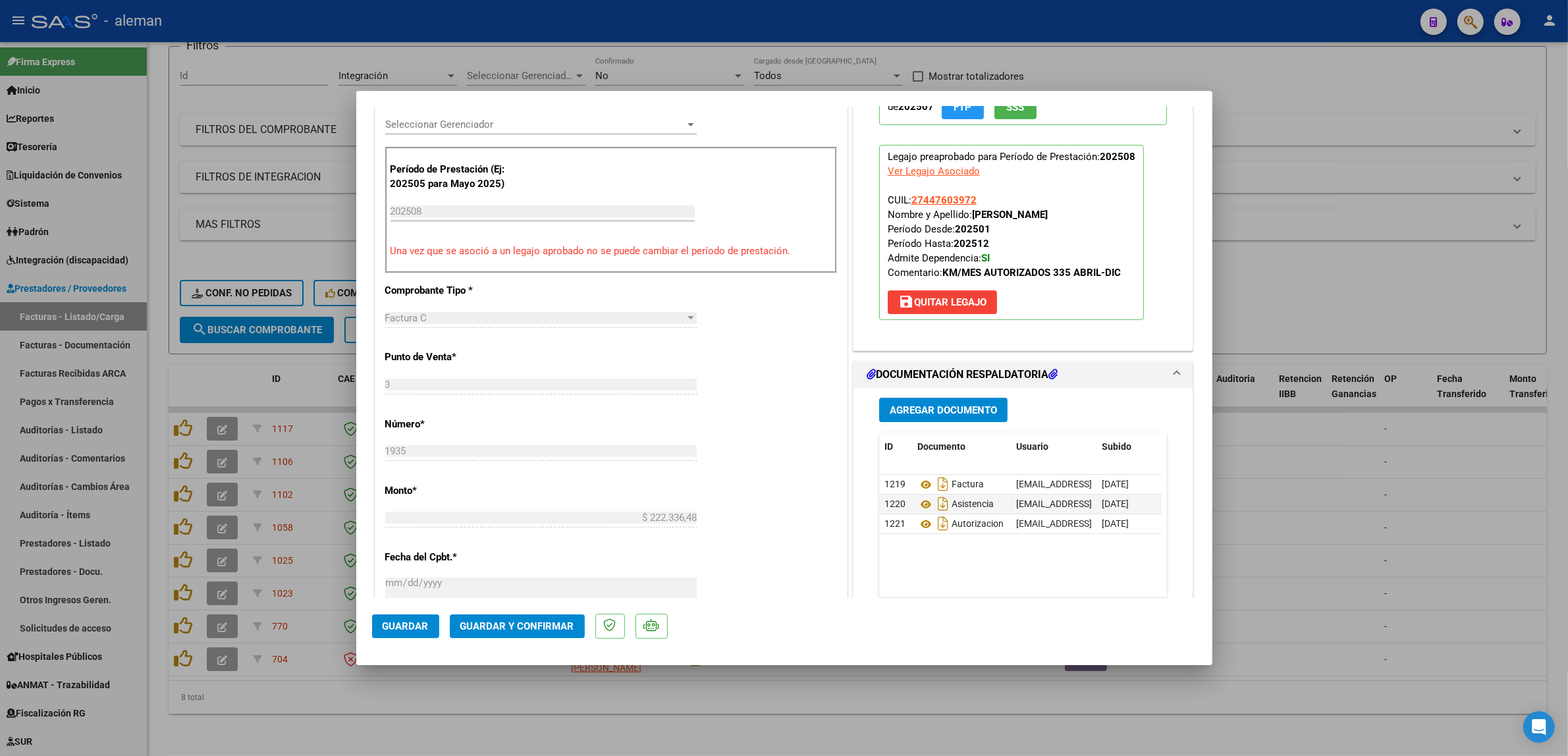
scroll to position [411, 0]
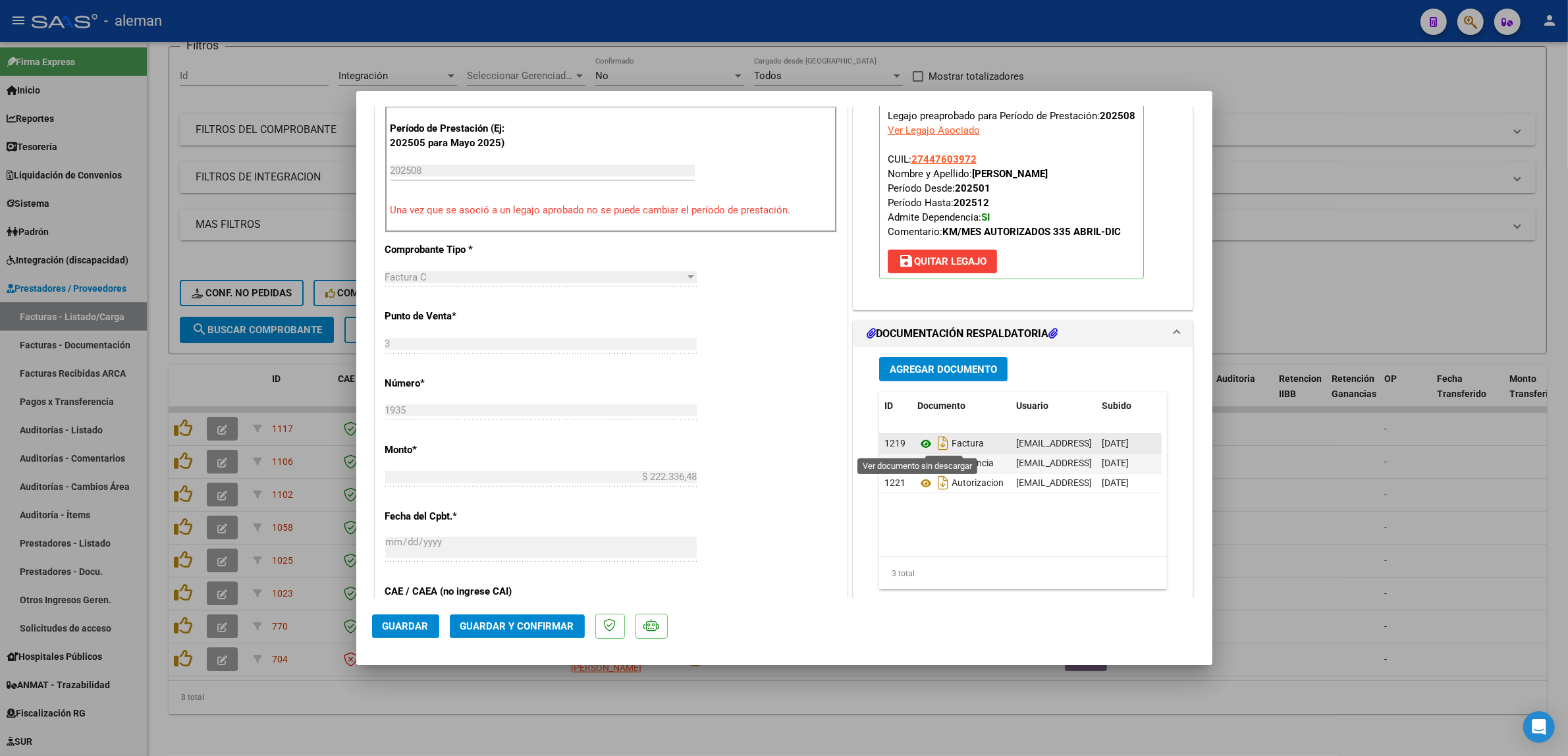
click at [917, 442] on icon at bounding box center [925, 443] width 17 height 16
click at [917, 463] on icon at bounding box center [925, 463] width 17 height 16
click at [1308, 554] on div at bounding box center [784, 378] width 1568 height 756
type input "$ 0,00"
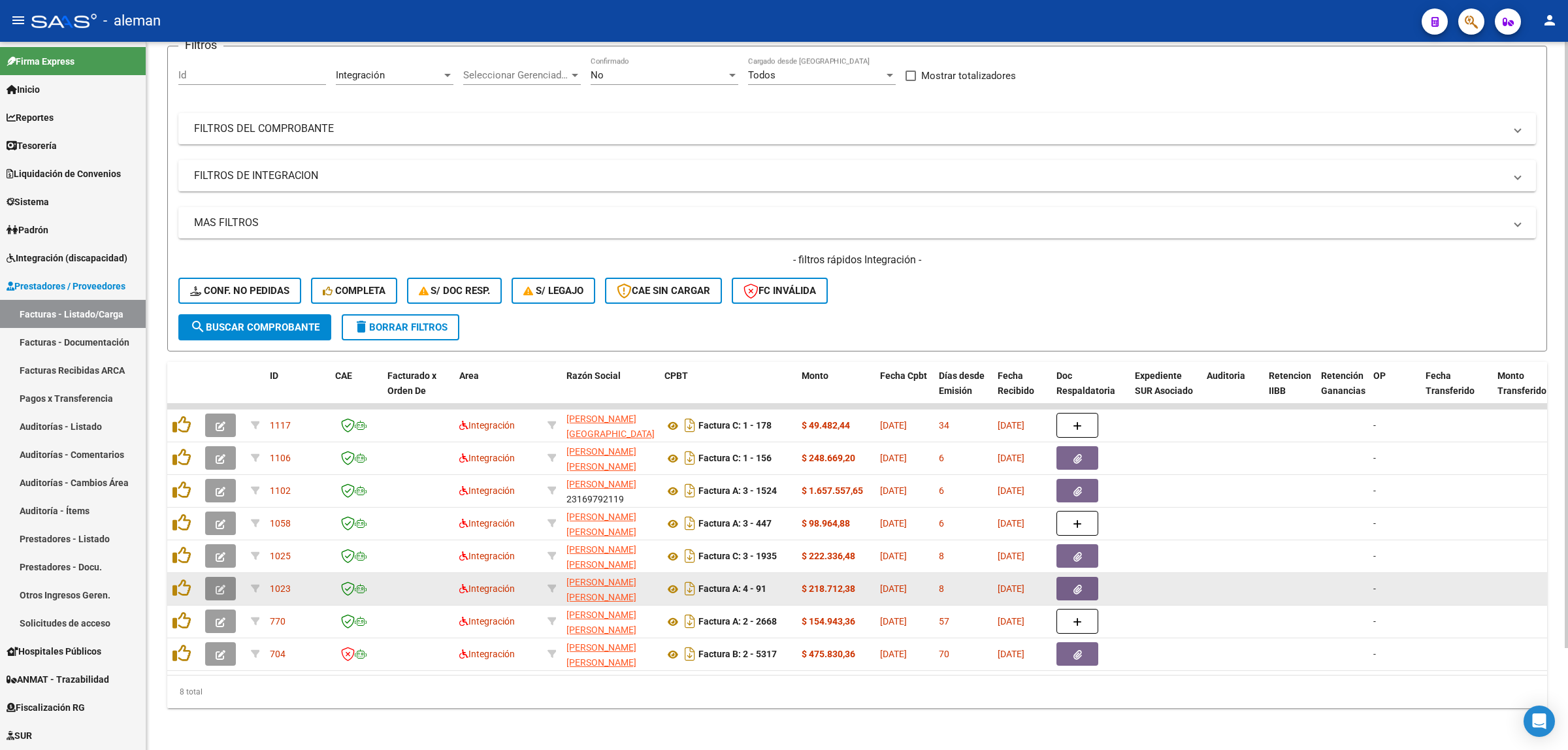
click at [228, 577] on button "button" at bounding box center [220, 589] width 30 height 24
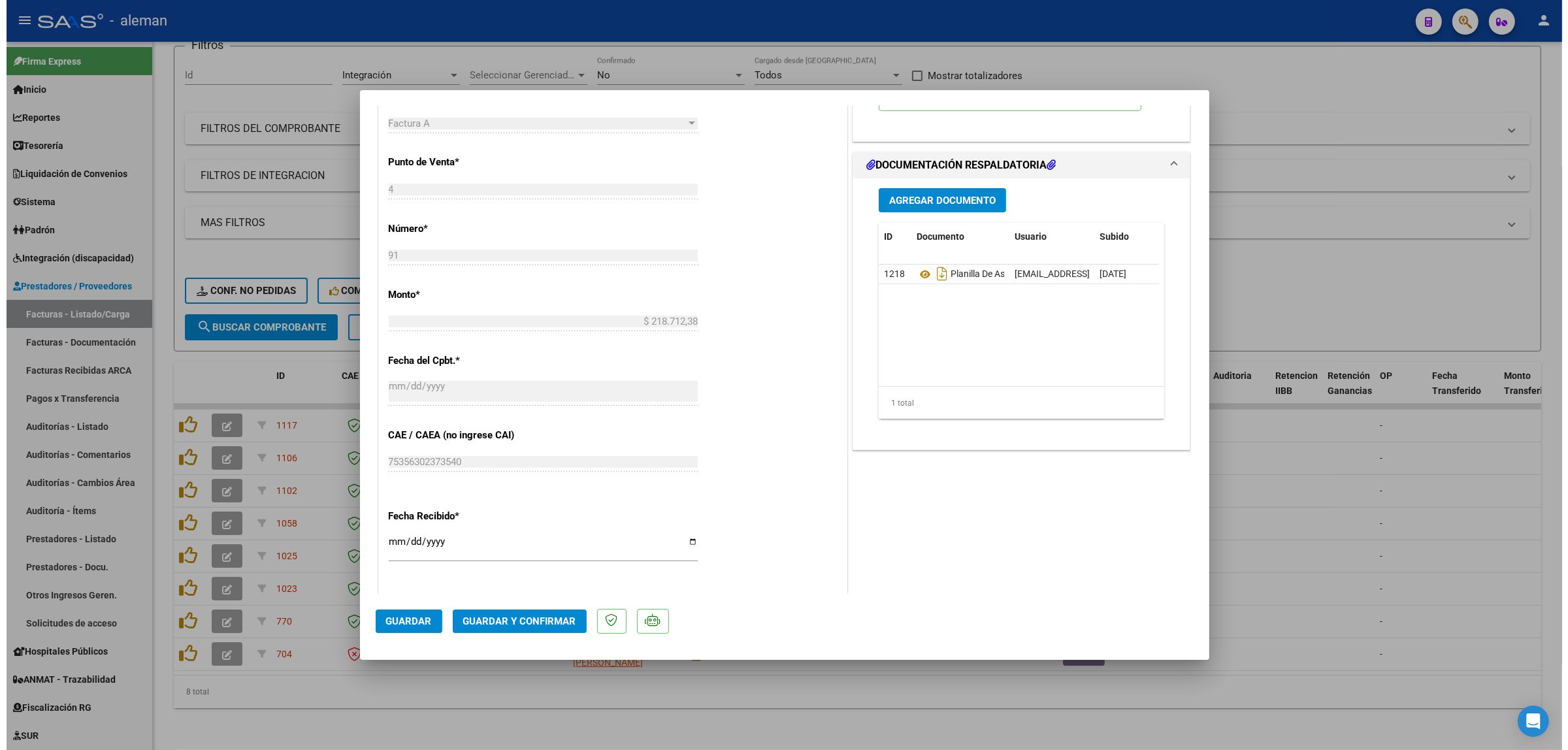
scroll to position [571, 0]
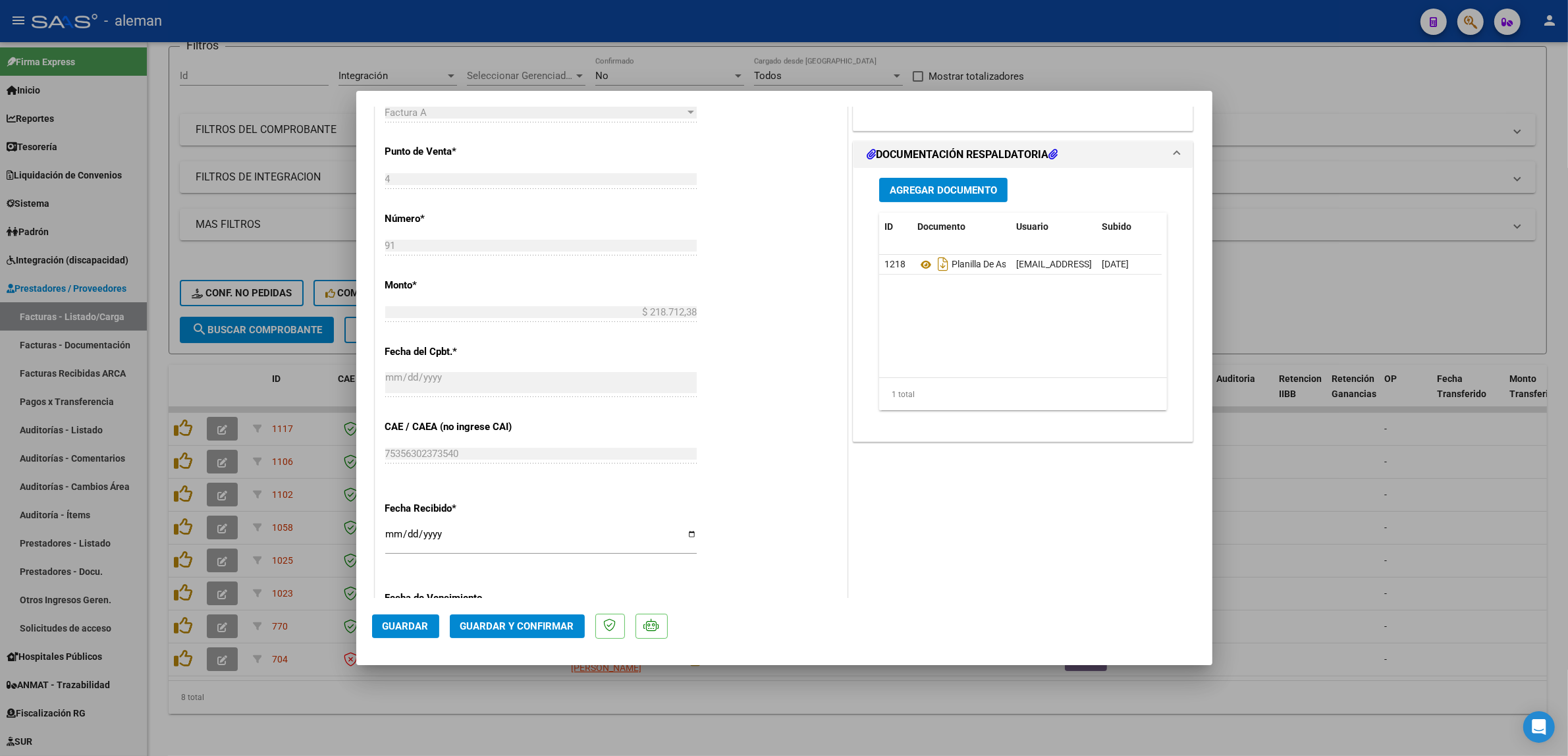
click at [1294, 541] on div at bounding box center [784, 378] width 1568 height 756
type input "$ 0,00"
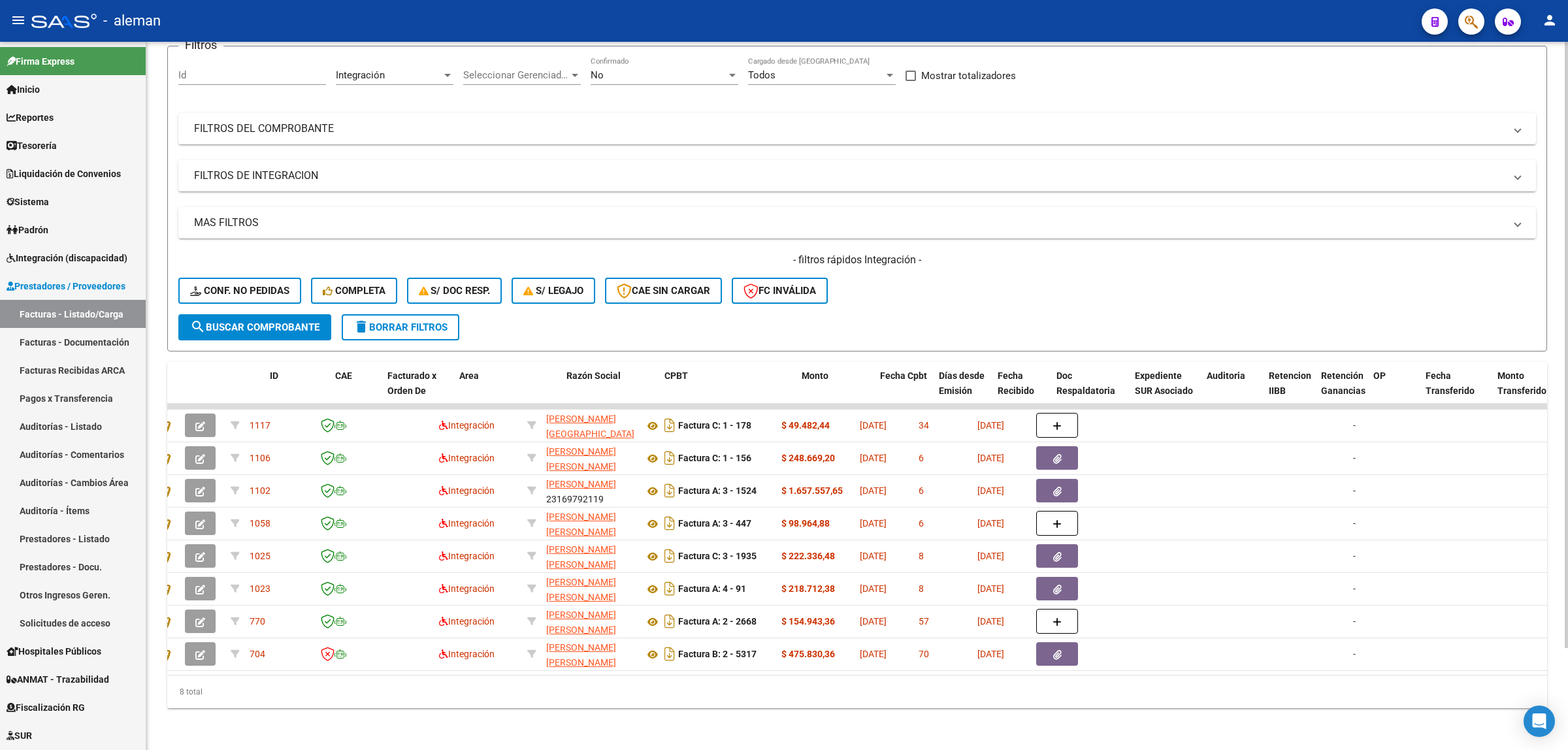
scroll to position [0, 0]
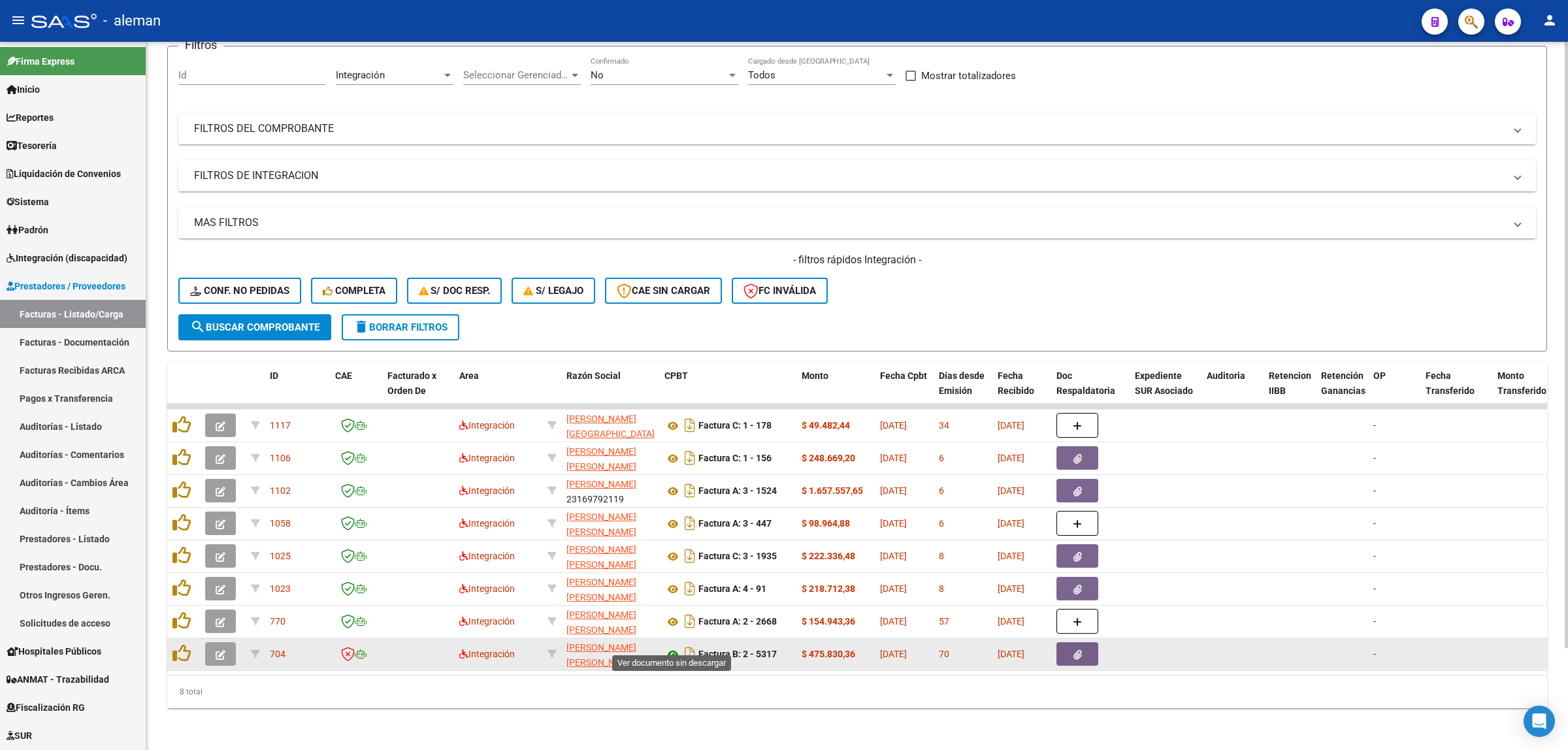
click at [668, 647] on icon at bounding box center [673, 654] width 17 height 16
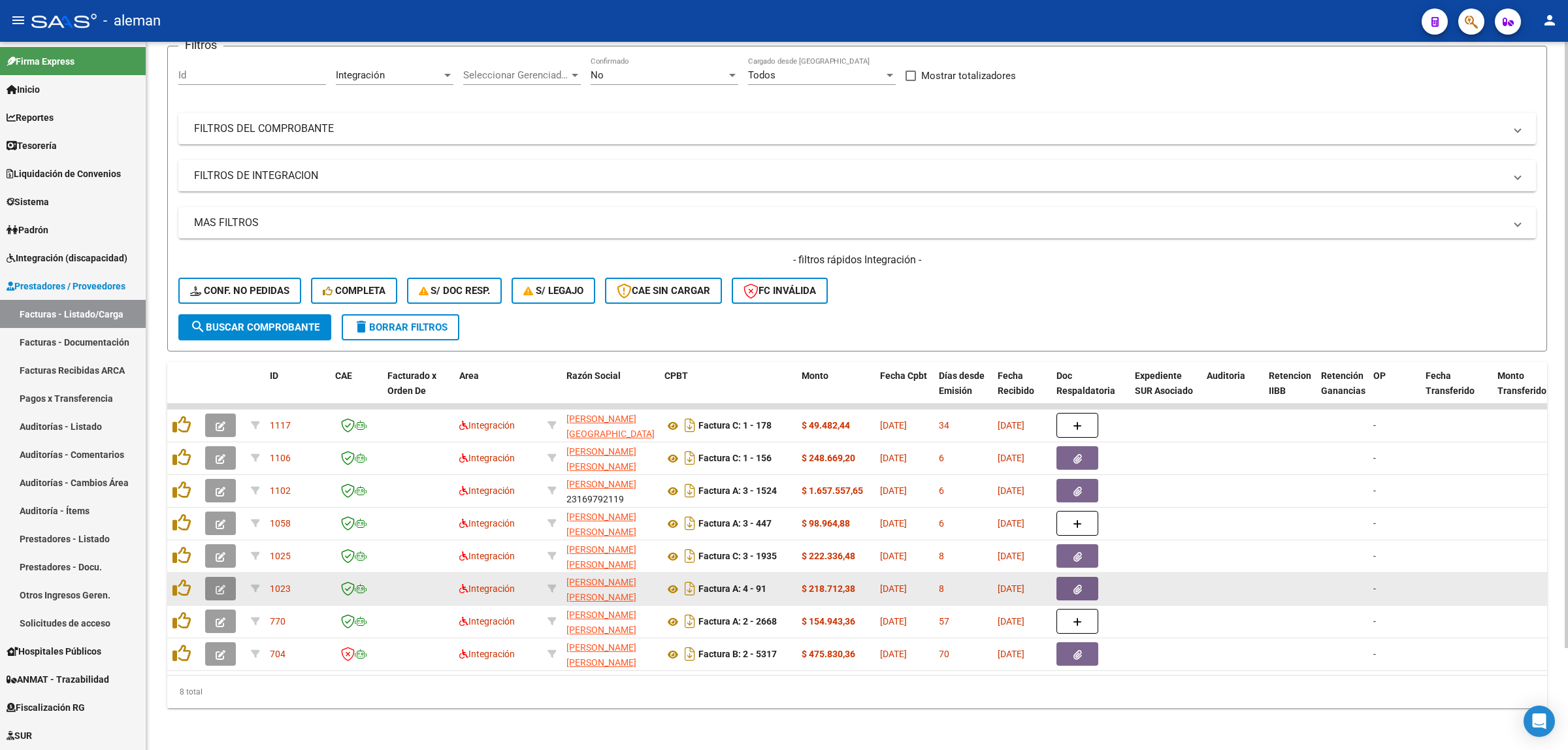
click at [223, 584] on icon "button" at bounding box center [220, 589] width 10 height 10
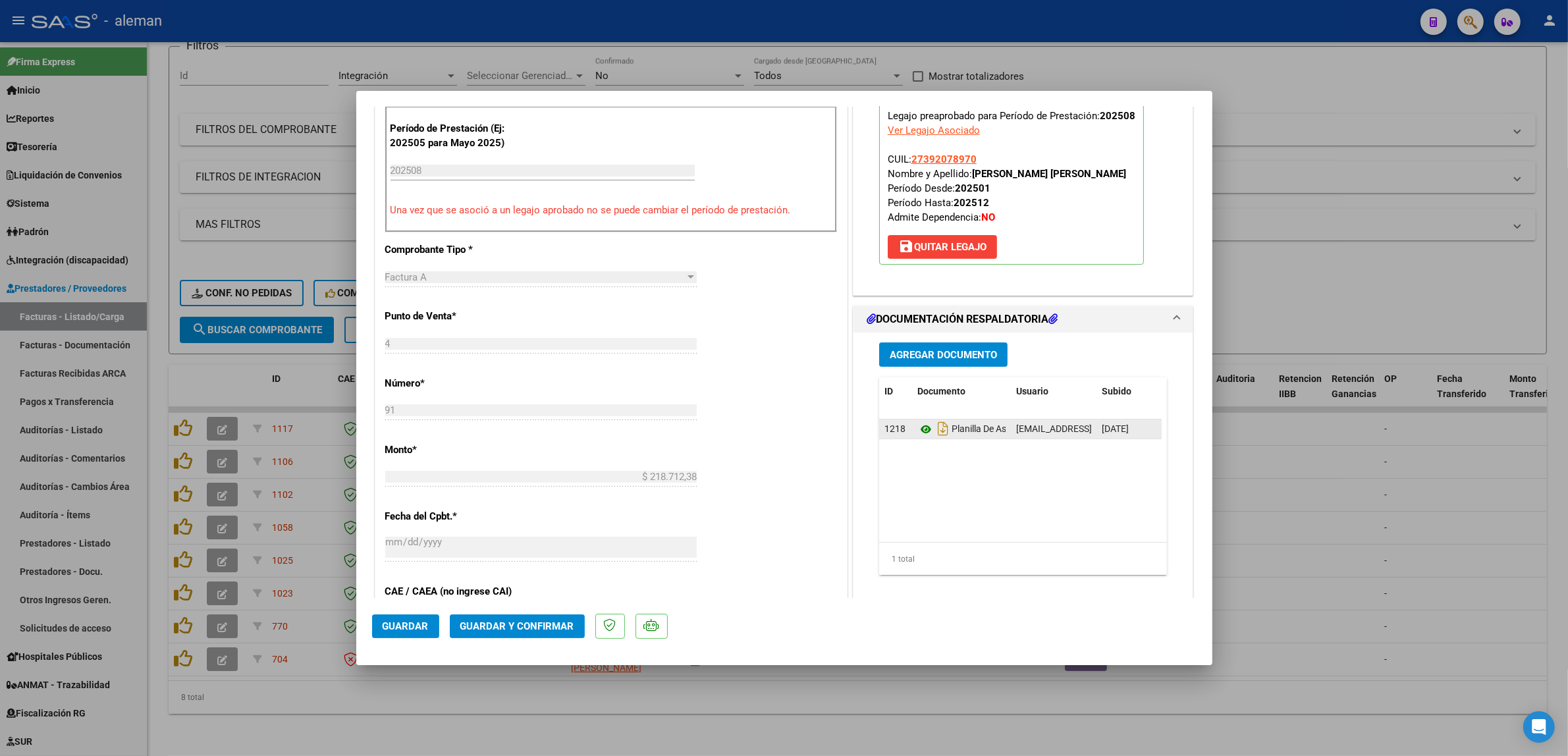
scroll to position [494, 0]
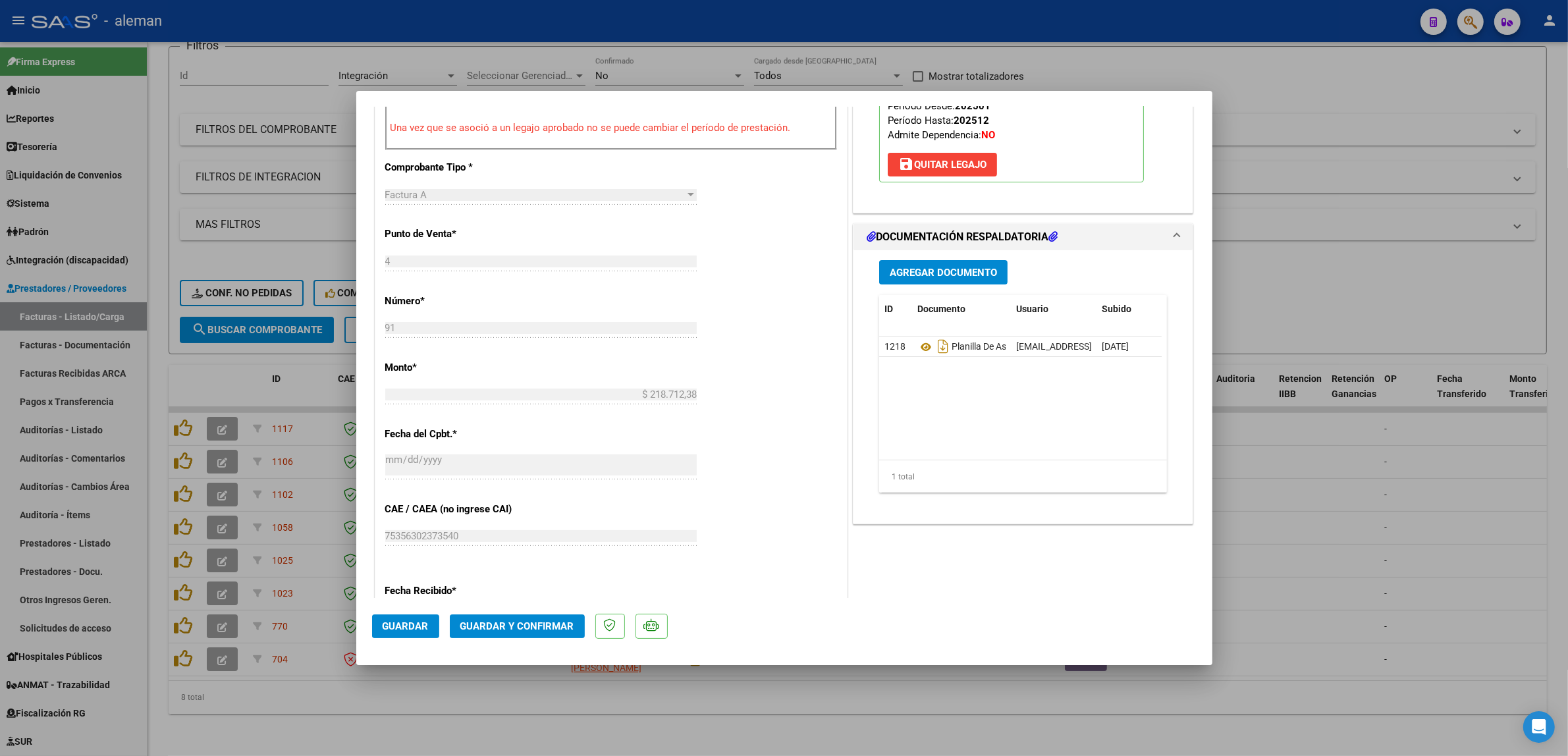
click at [1298, 571] on div at bounding box center [784, 378] width 1568 height 756
type input "$ 0,00"
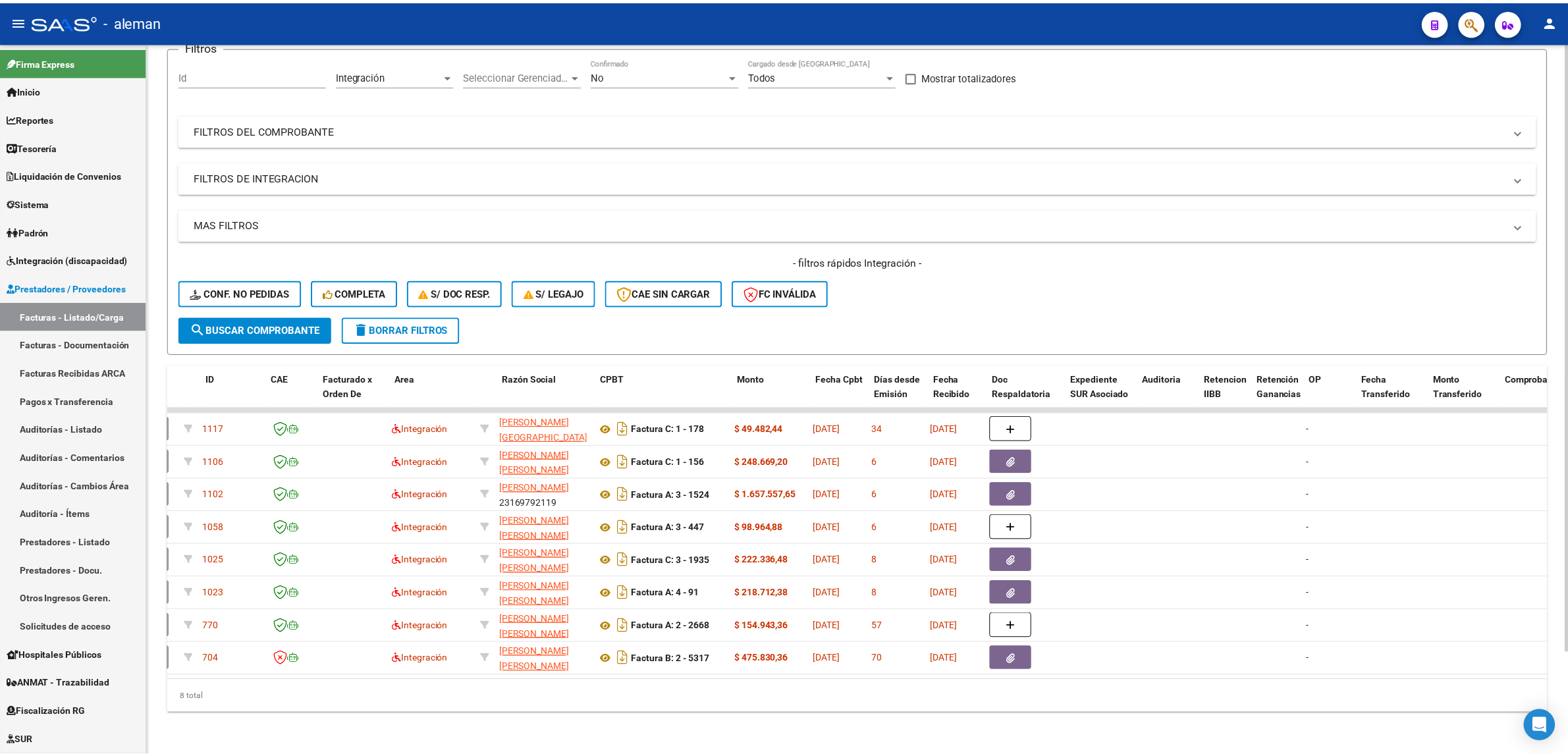
scroll to position [0, 0]
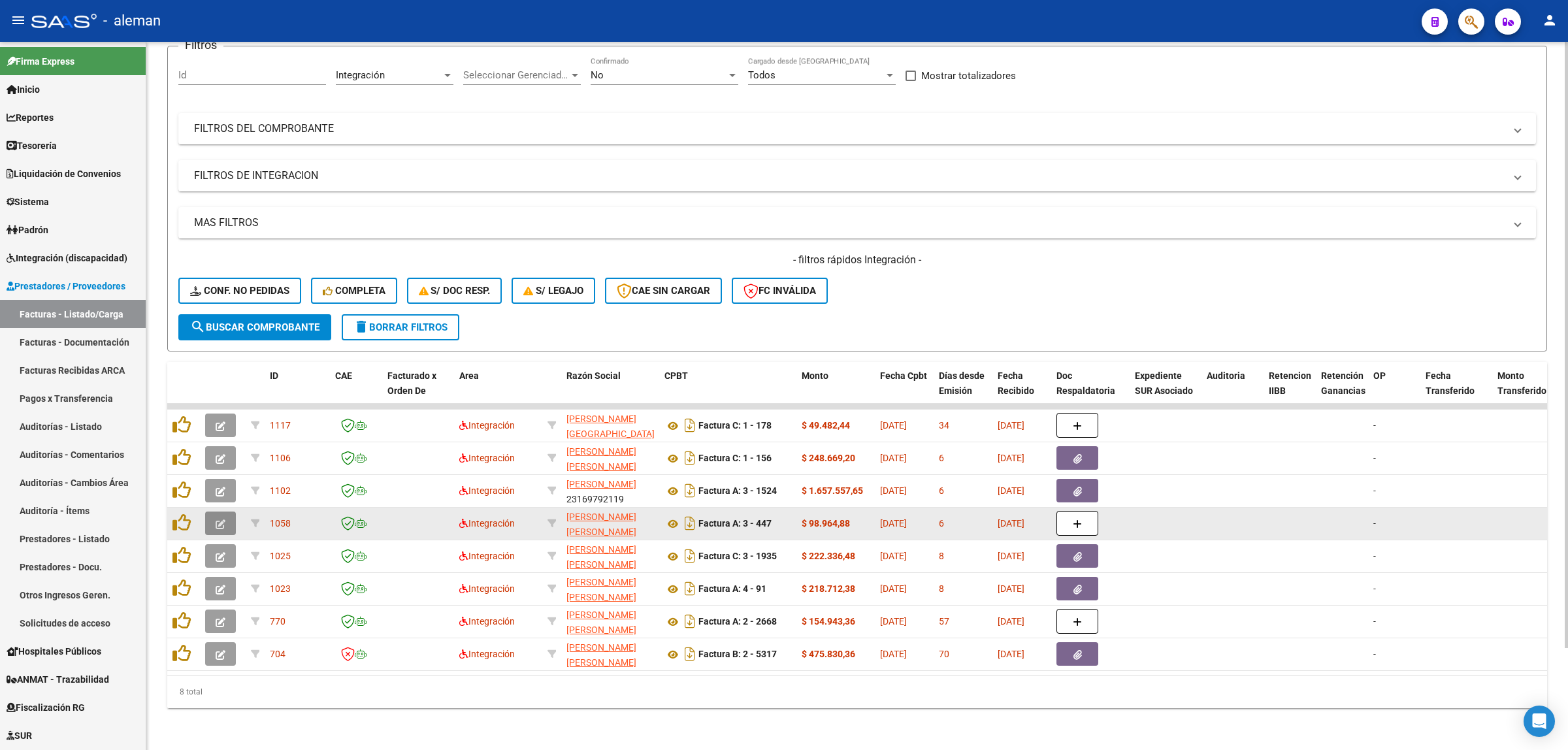
click at [212, 511] on button "button" at bounding box center [220, 523] width 30 height 24
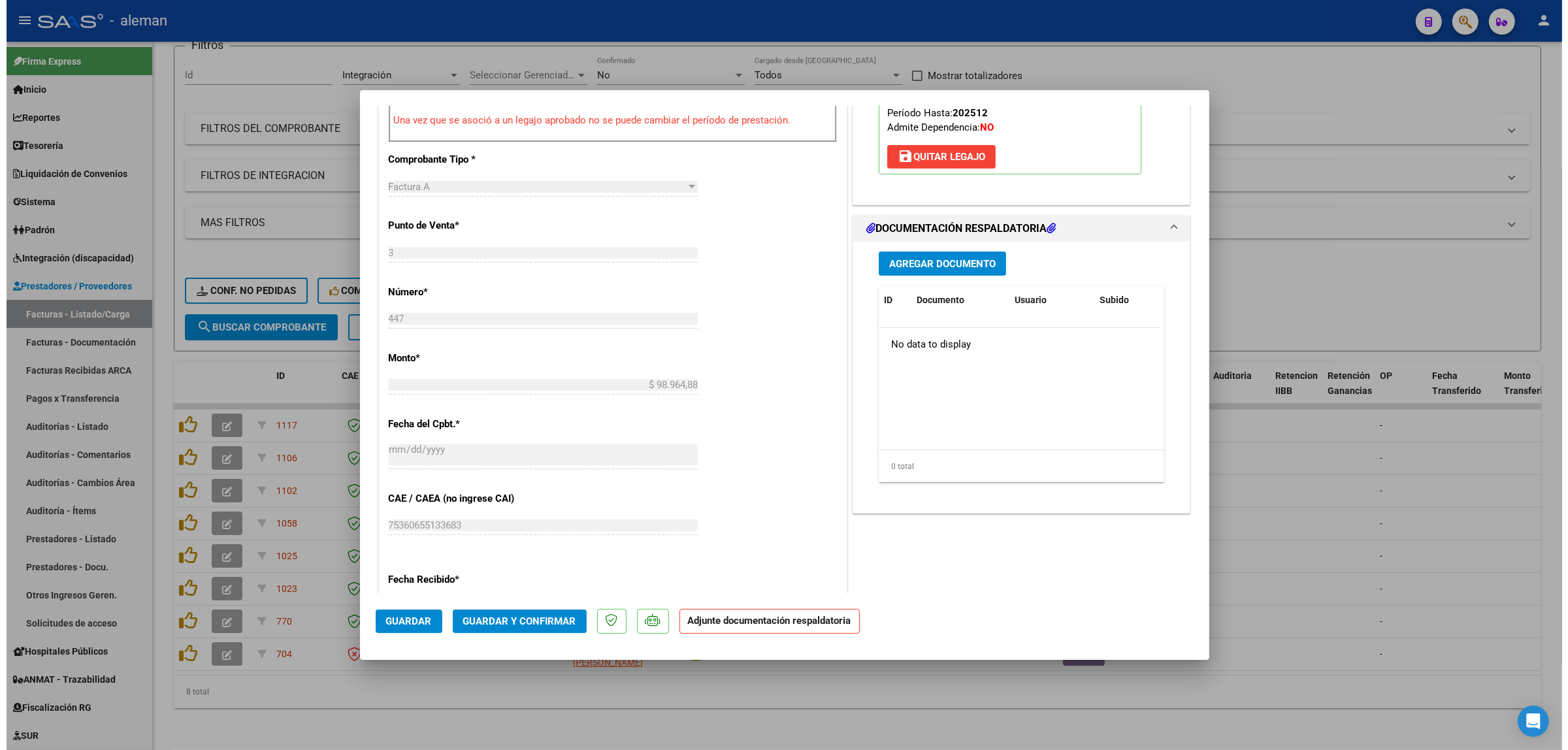
scroll to position [490, 0]
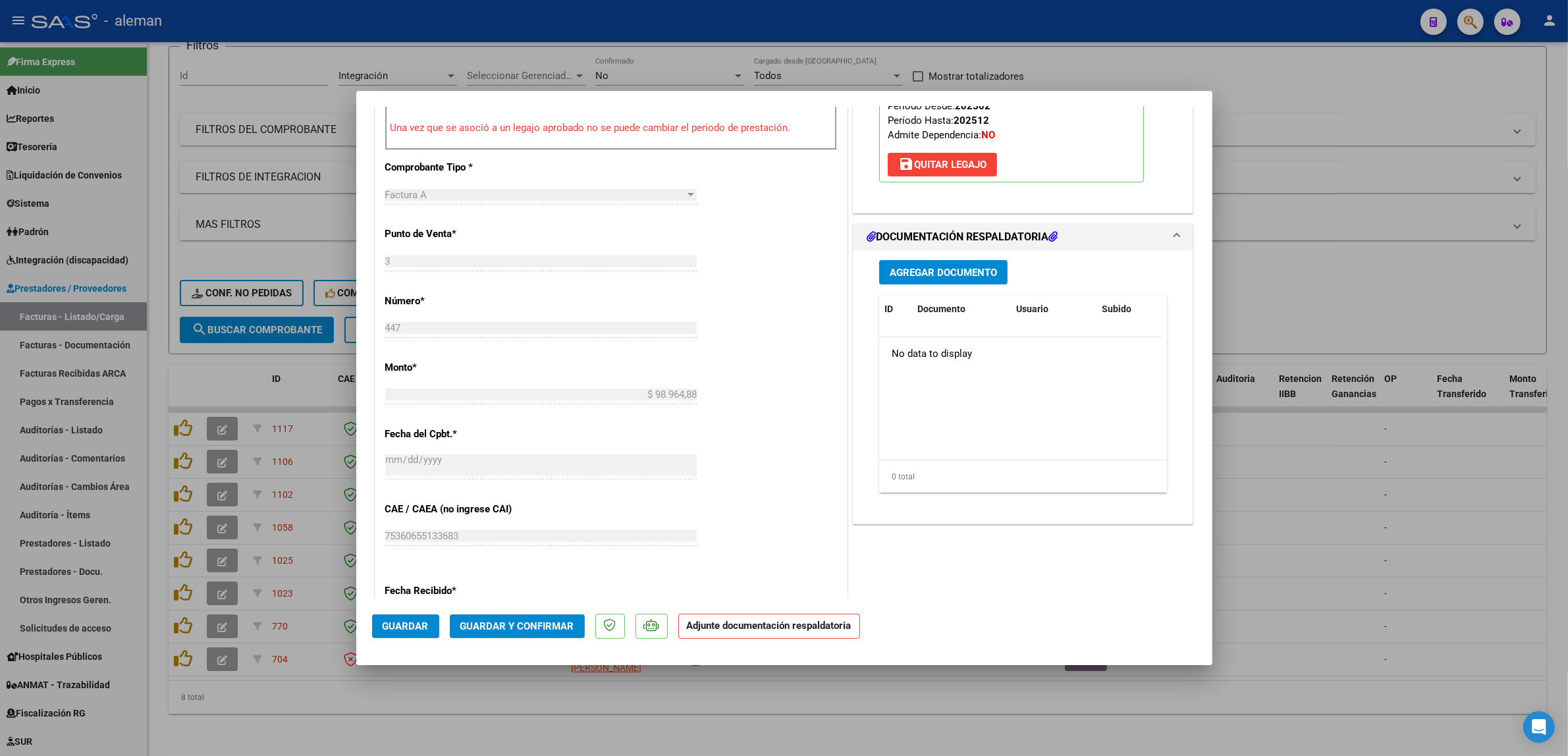
click at [1305, 505] on div at bounding box center [784, 378] width 1568 height 756
type input "$ 0,00"
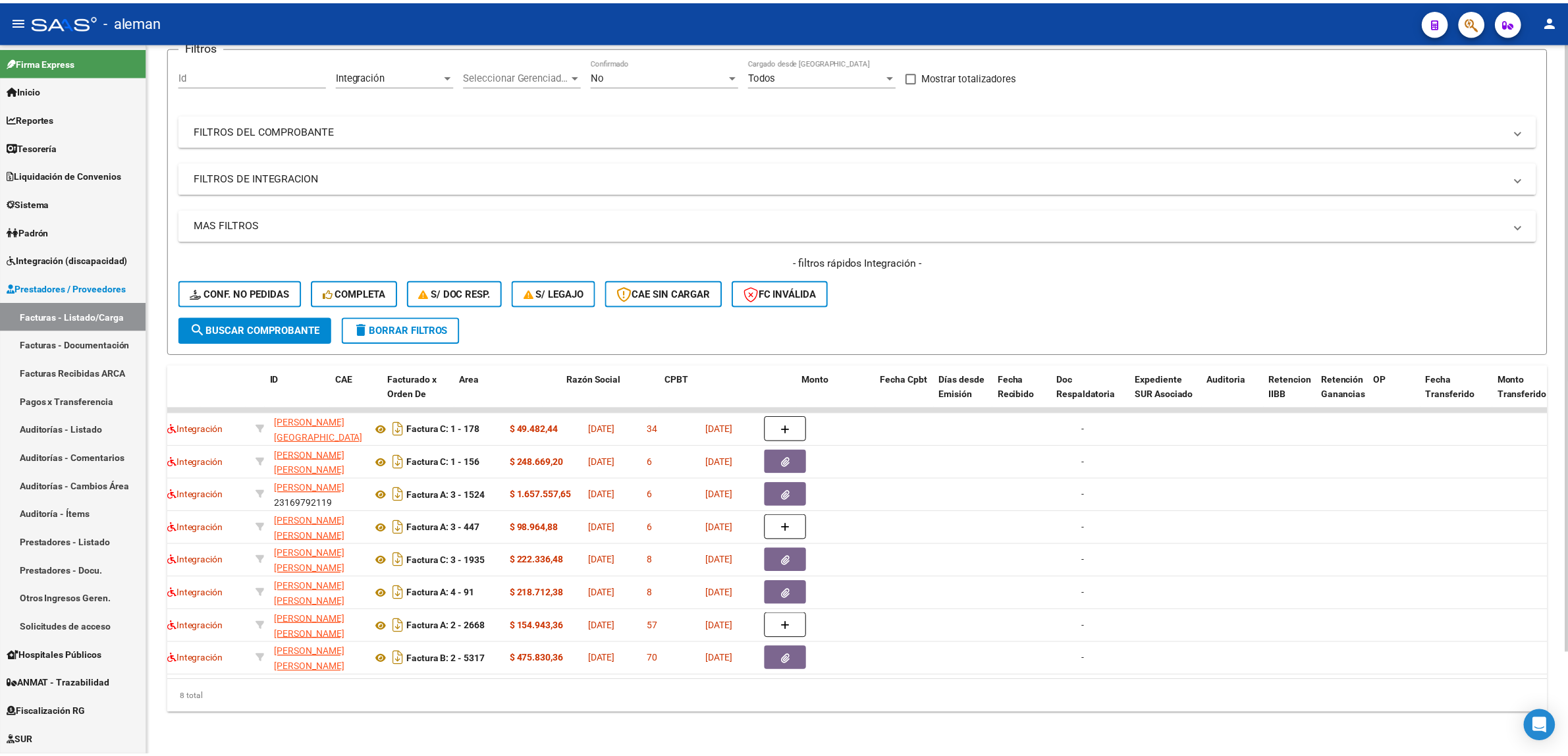
scroll to position [0, 0]
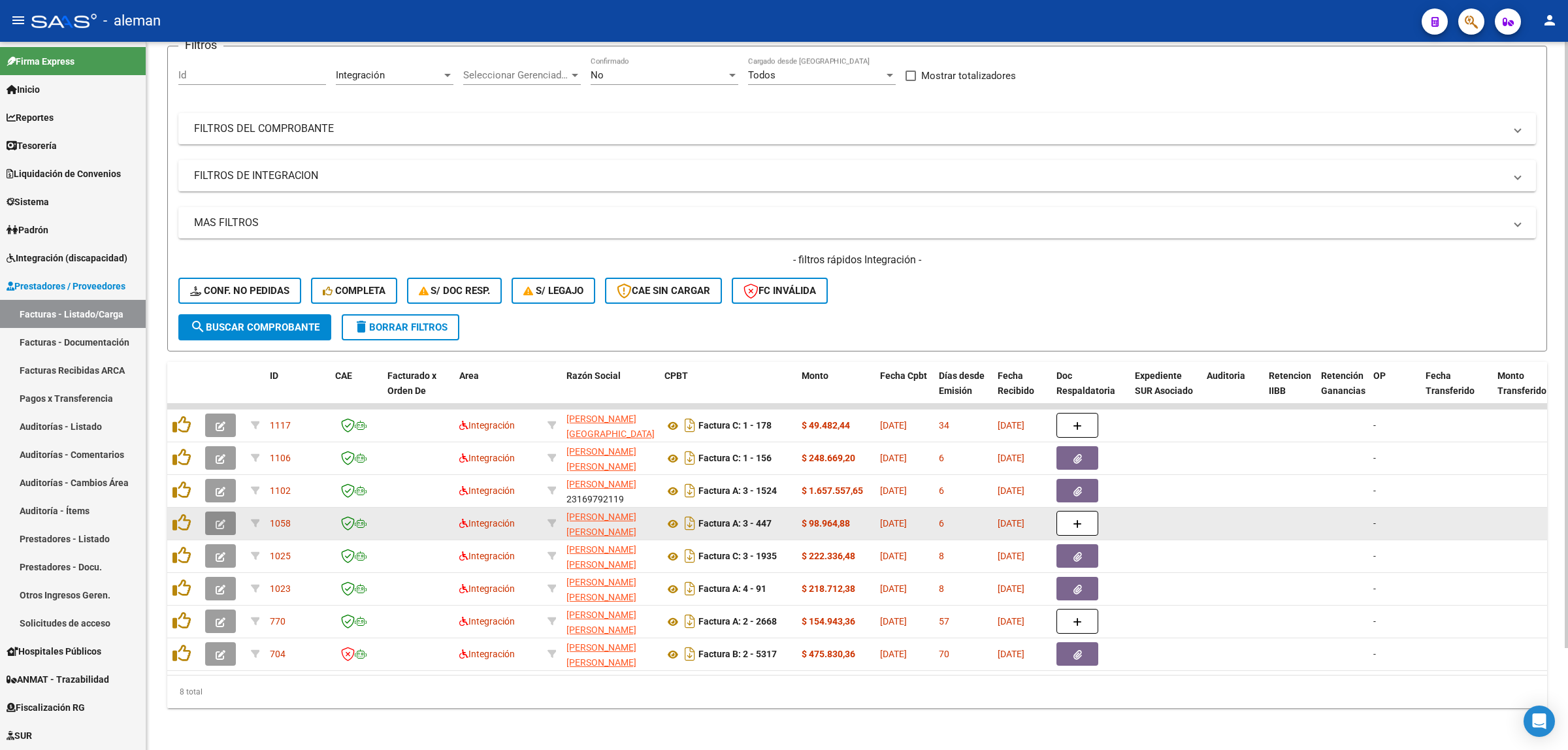
click at [210, 511] on button "button" at bounding box center [220, 523] width 30 height 24
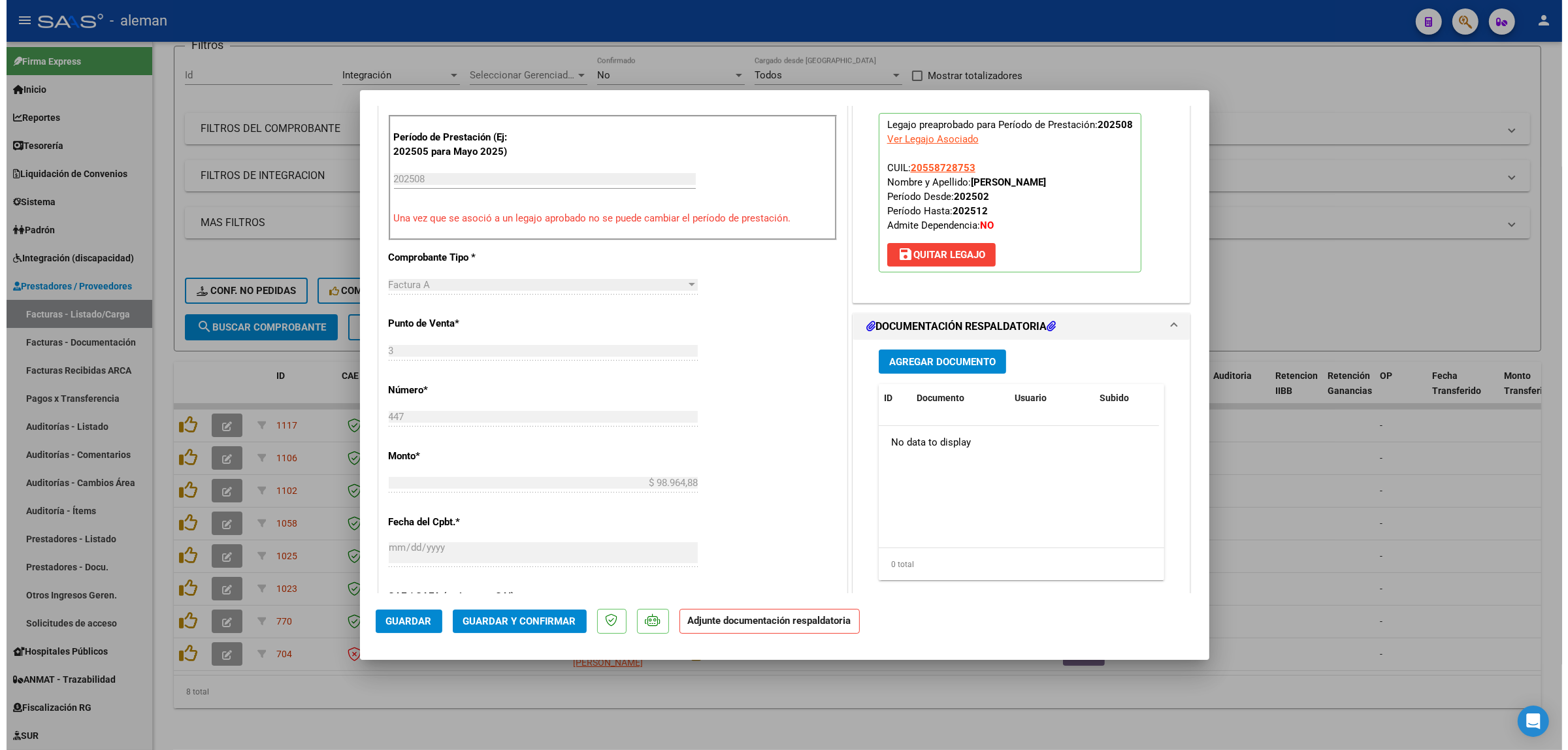
scroll to position [408, 0]
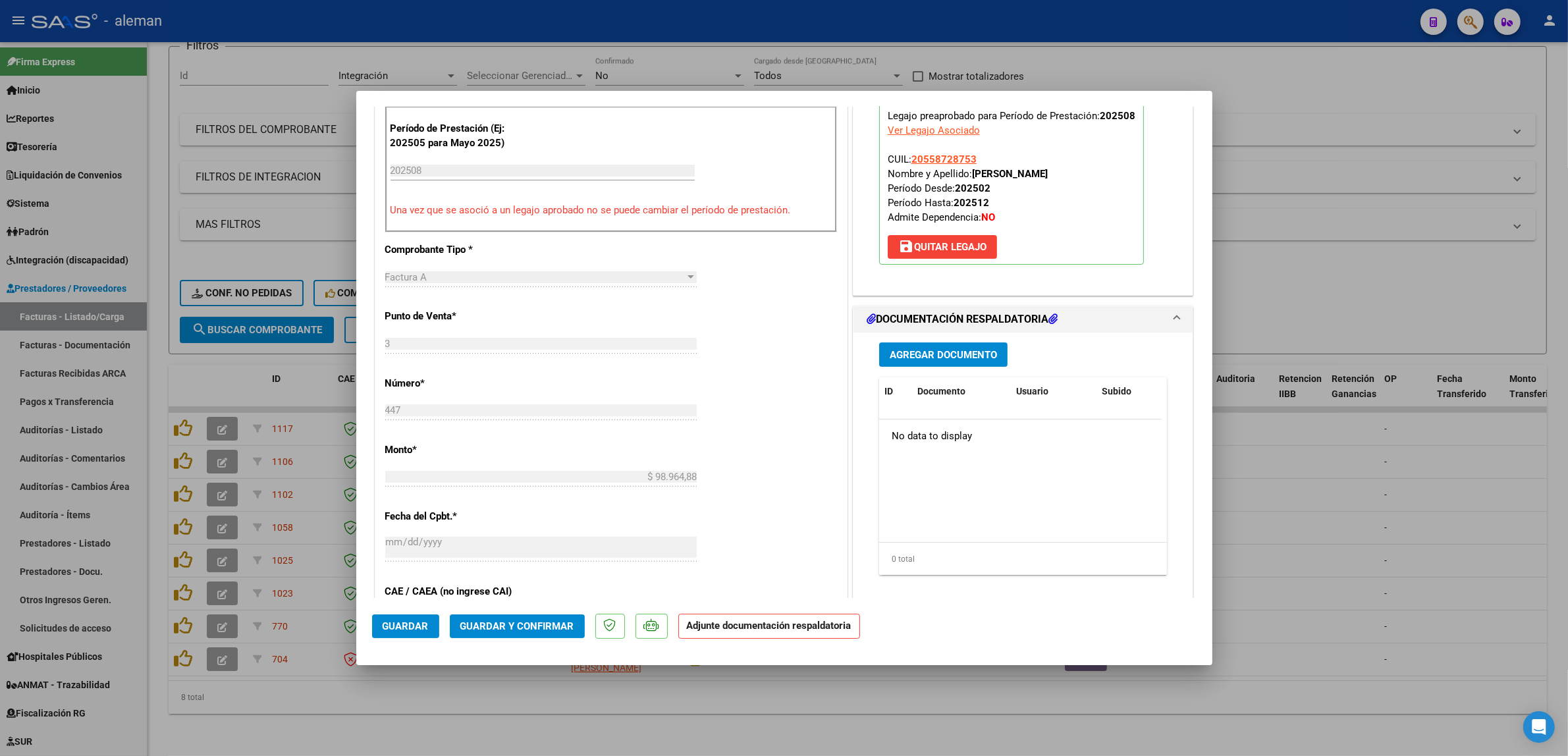
click at [1320, 514] on div at bounding box center [784, 378] width 1568 height 756
type input "$ 0,00"
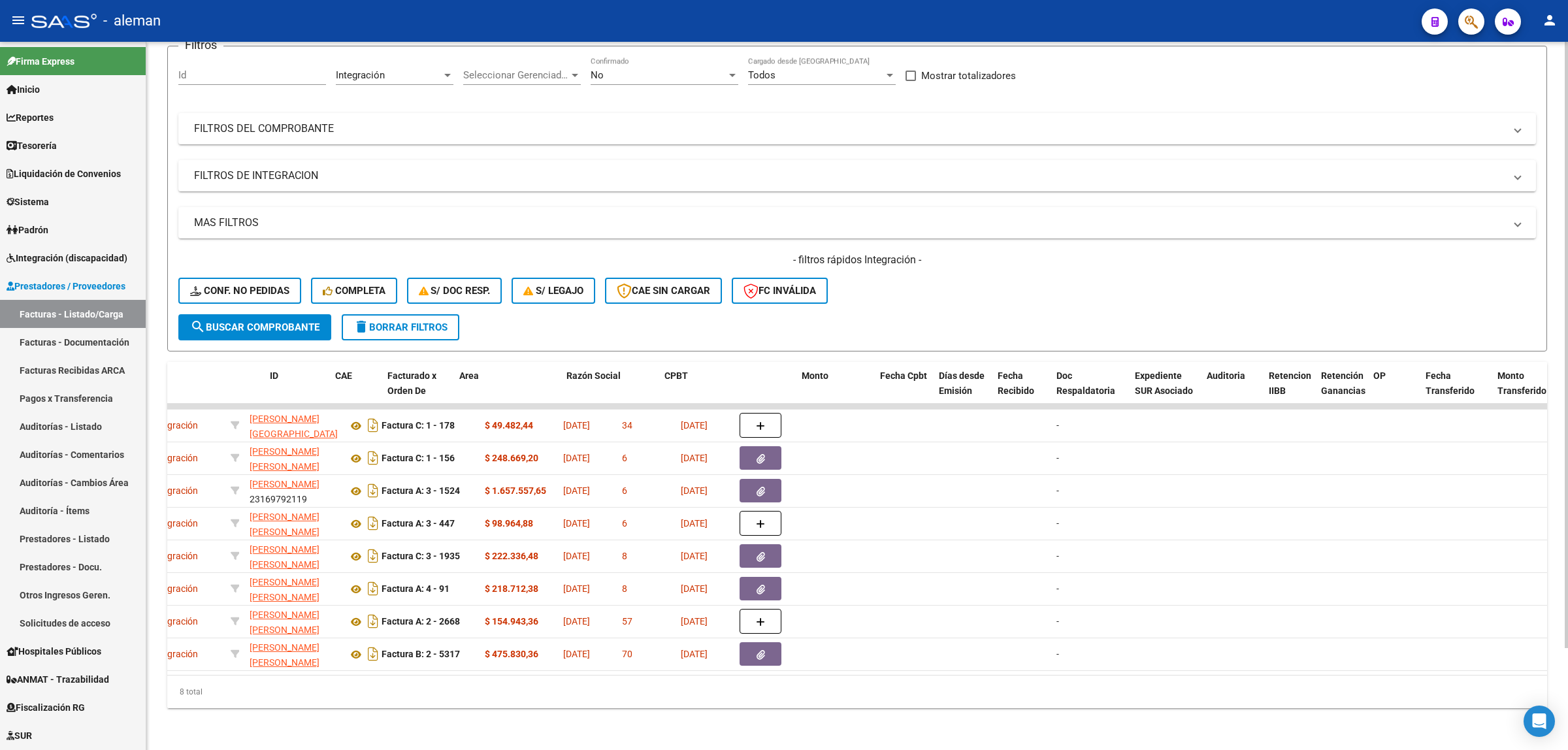
scroll to position [0, 0]
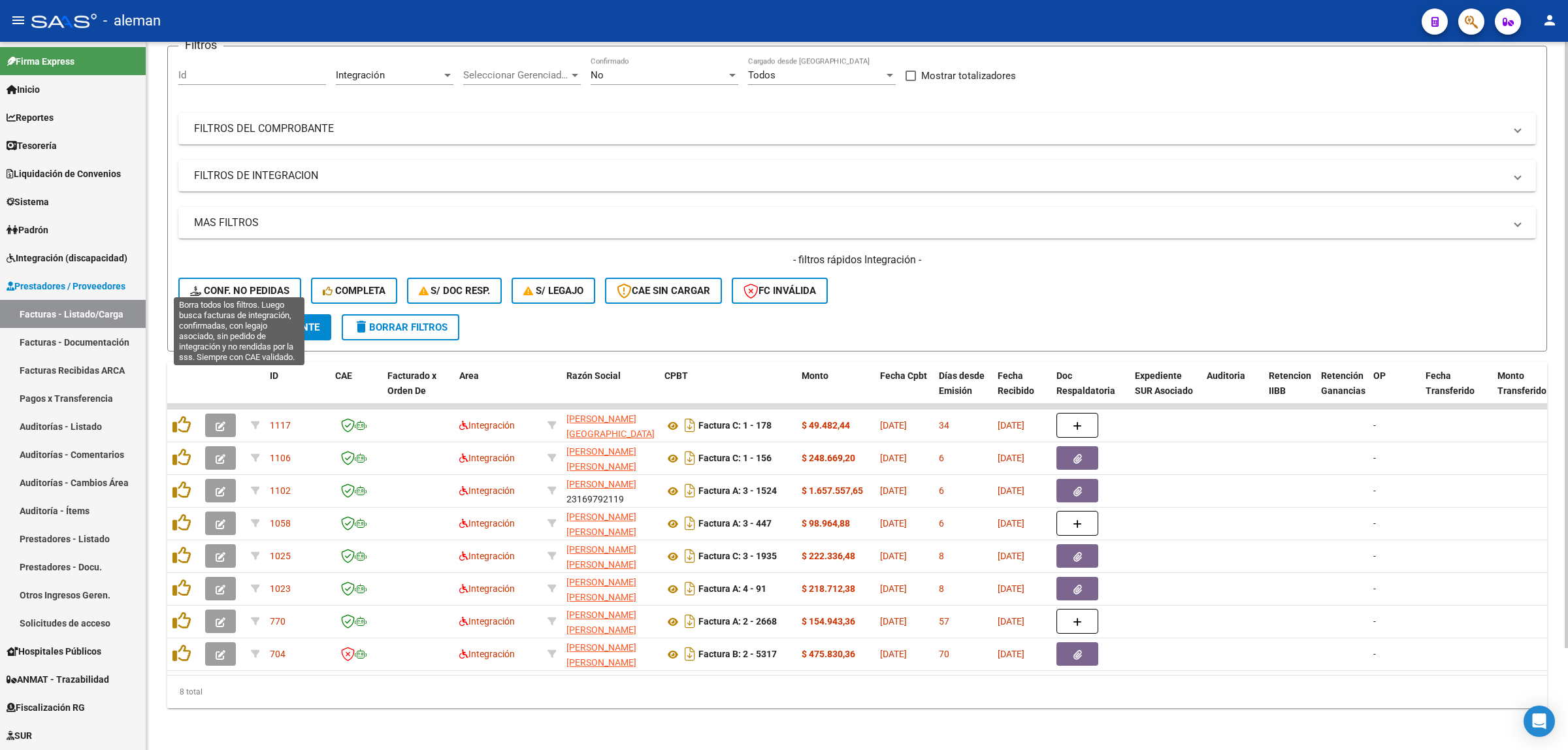
click at [254, 285] on span "Conf. no pedidas" at bounding box center [240, 290] width 100 height 12
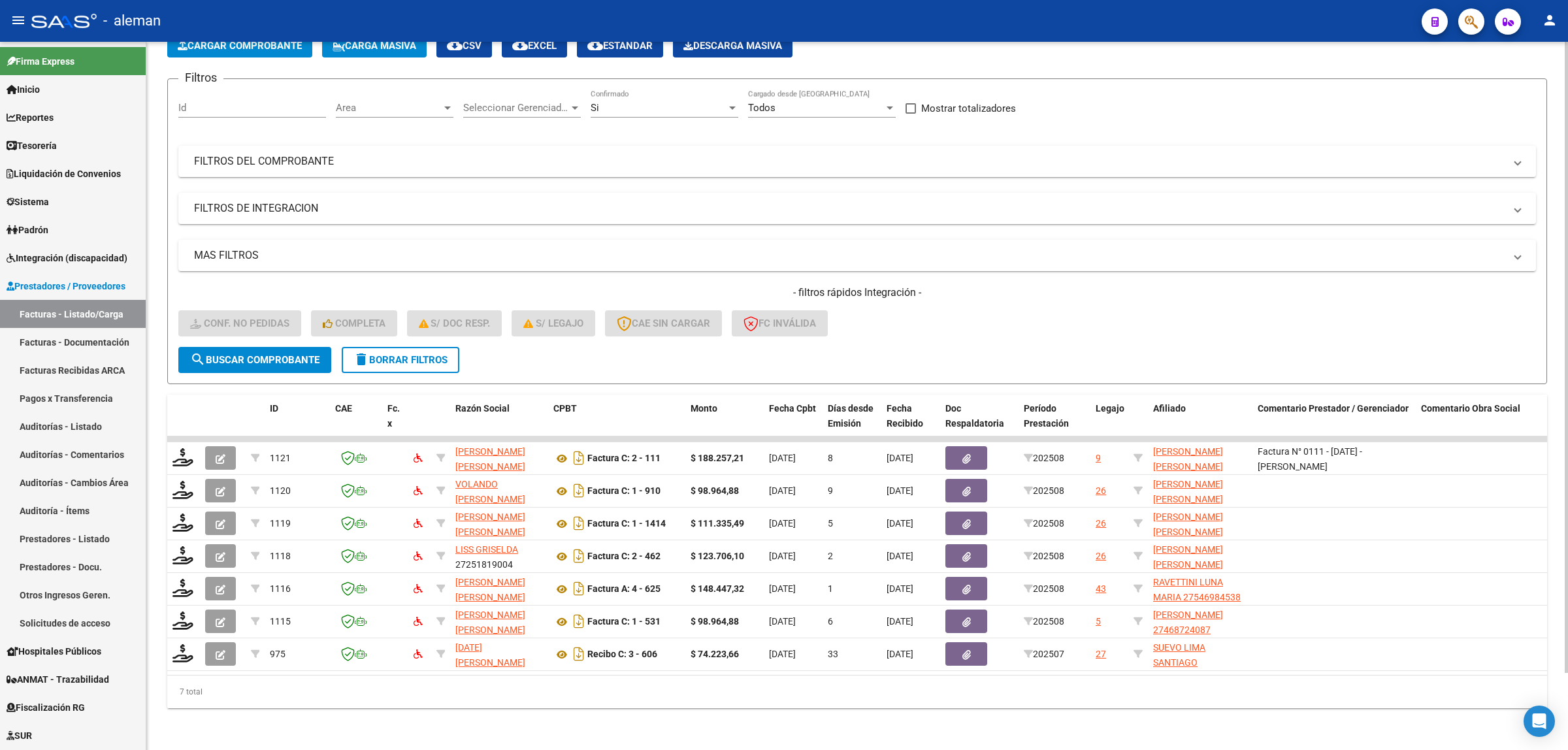
scroll to position [87, 0]
click at [442, 102] on div at bounding box center [447, 107] width 12 height 10
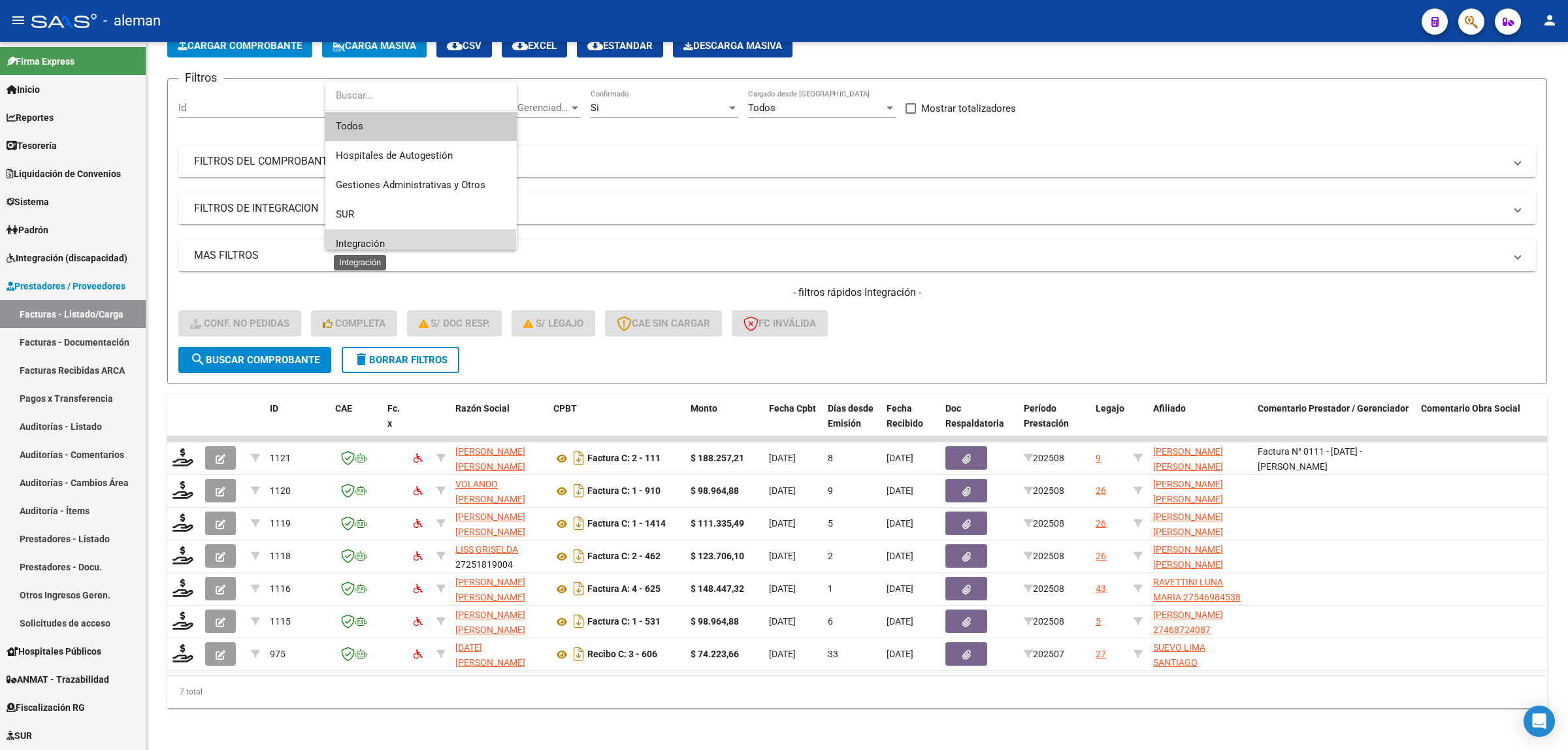
click at [347, 239] on span "Integración" at bounding box center [360, 243] width 49 height 12
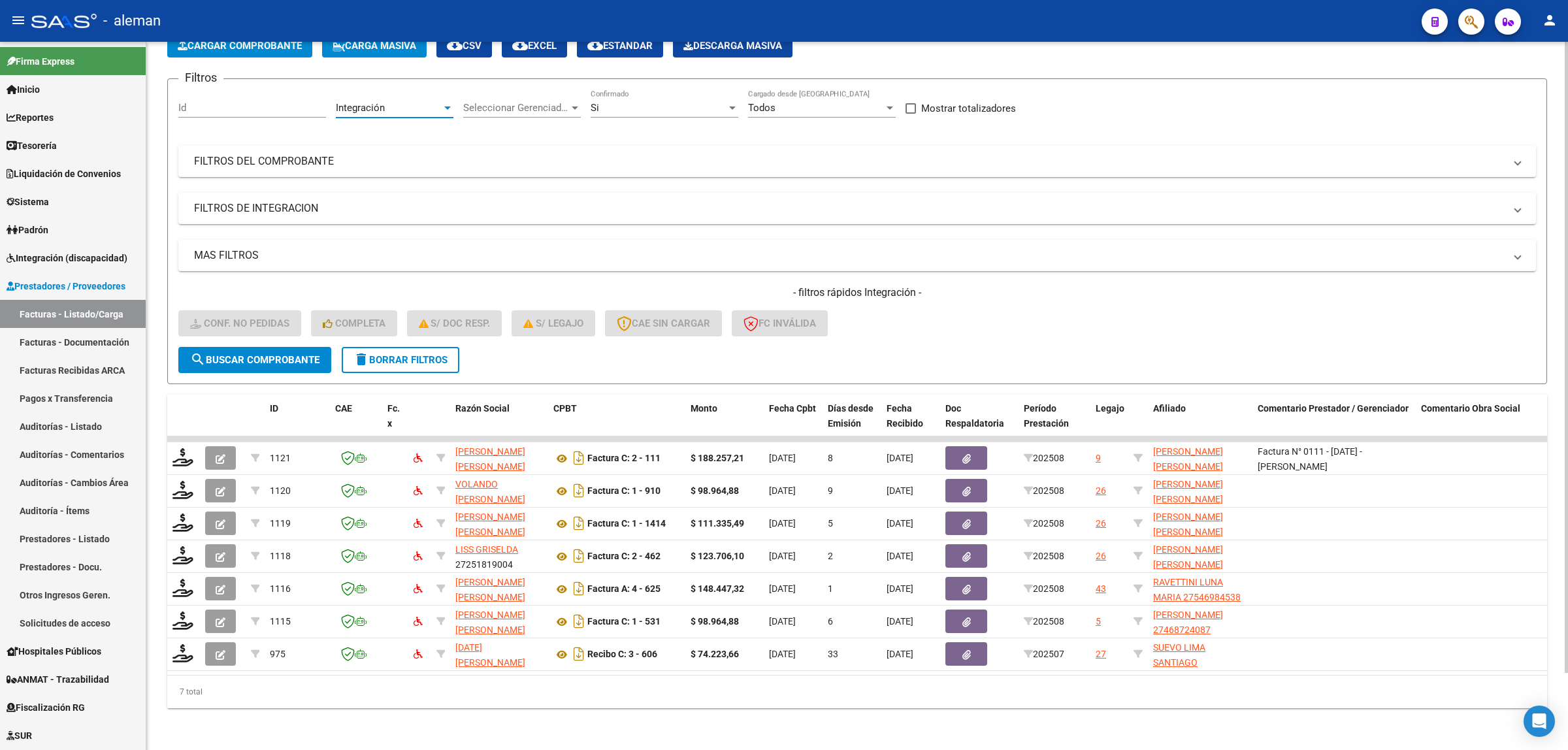
click at [262, 354] on span "search Buscar Comprobante" at bounding box center [254, 359] width 129 height 12
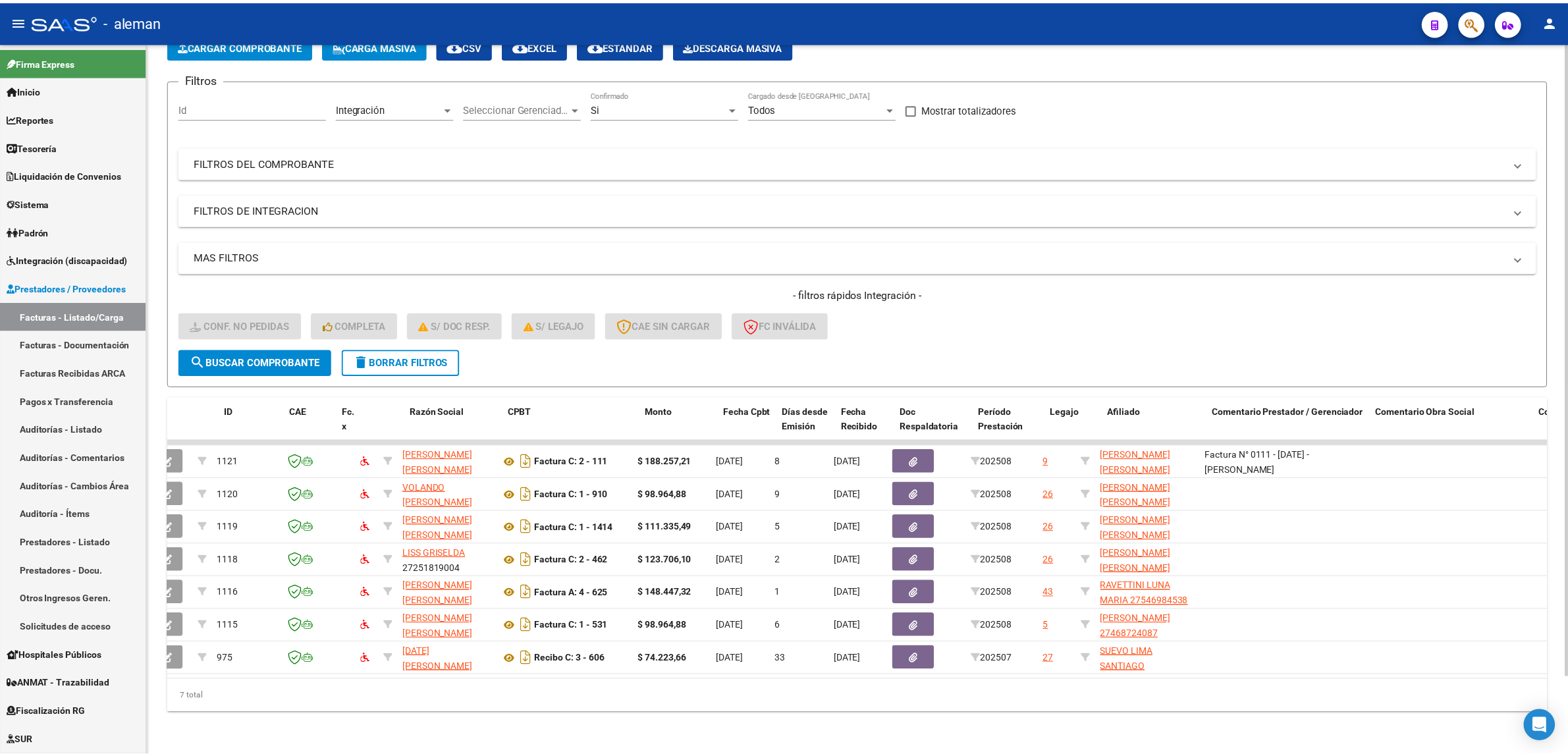
scroll to position [0, 0]
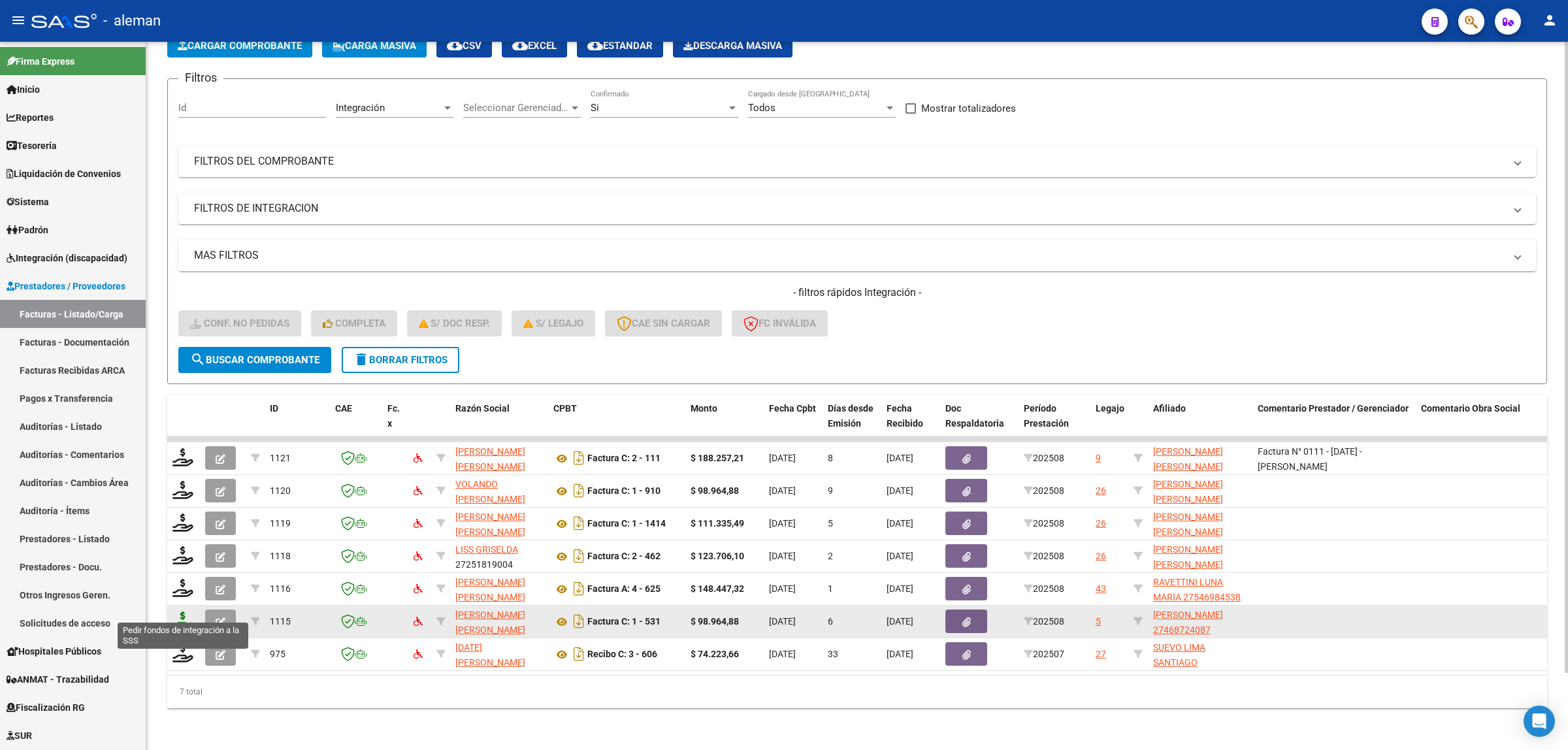
click at [182, 614] on icon at bounding box center [183, 620] width 21 height 18
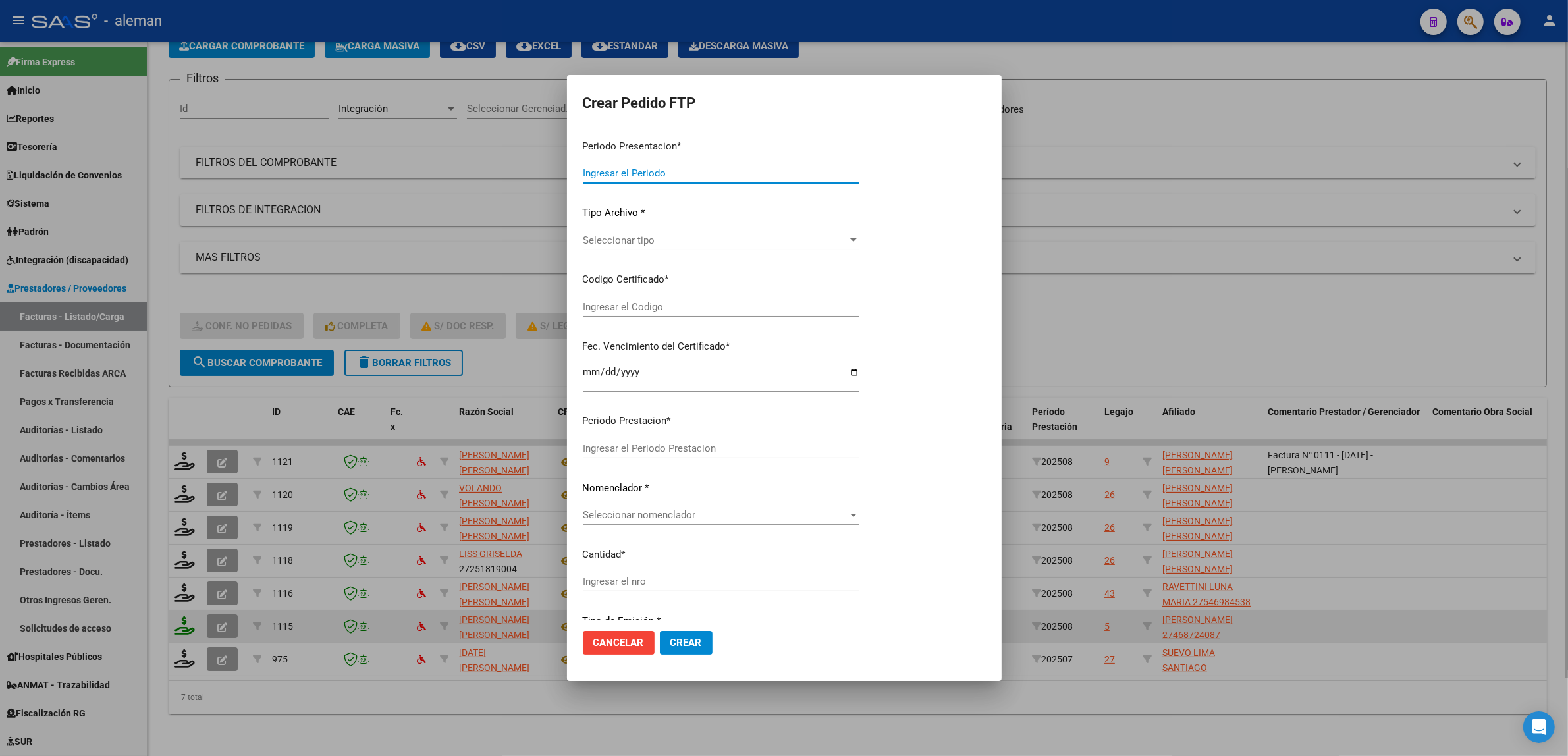
type input "202508"
type input "$ 98.964,88"
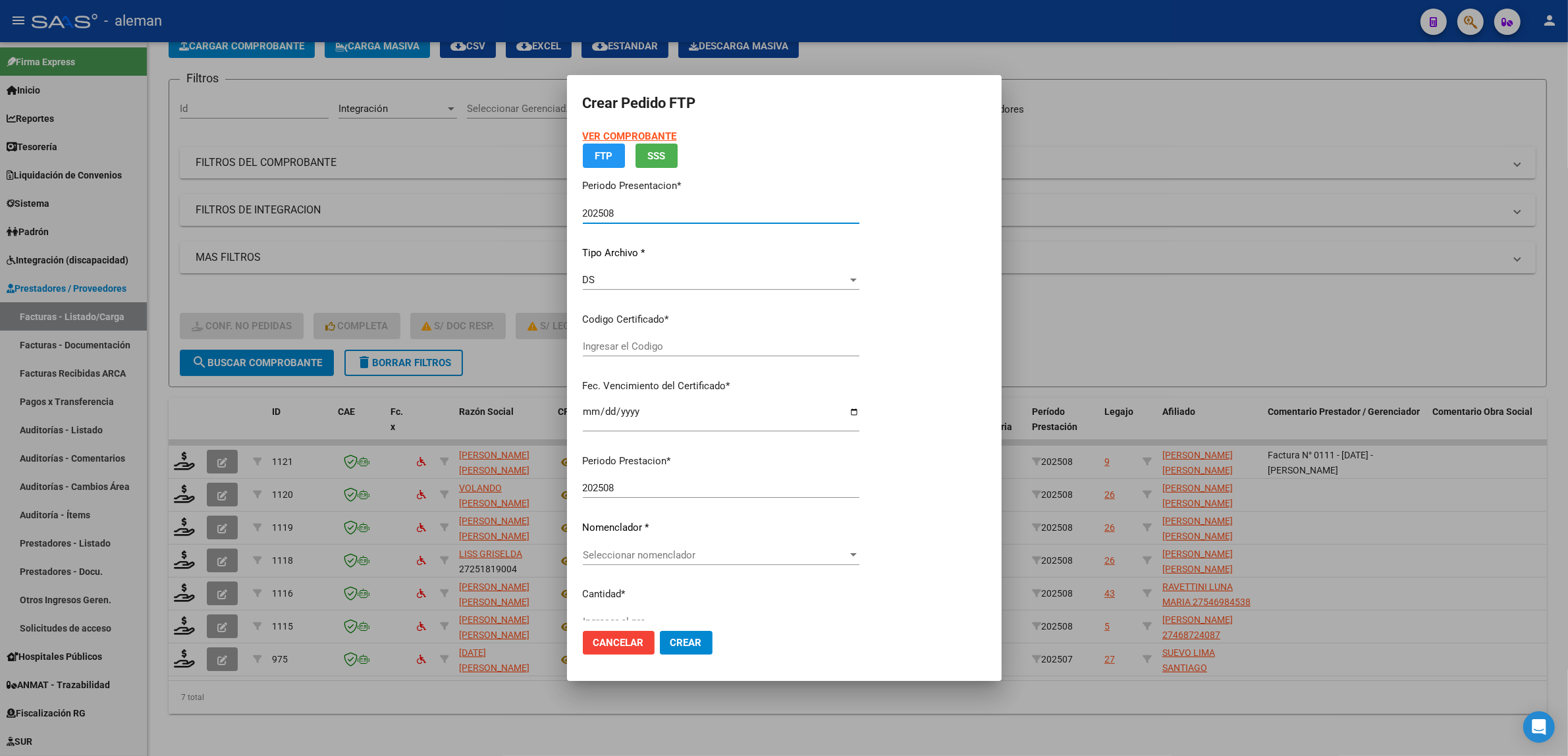
type input "ARG01000468724082025072320350723CIU13650"
type input "2035-07-23"
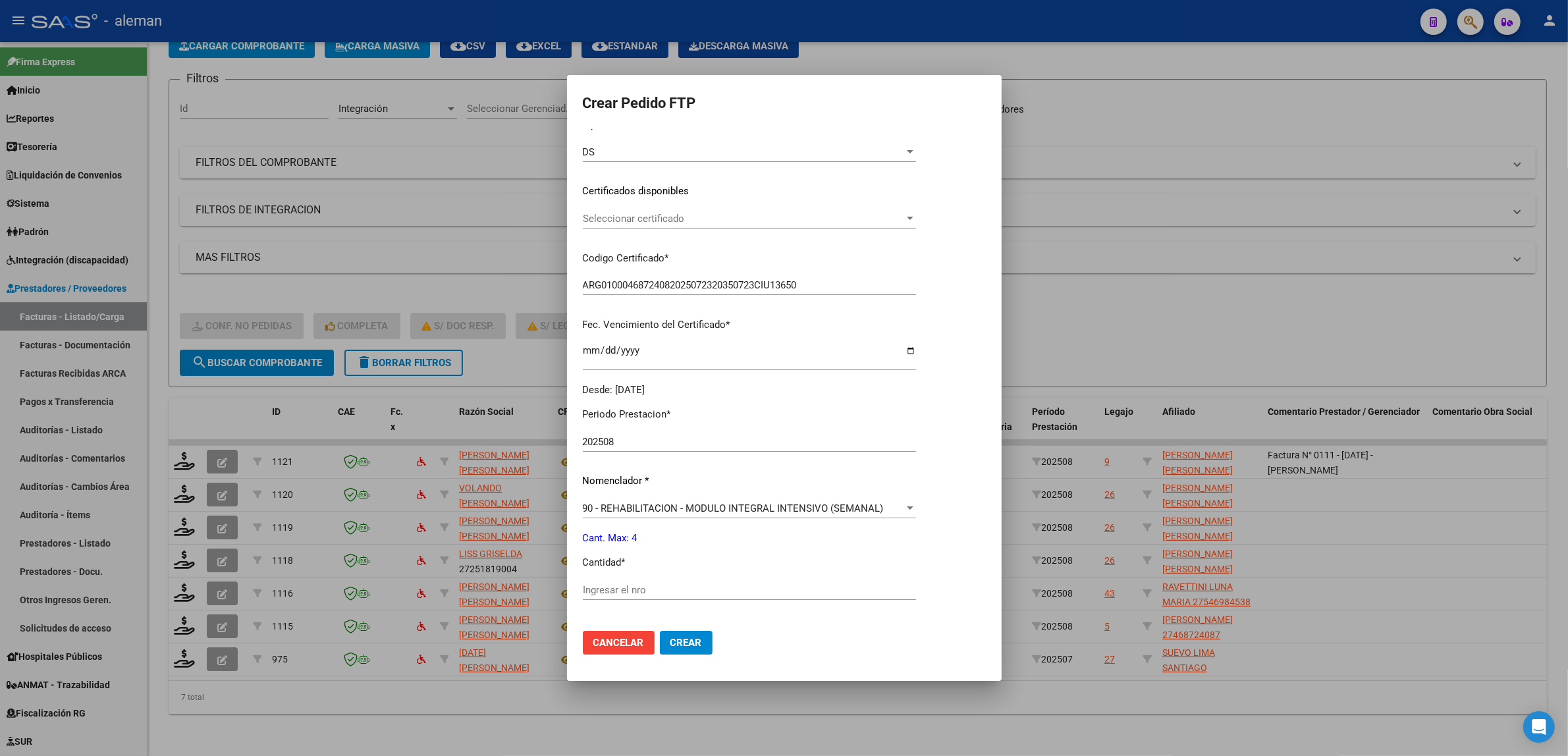
scroll to position [164, 0]
click at [657, 582] on input "Ingresar el nro" at bounding box center [749, 588] width 333 height 12
type input "4"
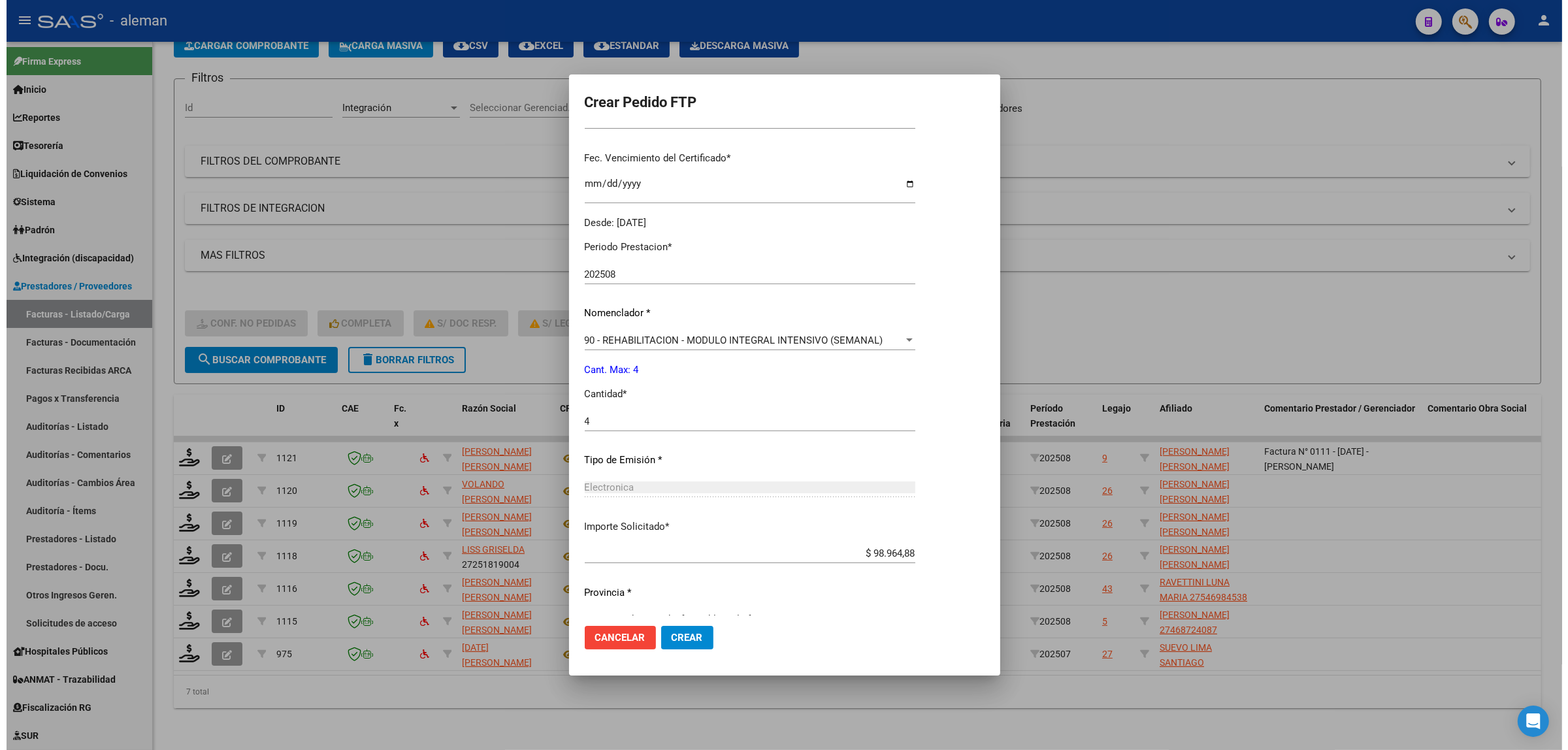
scroll to position [351, 0]
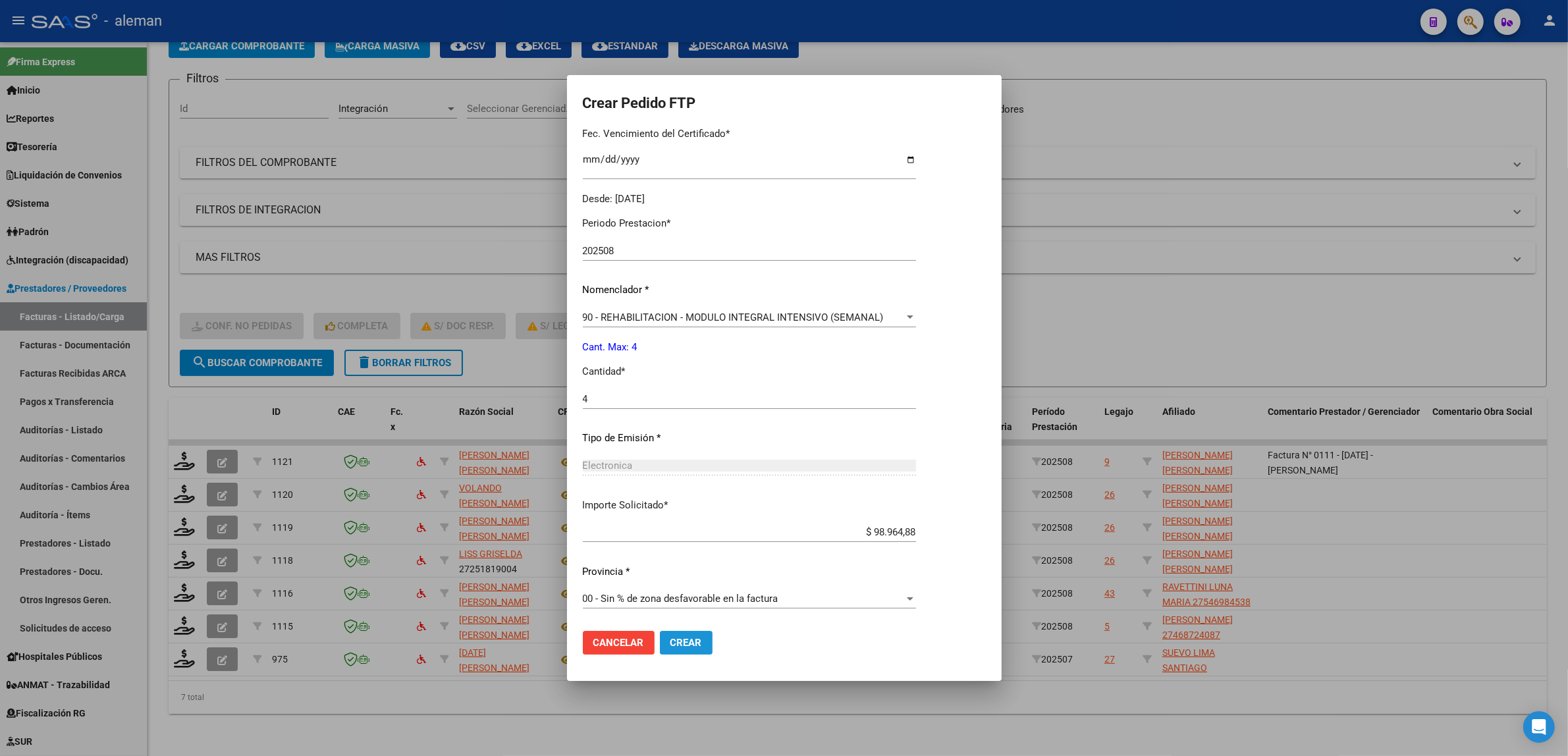
click at [685, 647] on span "Crear" at bounding box center [686, 642] width 32 height 12
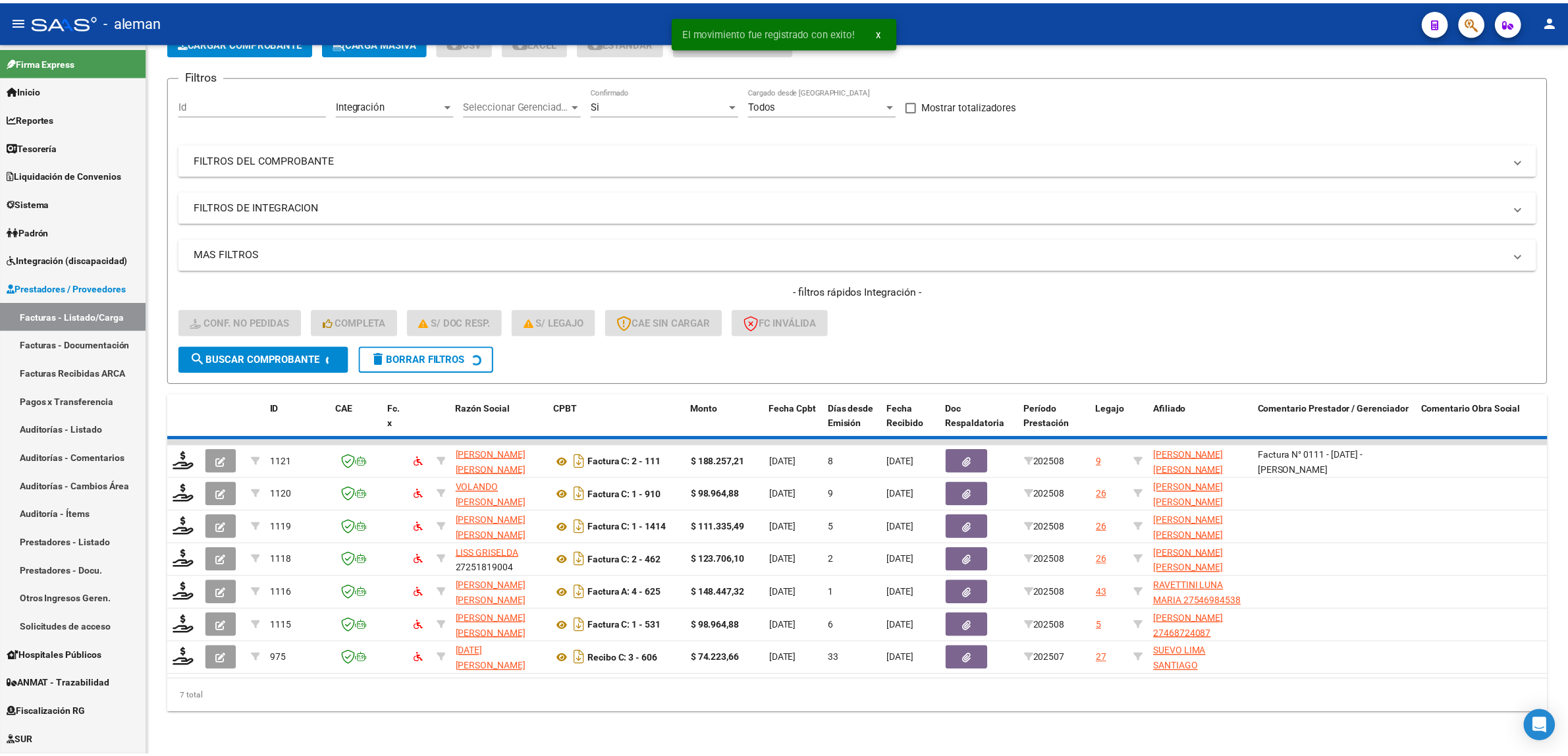
scroll to position [54, 0]
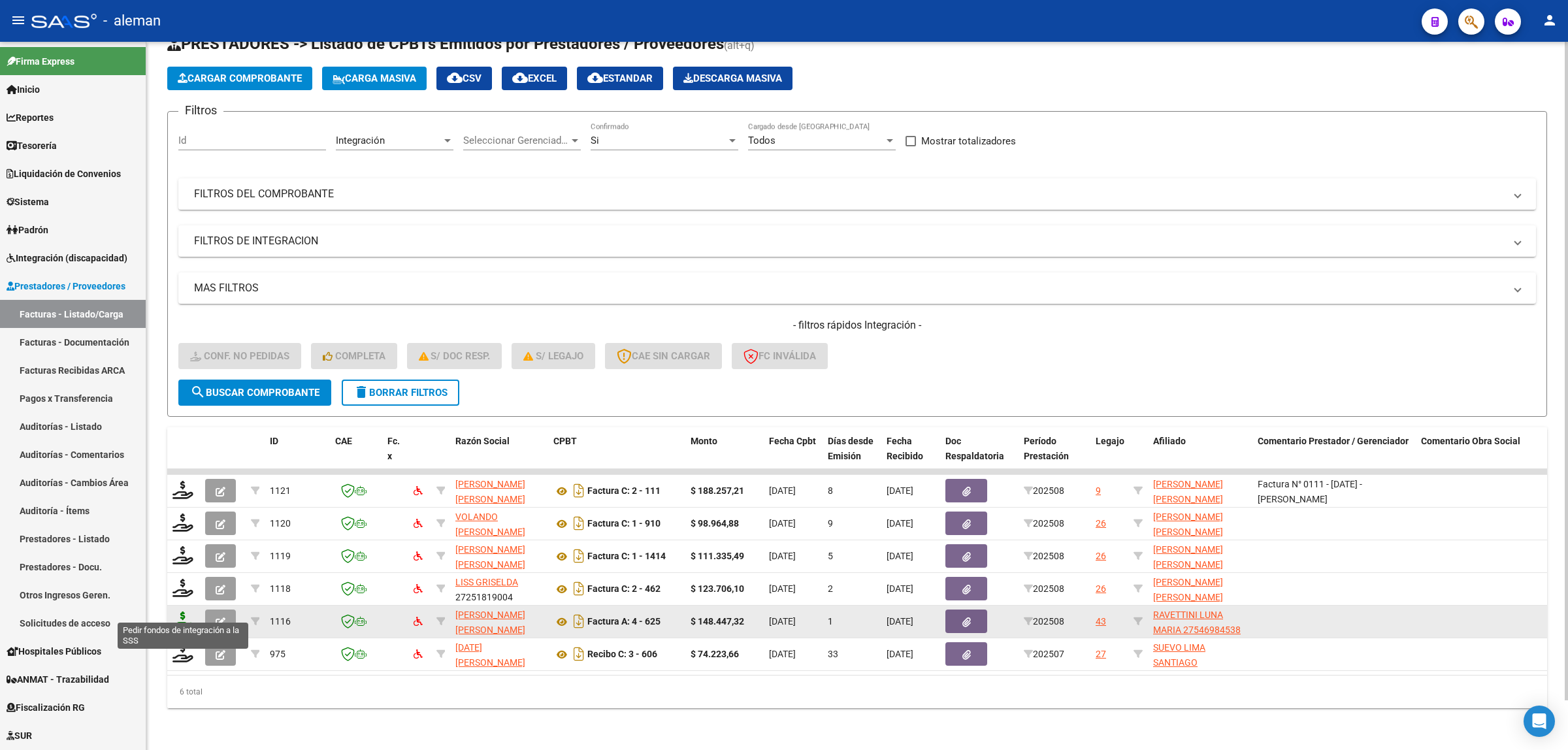
click at [186, 611] on icon at bounding box center [183, 620] width 21 height 18
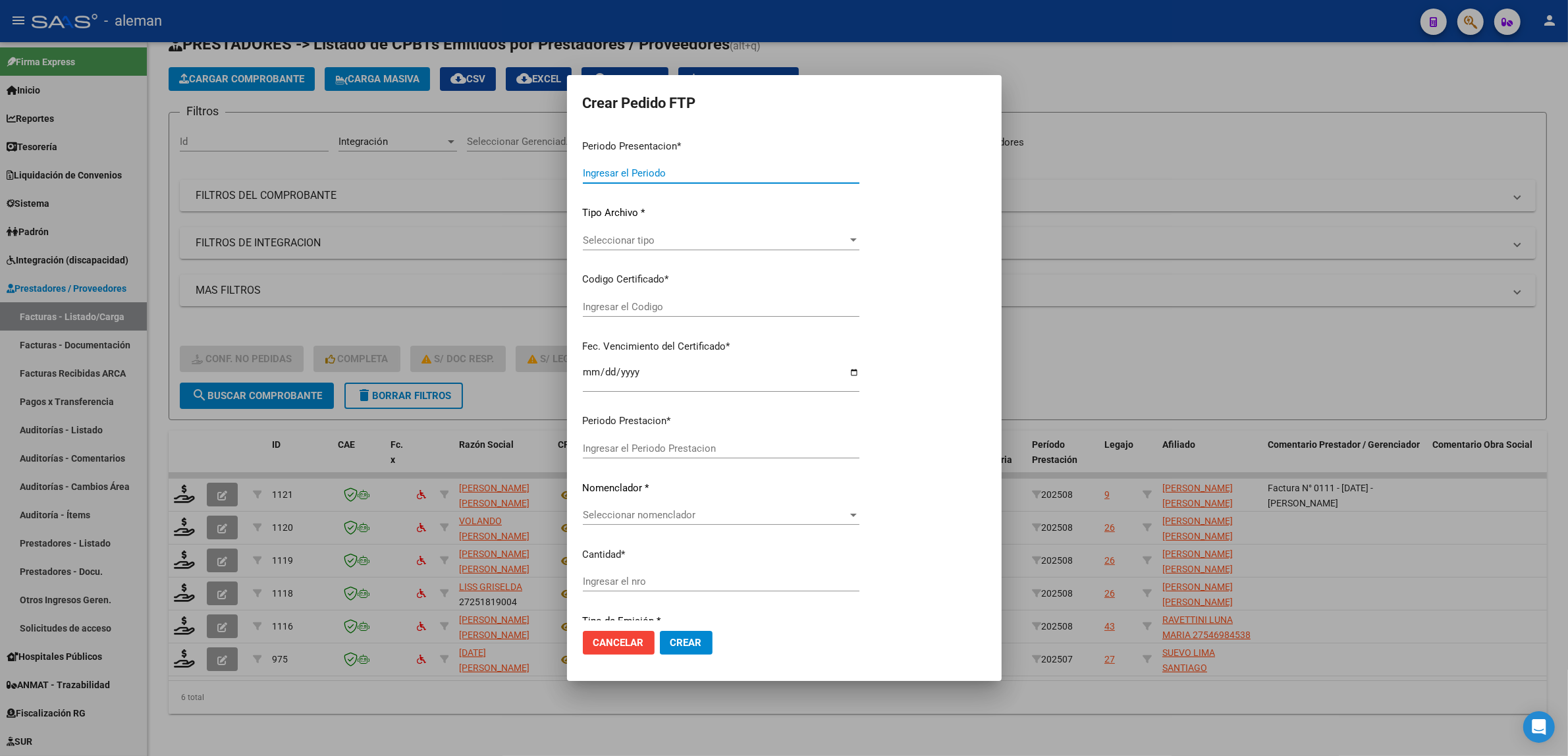
type input "202508"
type input "$ 148.447,32"
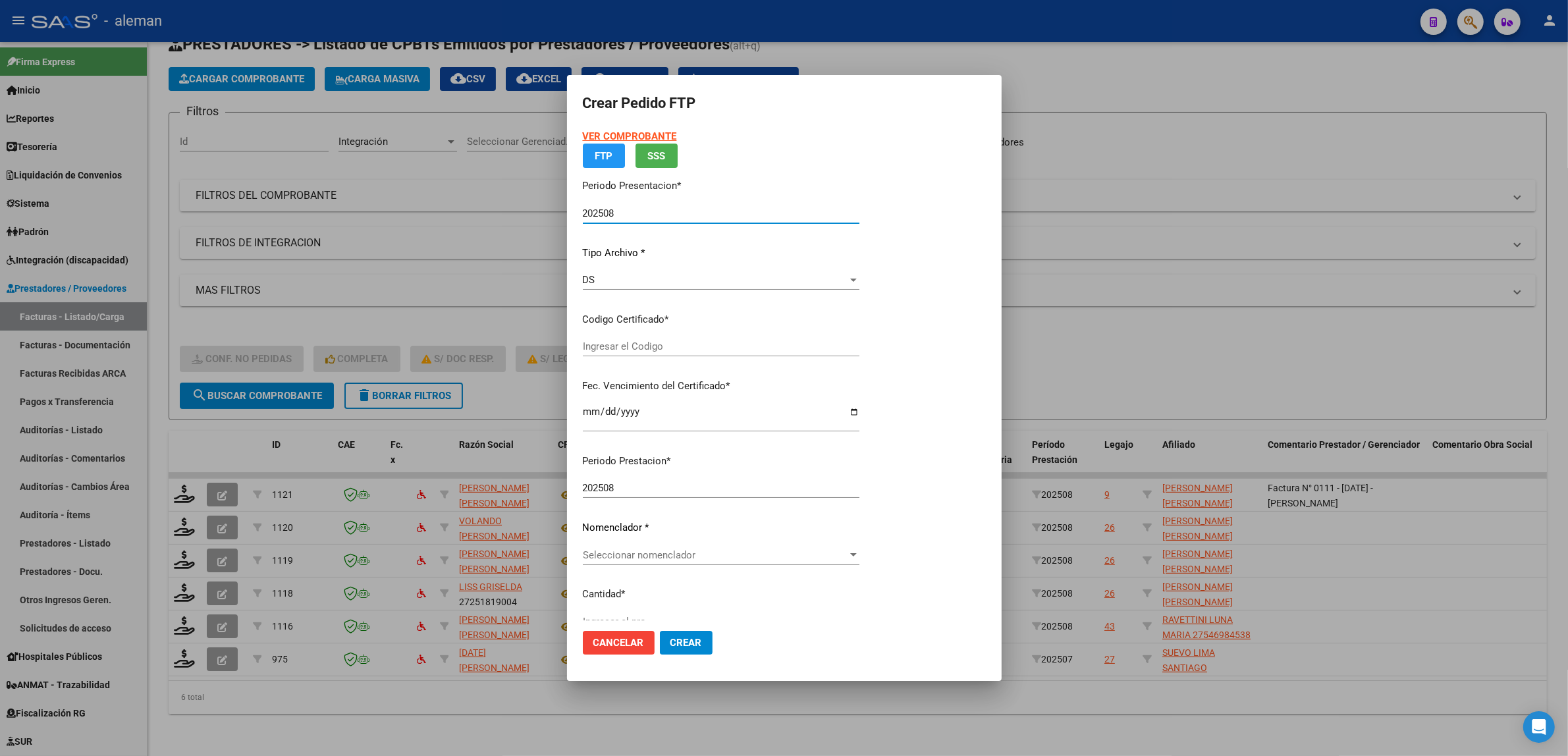
type input "ARG01000546984532023100420281004"
type input "2028-10-04"
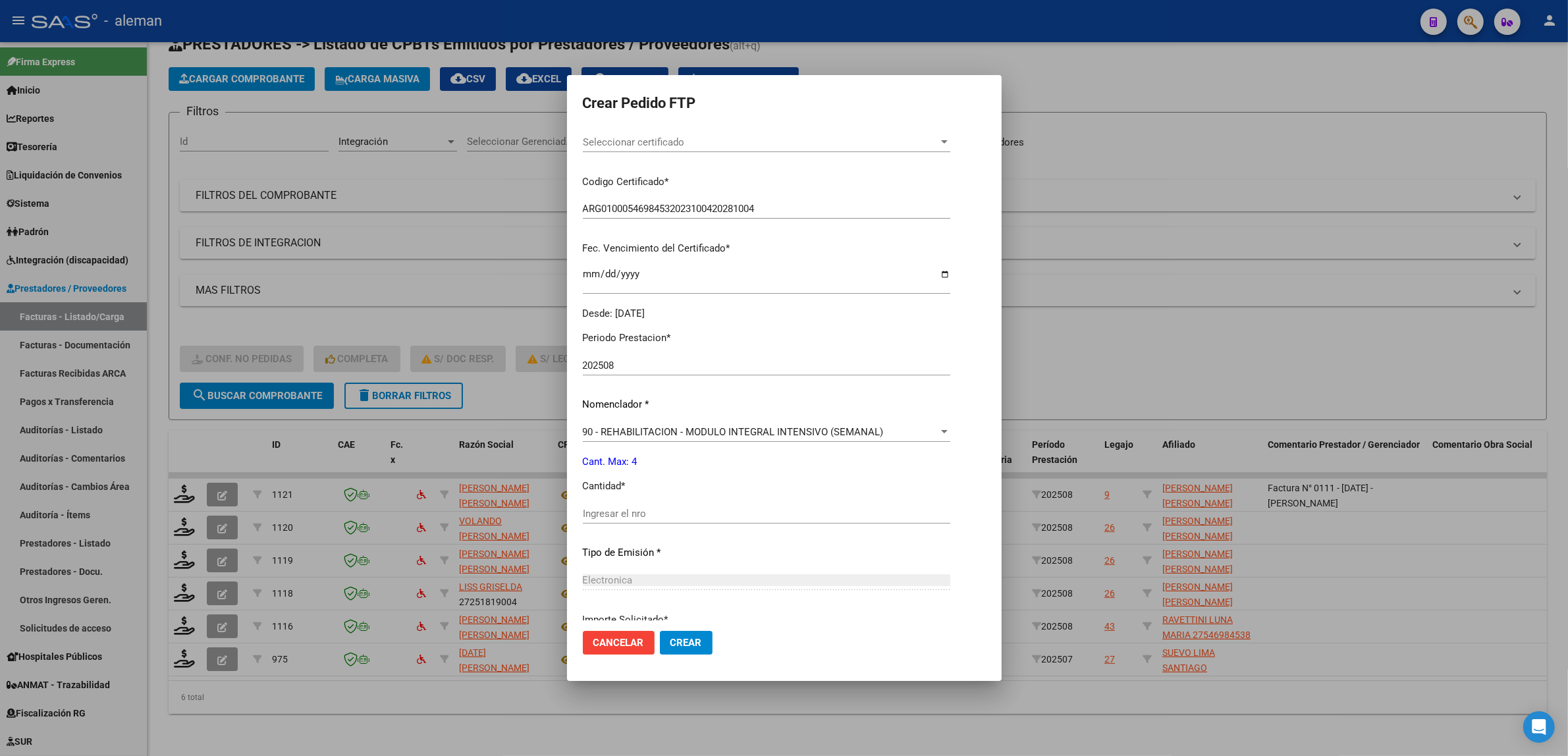
scroll to position [247, 0]
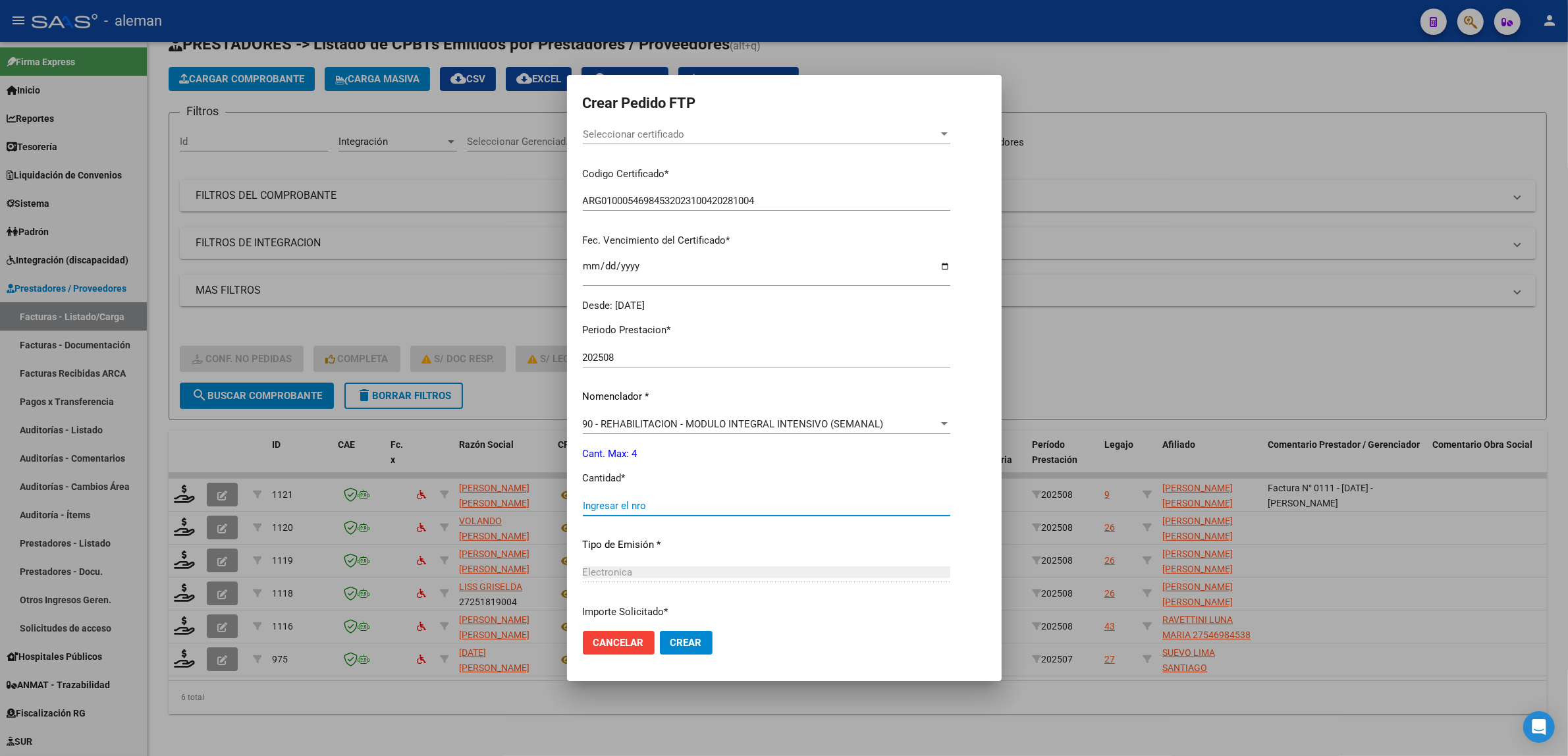
click at [699, 504] on input "Ingresar el nro" at bounding box center [766, 505] width 368 height 12
type input "4"
click at [676, 646] on span "Crear" at bounding box center [686, 642] width 32 height 12
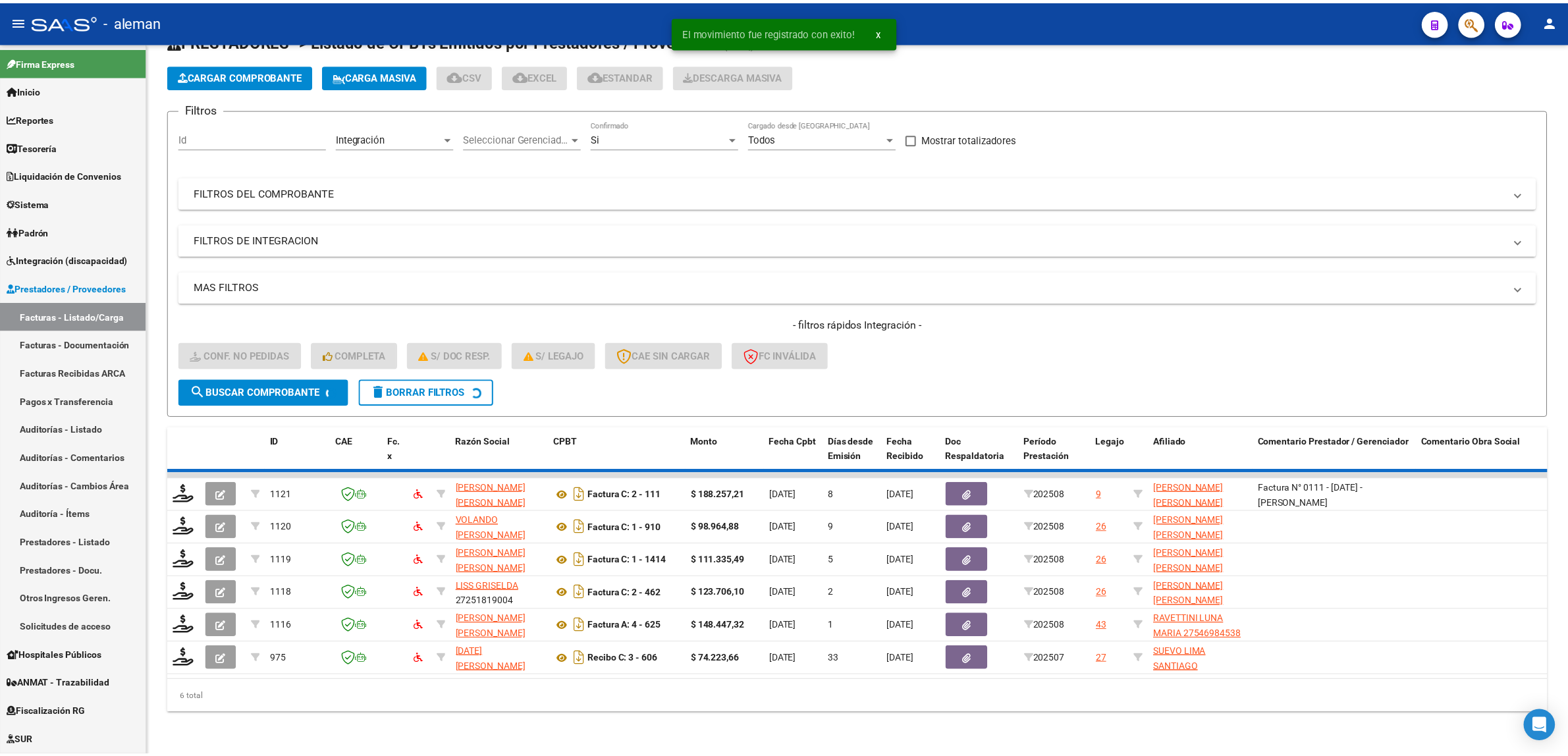
scroll to position [21, 0]
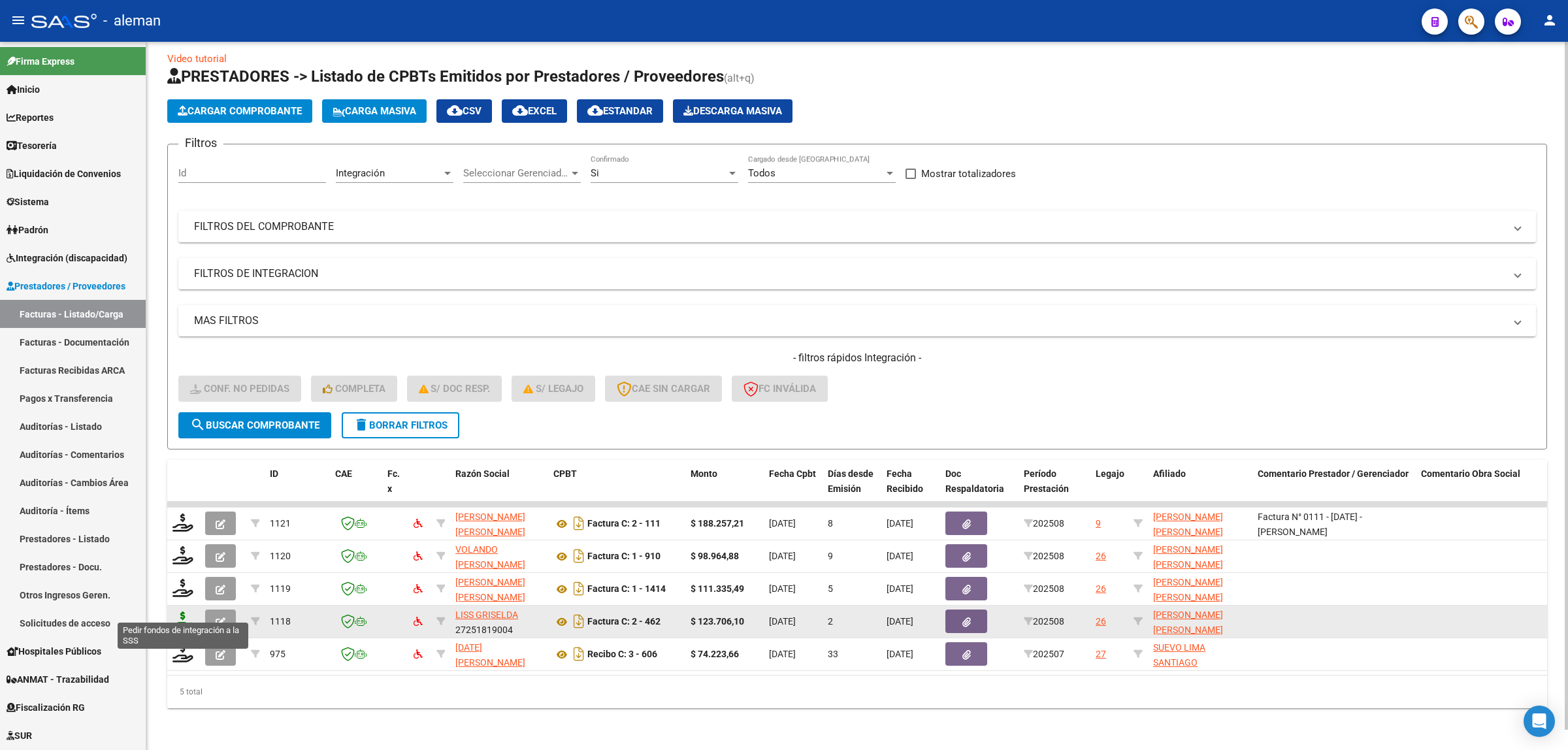
click at [182, 611] on icon at bounding box center [183, 620] width 21 height 18
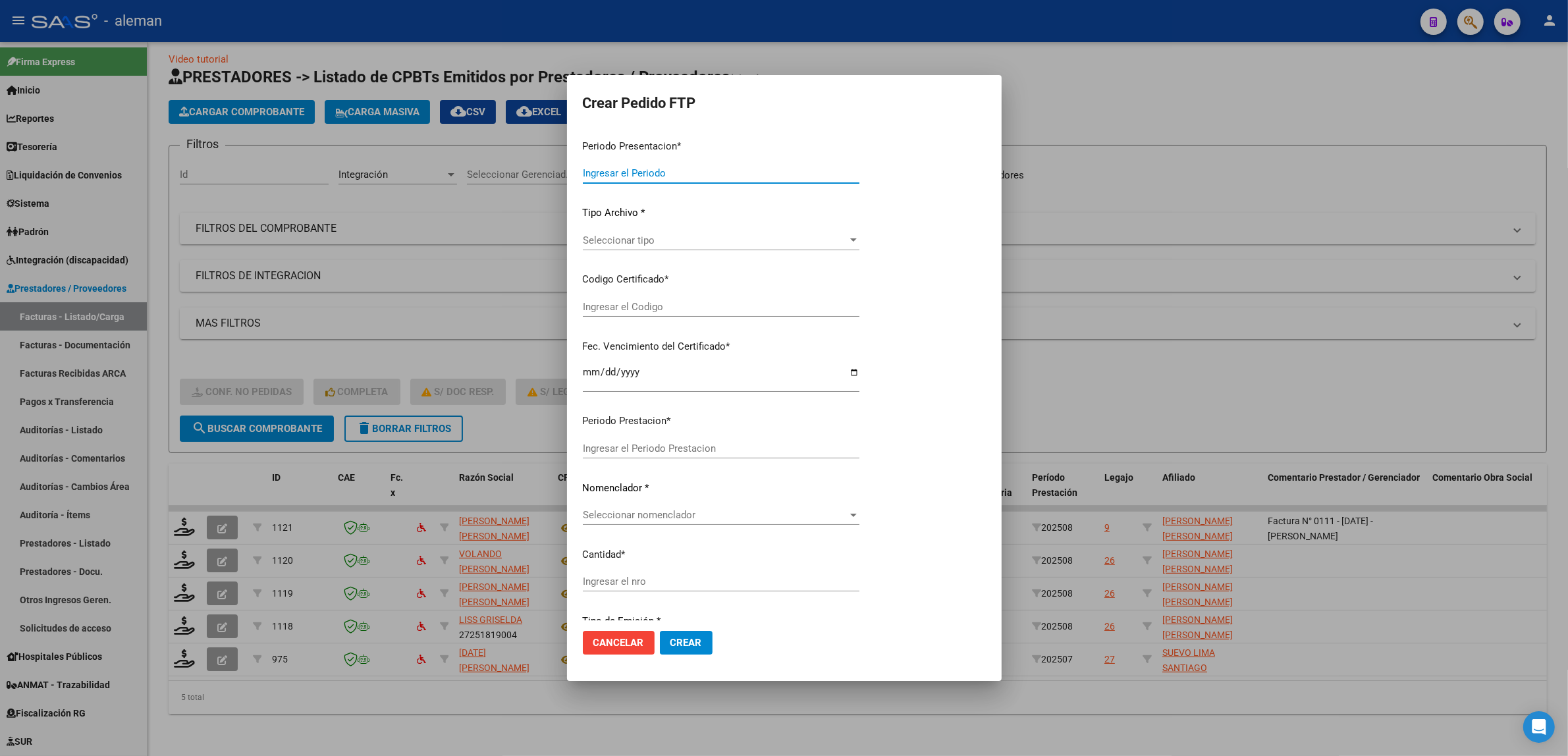
type input "202508"
type input "$ 123.706,10"
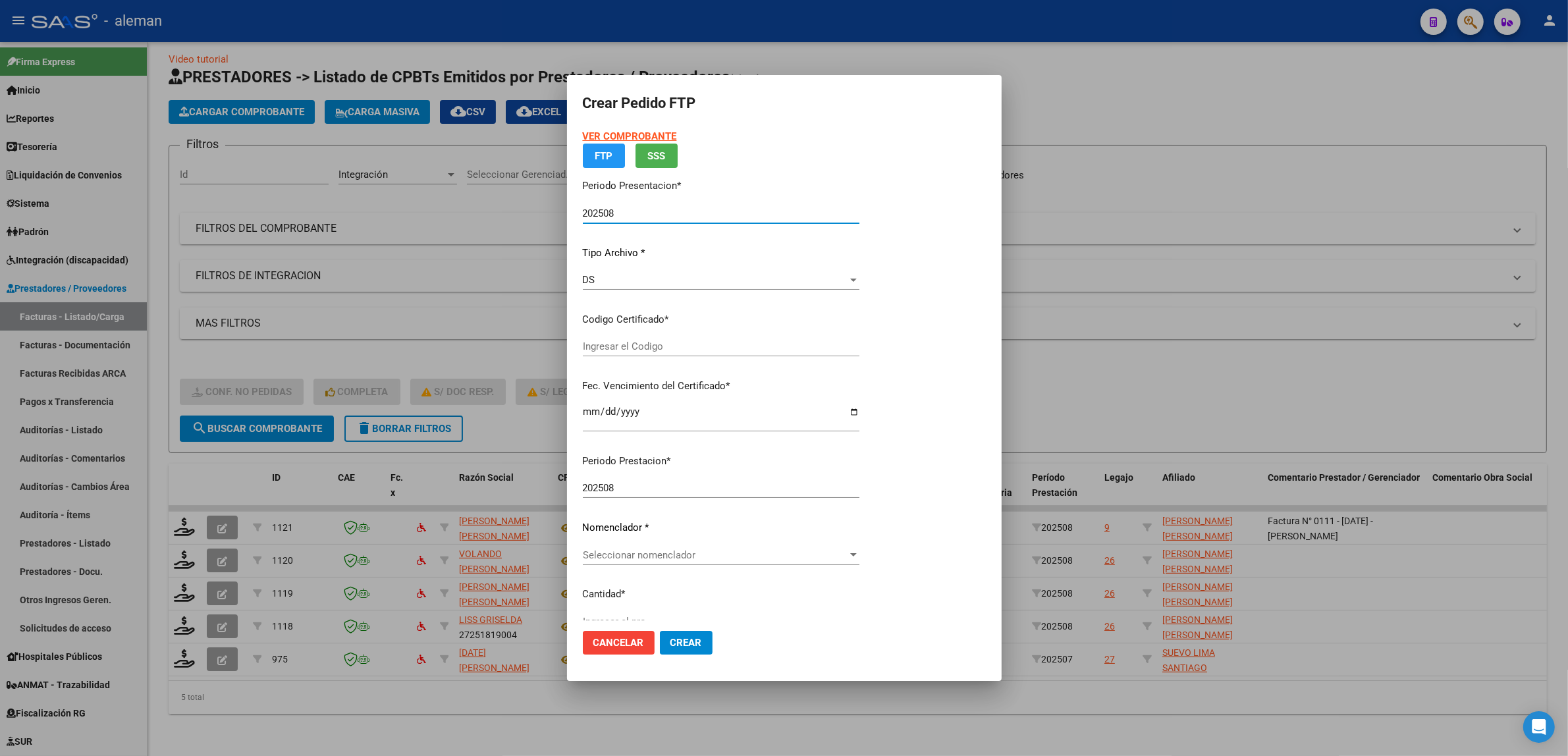
type input "ARG02000553923642022100620271006CBA536"
type input "2027-10-06"
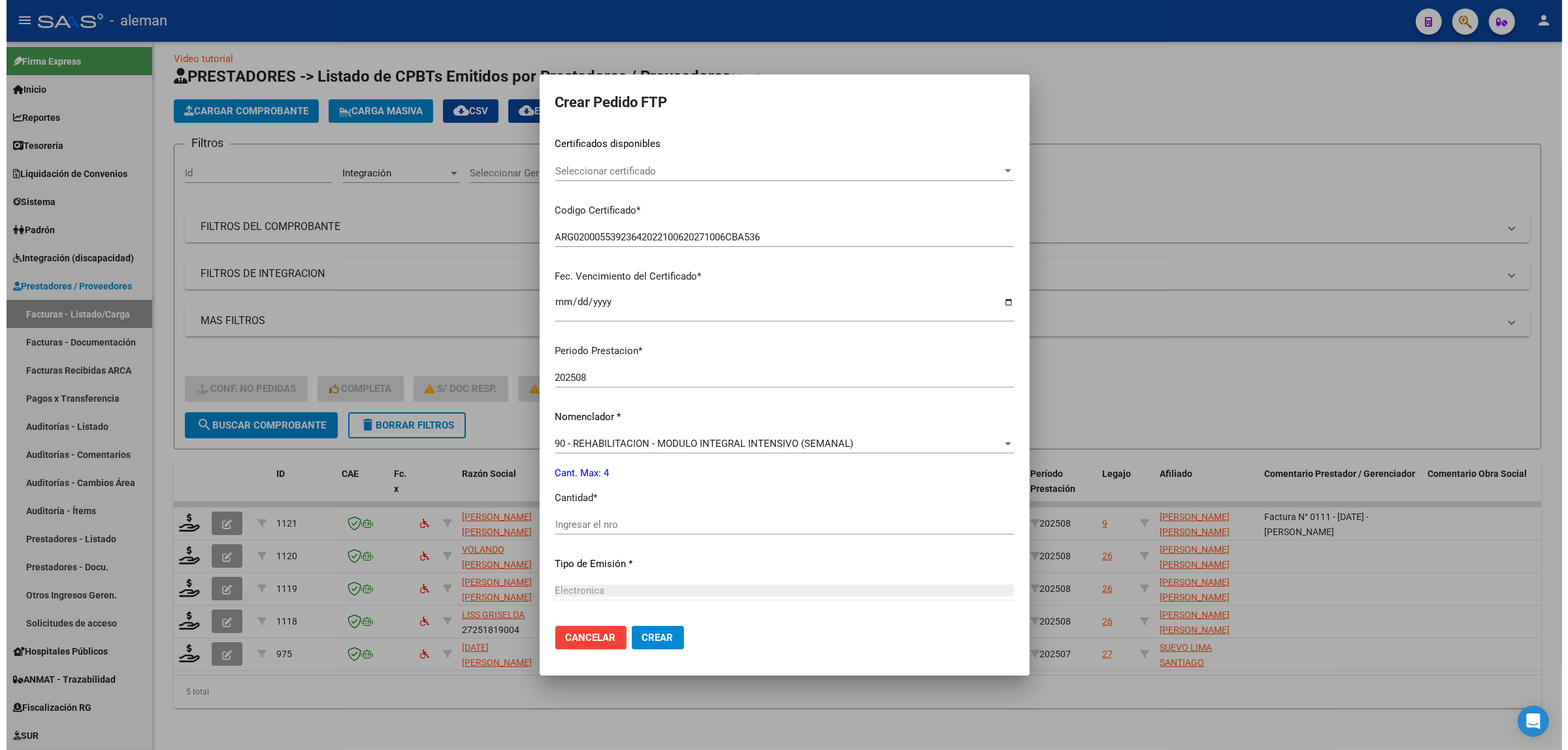
scroll to position [245, 0]
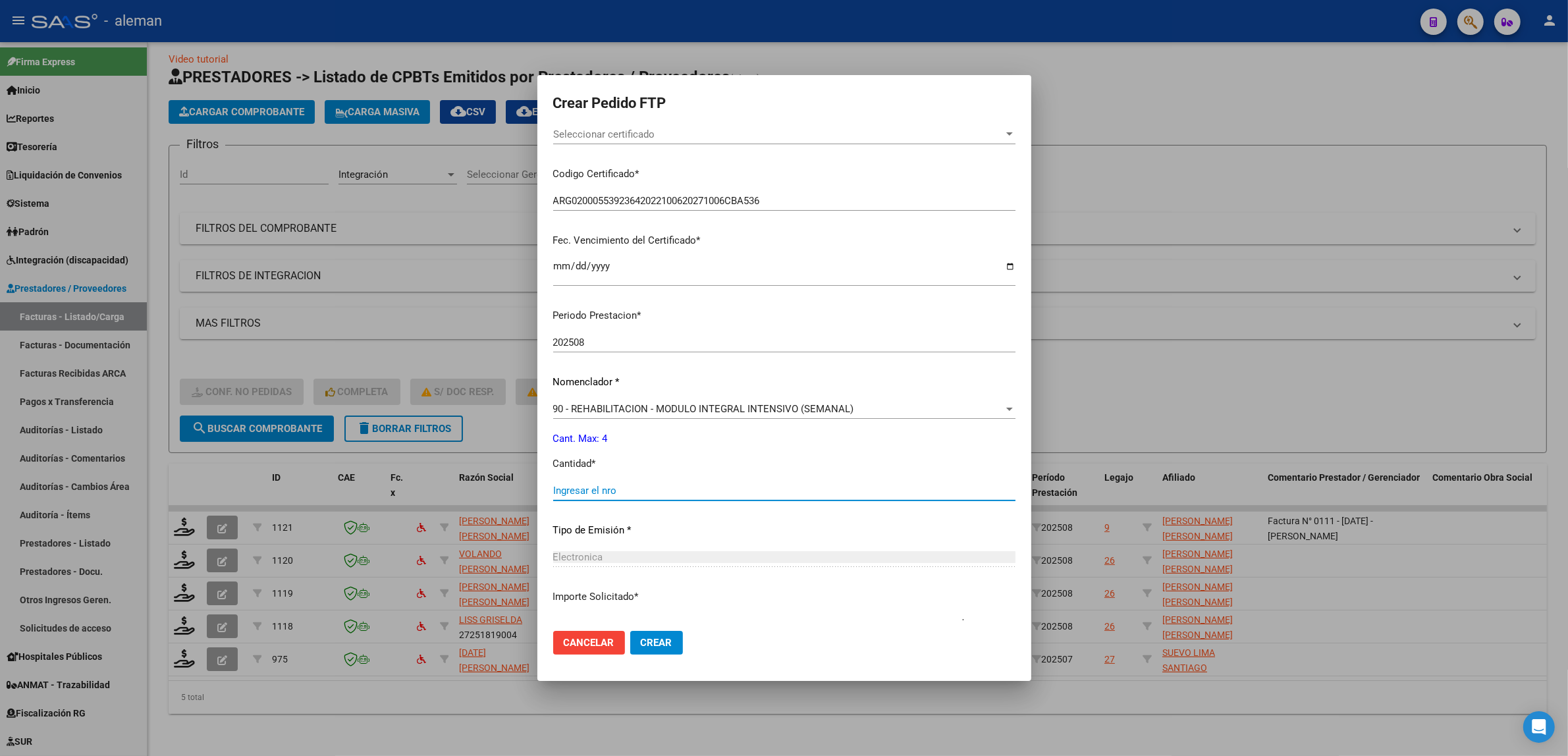
click at [660, 494] on input "Ingresar el nro" at bounding box center [784, 490] width 463 height 12
type input "4"
click at [673, 643] on span "Crear" at bounding box center [657, 642] width 32 height 12
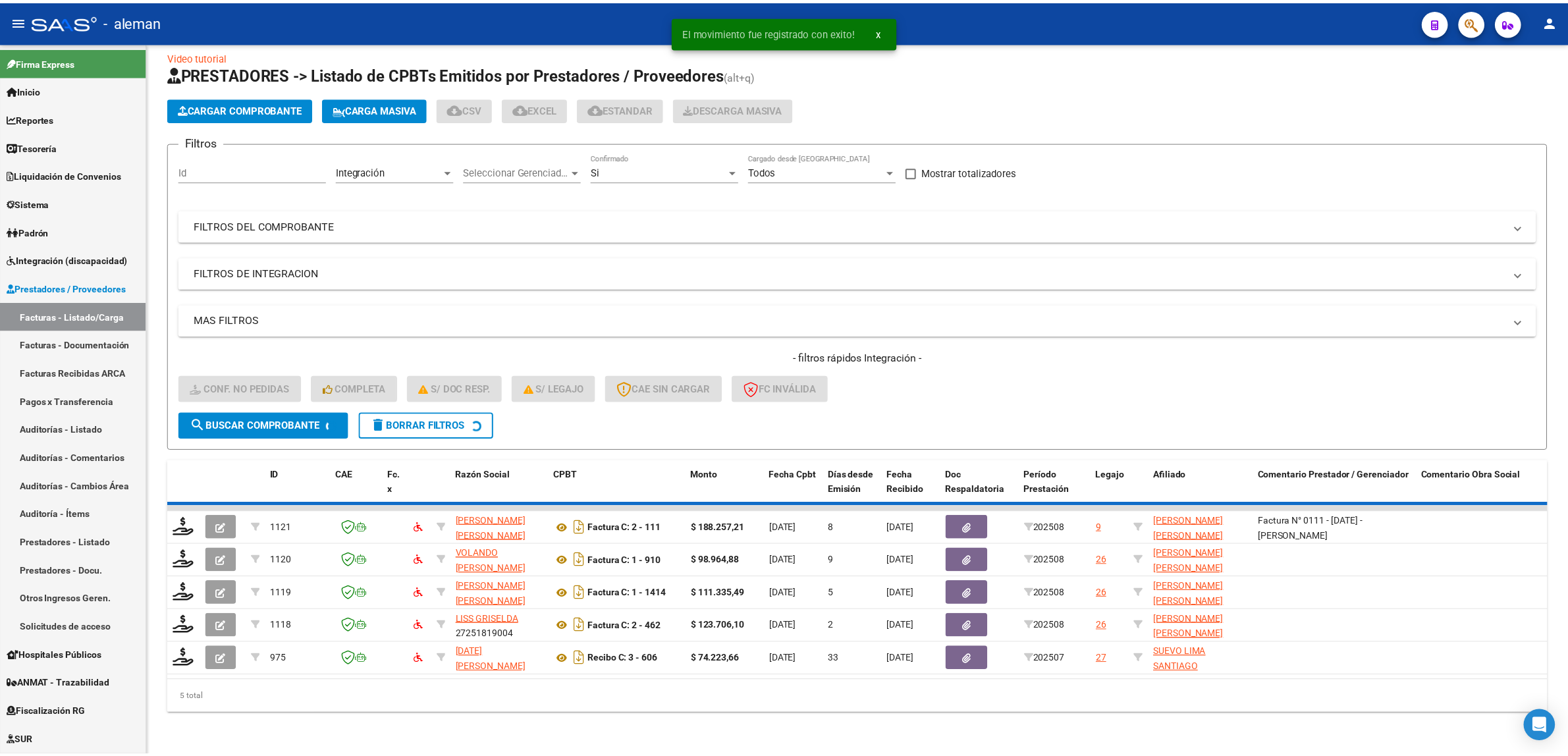
scroll to position [0, 0]
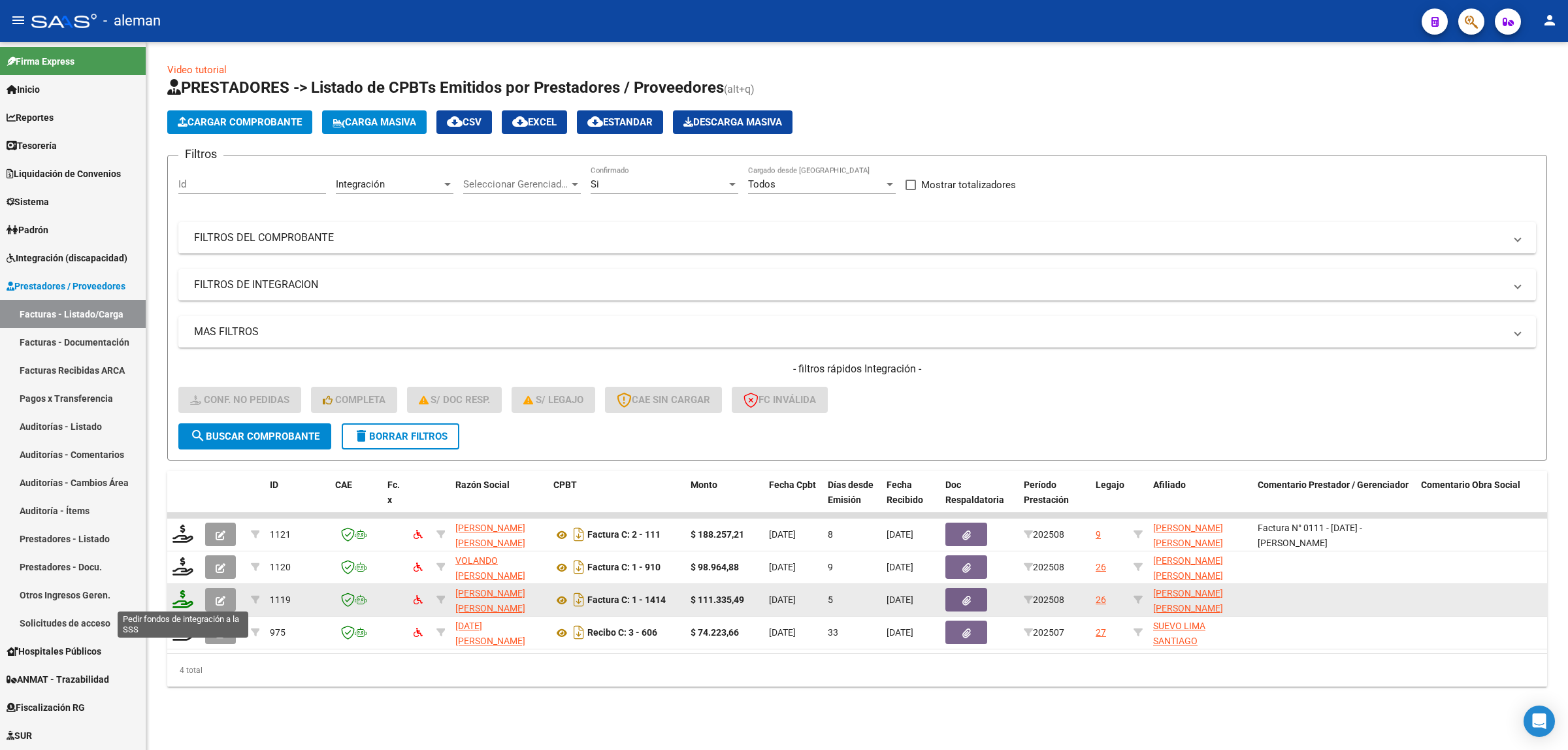
click at [180, 596] on icon at bounding box center [183, 599] width 21 height 18
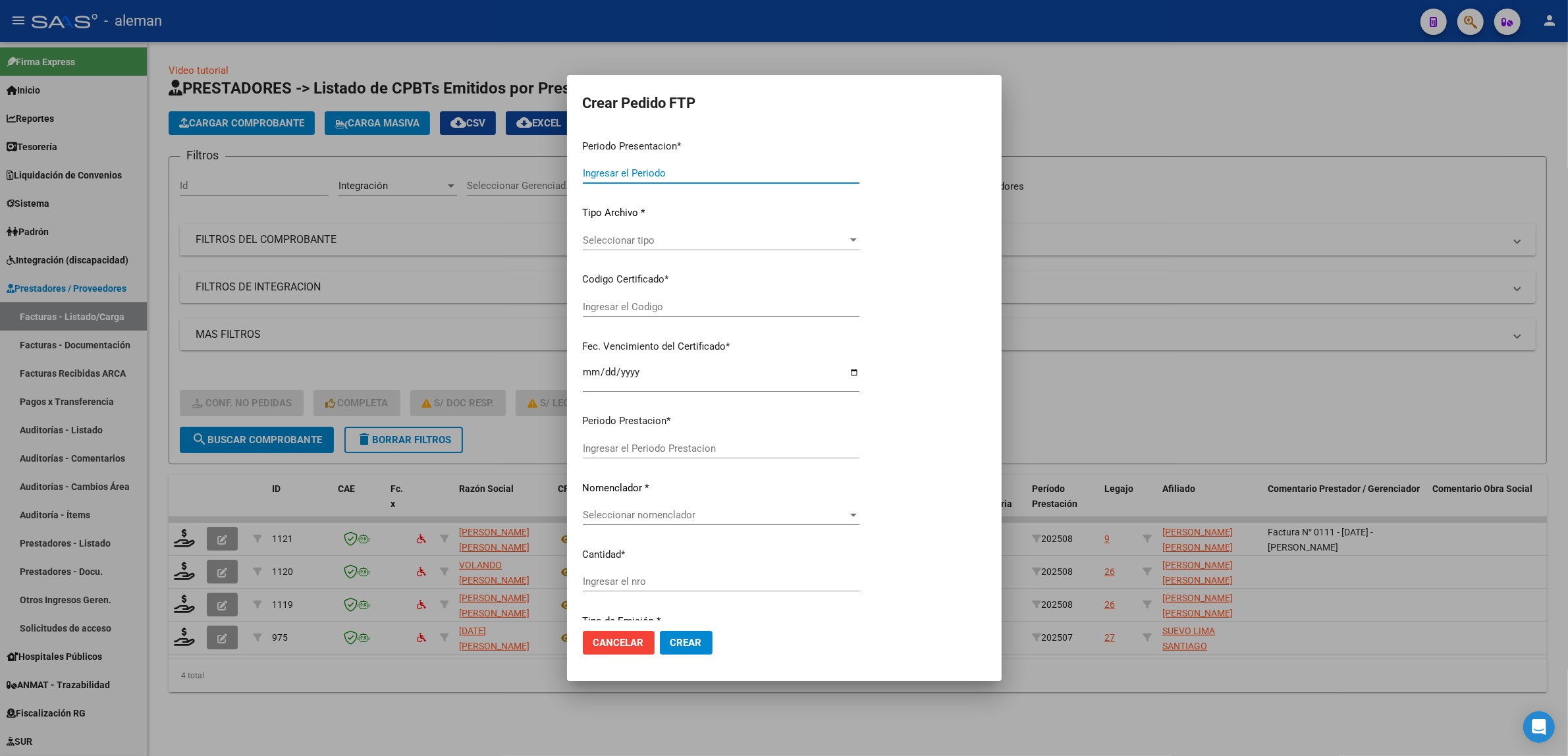
type input "202508"
type input "$ 111.335,49"
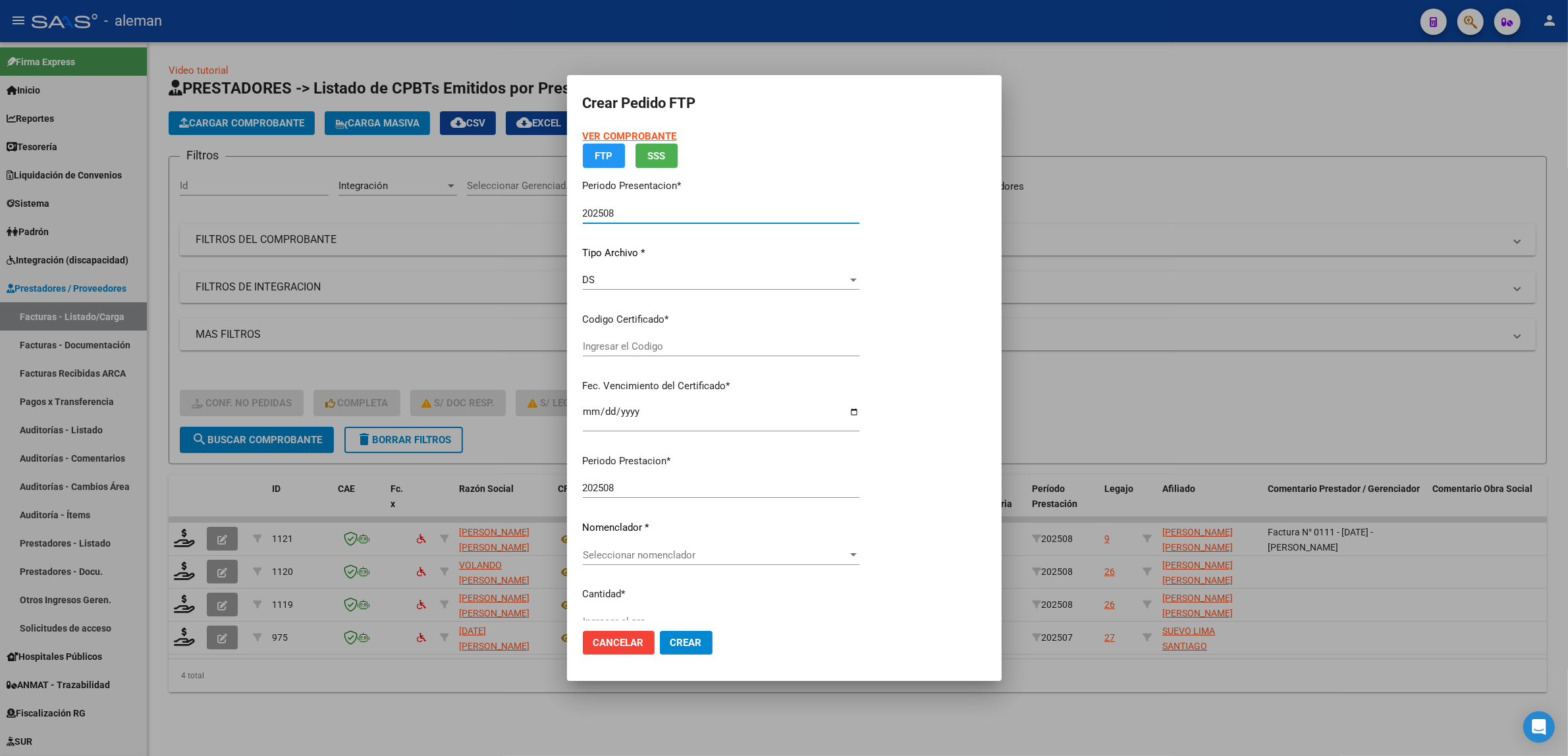
type input "ARG02000553923642022100620271006CBA536"
type input "2027-10-06"
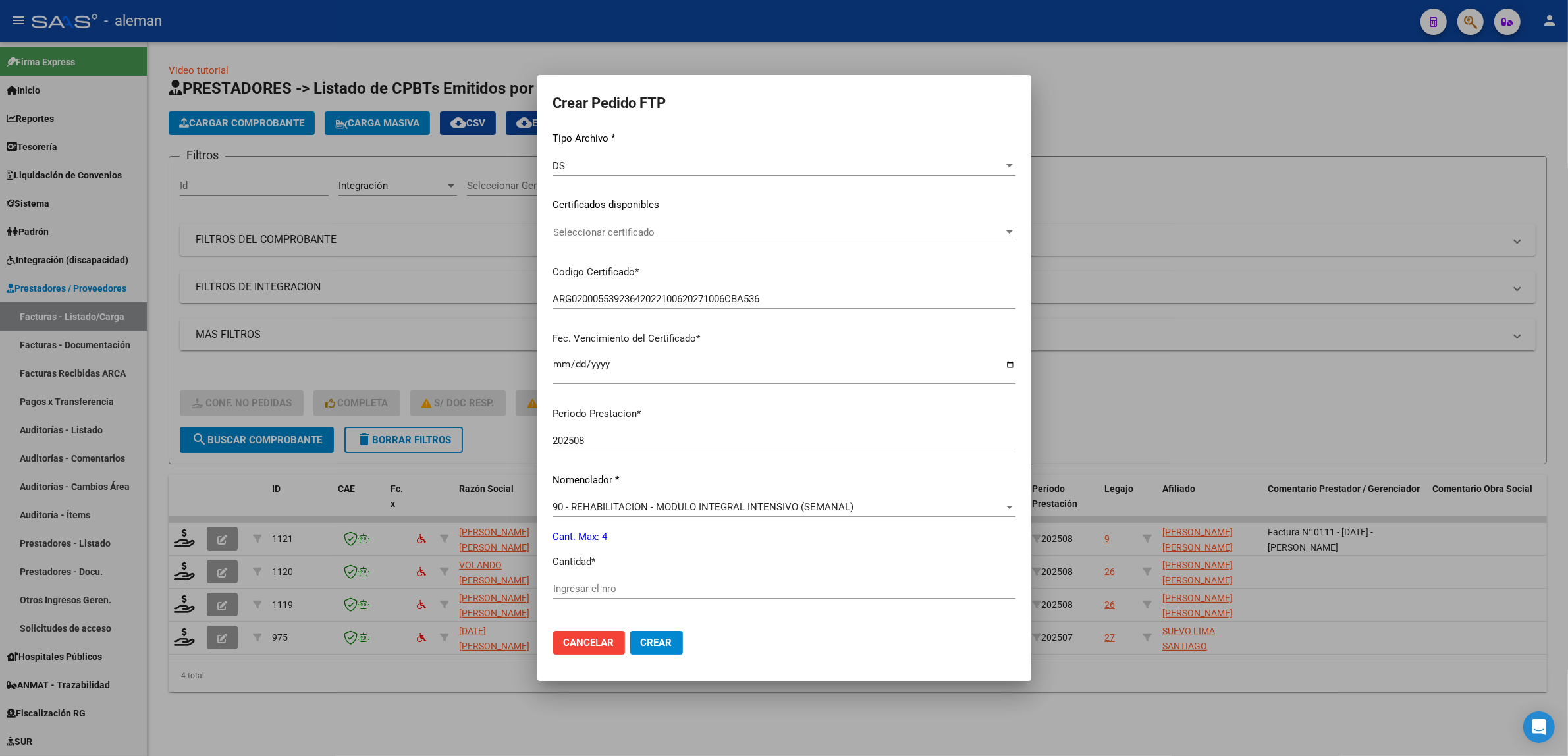
scroll to position [164, 0]
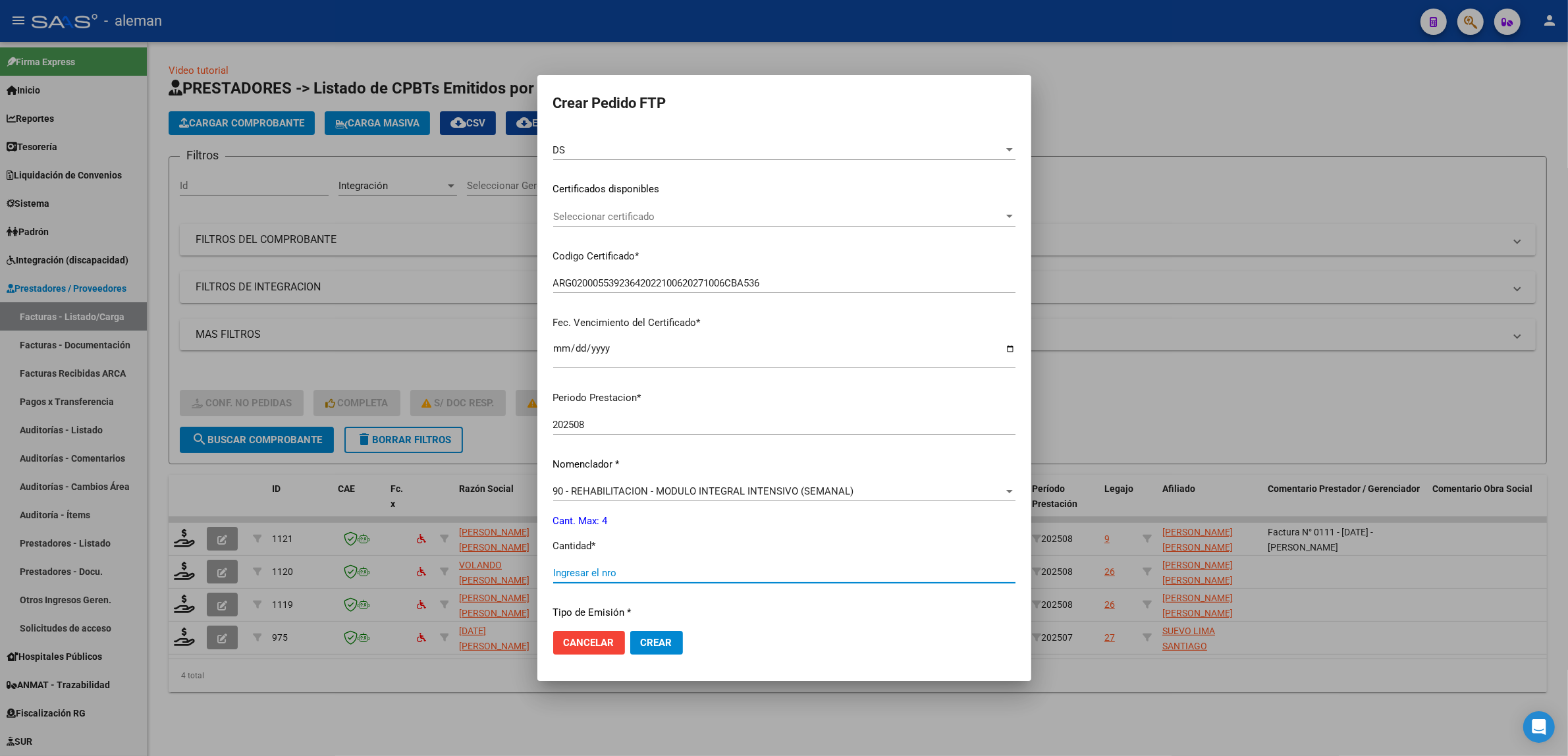
click at [621, 568] on input "Ingresar el nro" at bounding box center [784, 572] width 463 height 12
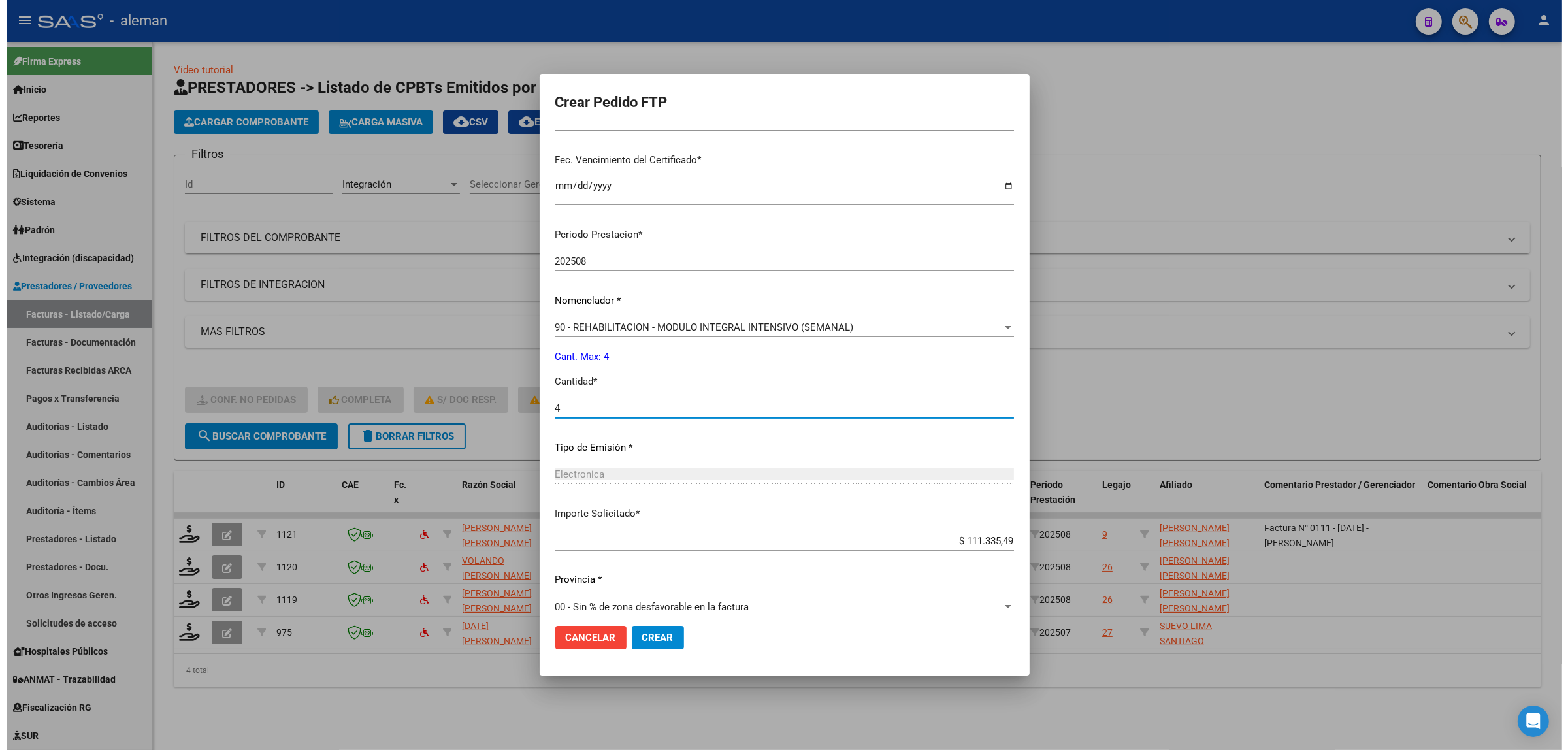
scroll to position [326, 0]
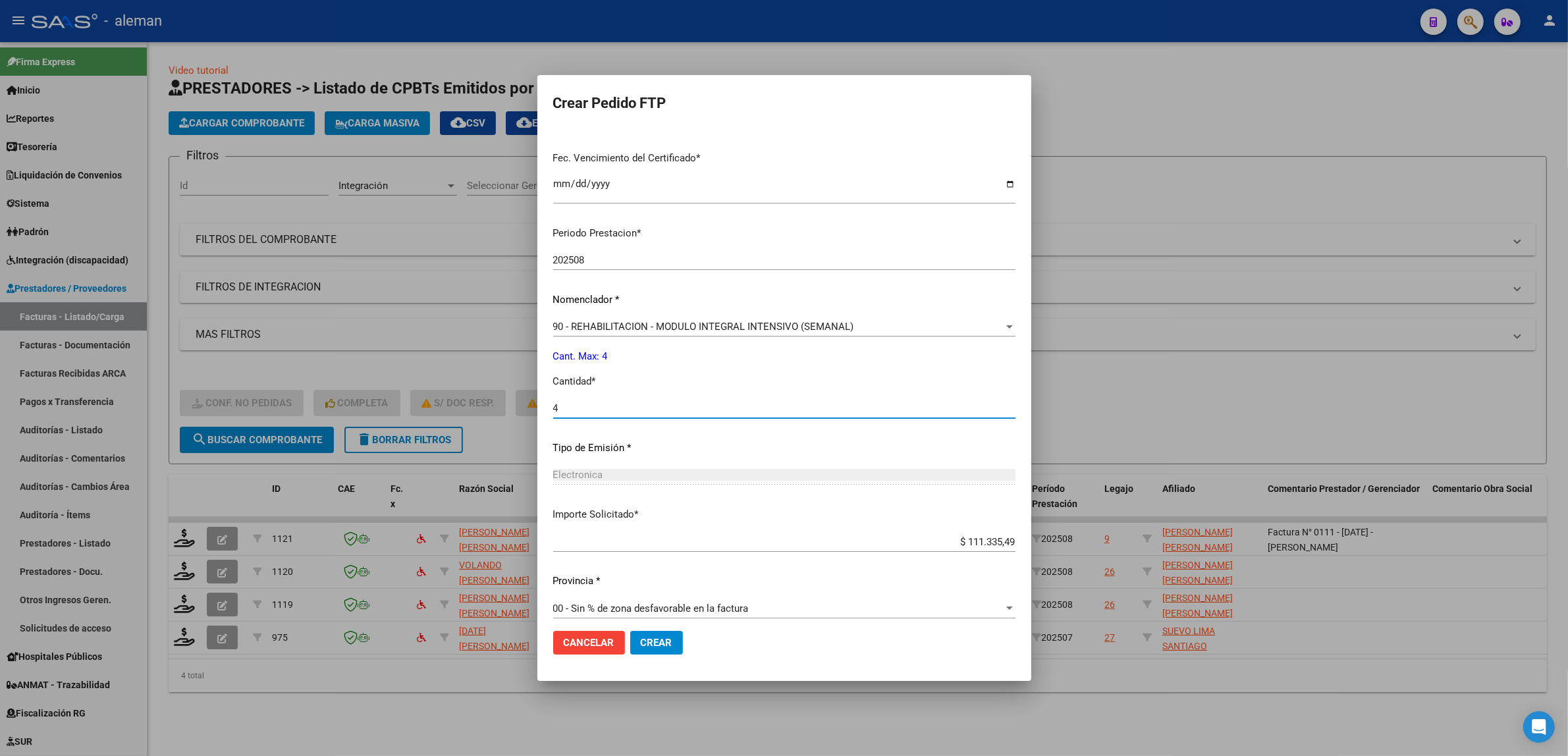
type input "4"
click at [673, 644] on span "Crear" at bounding box center [657, 642] width 32 height 12
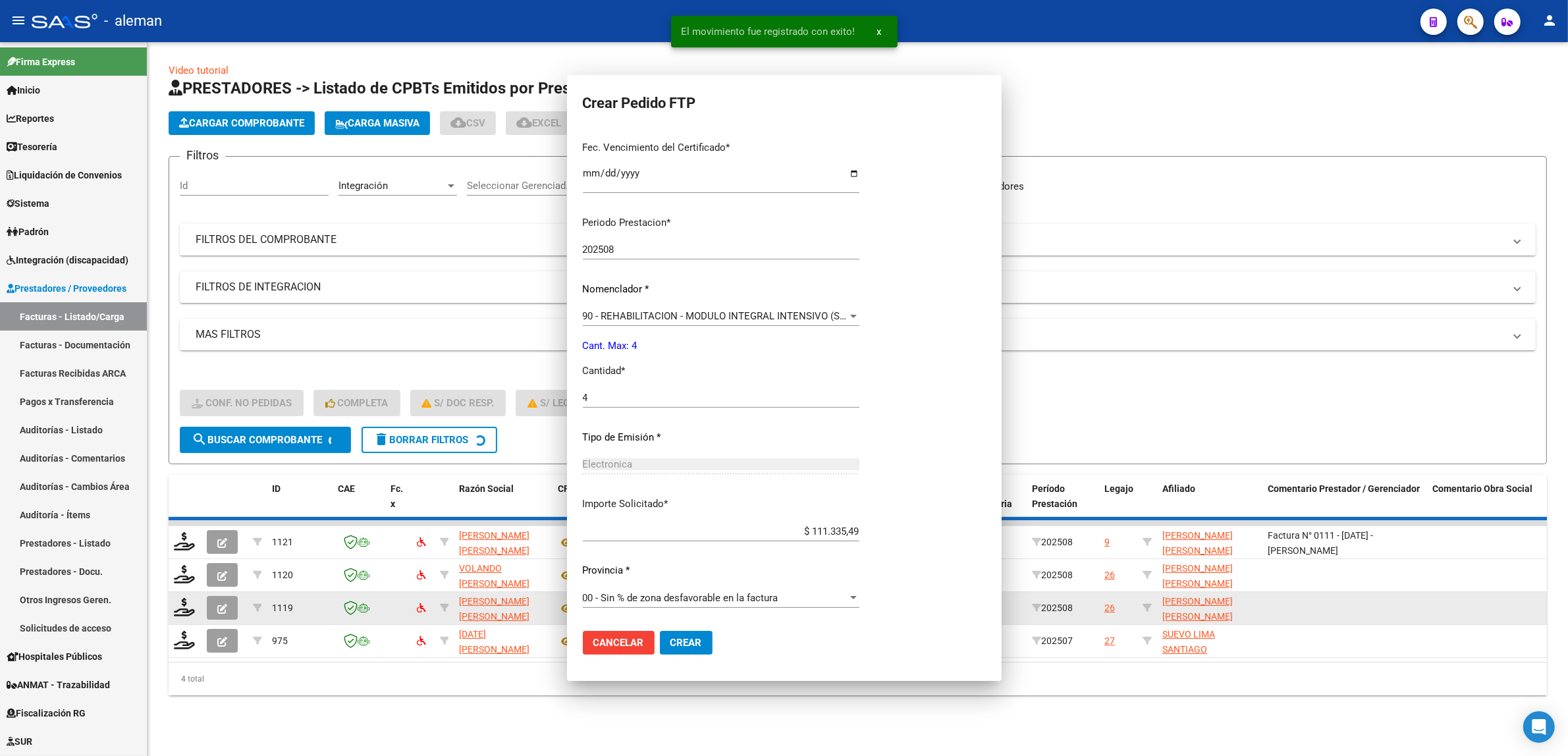
scroll to position [0, 0]
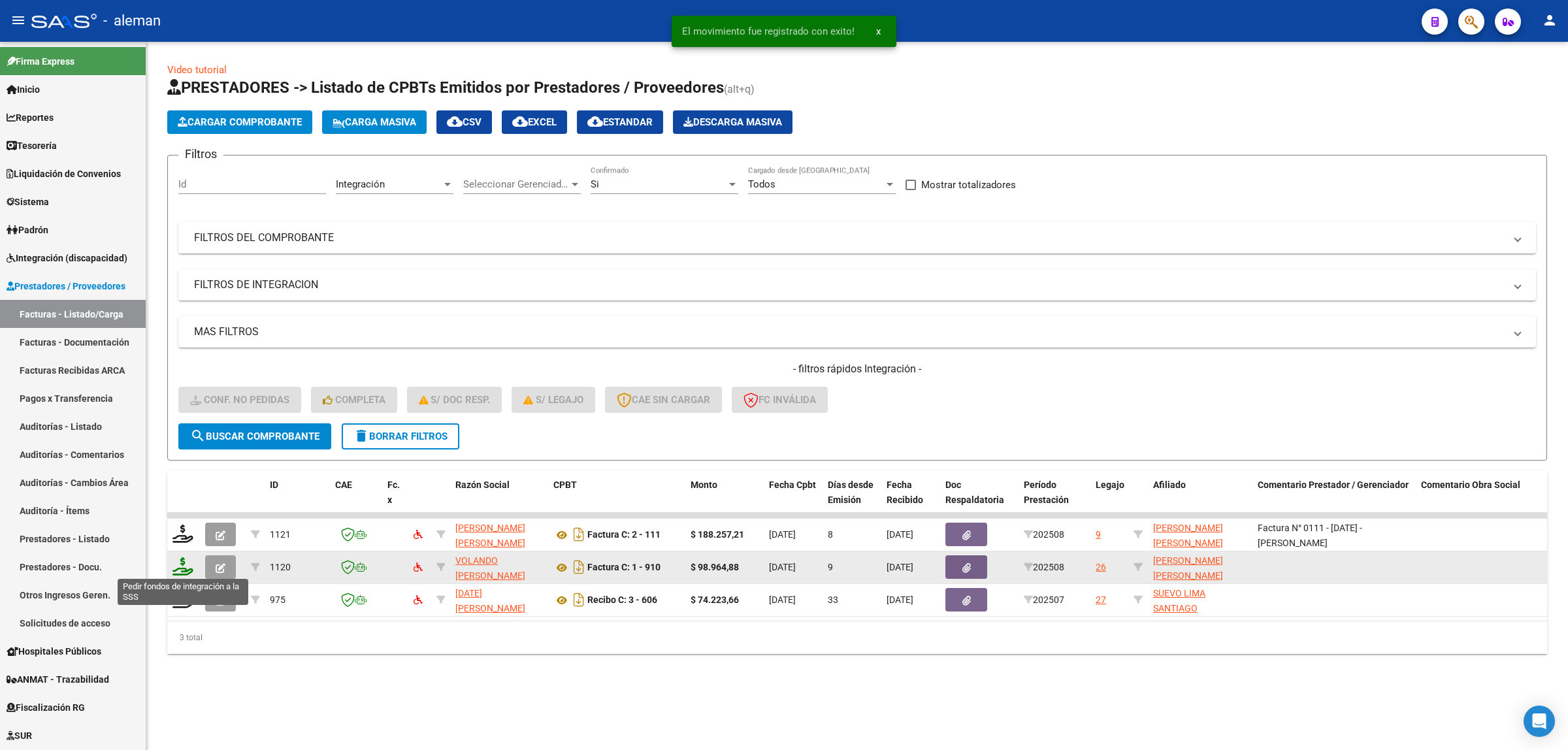
click at [181, 566] on icon at bounding box center [183, 567] width 21 height 18
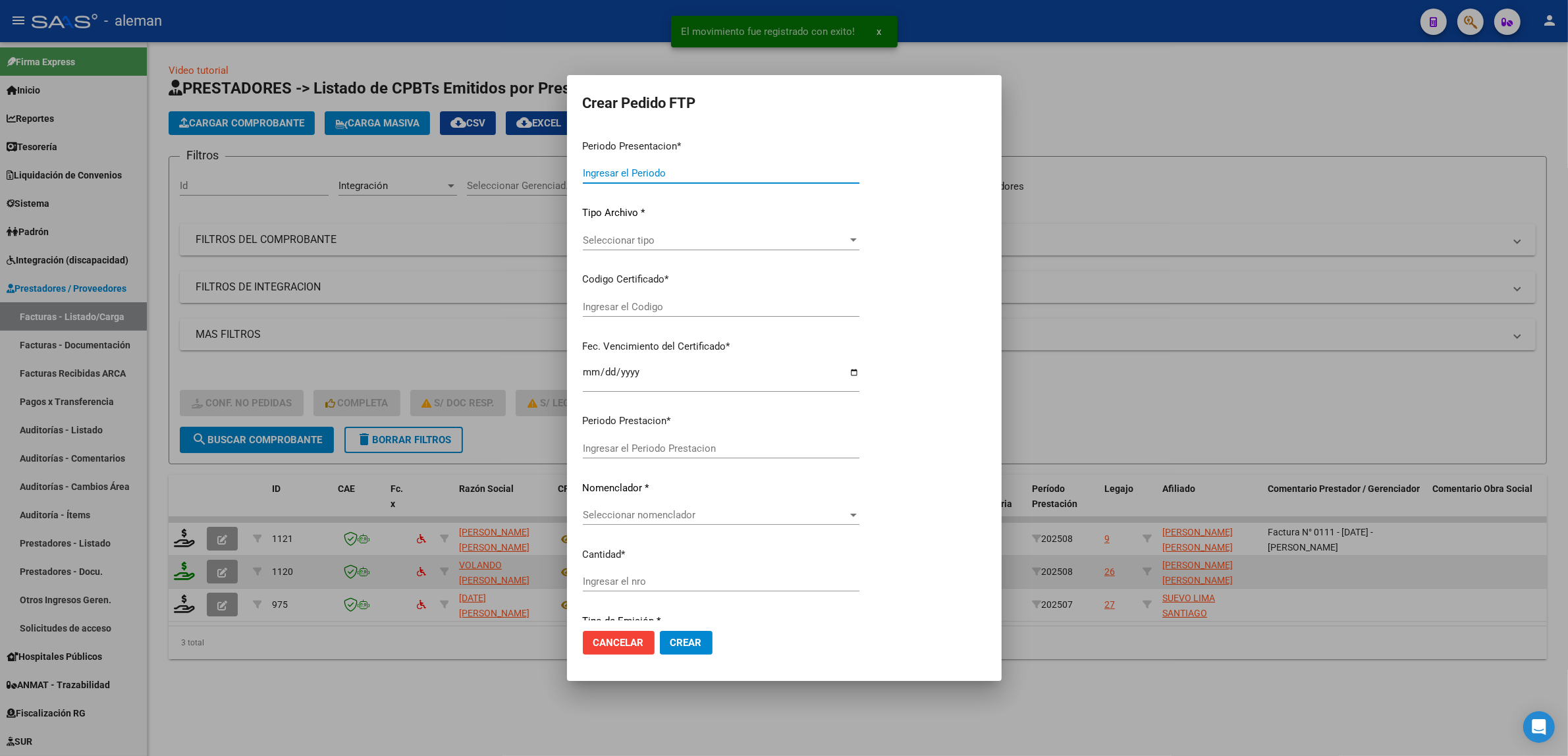
type input "202508"
type input "$ 98.964,88"
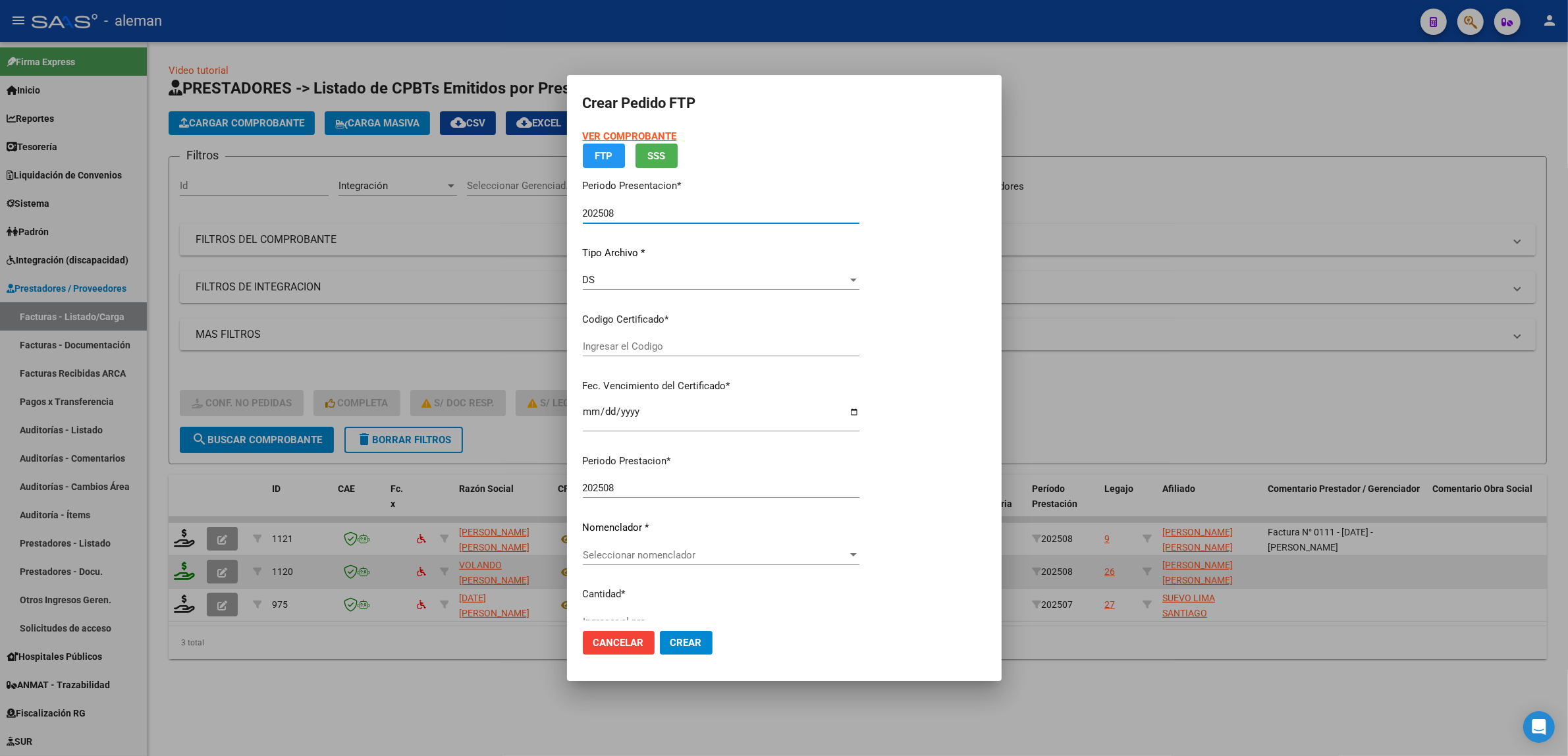
type input "ARG02000553923642022100620271006CBA536"
type input "2027-10-06"
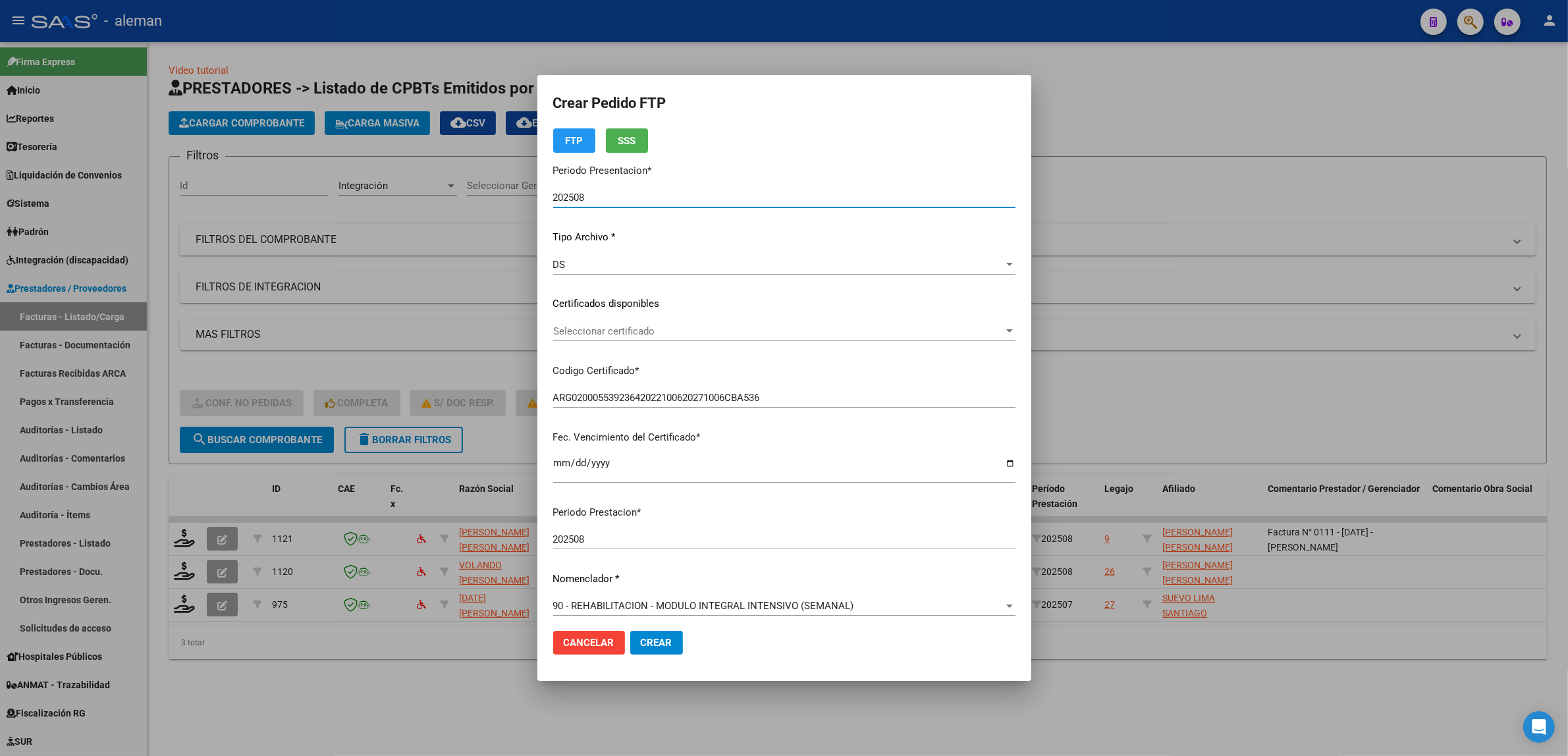
scroll to position [247, 0]
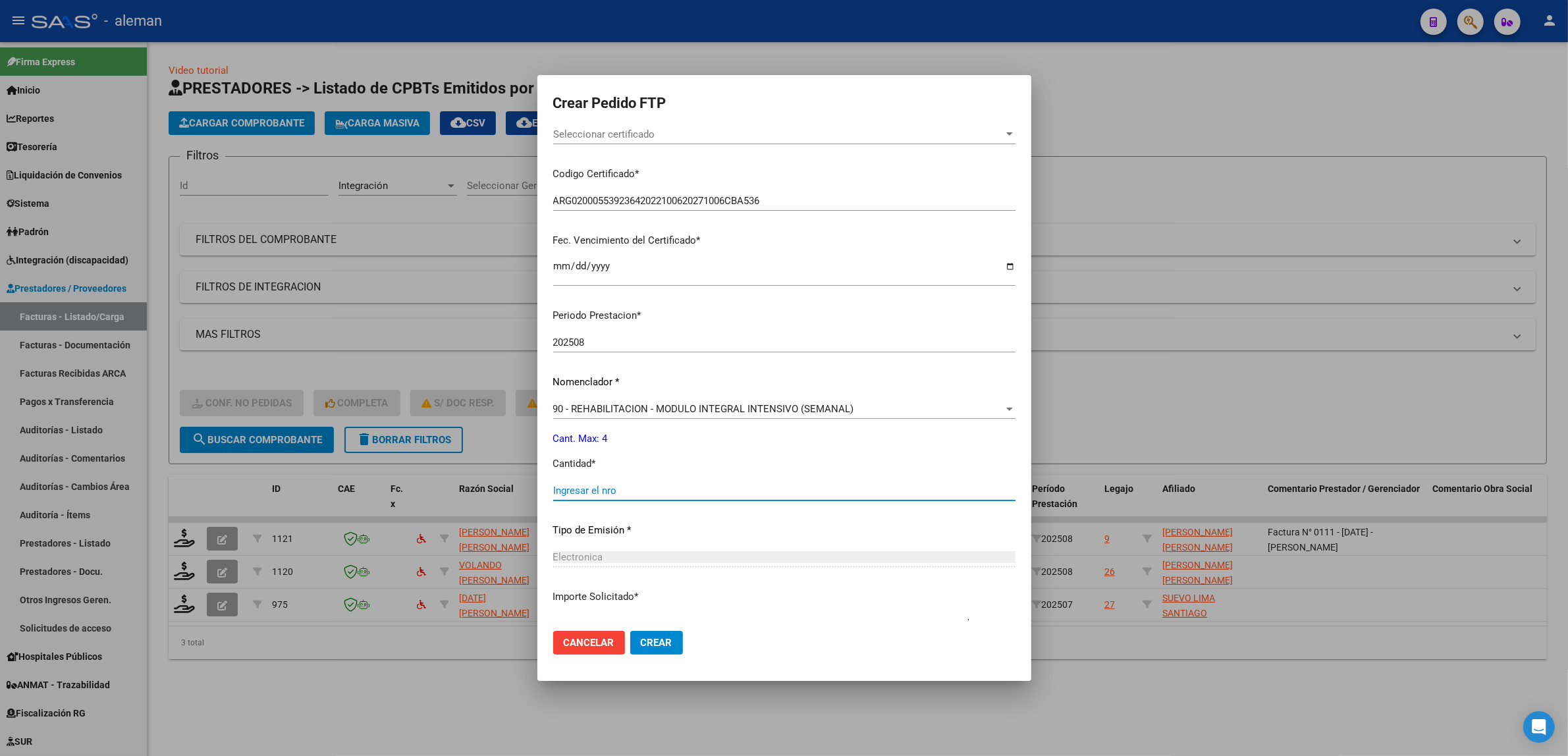
click at [702, 488] on input "Ingresar el nro" at bounding box center [784, 490] width 463 height 12
type input "4"
click at [683, 649] on button "Crear" at bounding box center [656, 643] width 53 height 24
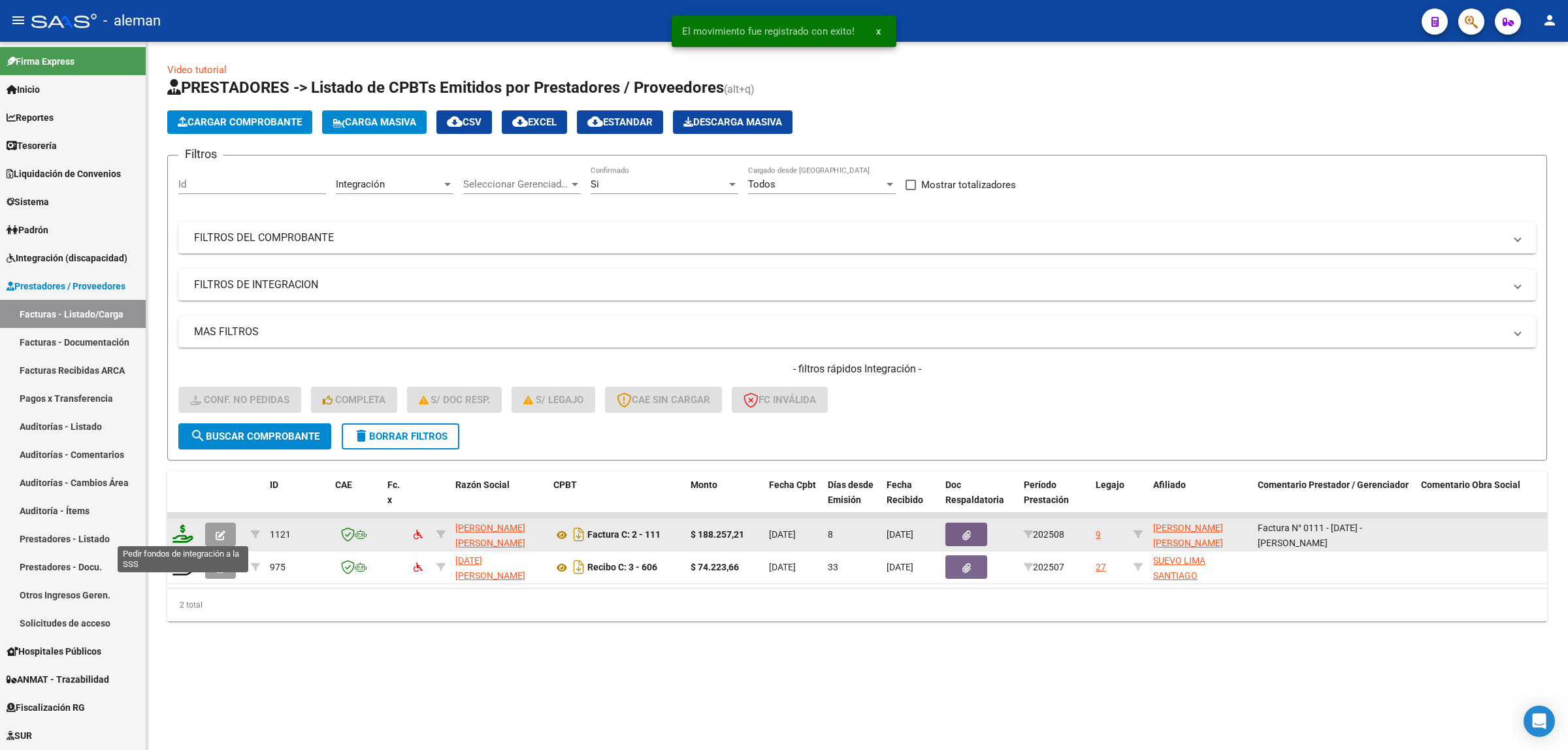
click at [184, 534] on icon at bounding box center [183, 533] width 21 height 18
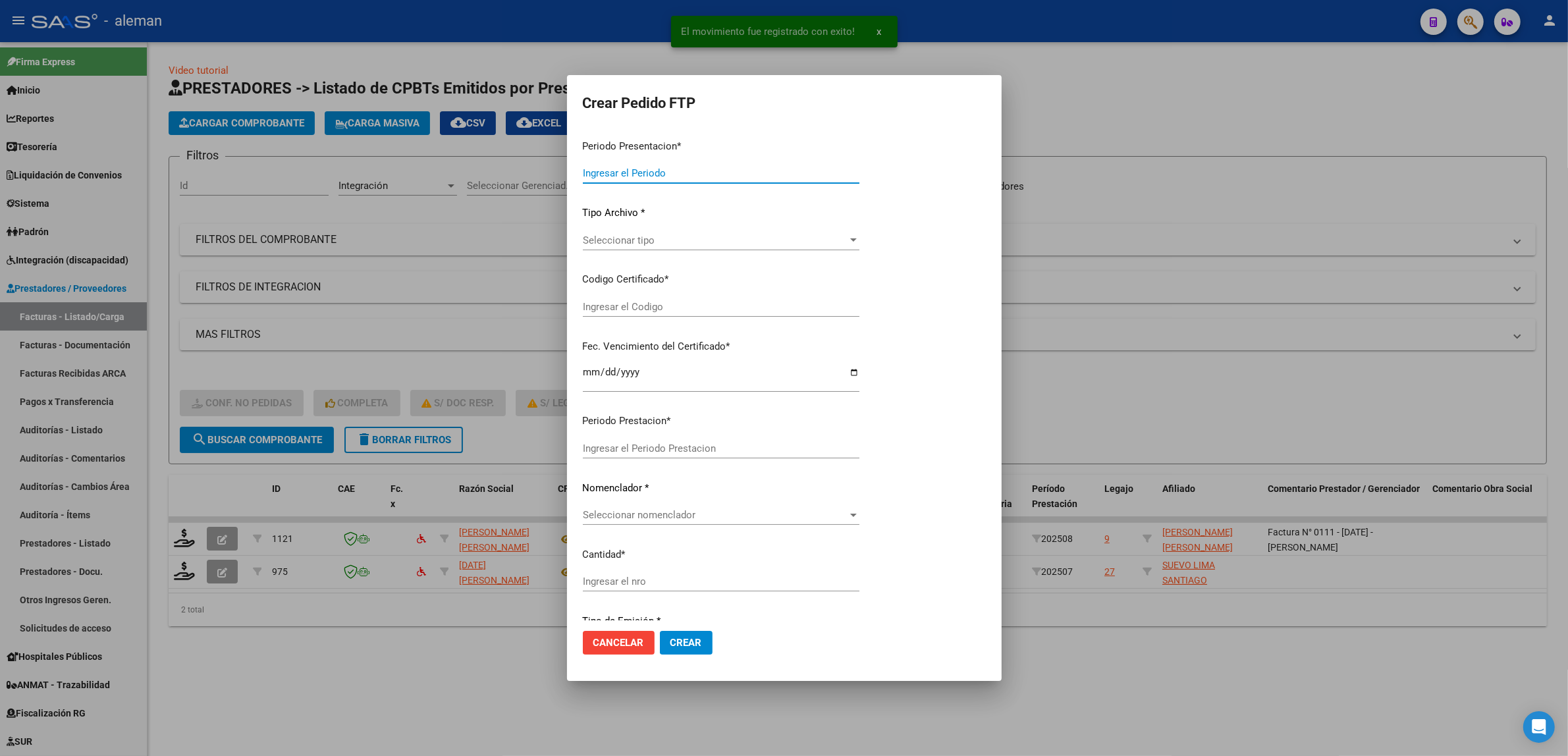
type input "202508"
type input "$ 188.257,21"
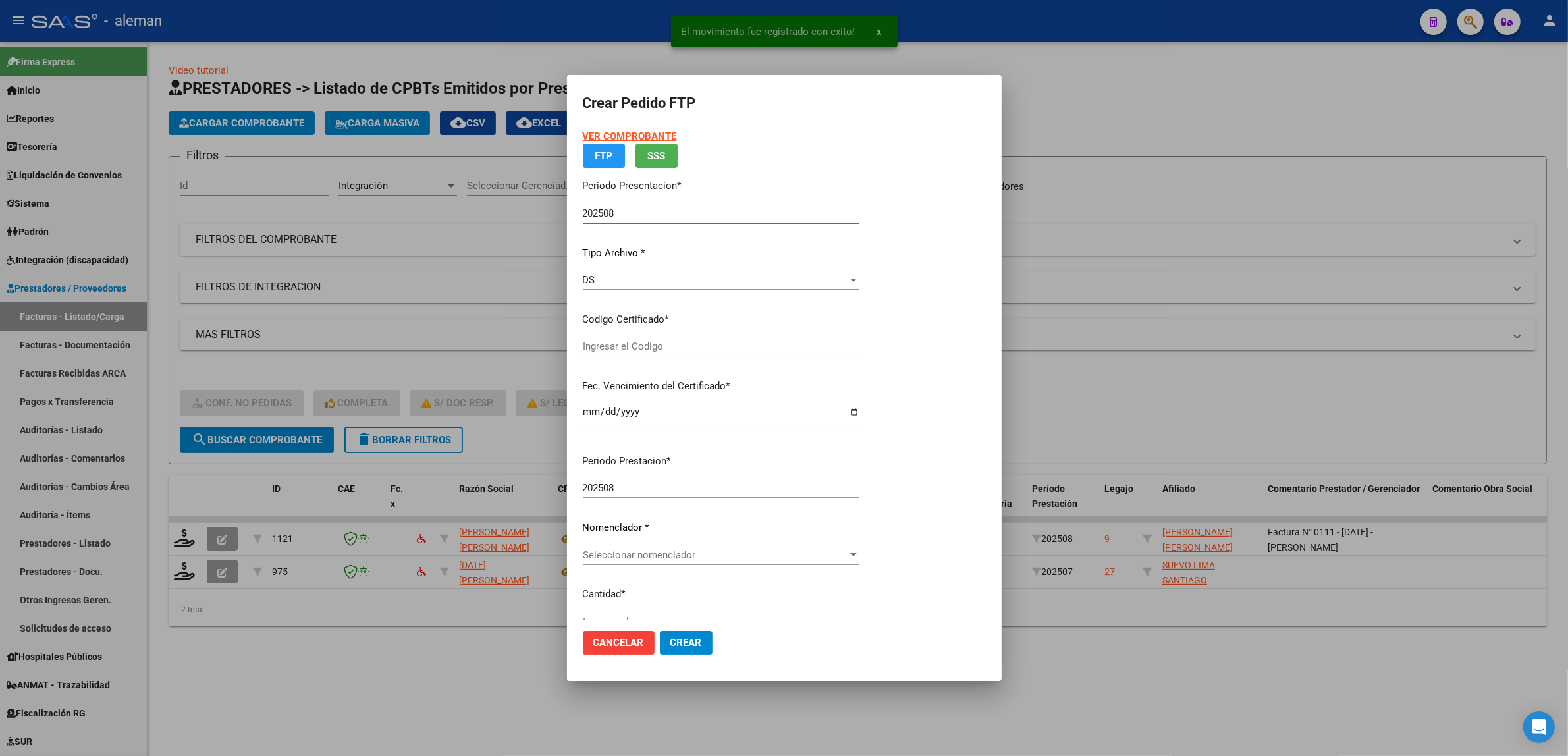
type input "ARG02000548930092024012320340123AND12248"
type input "2034-01-23"
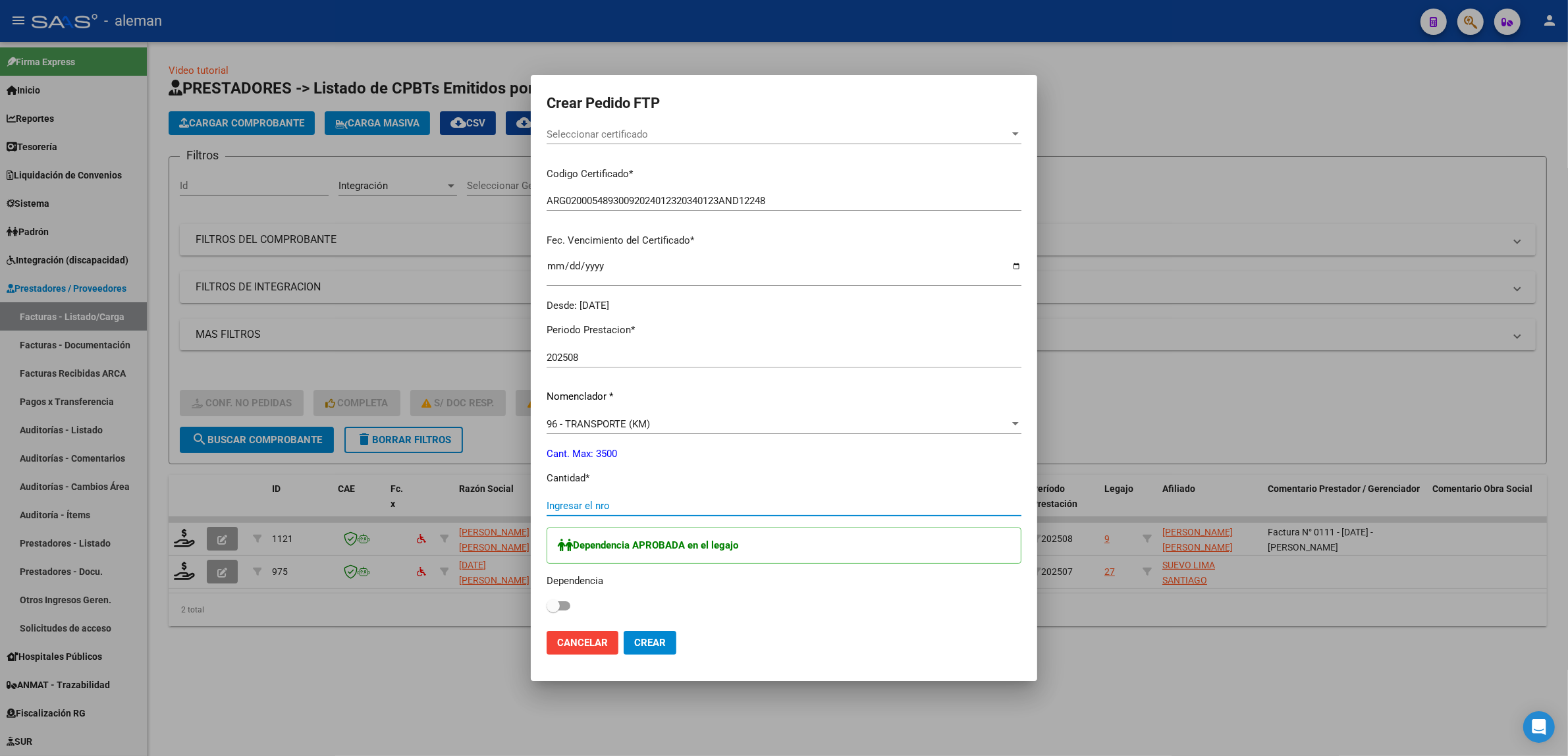
click at [584, 501] on input "Ingresar el nro" at bounding box center [783, 505] width 475 height 12
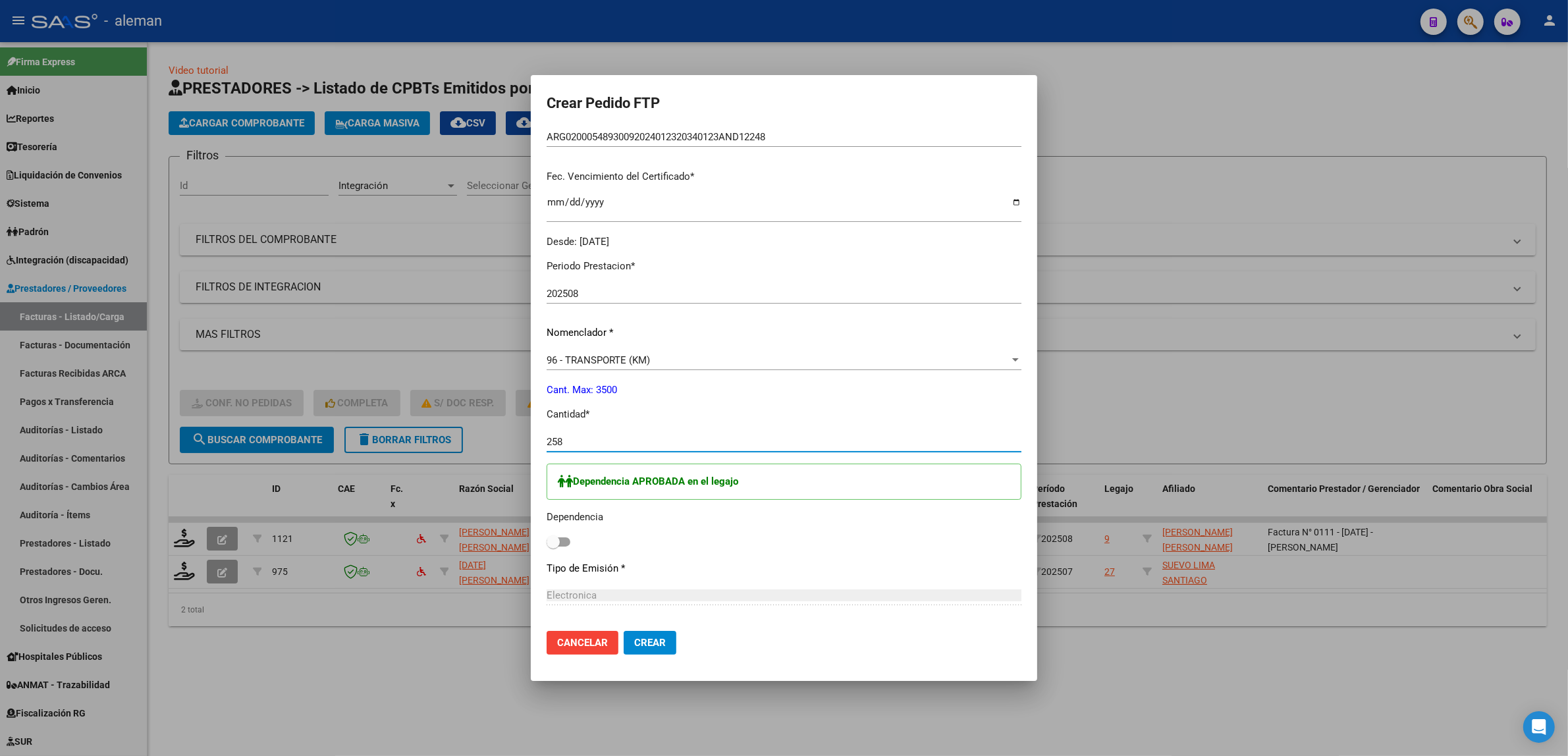
scroll to position [494, 0]
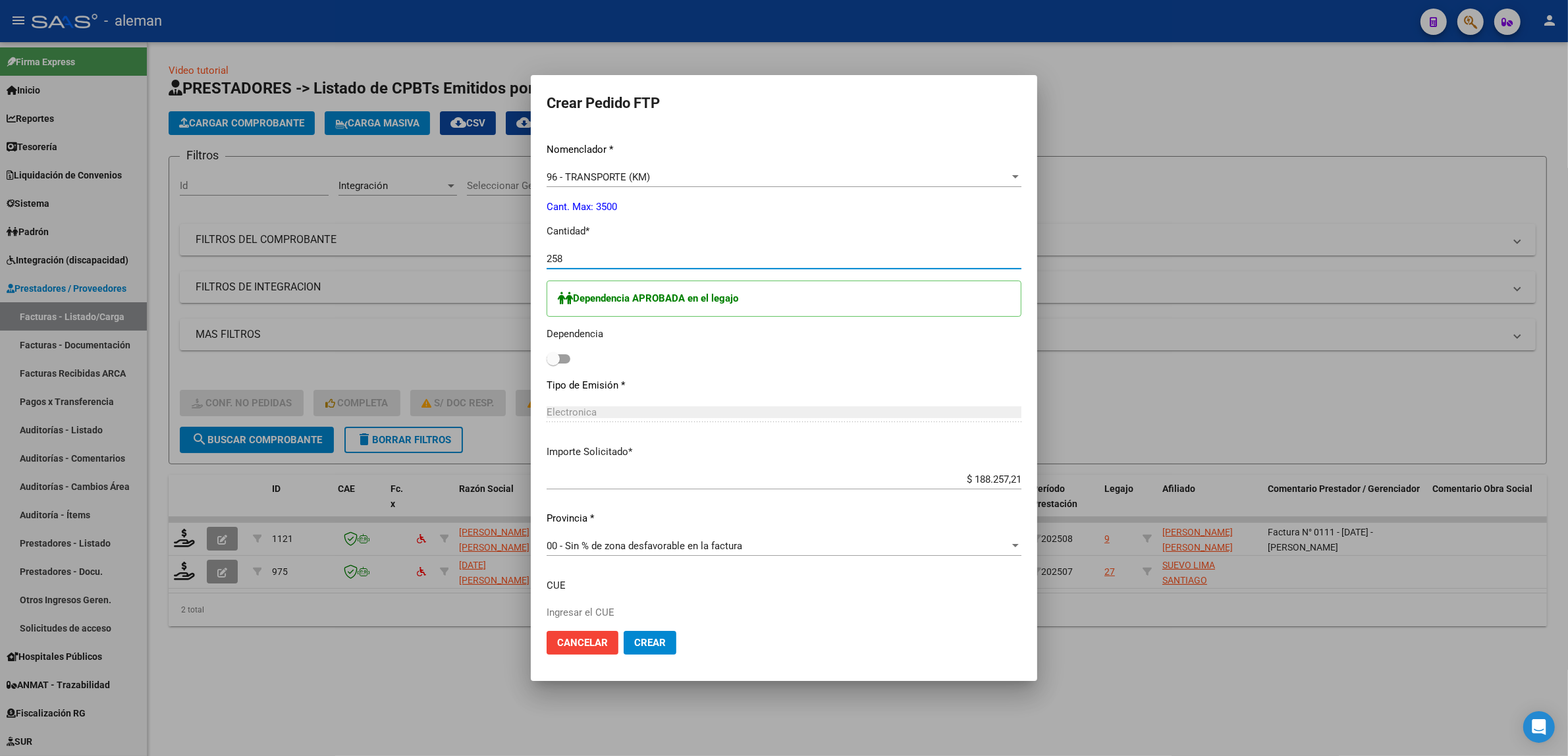
type input "258"
click at [560, 360] on div "Dependencia APROBADA en el legajo Dependencia" at bounding box center [783, 324] width 475 height 87
click at [560, 358] on div "Dependencia APROBADA en el legajo Dependencia" at bounding box center [783, 324] width 475 height 87
click at [557, 358] on span at bounding box center [558, 358] width 24 height 9
click at [553, 363] on input "checkbox" at bounding box center [553, 363] width 1 height 1
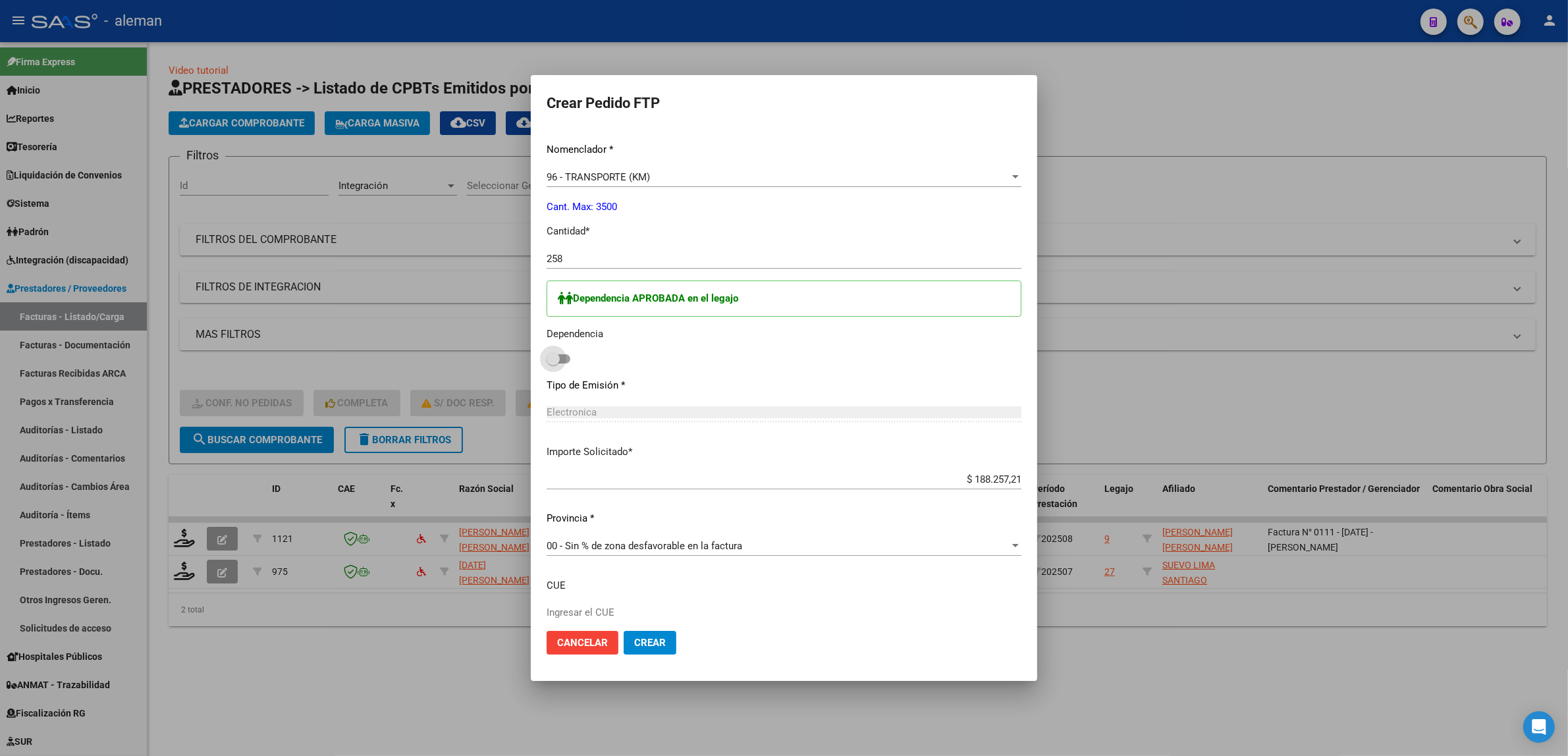
checkbox input "true"
click at [649, 640] on span "Crear" at bounding box center [650, 642] width 32 height 12
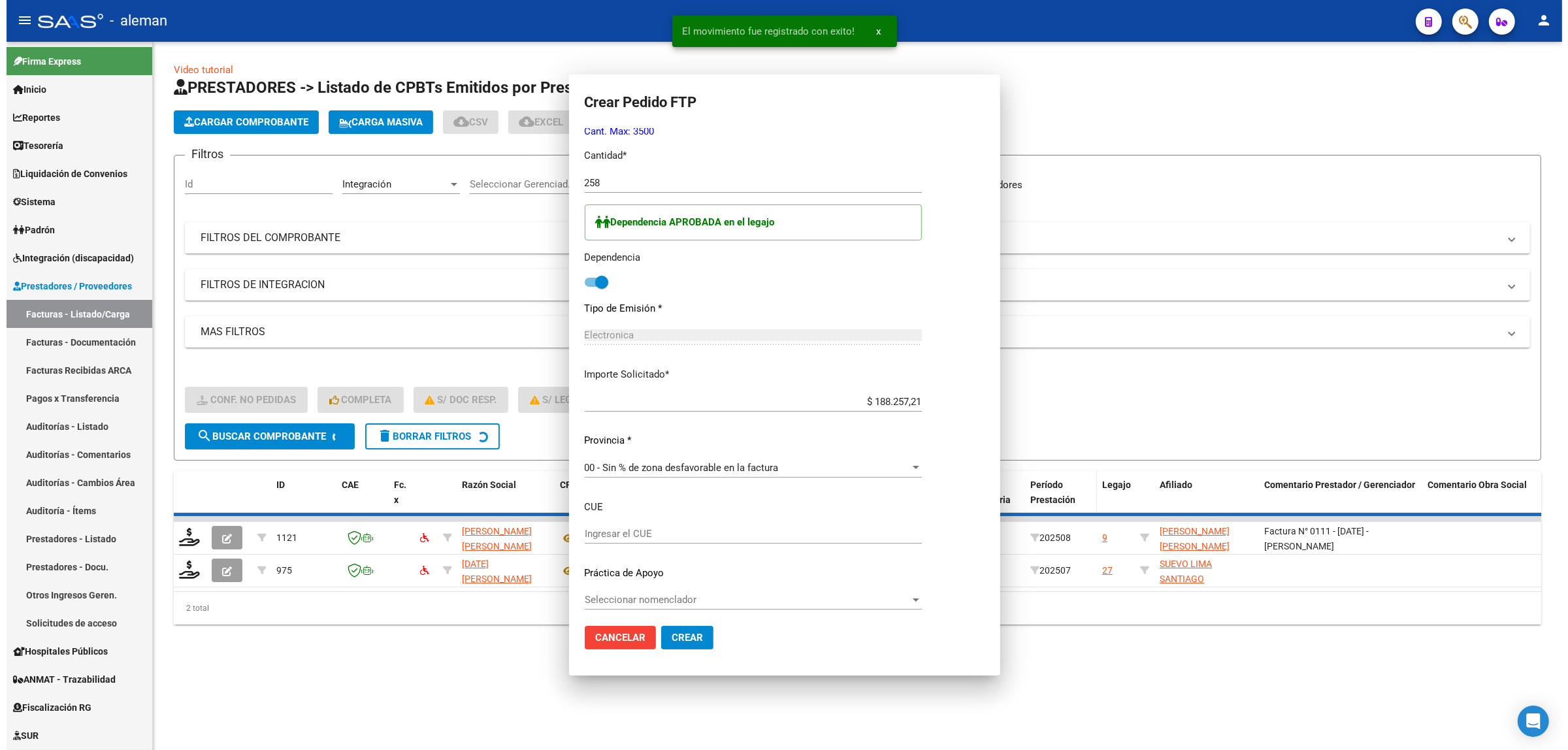
scroll to position [0, 0]
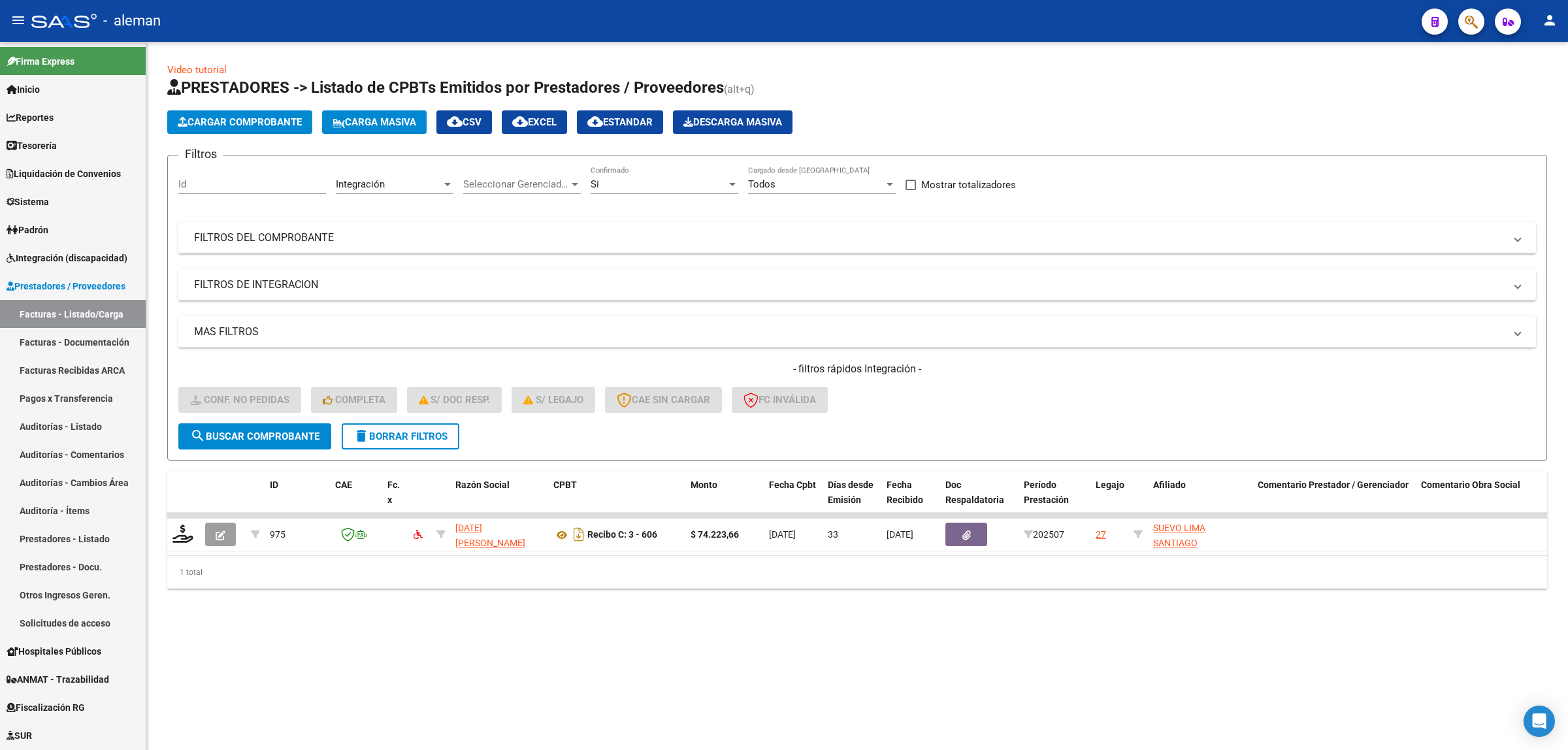
click at [1453, 184] on div "Filtros Id Integración Area Seleccionar Gerenciador Seleccionar Gerenciador Si …" at bounding box center [857, 294] width 1358 height 257
click at [82, 255] on span "Integración (discapacidad)" at bounding box center [66, 258] width 121 height 15
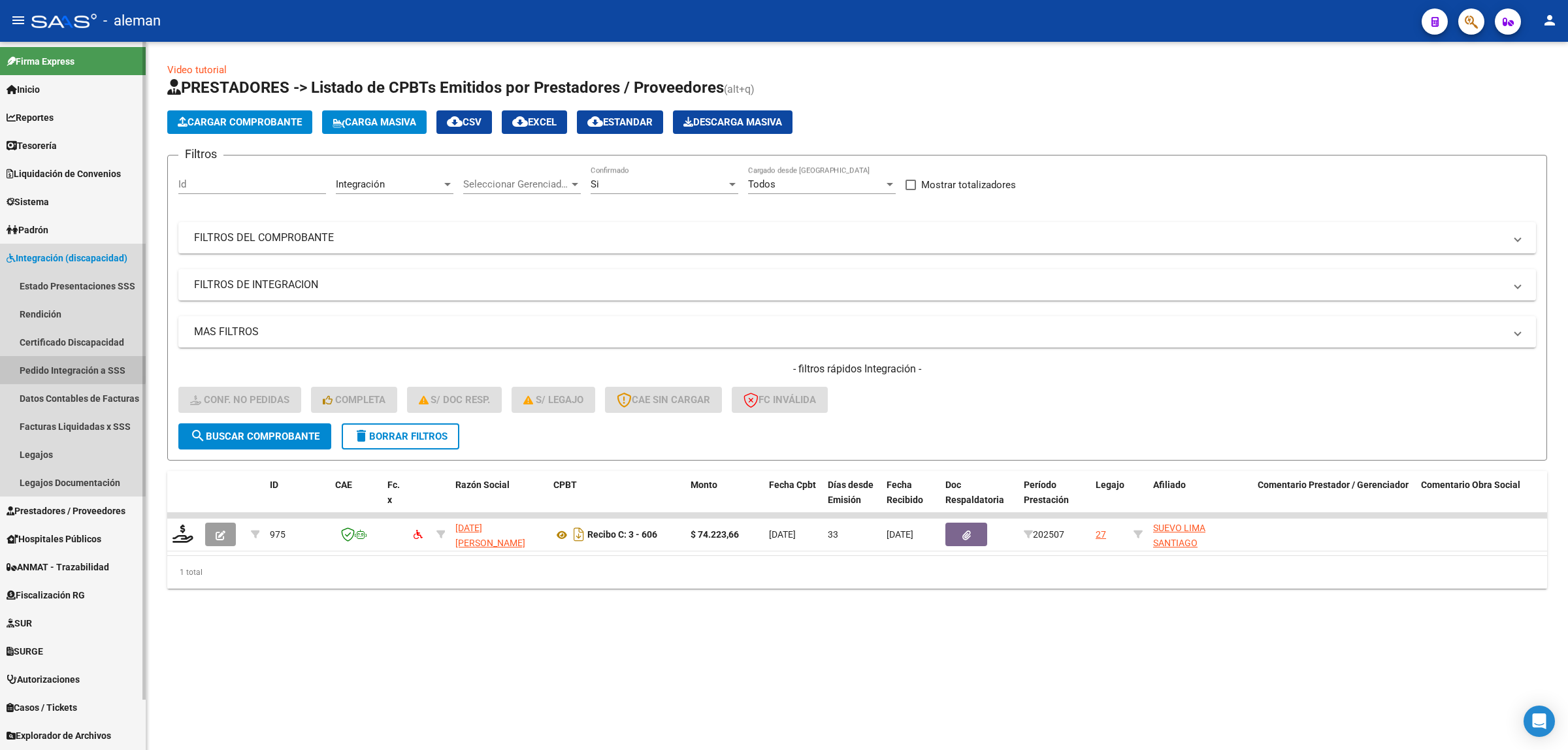
click at [66, 367] on link "Pedido Integración a SSS" at bounding box center [73, 369] width 146 height 28
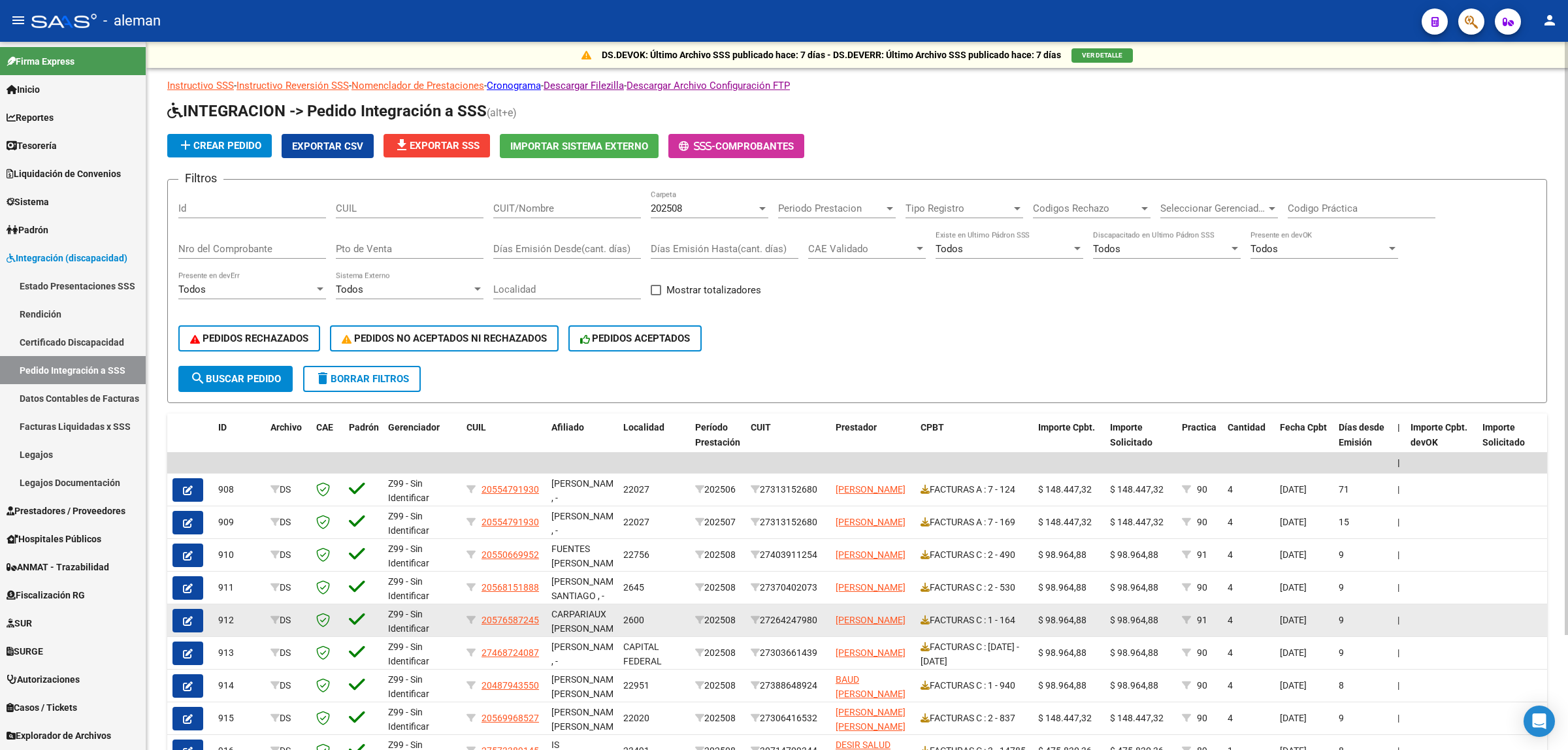
scroll to position [138, 0]
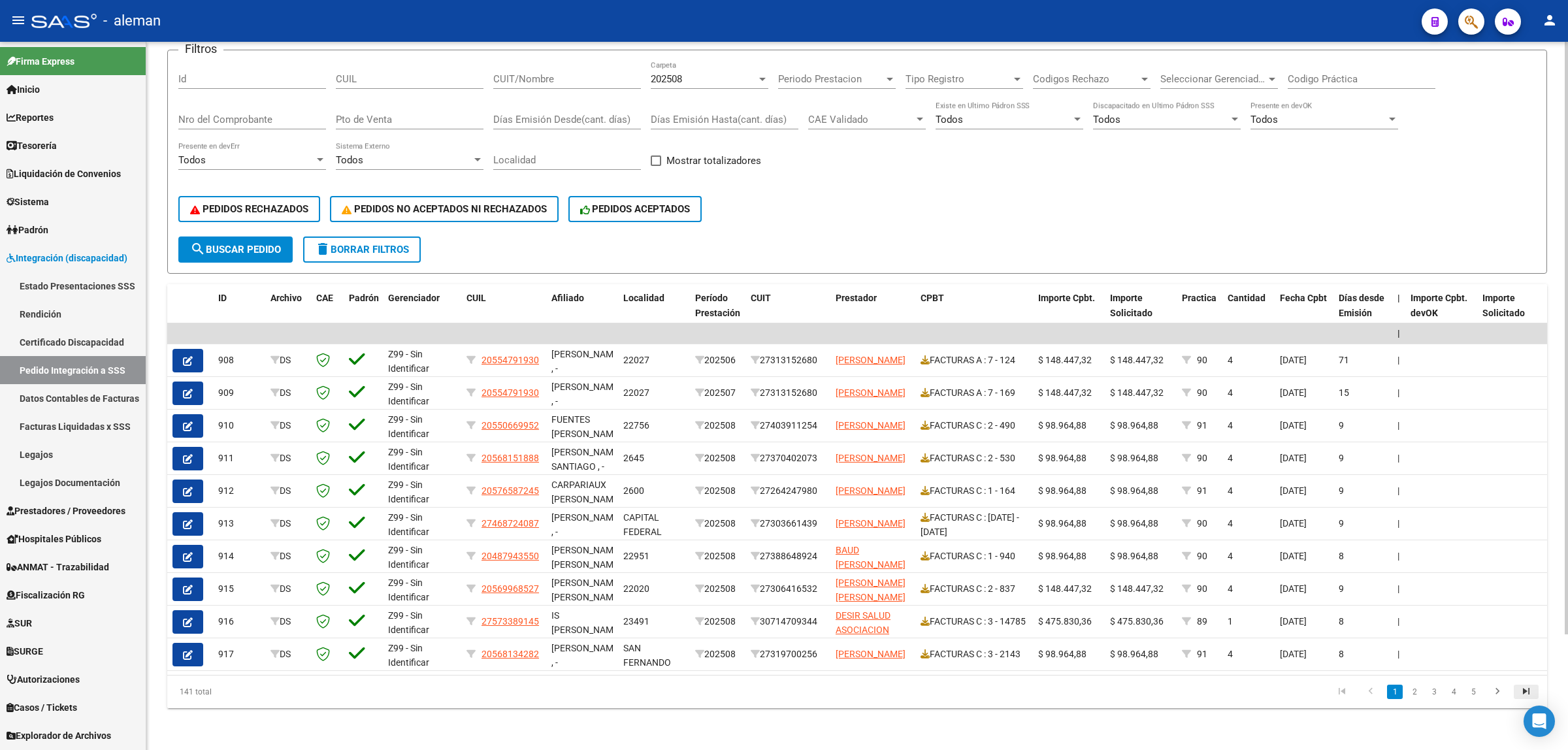
click at [1527, 692] on icon "go to last page" at bounding box center [1527, 693] width 17 height 16
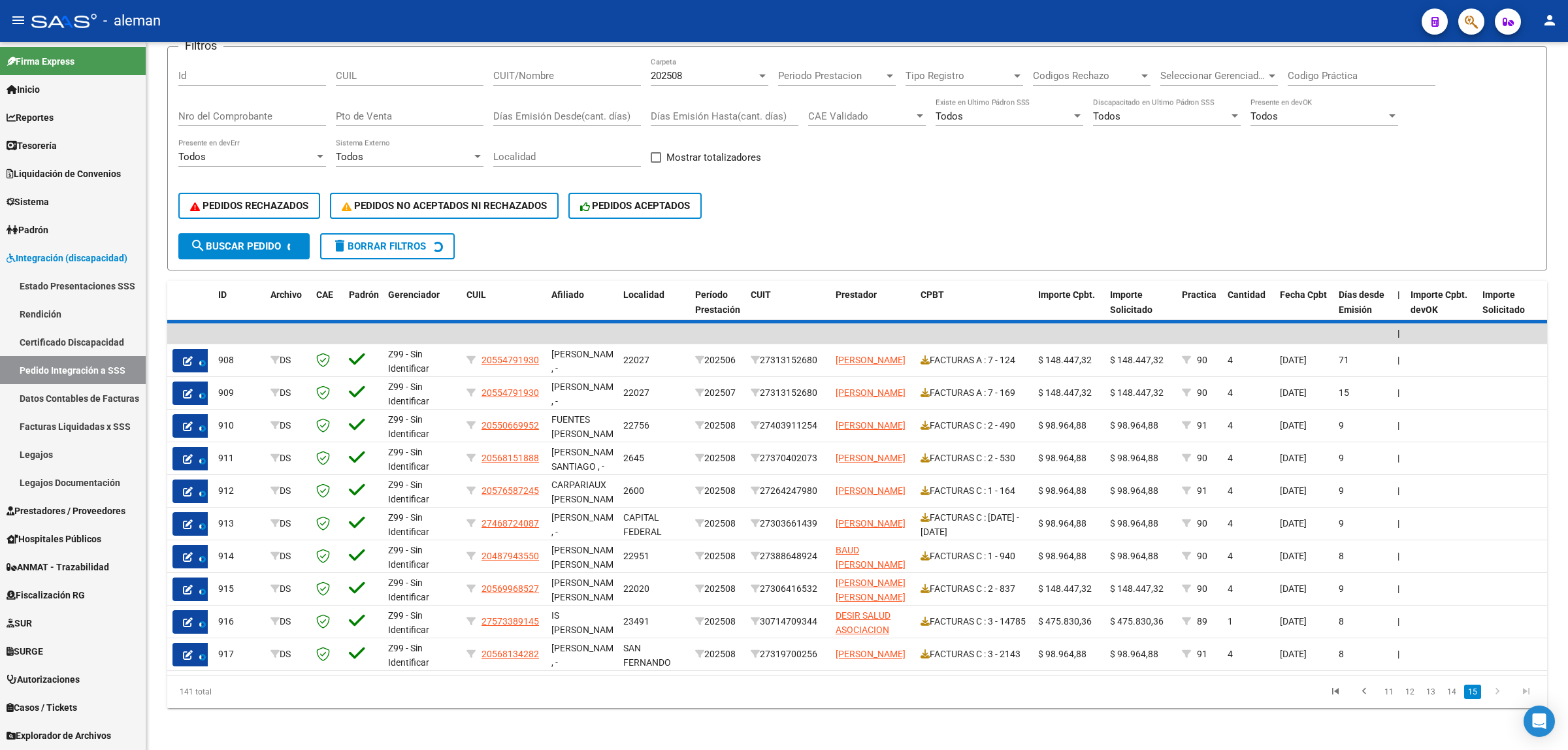
scroll to position [0, 0]
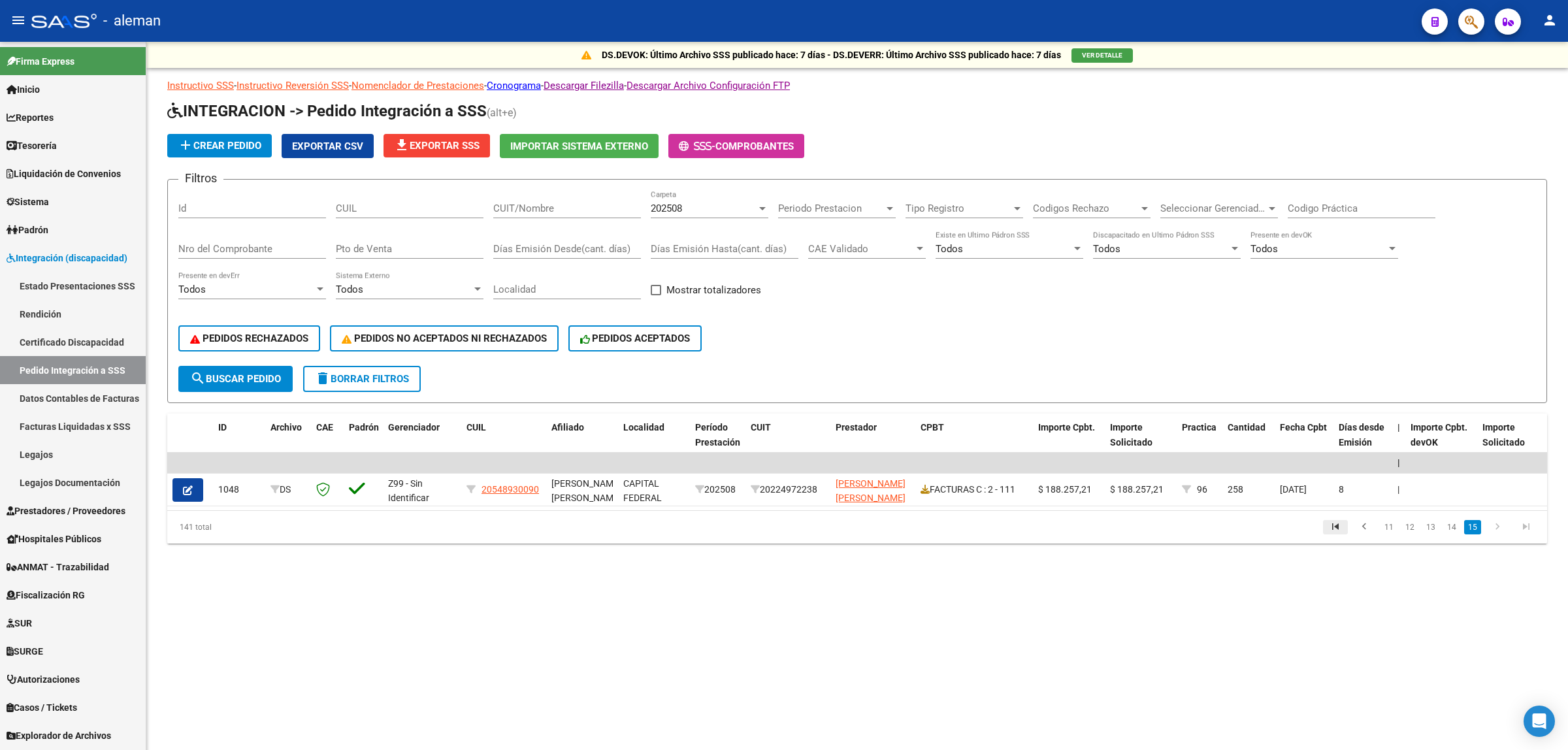
click at [1346, 534] on link "go to first page" at bounding box center [1335, 527] width 25 height 15
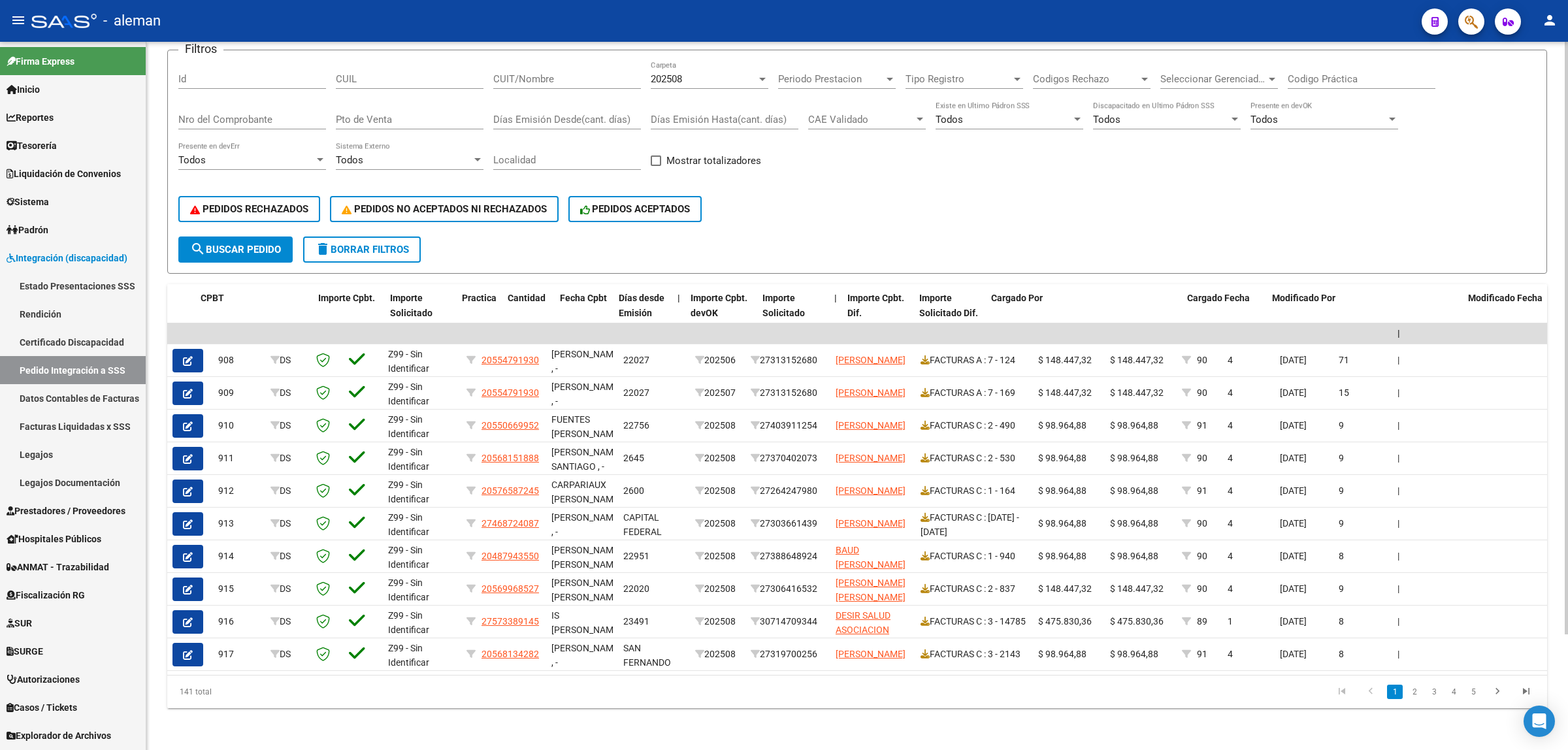
scroll to position [0, 720]
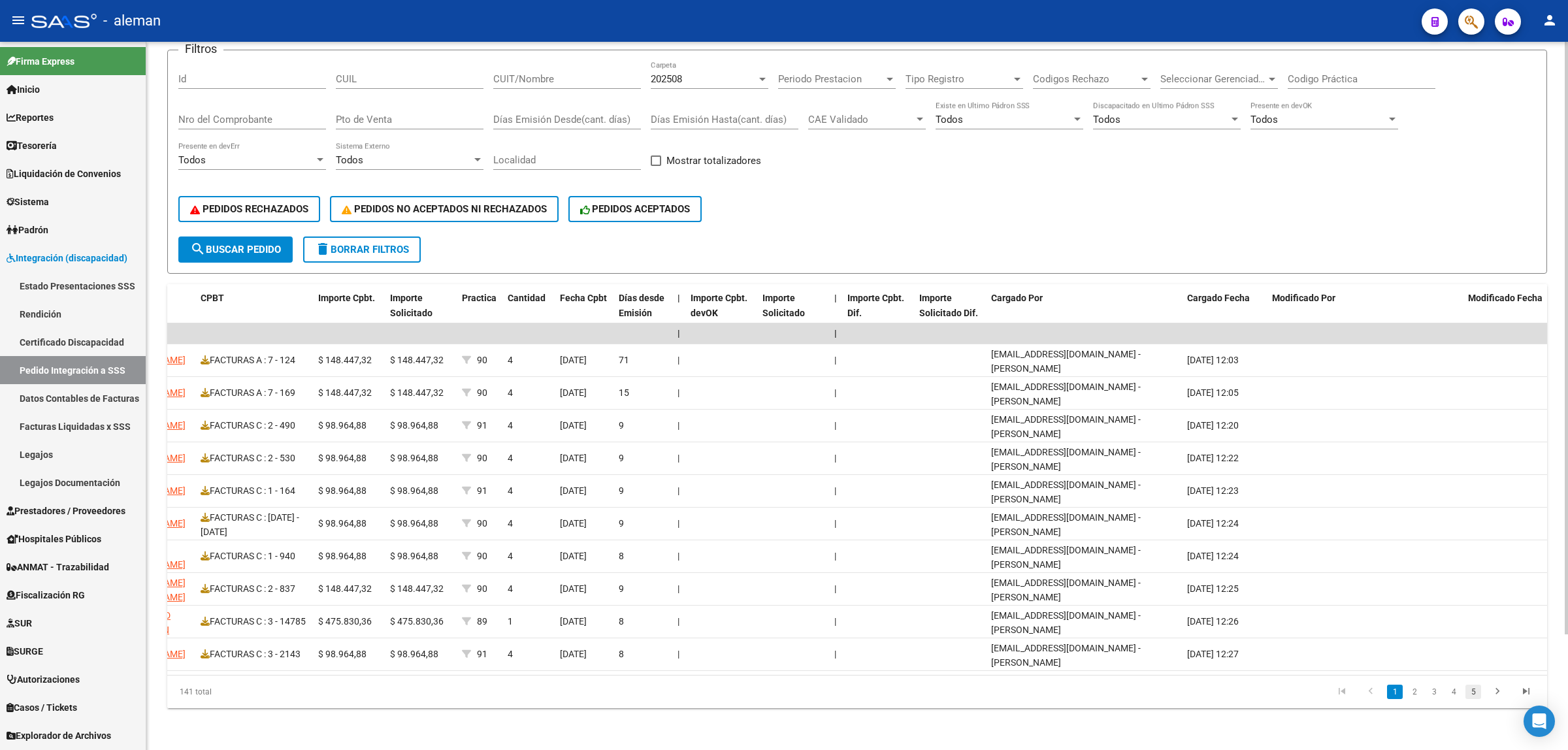
click at [1466, 692] on link "5" at bounding box center [1473, 692] width 16 height 15
click at [1348, 691] on icon "go to first page" at bounding box center [1342, 693] width 17 height 16
click at [1413, 696] on link "2" at bounding box center [1414, 692] width 16 height 15
click at [1436, 693] on link "3" at bounding box center [1433, 692] width 16 height 15
click at [1451, 694] on link "4" at bounding box center [1454, 692] width 16 height 15
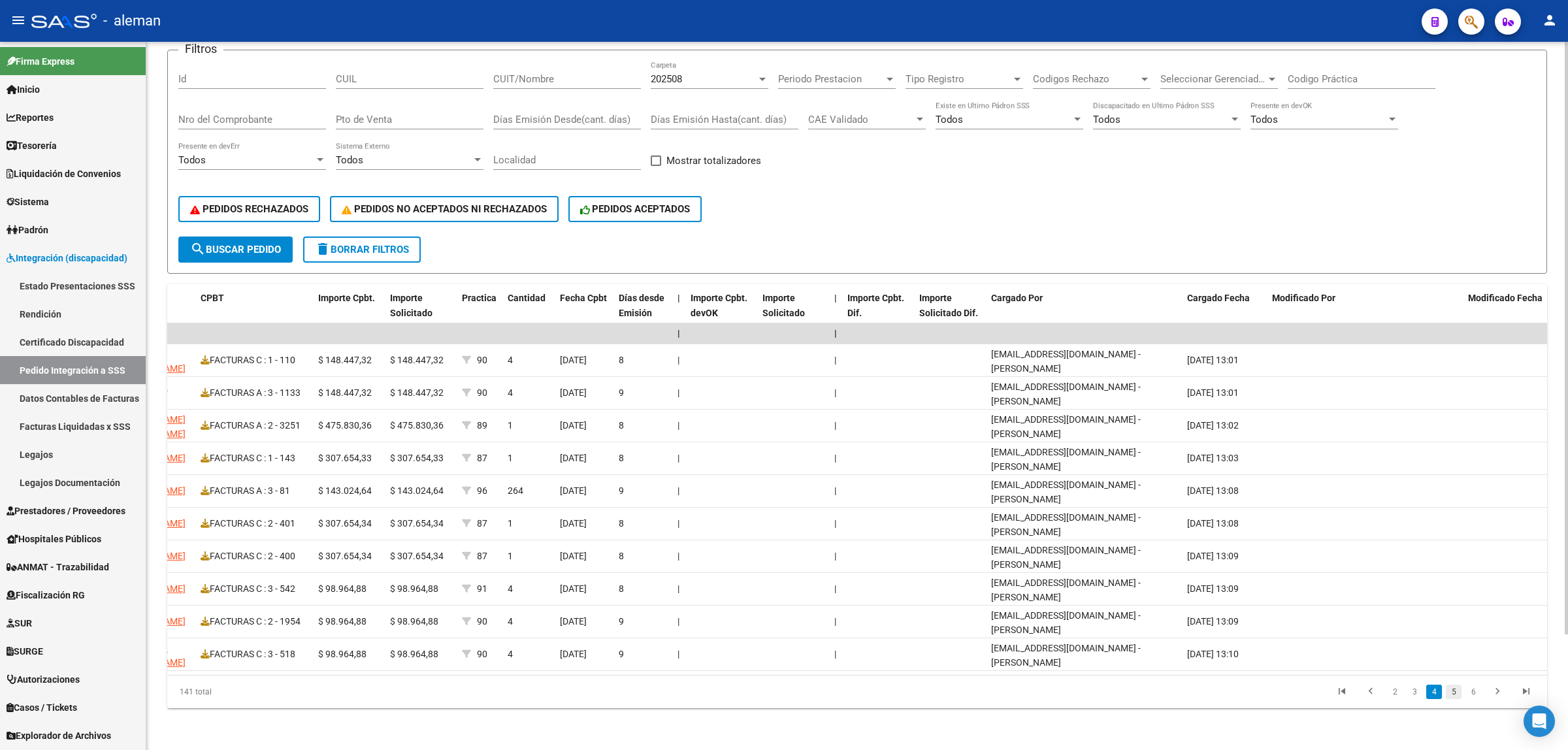
click at [1458, 693] on link "5" at bounding box center [1454, 692] width 16 height 15
click at [1456, 694] on link "6" at bounding box center [1454, 692] width 16 height 15
click at [1460, 696] on link "7" at bounding box center [1454, 692] width 16 height 15
click at [1456, 692] on link "8" at bounding box center [1454, 692] width 16 height 15
click at [1456, 692] on link "9" at bounding box center [1452, 692] width 16 height 15
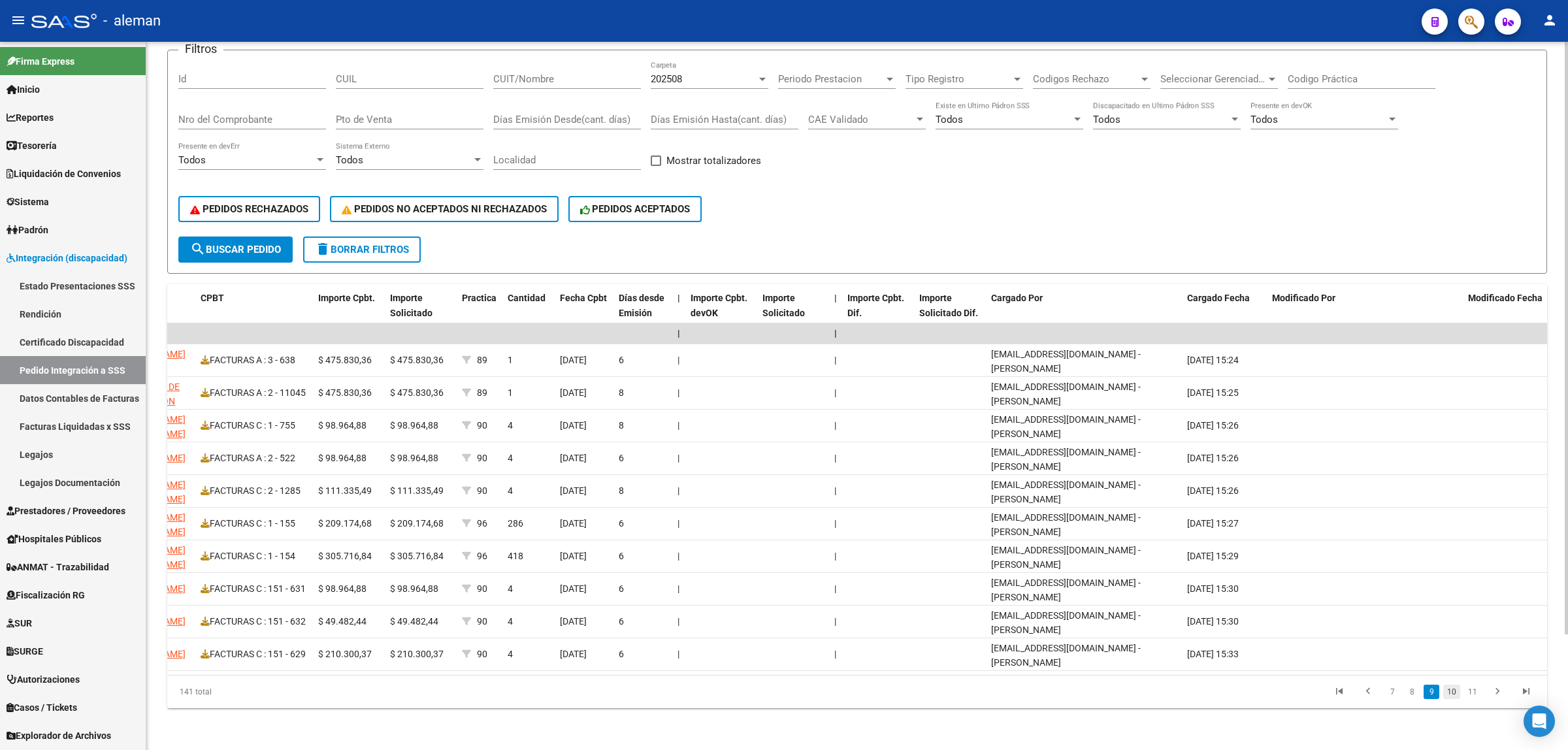
click at [1460, 692] on link "10" at bounding box center [1452, 692] width 17 height 15
click at [1460, 692] on link "11" at bounding box center [1452, 692] width 17 height 15
click at [1460, 692] on link "12" at bounding box center [1452, 692] width 17 height 15
click at [1460, 692] on link "13" at bounding box center [1452, 692] width 17 height 15
click at [1460, 692] on link "14" at bounding box center [1452, 692] width 17 height 15
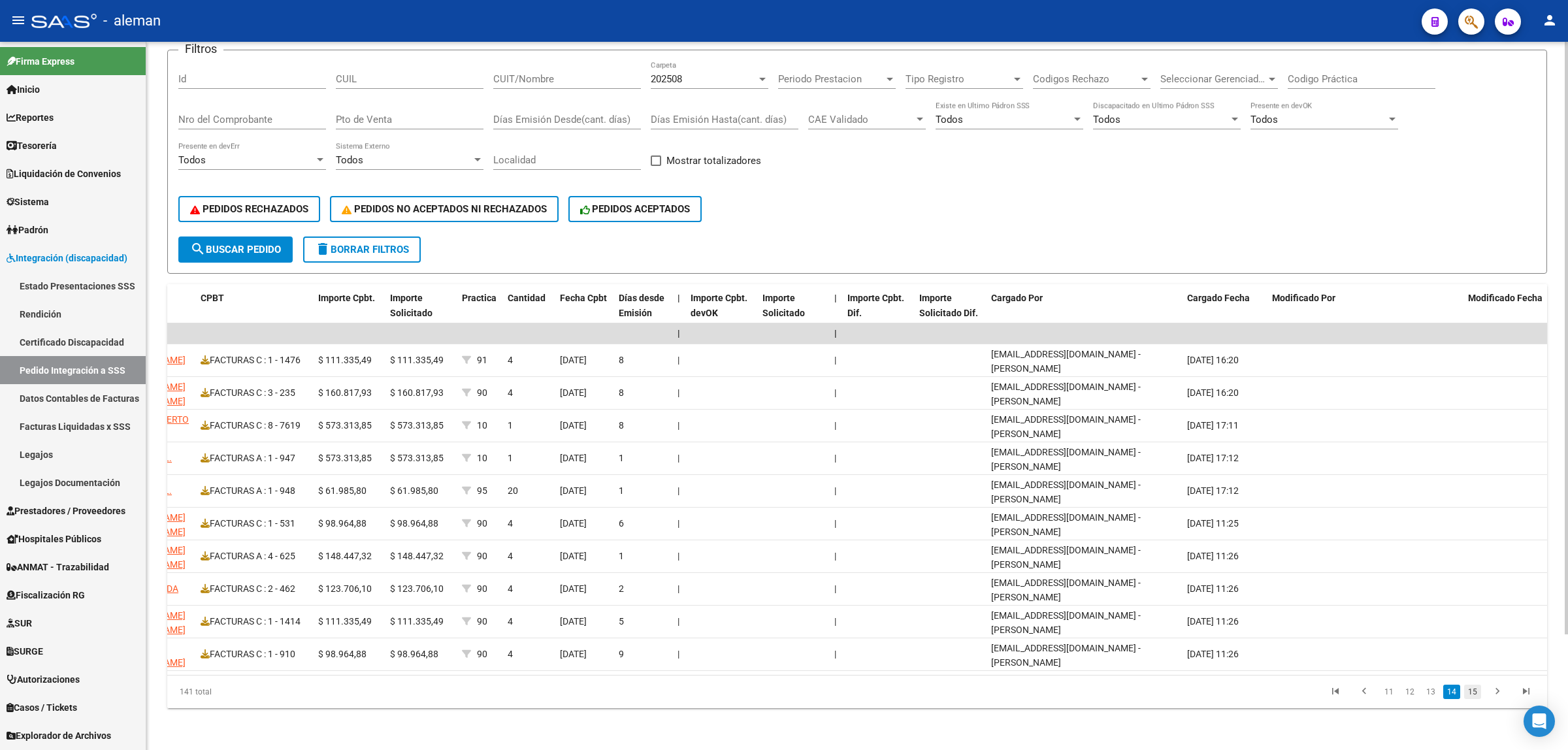
click at [1475, 694] on link "15" at bounding box center [1473, 692] width 17 height 15
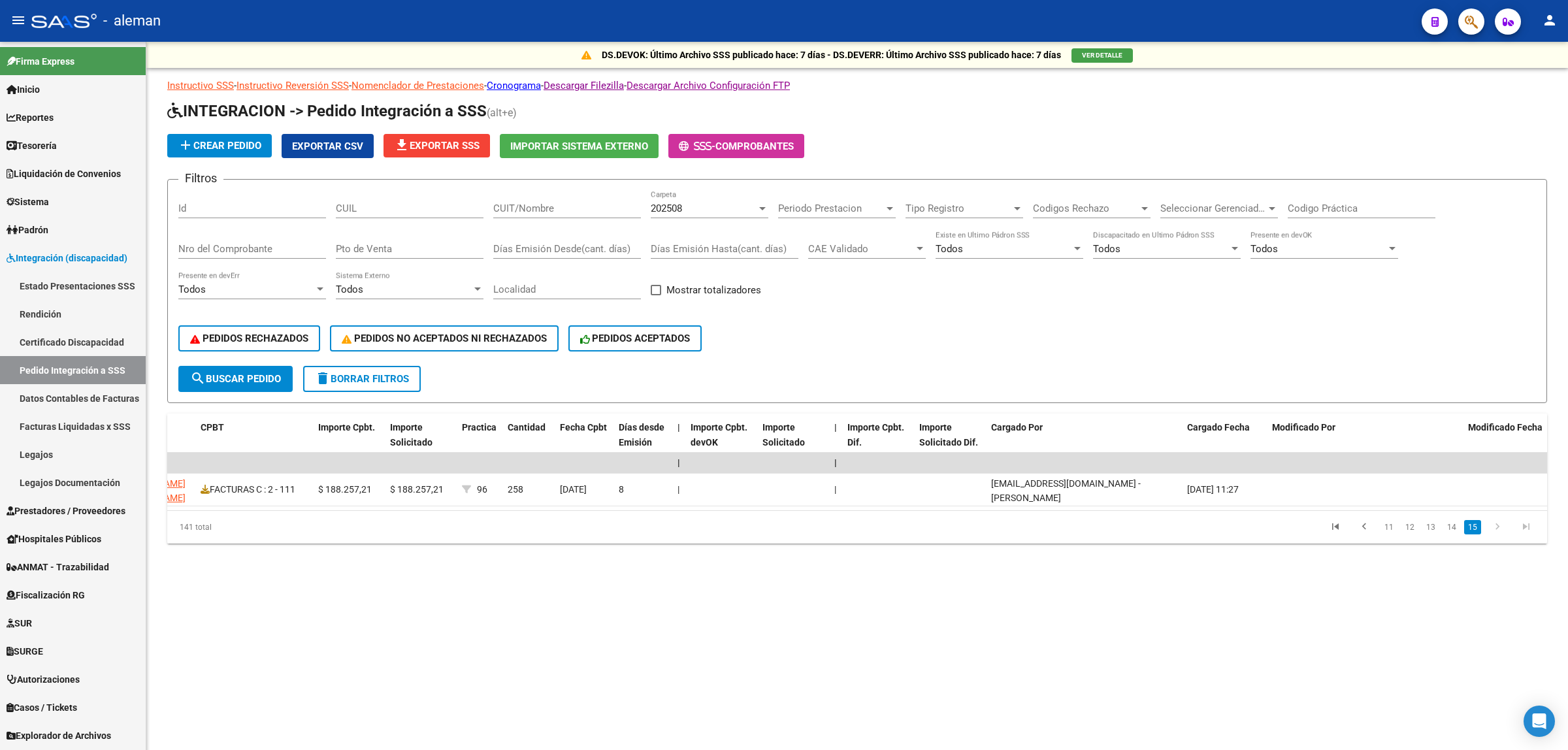
scroll to position [0, 0]
click at [1344, 534] on icon "go to first page" at bounding box center [1336, 528] width 17 height 16
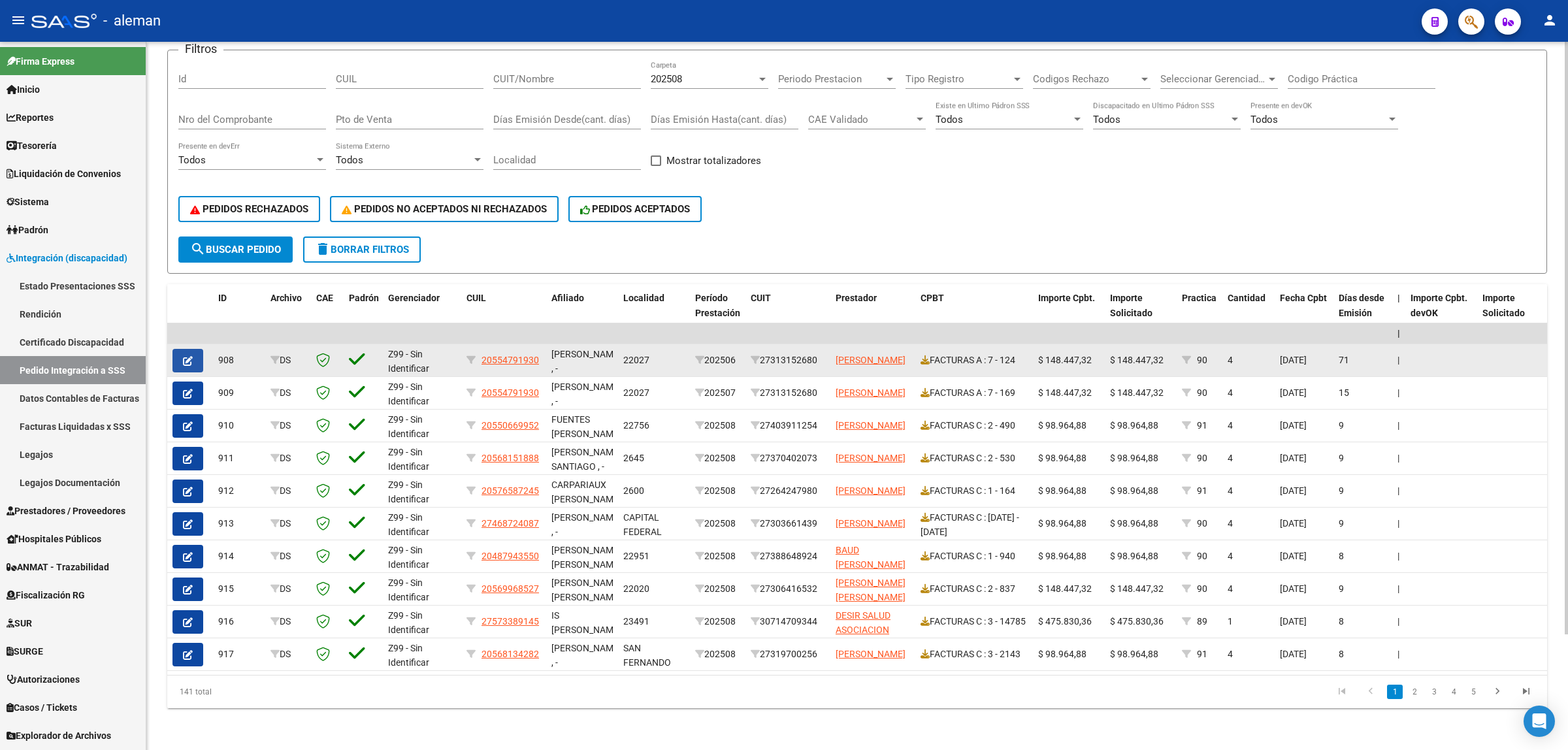
click at [190, 356] on icon "button" at bounding box center [187, 360] width 10 height 10
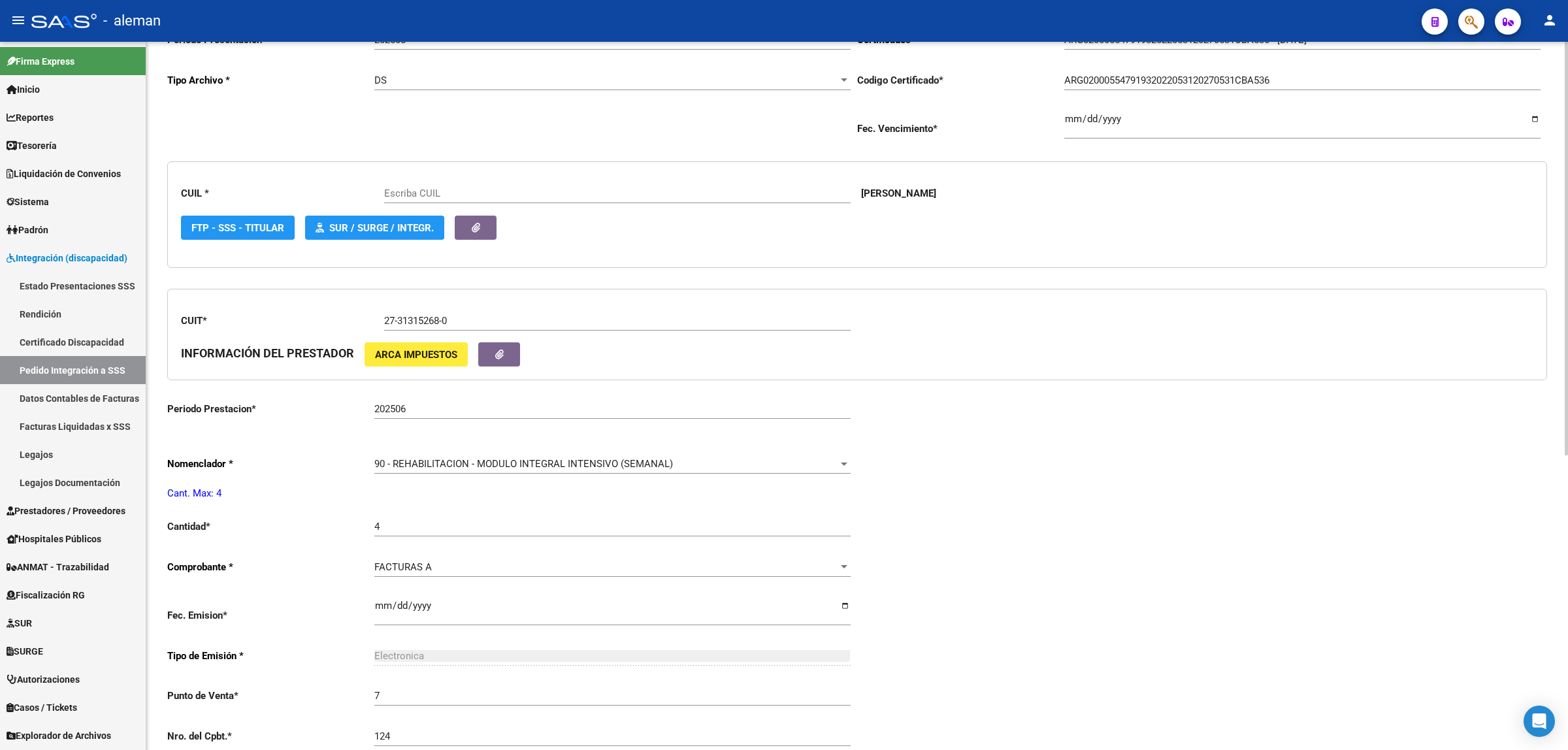
type input "20554791930"
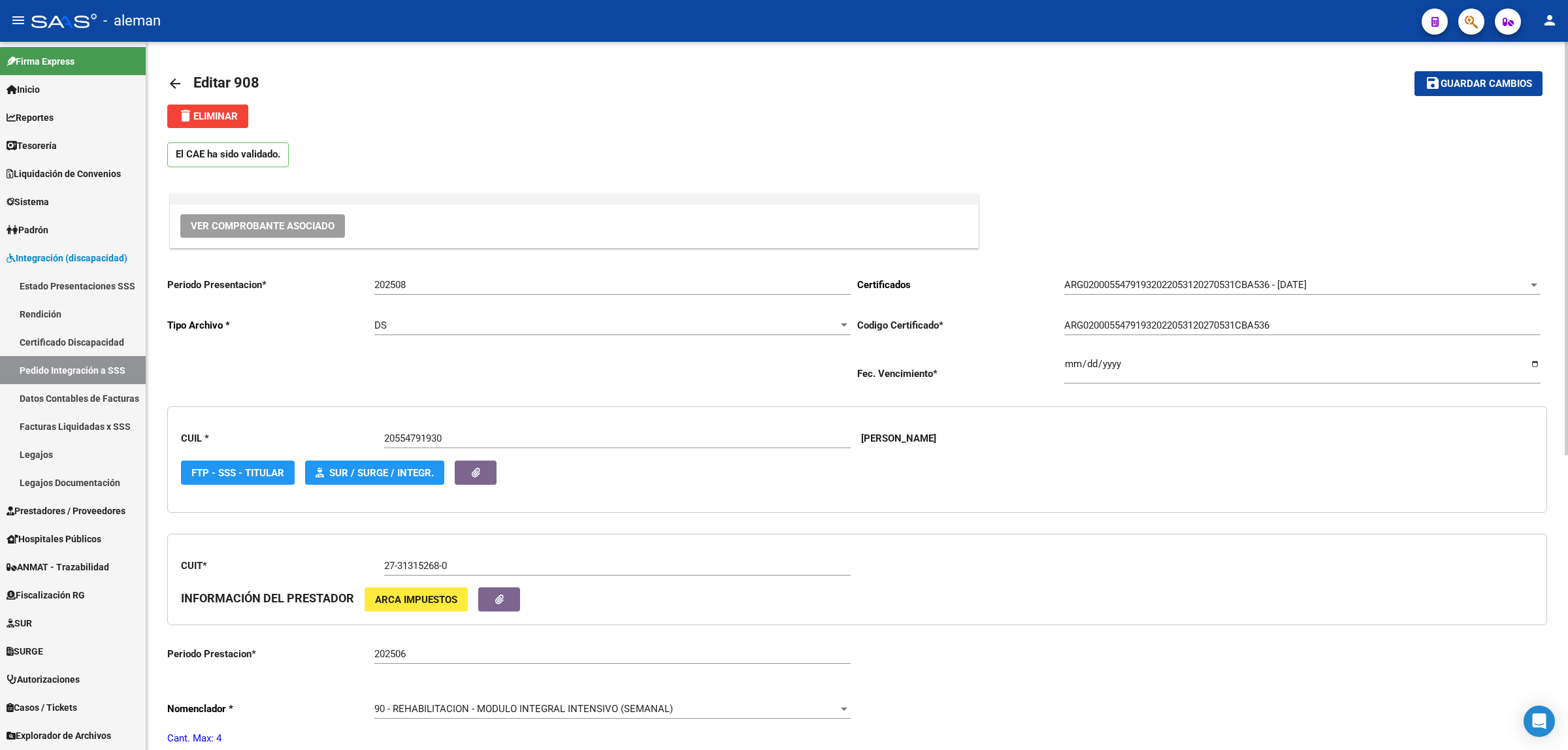
click at [175, 82] on mat-icon "arrow_back" at bounding box center [174, 83] width 16 height 16
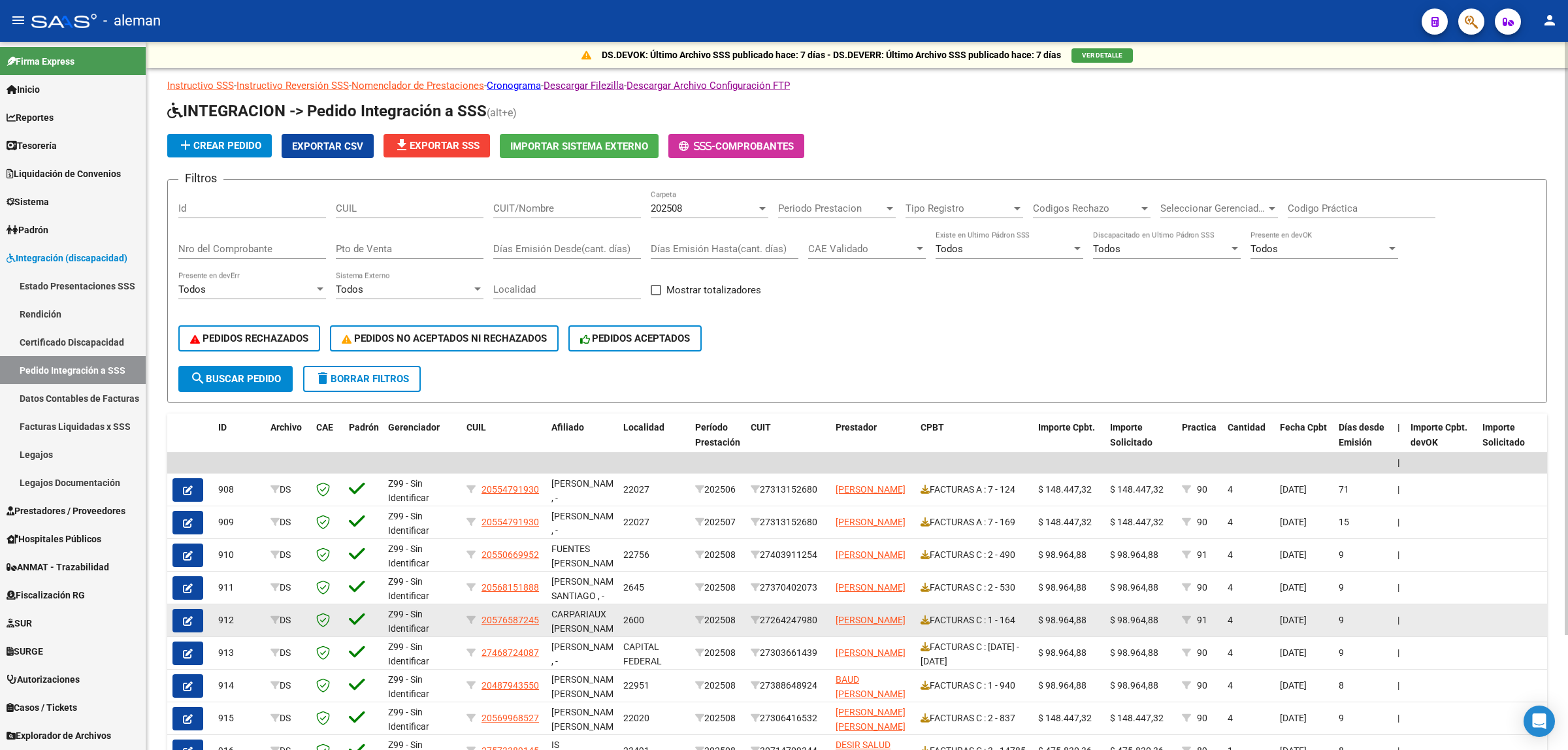
scroll to position [82, 0]
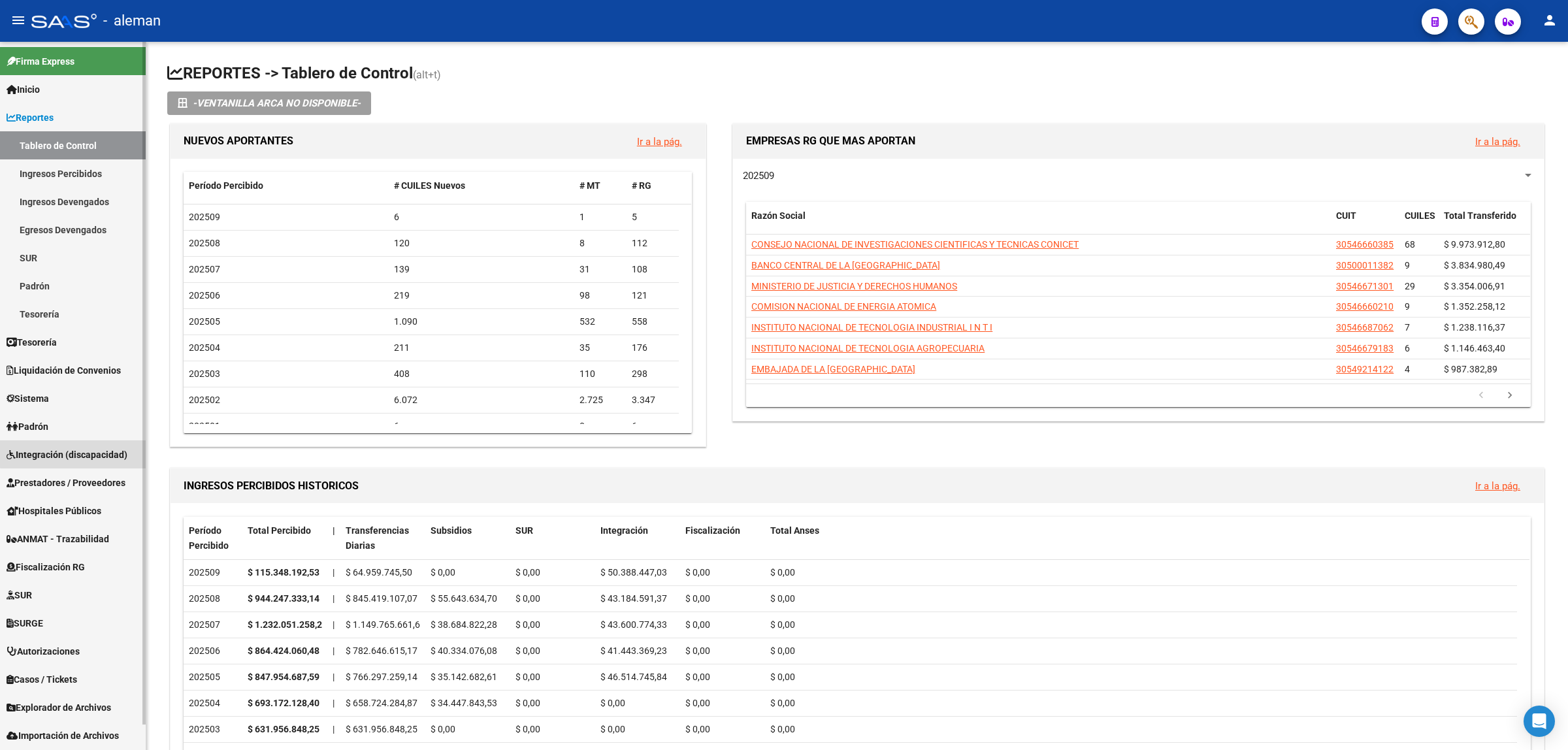
click at [88, 445] on link "Integración (discapacidad)" at bounding box center [73, 454] width 146 height 28
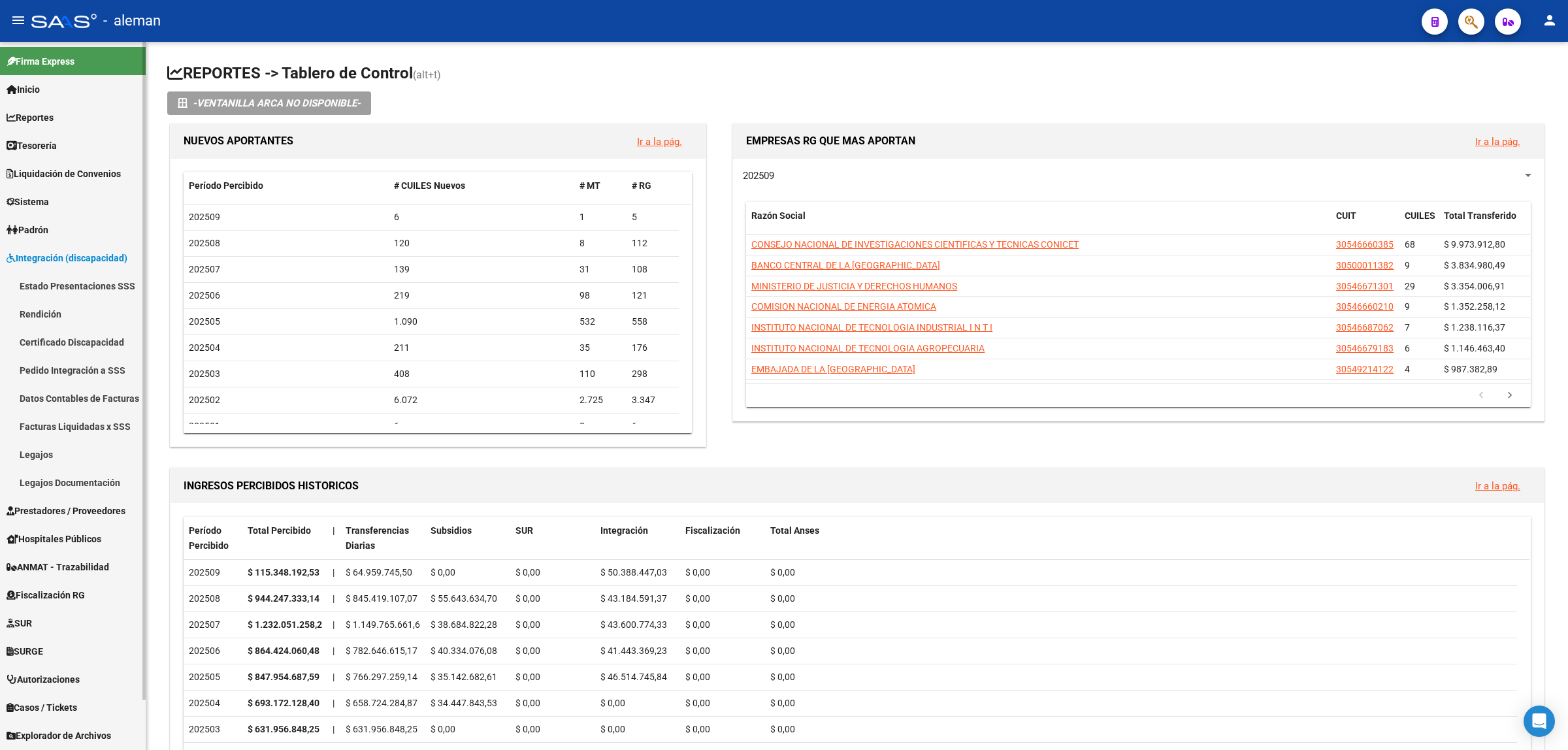
click at [57, 452] on link "Legajos" at bounding box center [73, 454] width 146 height 28
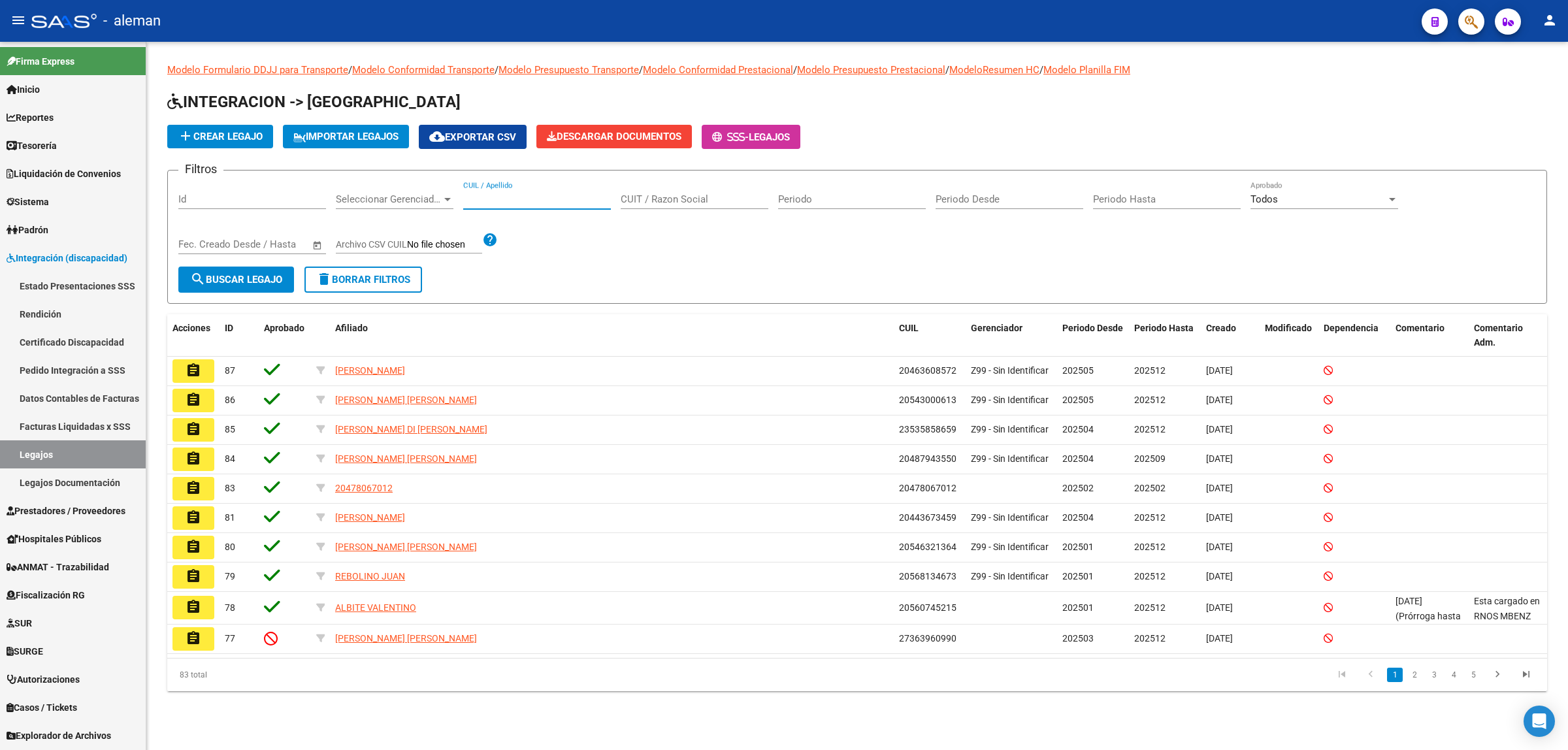
click at [560, 203] on input "CUIL / Apellido" at bounding box center [537, 199] width 147 height 12
paste input "23535858659"
type input "23535858659"
click at [245, 275] on span "search Buscar Legajo" at bounding box center [236, 279] width 92 height 12
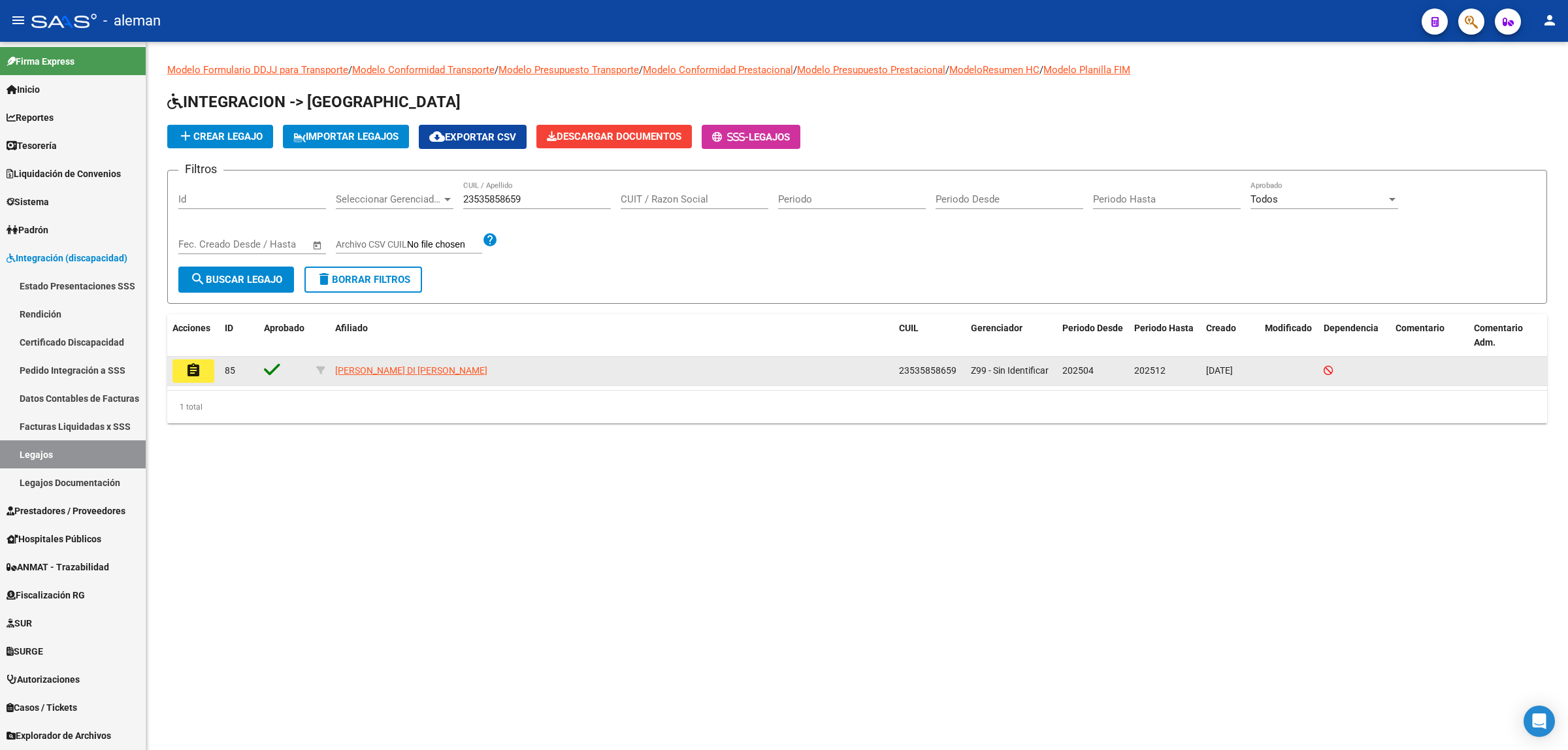
click at [192, 369] on mat-icon "assignment" at bounding box center [193, 369] width 16 height 16
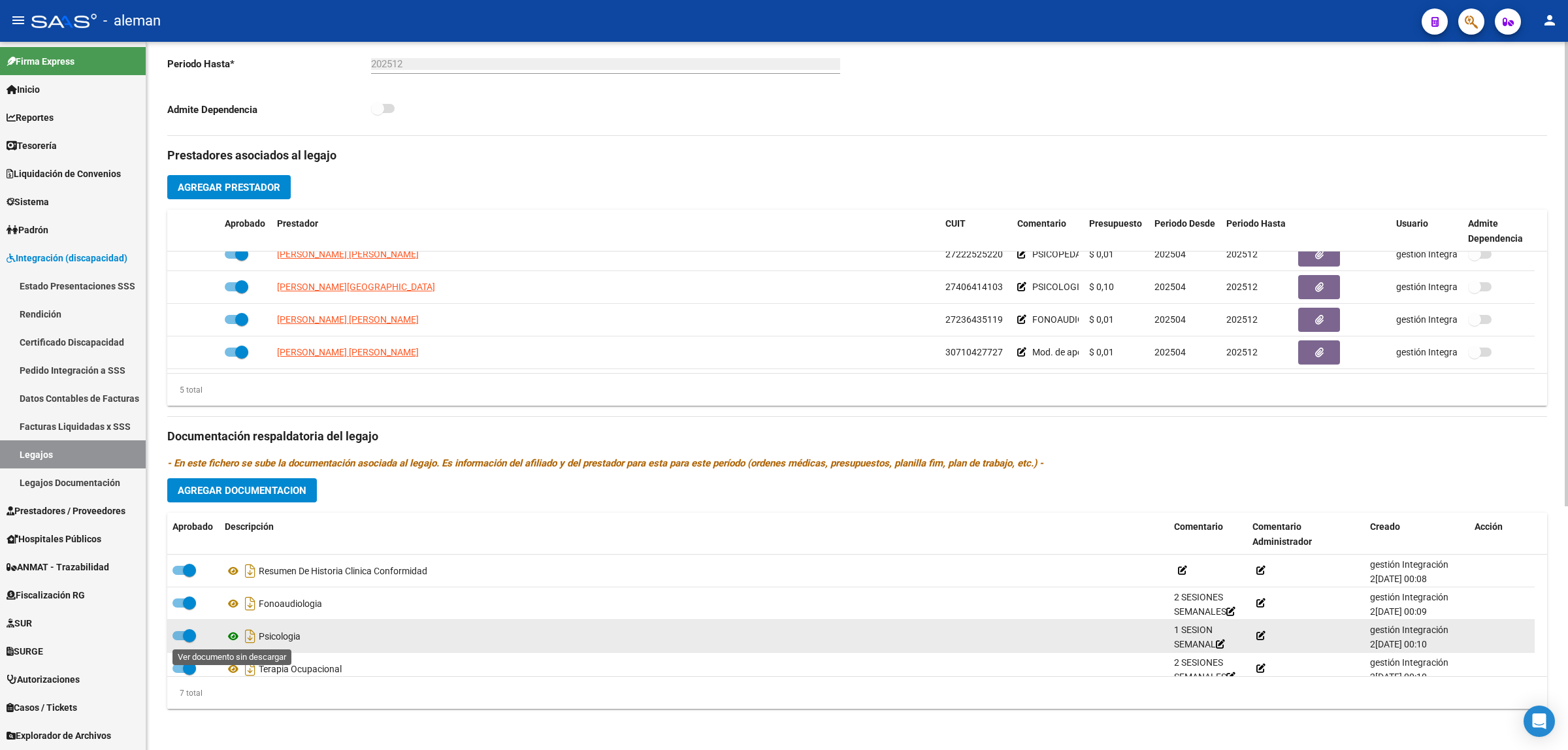
click at [230, 631] on icon at bounding box center [233, 636] width 17 height 16
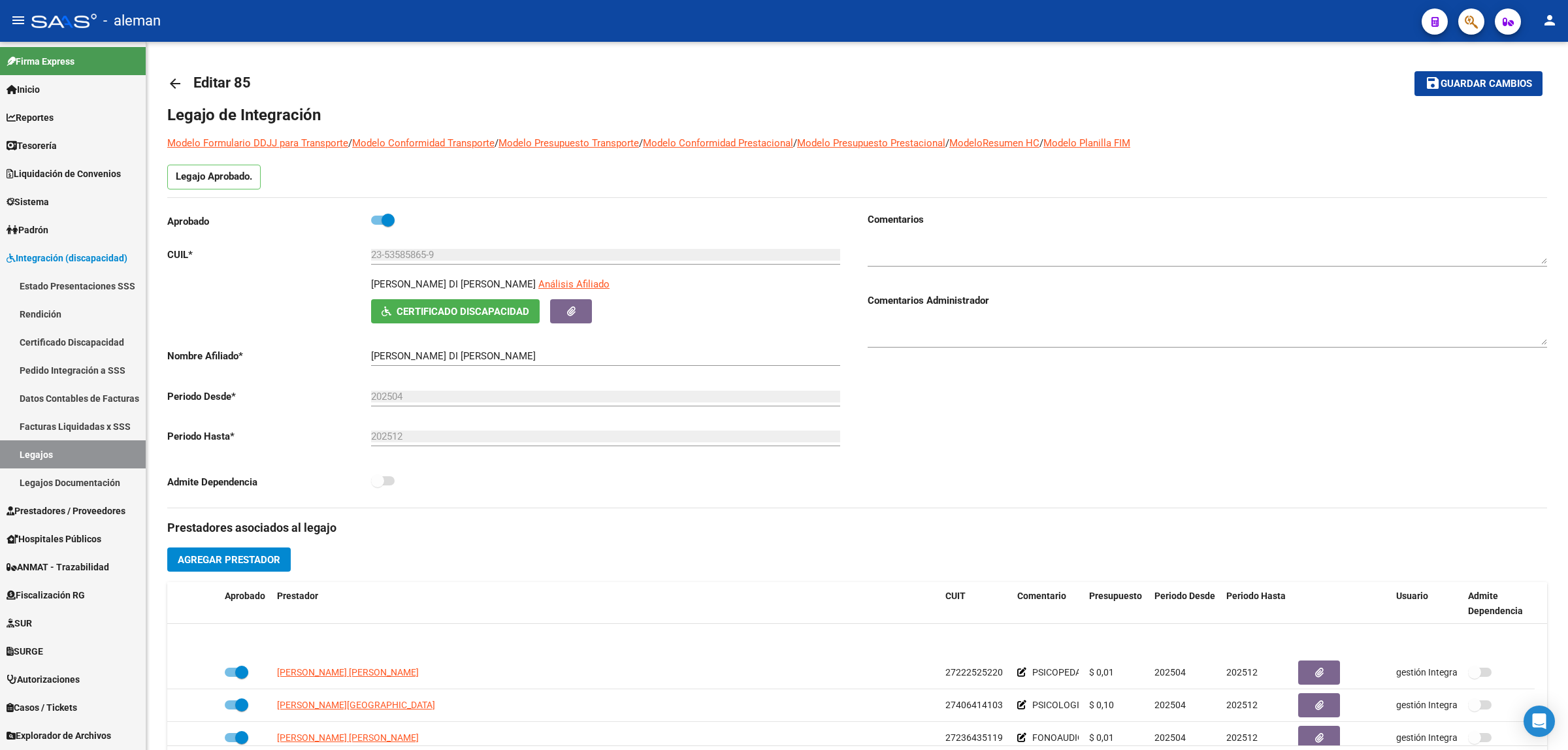
scroll to position [46, 0]
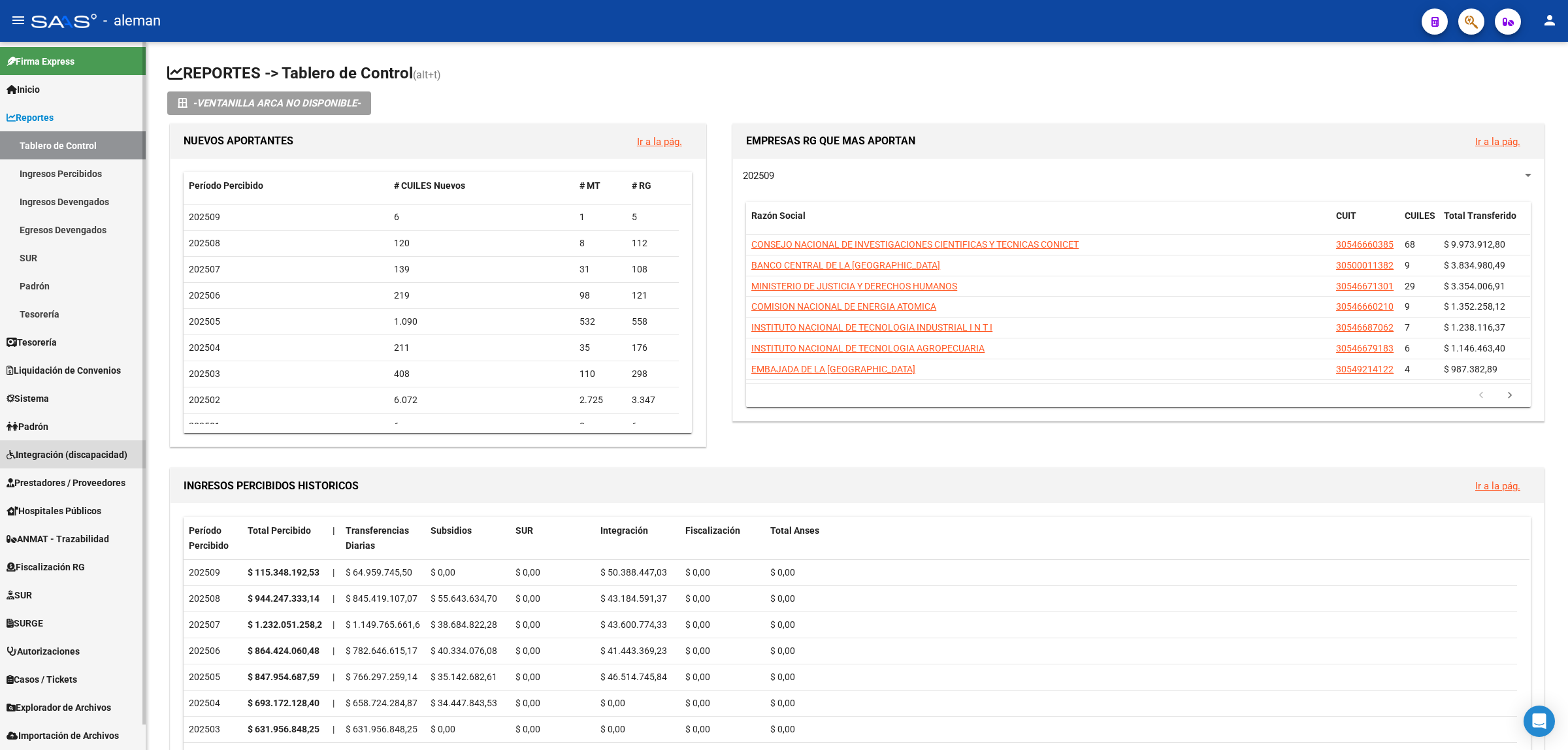
click at [86, 451] on span "Integración (discapacidad)" at bounding box center [66, 455] width 121 height 15
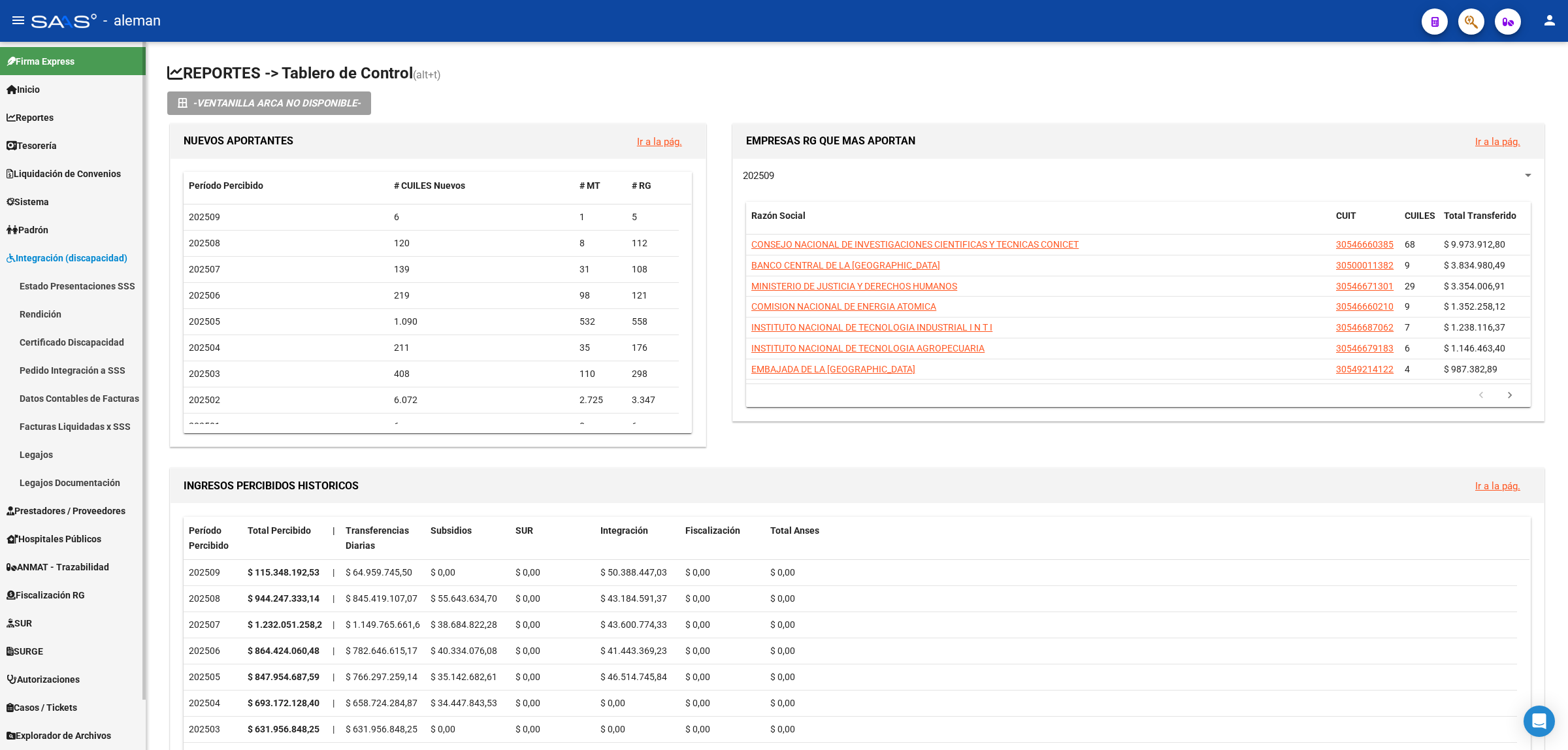
click at [70, 454] on link "Legajos" at bounding box center [73, 454] width 146 height 28
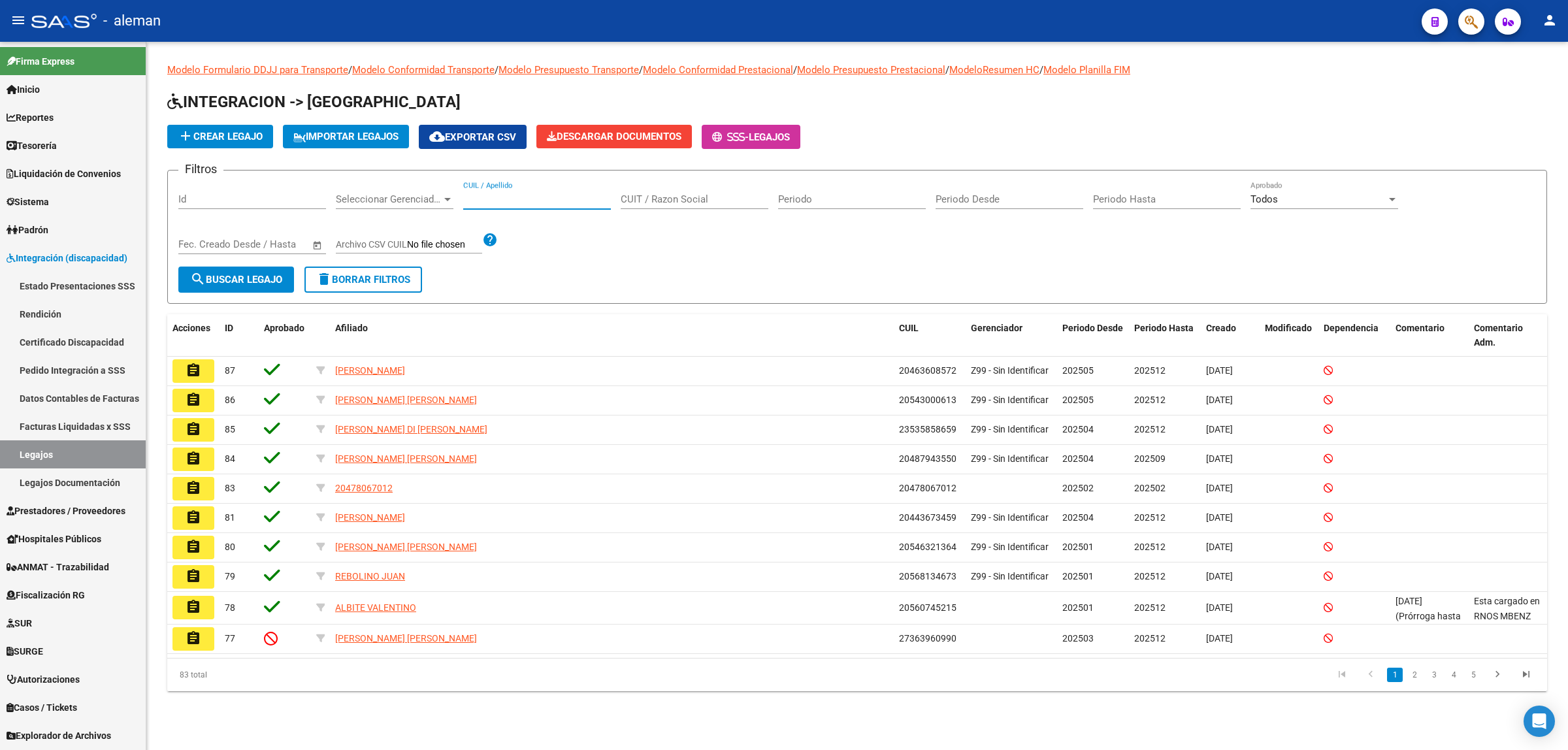
click at [531, 196] on input "CUIL / Apellido" at bounding box center [537, 199] width 147 height 12
paste input "Galimany"
type input "Galimany"
click at [253, 275] on span "search Buscar Legajo" at bounding box center [236, 279] width 92 height 12
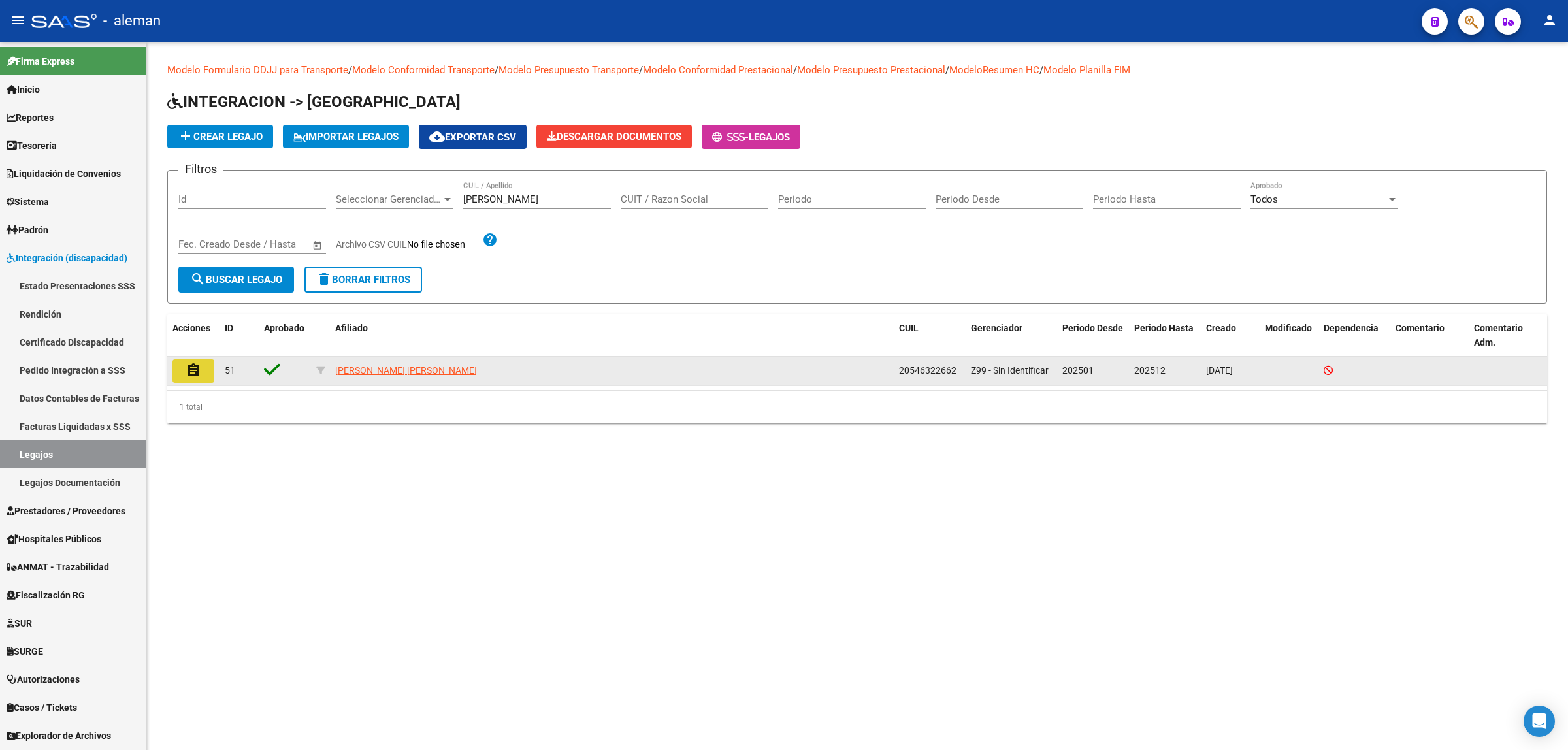
click at [195, 371] on mat-icon "assignment" at bounding box center [193, 369] width 16 height 16
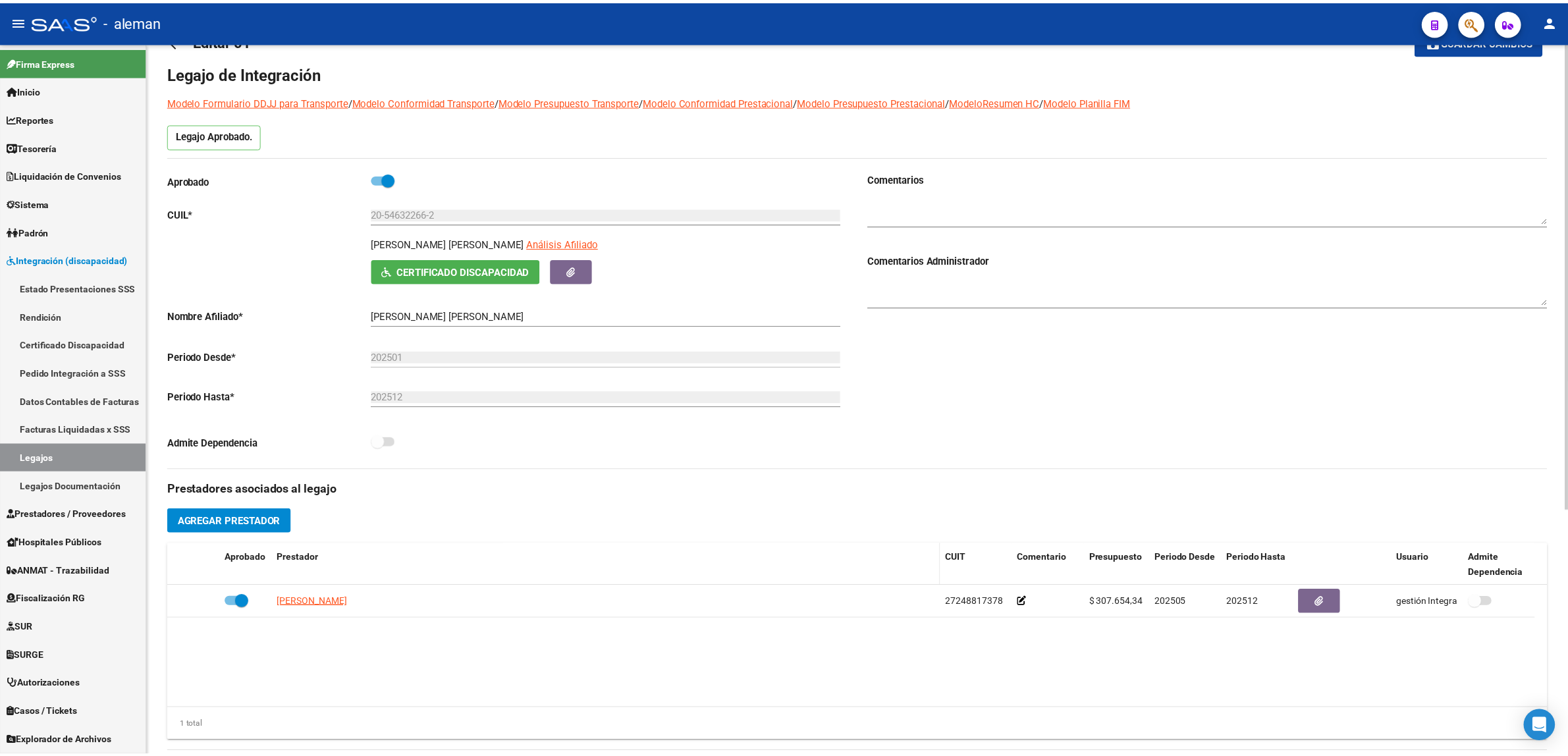
scroll to position [83, 0]
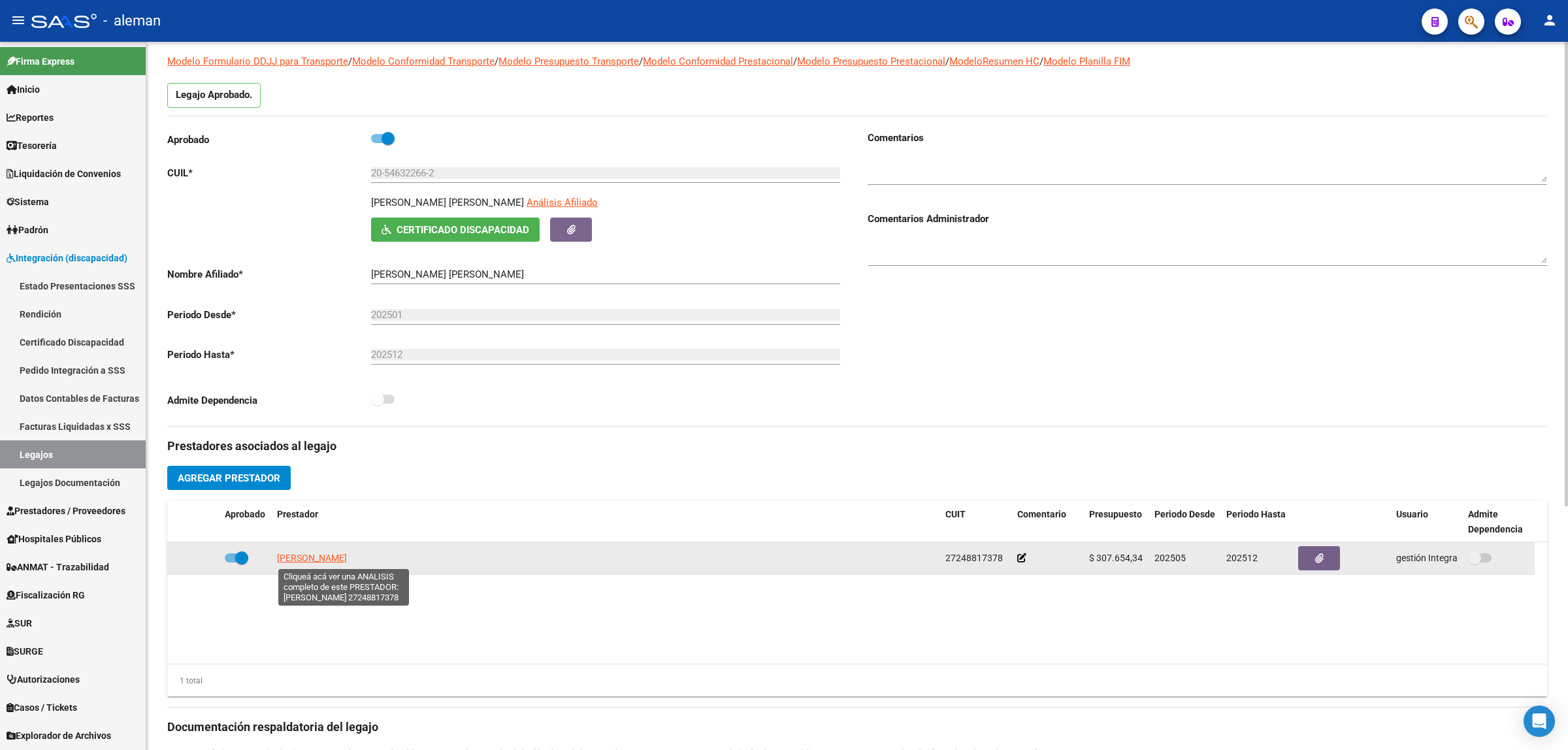
click at [347, 553] on span "[PERSON_NAME]" at bounding box center [312, 557] width 70 height 10
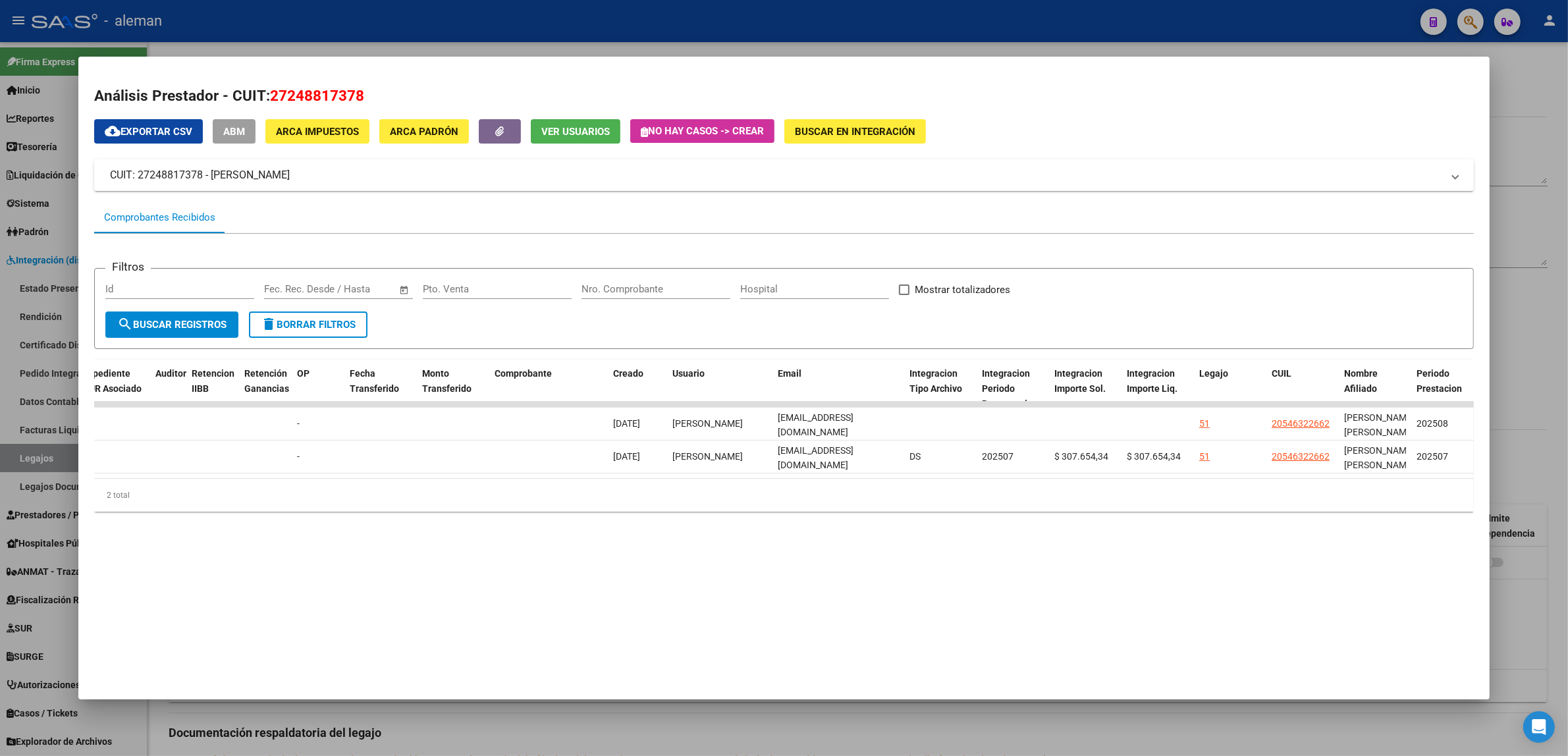
scroll to position [0, 0]
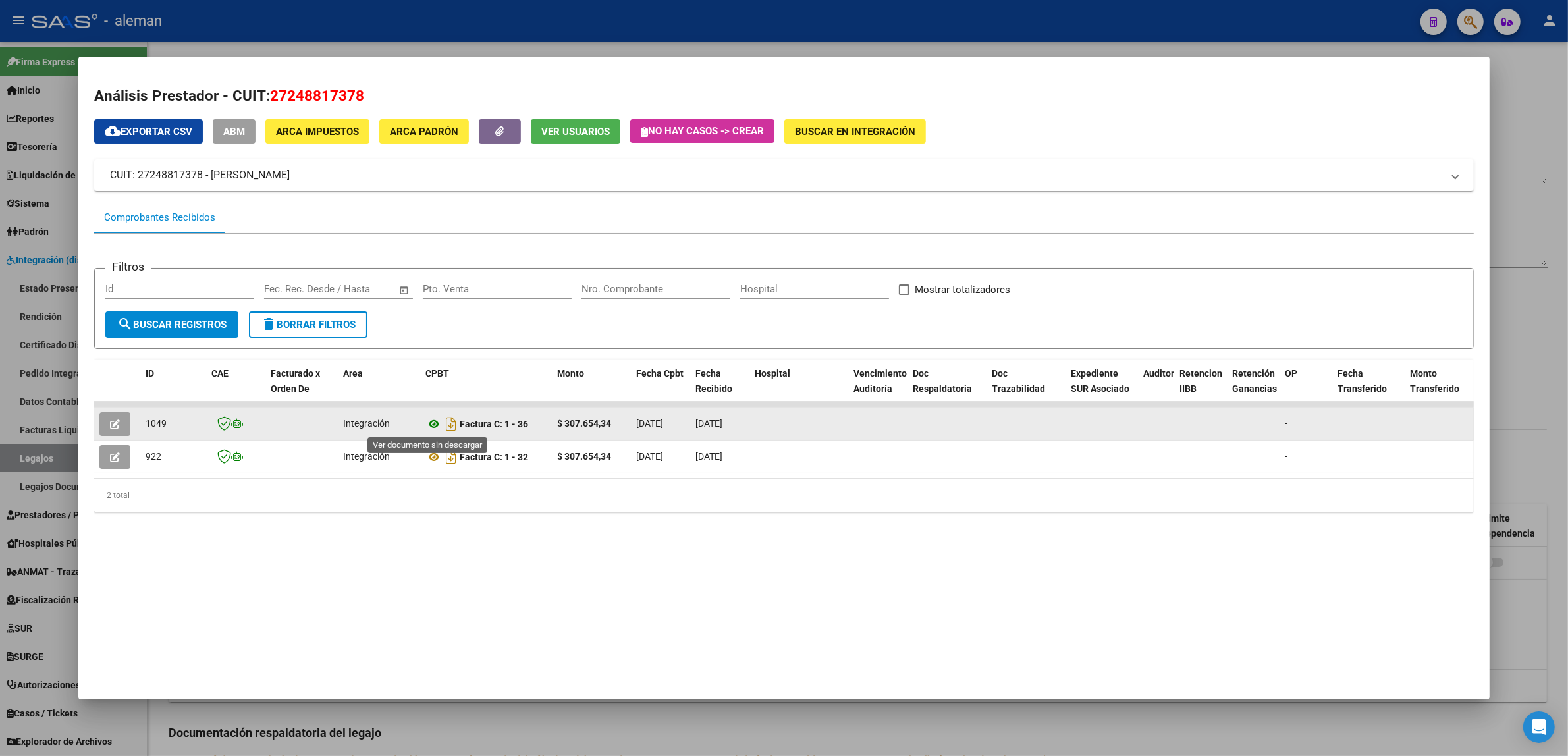
click at [428, 426] on icon at bounding box center [434, 424] width 17 height 16
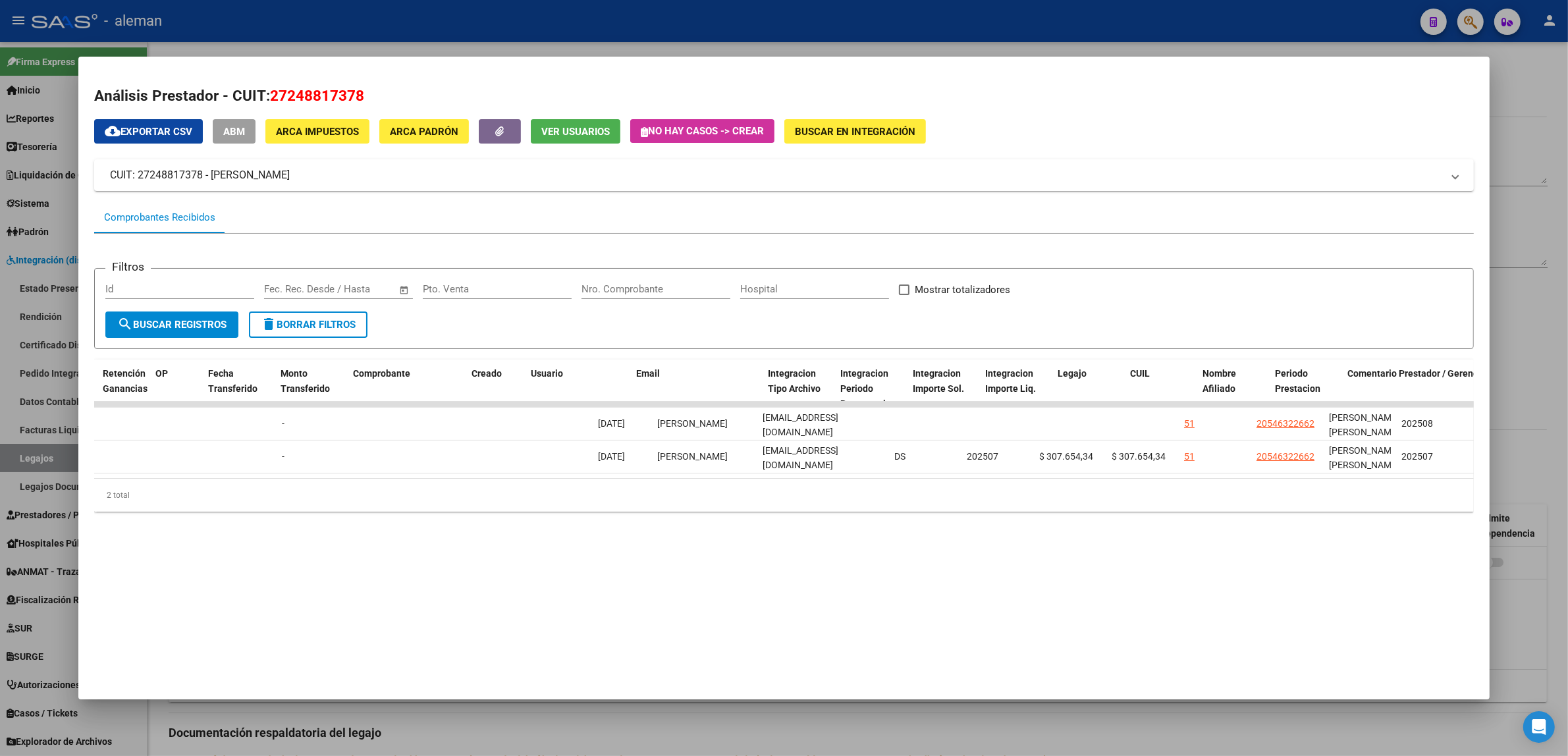
scroll to position [0, 1130]
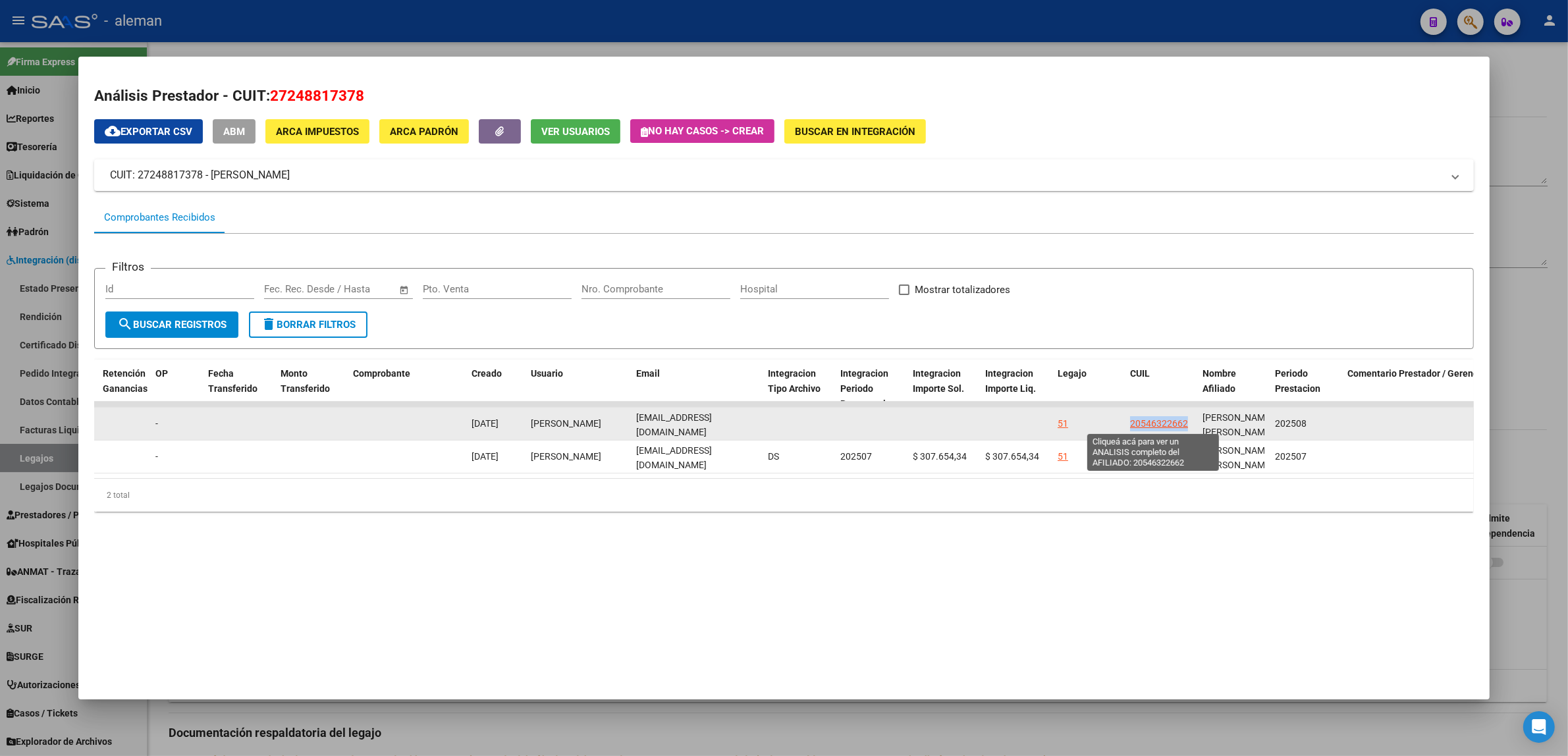
drag, startPoint x: 1120, startPoint y: 423, endPoint x: 1181, endPoint y: 426, distance: 61.1
click at [1181, 426] on datatable-body-cell "20546322662" at bounding box center [1161, 424] width 72 height 33
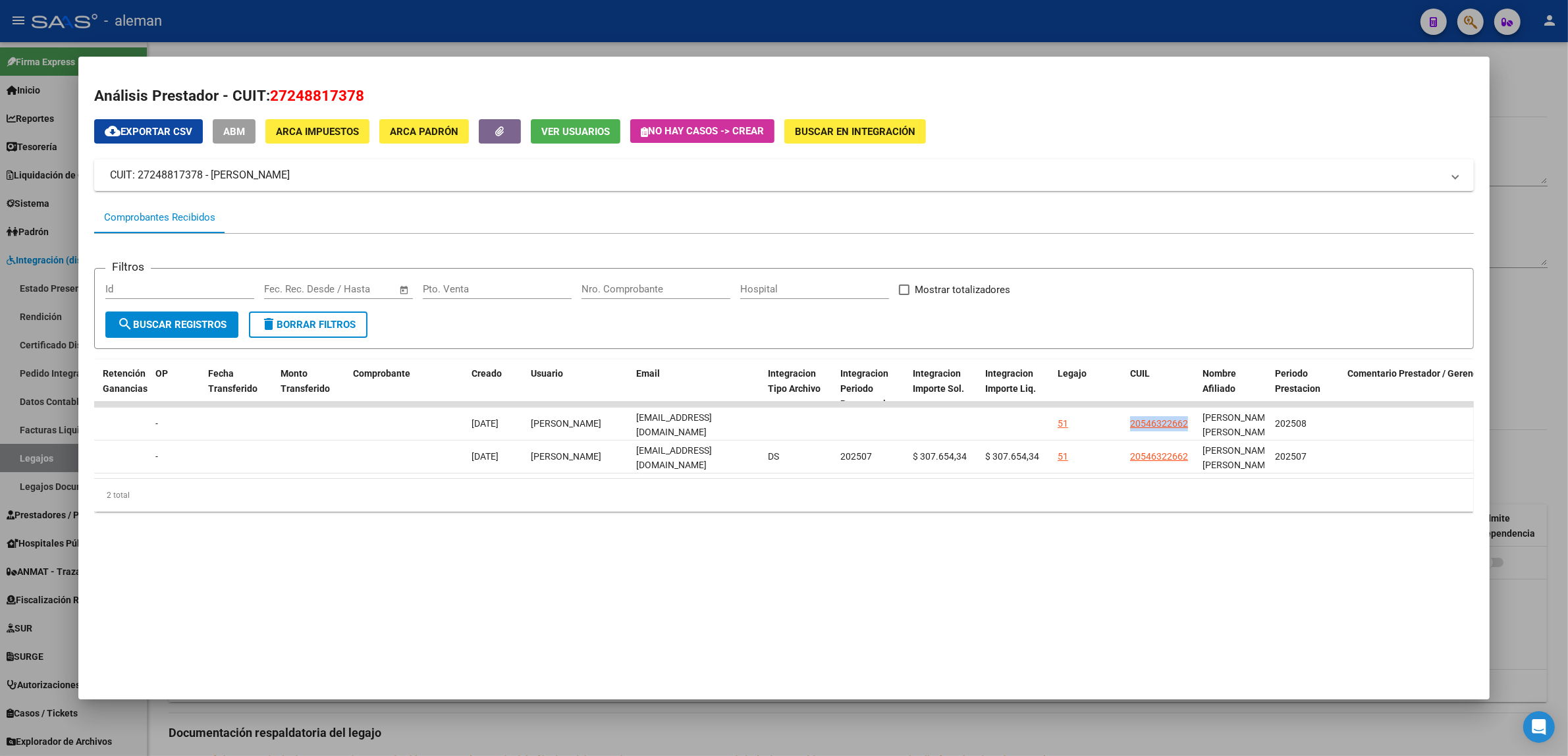
copy span "20546322662"
click at [564, 600] on mat-dialog-container "Análisis Prestador - CUIT: 27248817378 cloud_download Exportar CSV ABM ARCA Imp…" at bounding box center [783, 378] width 1411 height 643
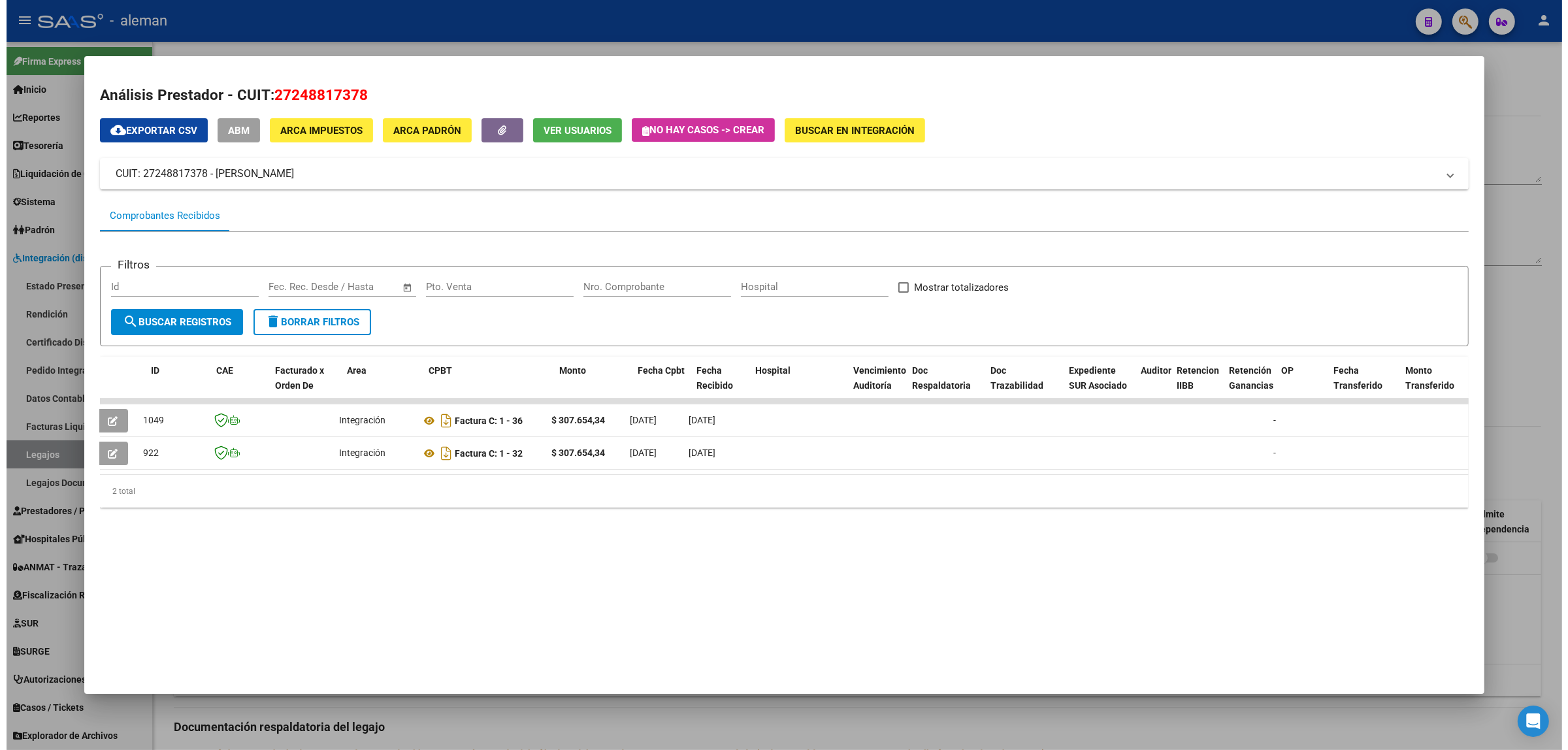
scroll to position [0, 0]
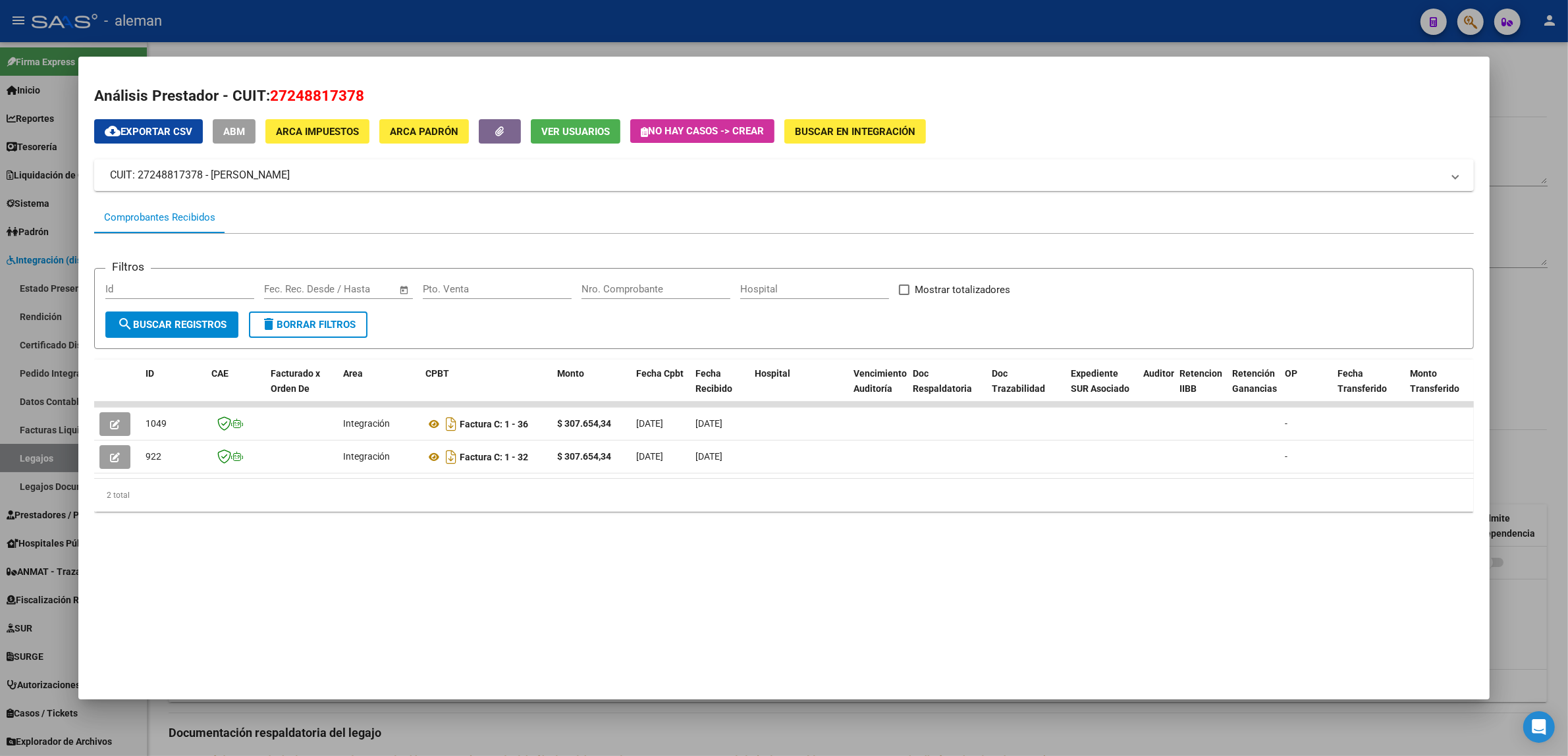
click at [1519, 119] on div at bounding box center [784, 378] width 1568 height 756
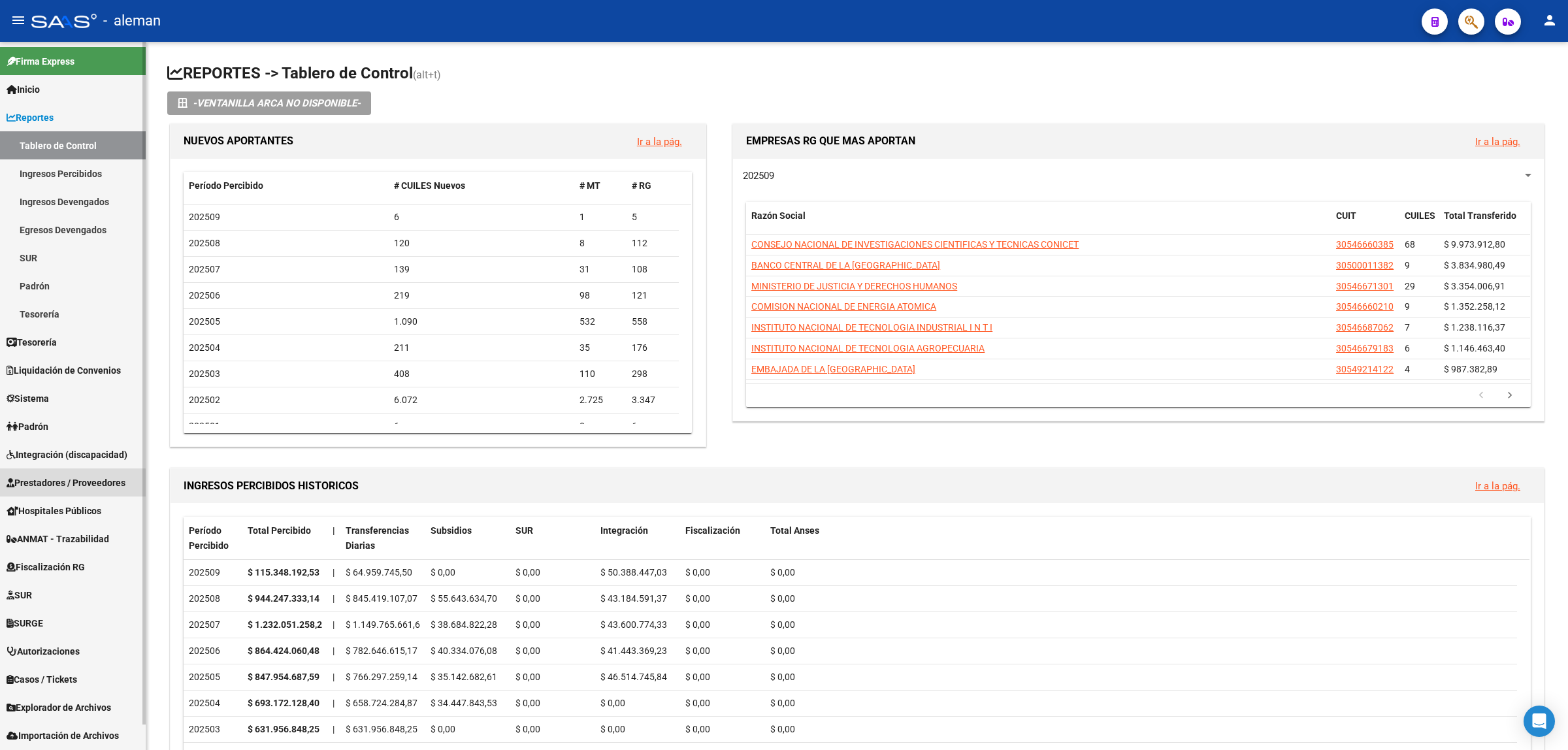
click at [66, 484] on span "Prestadores / Proveedores" at bounding box center [65, 483] width 119 height 15
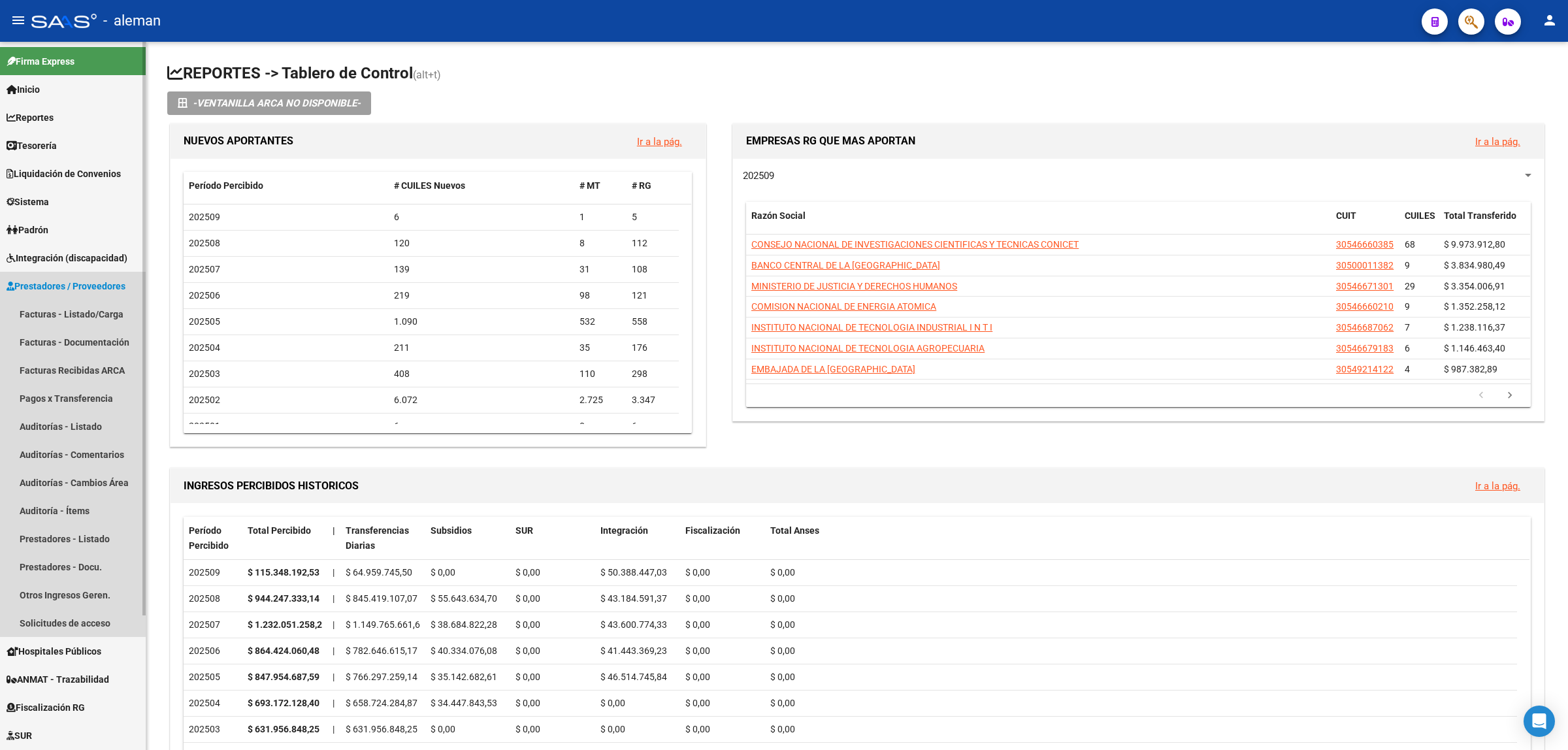
click at [86, 288] on span "Prestadores / Proveedores" at bounding box center [65, 287] width 119 height 15
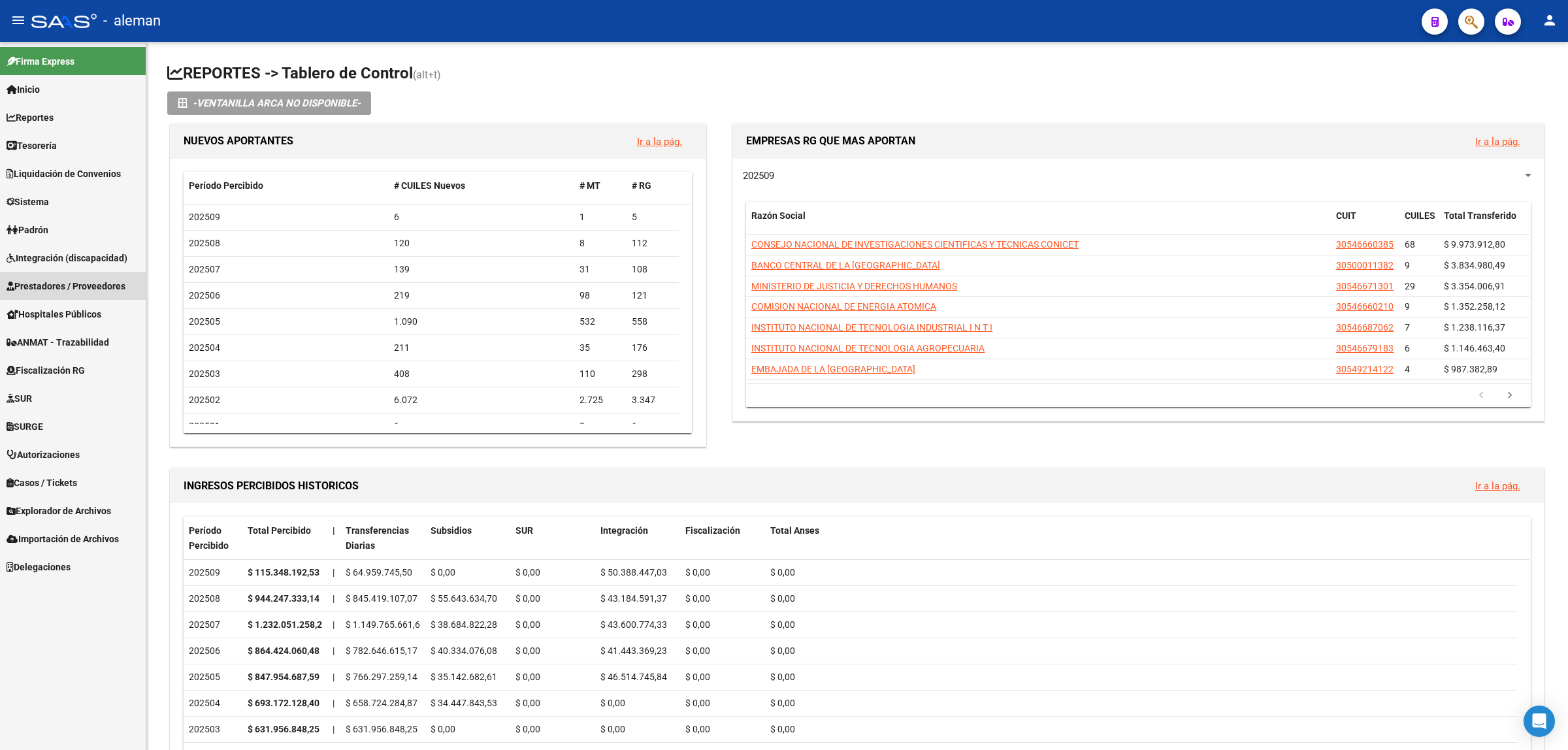
click at [86, 288] on span "Prestadores / Proveedores" at bounding box center [65, 287] width 119 height 15
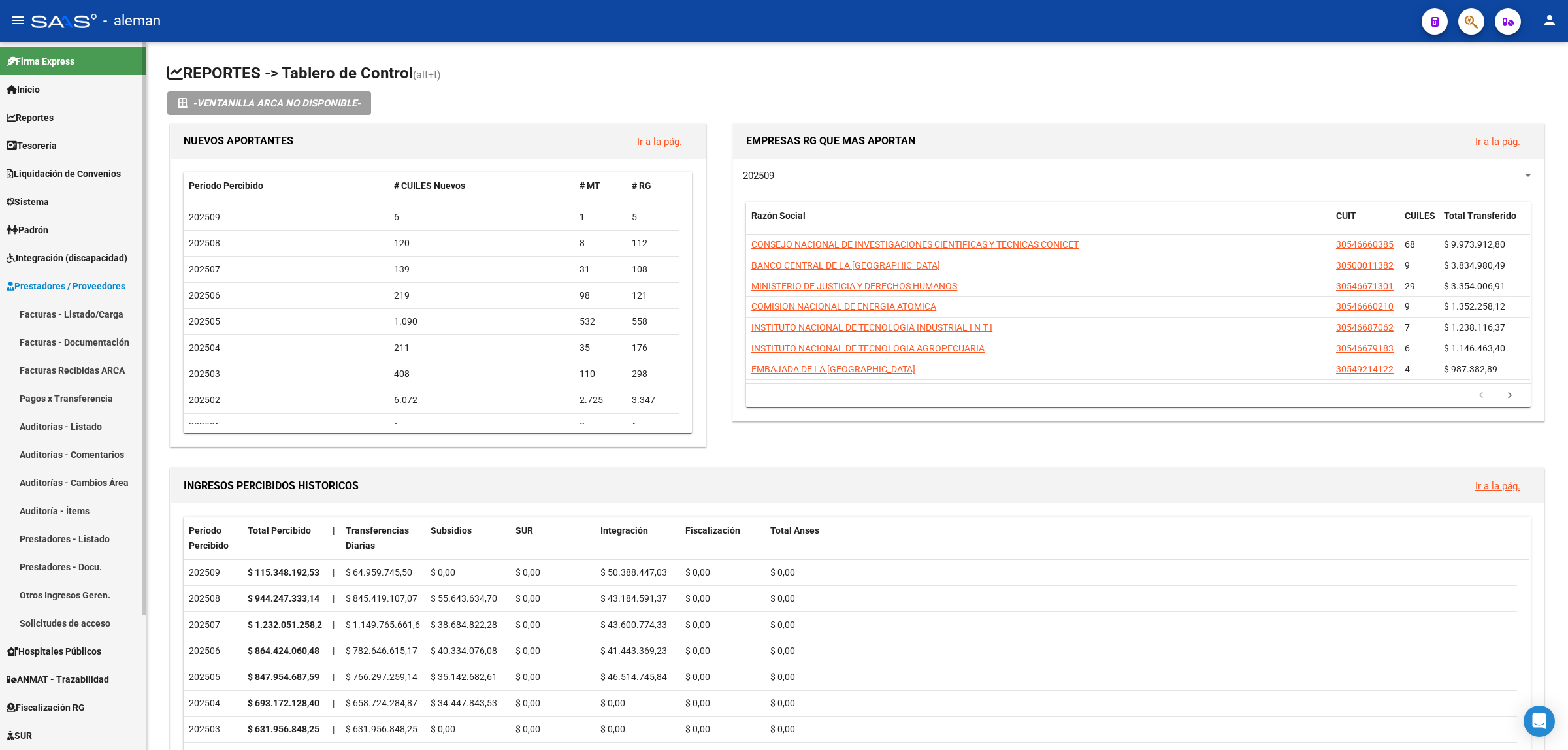
click at [70, 311] on link "Facturas - Listado/Carga" at bounding box center [73, 313] width 146 height 28
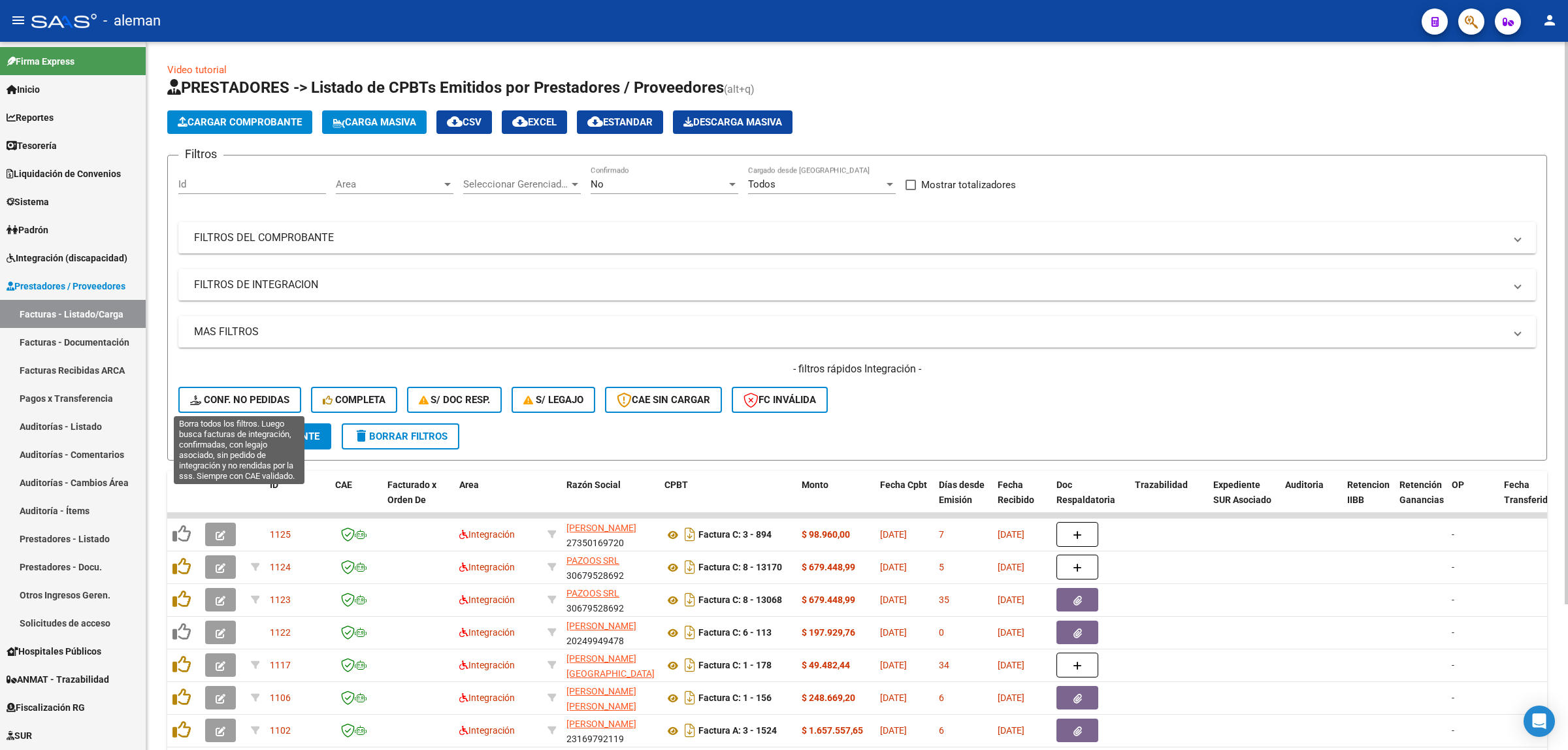
click at [235, 402] on span "Conf. no pedidas" at bounding box center [240, 399] width 100 height 12
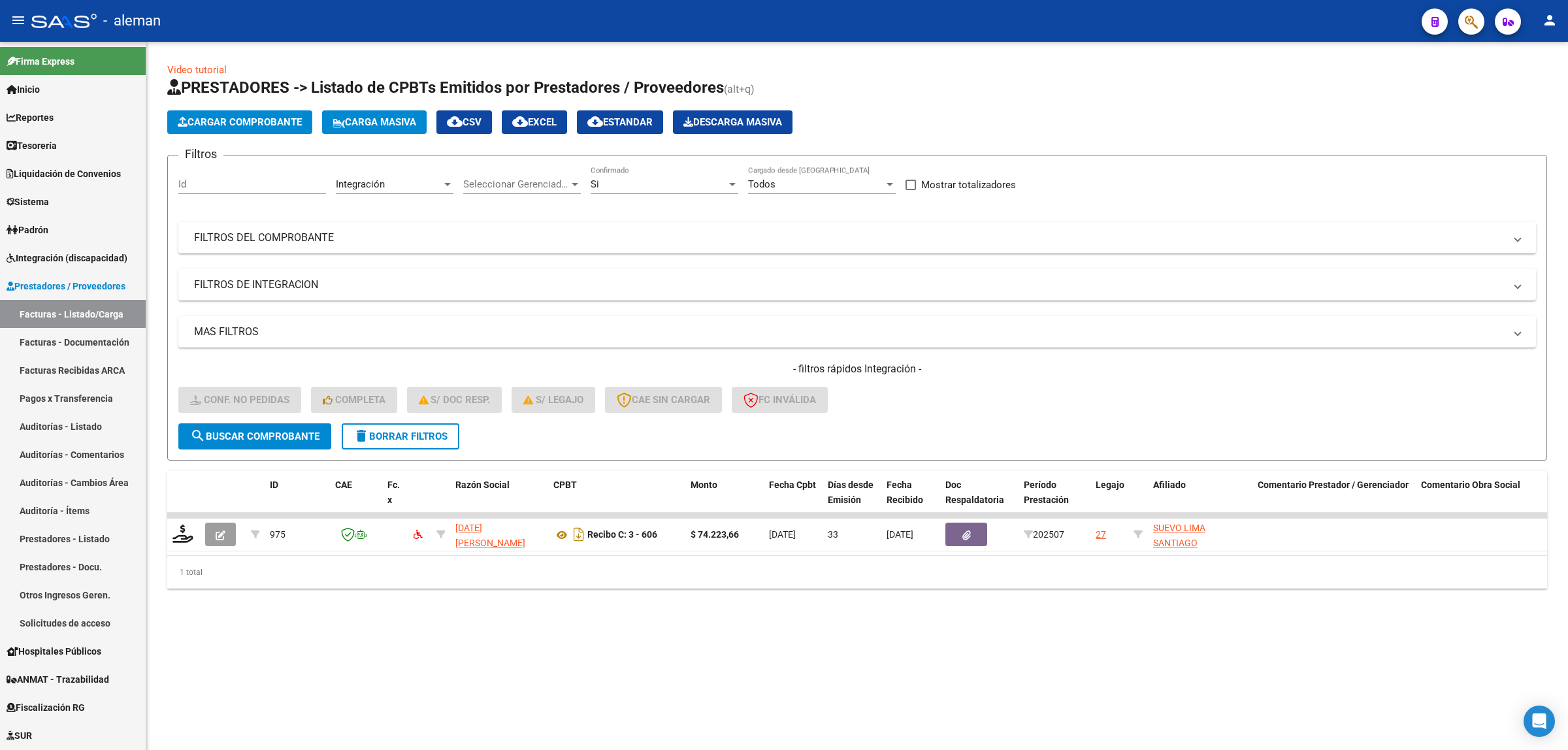
click at [195, 184] on input "Id" at bounding box center [253, 184] width 147 height 12
type input "1049"
click at [306, 427] on button "search Buscar Comprobante" at bounding box center [255, 436] width 153 height 26
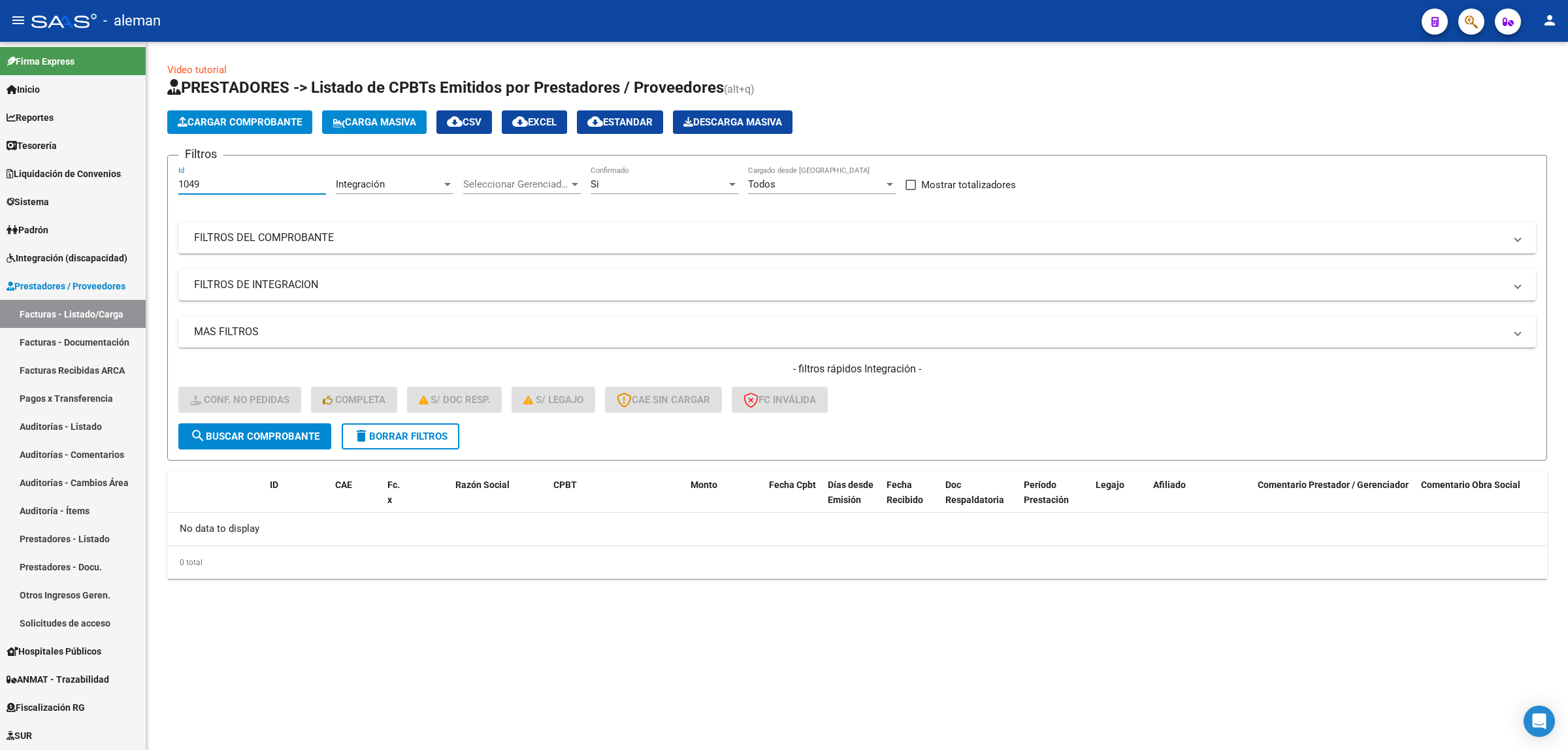
drag, startPoint x: 222, startPoint y: 182, endPoint x: 171, endPoint y: 182, distance: 51.0
click at [171, 182] on form "Filtros 1049 Id Integración Area Seleccionar Gerenciador Seleccionar Gerenciado…" at bounding box center [856, 308] width 1380 height 306
click at [1511, 278] on span "FILTROS DE INTEGRACION" at bounding box center [855, 285] width 1321 height 15
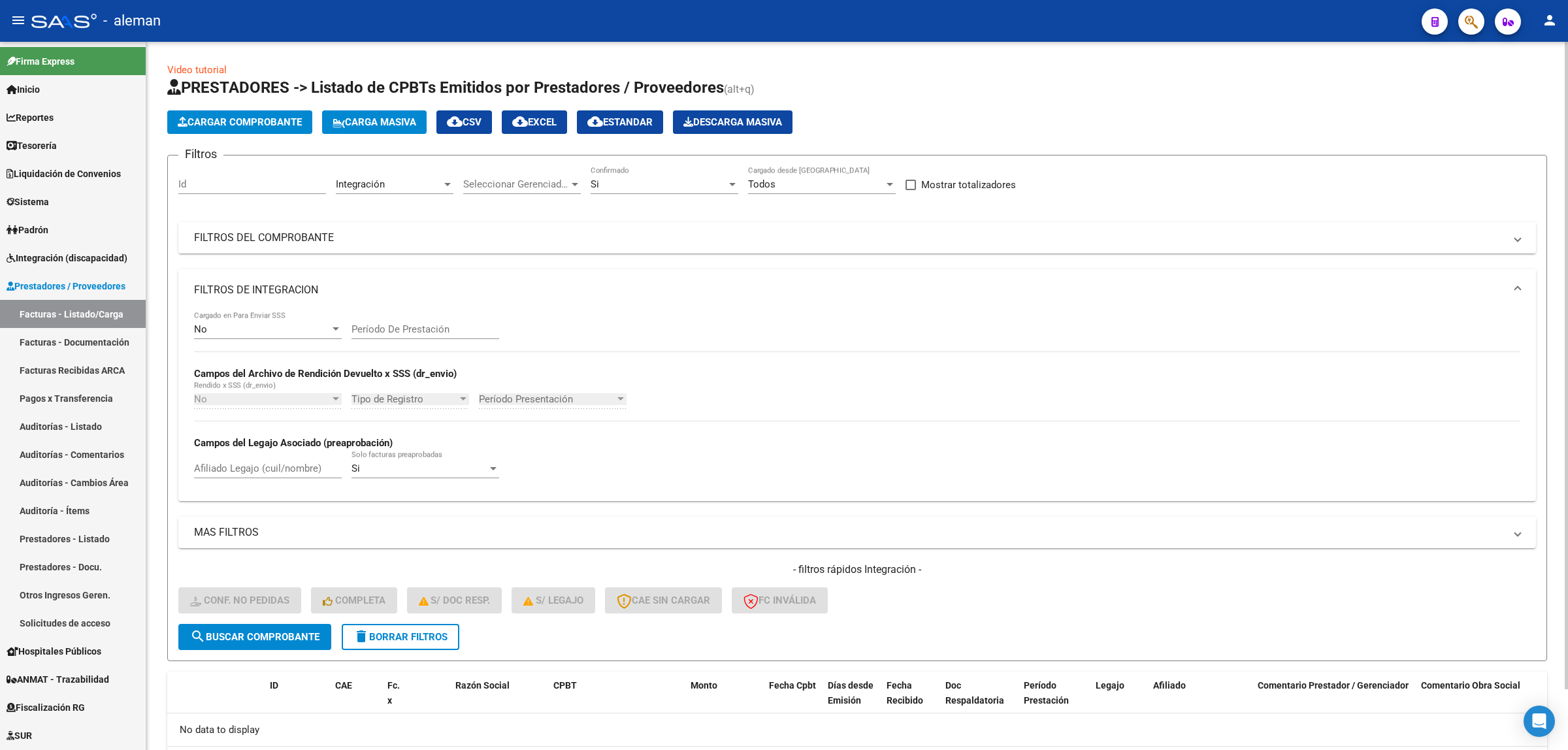
click at [1520, 232] on span at bounding box center [1518, 238] width 6 height 15
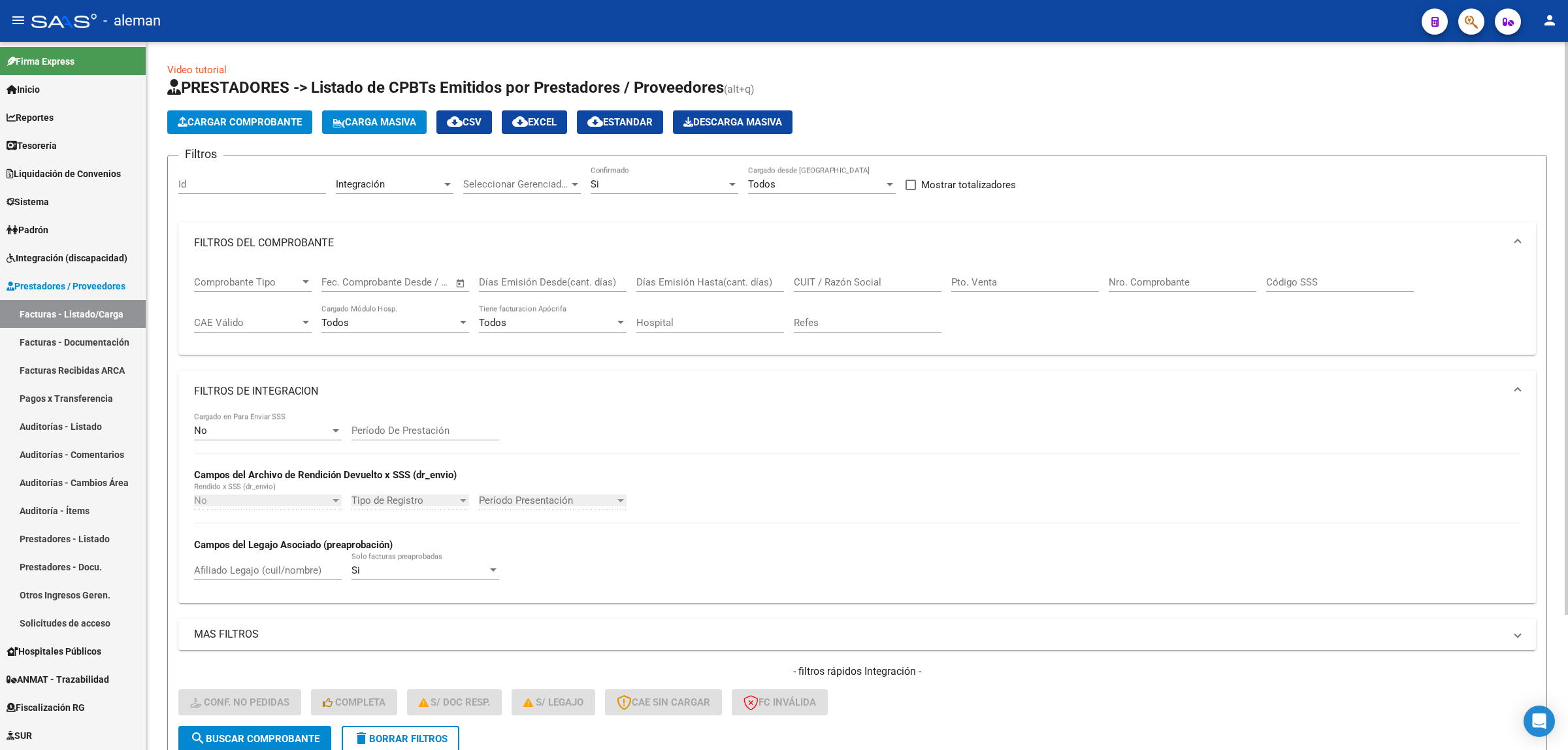
click at [1520, 240] on span at bounding box center [1518, 243] width 6 height 15
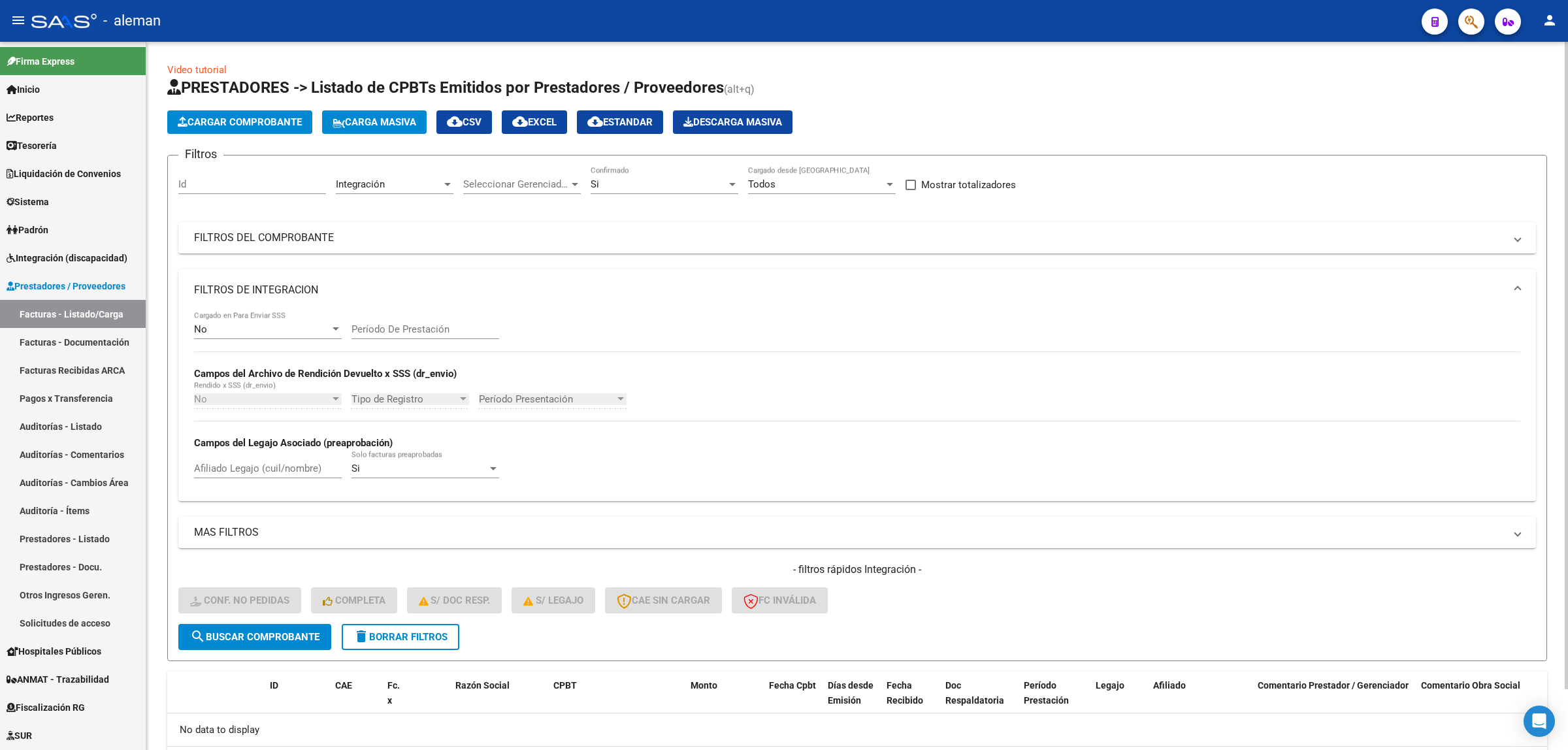
click at [1406, 392] on div "No Cargado en Para Enviar SSS Período De Prestación Campos del Archivo de Rendi…" at bounding box center [857, 400] width 1326 height 180
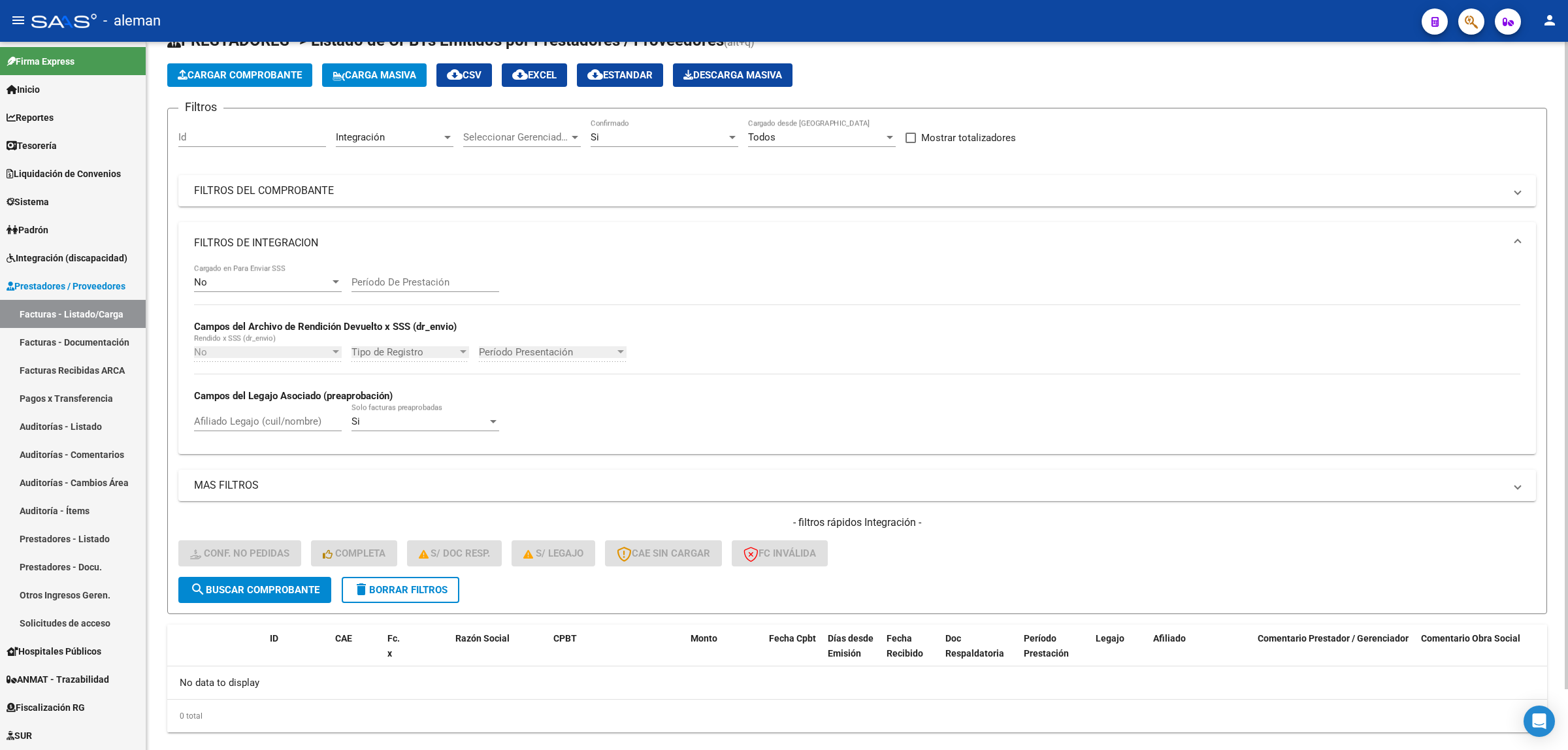
scroll to position [67, 0]
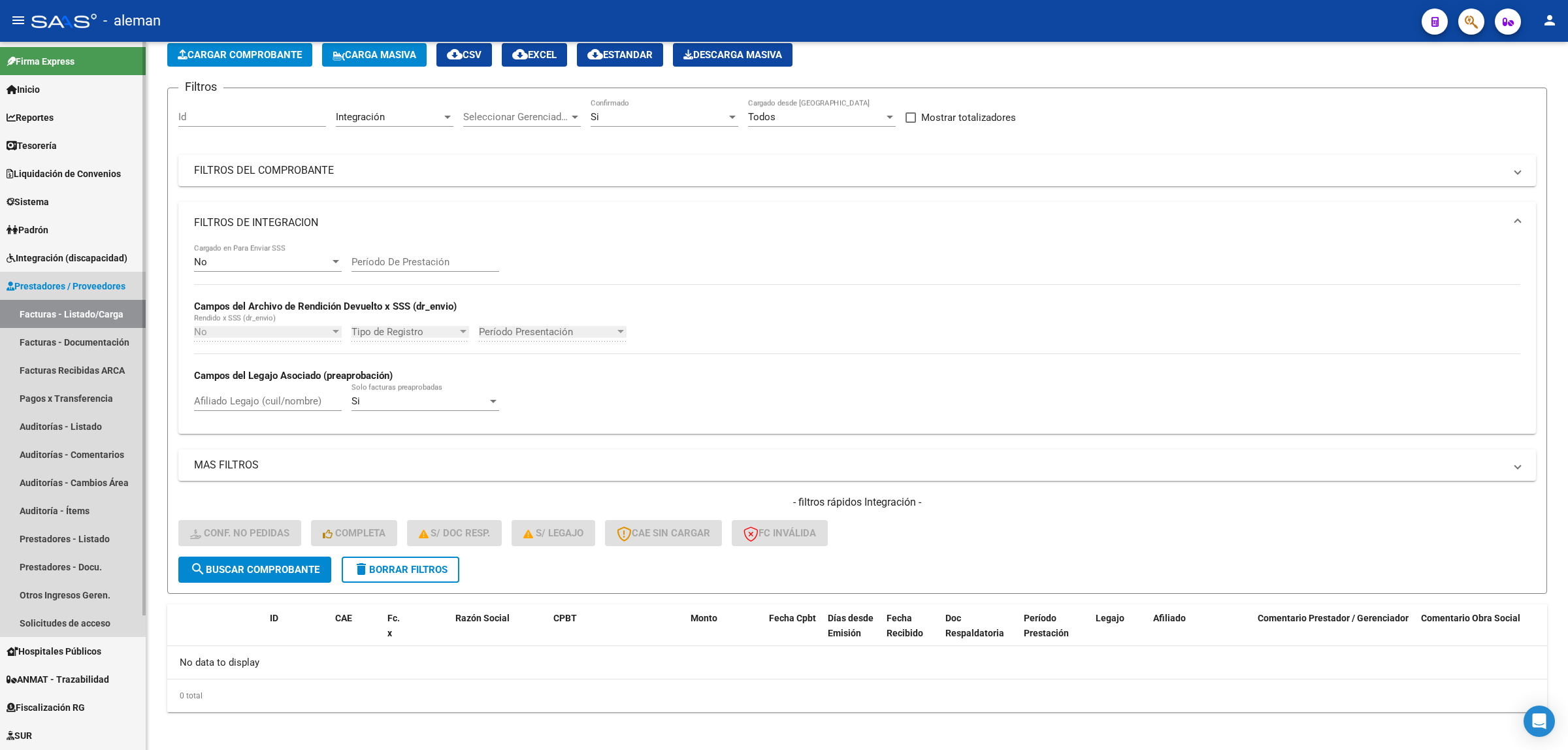
click at [91, 309] on link "Facturas - Listado/Carga" at bounding box center [73, 313] width 146 height 28
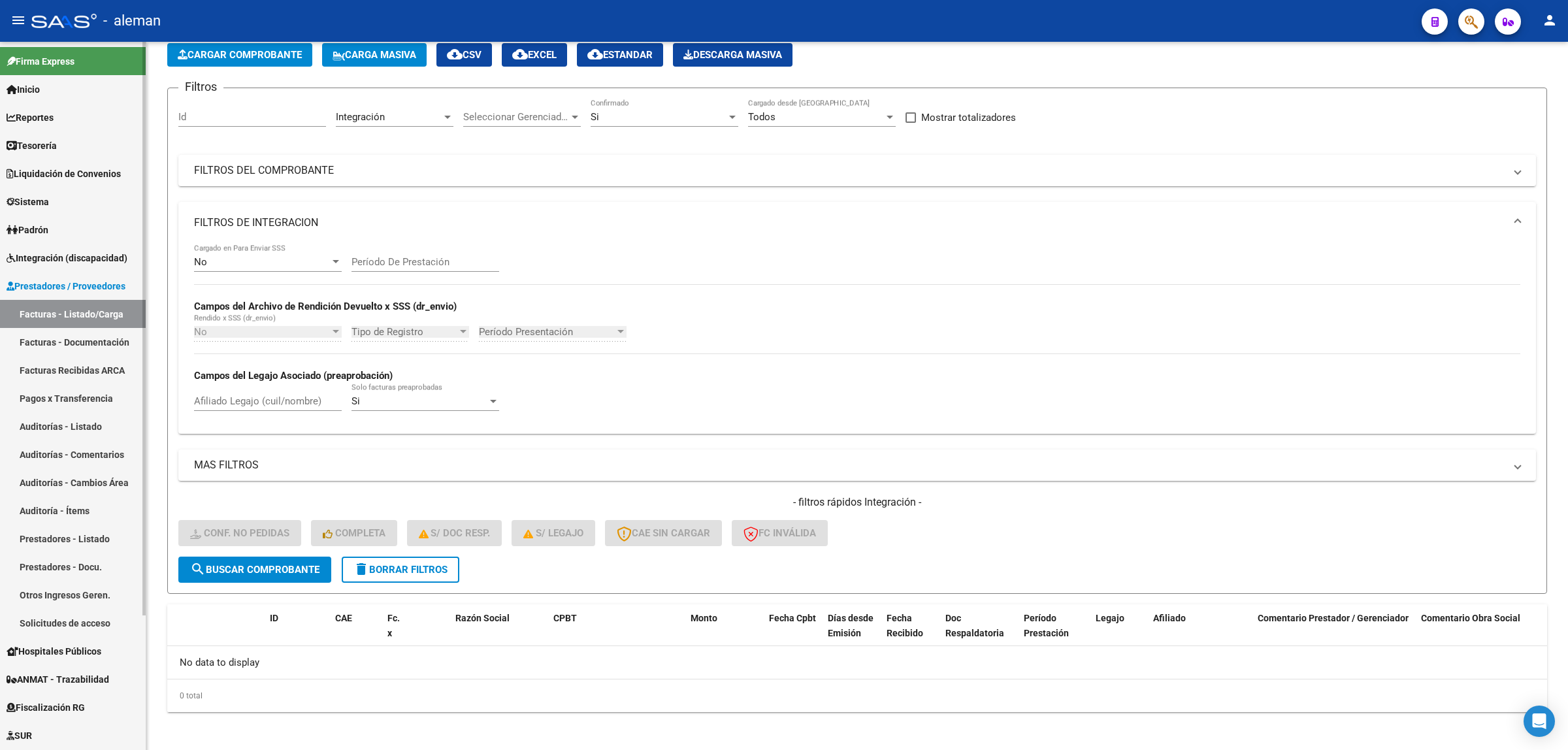
click at [87, 265] on link "Integración (discapacidad)" at bounding box center [73, 257] width 146 height 28
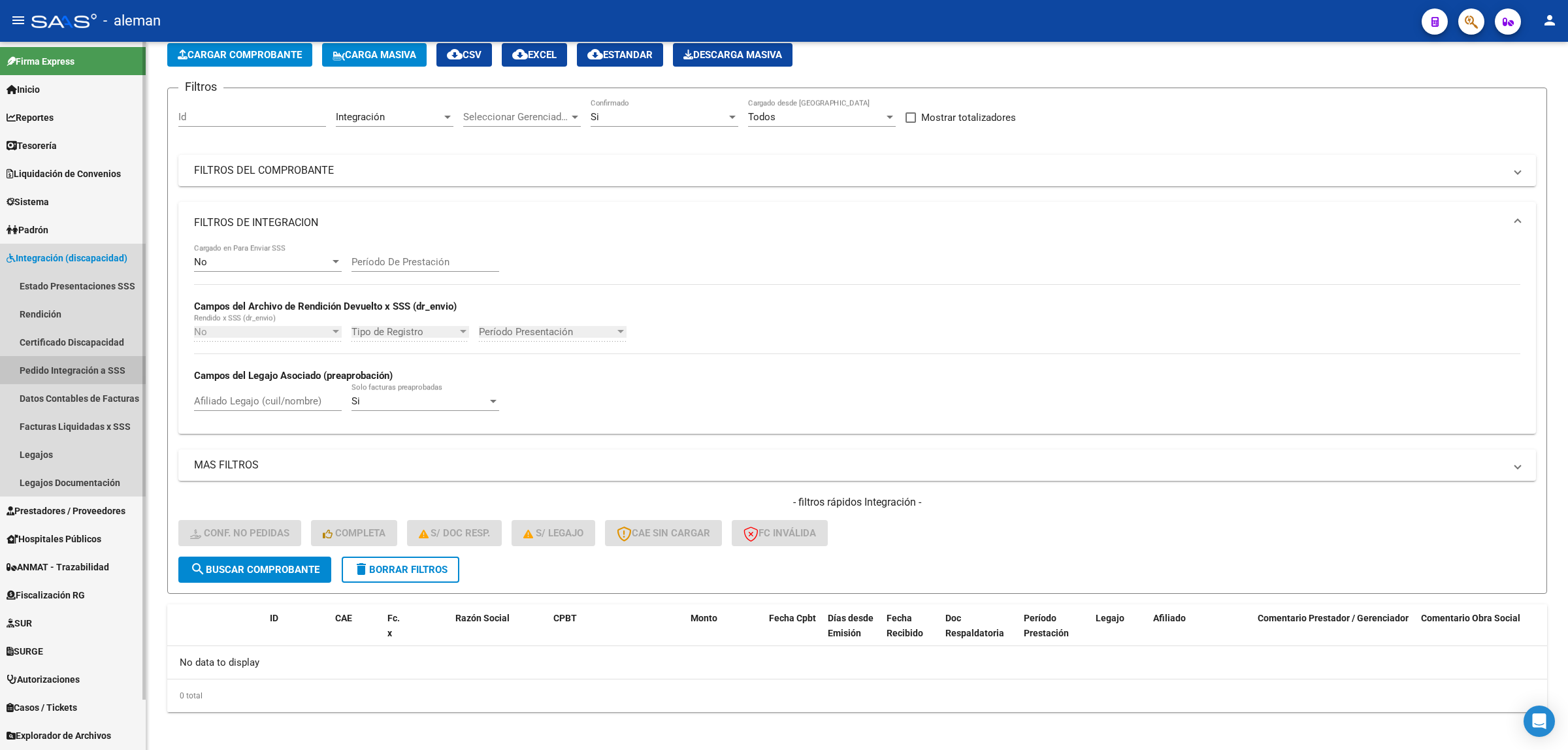
click at [63, 367] on link "Pedido Integración a SSS" at bounding box center [73, 369] width 146 height 28
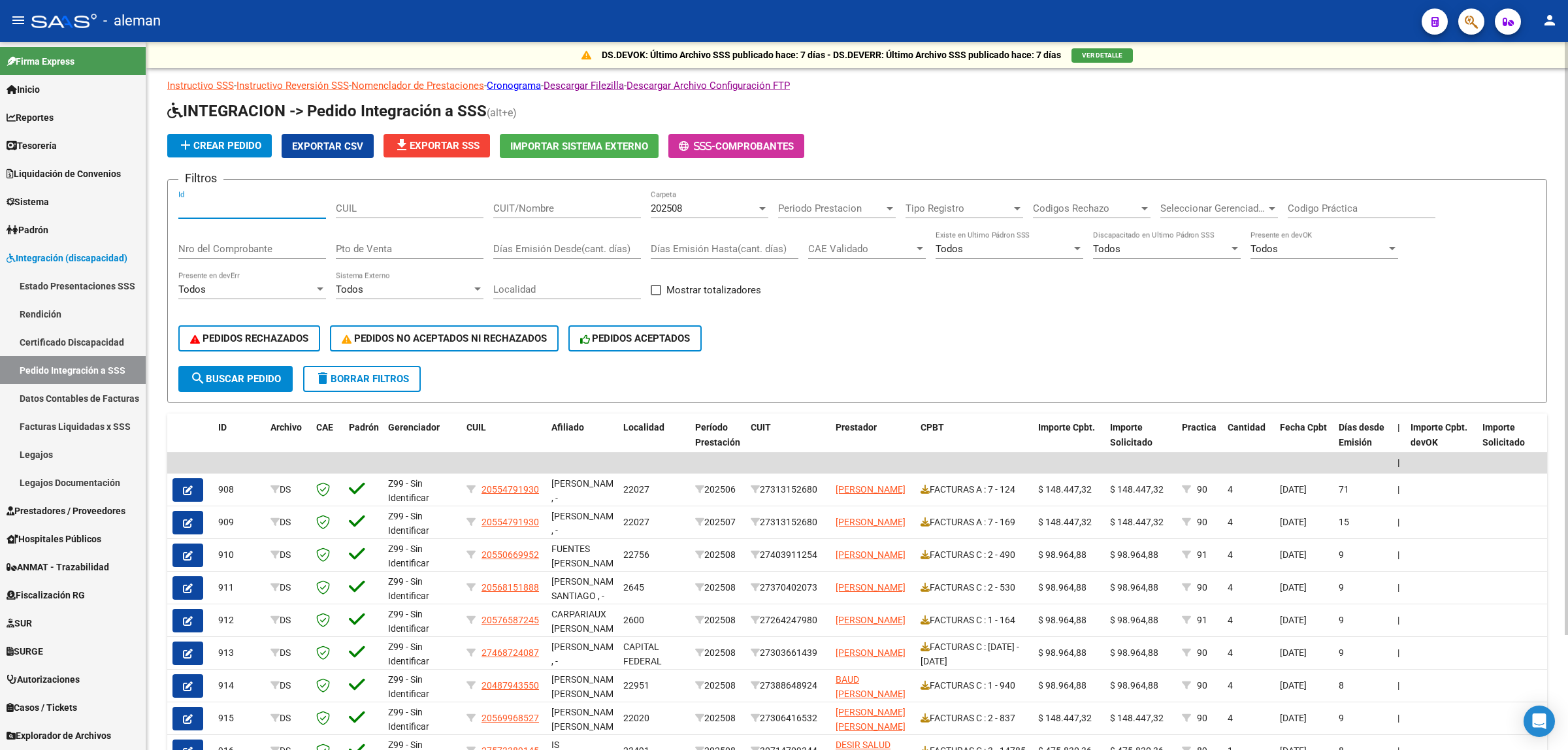
click at [230, 210] on input "Id" at bounding box center [253, 208] width 147 height 12
type input "1049"
click at [235, 377] on span "search Buscar Pedido" at bounding box center [235, 379] width 91 height 12
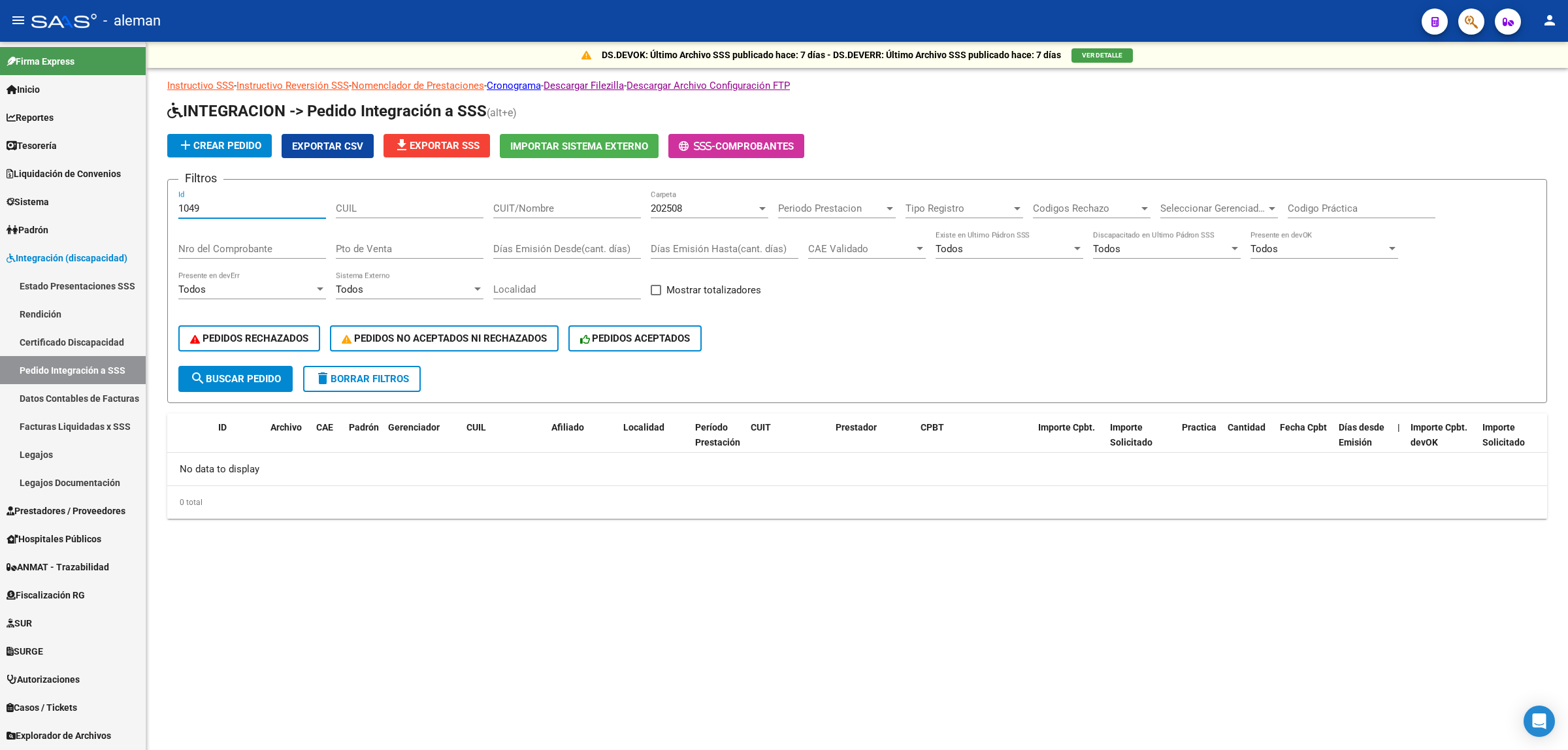
drag, startPoint x: 204, startPoint y: 209, endPoint x: 171, endPoint y: 207, distance: 33.1
click at [171, 207] on form "Filtros 1049 Id CUIL CUIT/Nombre 202508 Carpeta Periodo Prestacion Periodo Pres…" at bounding box center [856, 290] width 1380 height 224
click at [241, 243] on input "Nro del Comprobante" at bounding box center [253, 249] width 147 height 12
type input "36"
click at [219, 377] on span "search Buscar Pedido" at bounding box center [235, 379] width 91 height 12
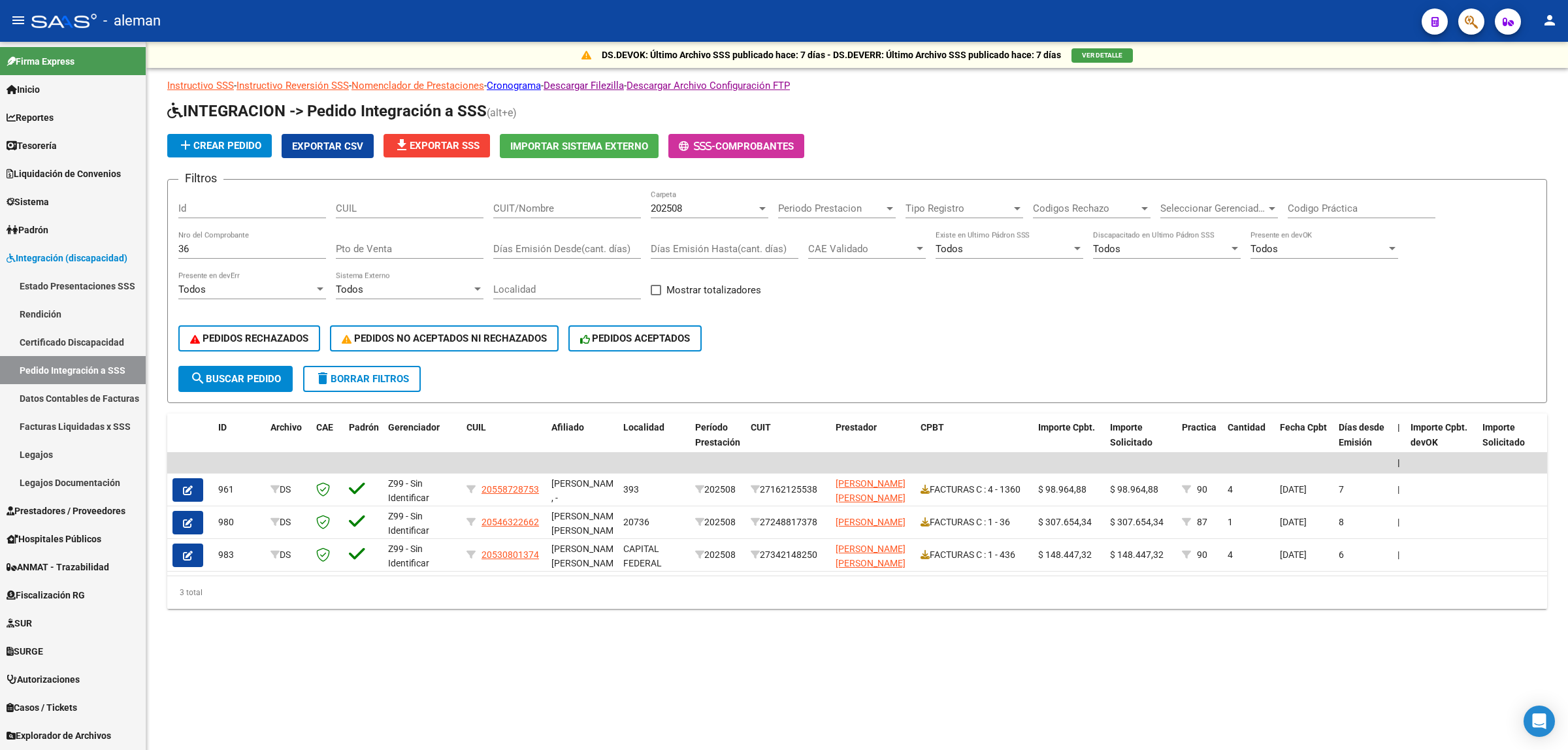
click at [605, 641] on div "DS.DEVOK: Último Archivo SSS publicado hace: 7 días - DS.DEVERR: Último Archivo…" at bounding box center [857, 346] width 1421 height 609
